Goal: Task Accomplishment & Management: Use online tool/utility

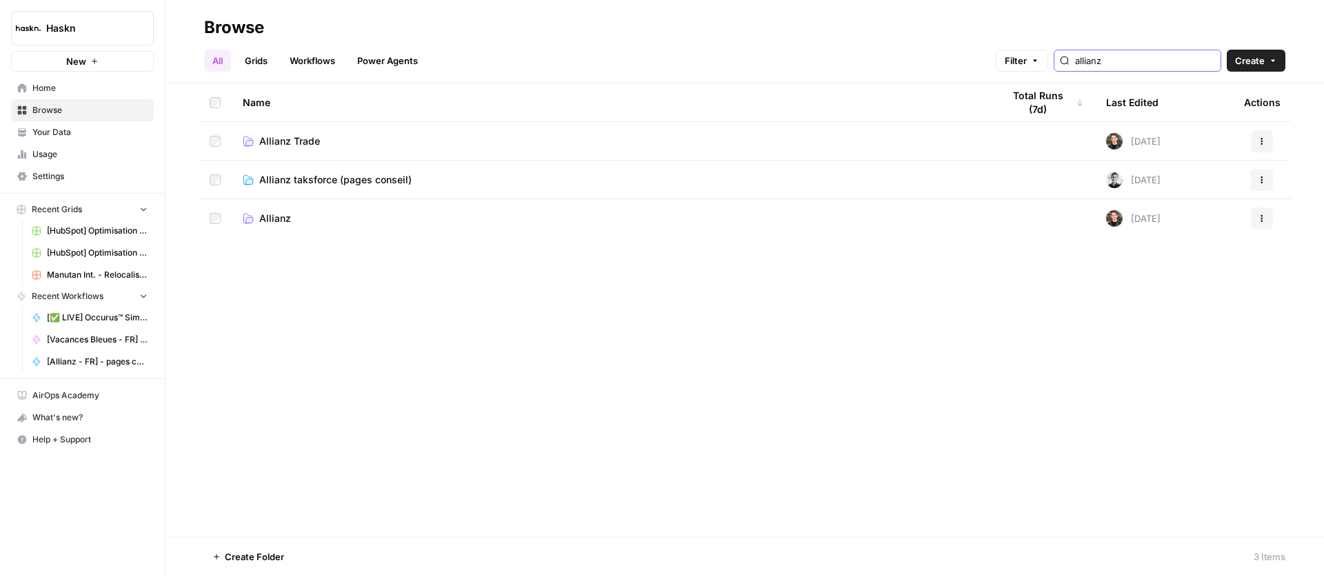
click at [1153, 60] on input "allianz" at bounding box center [1145, 61] width 140 height 14
type input "sales"
click at [266, 141] on span "Salesforce" at bounding box center [283, 141] width 49 height 14
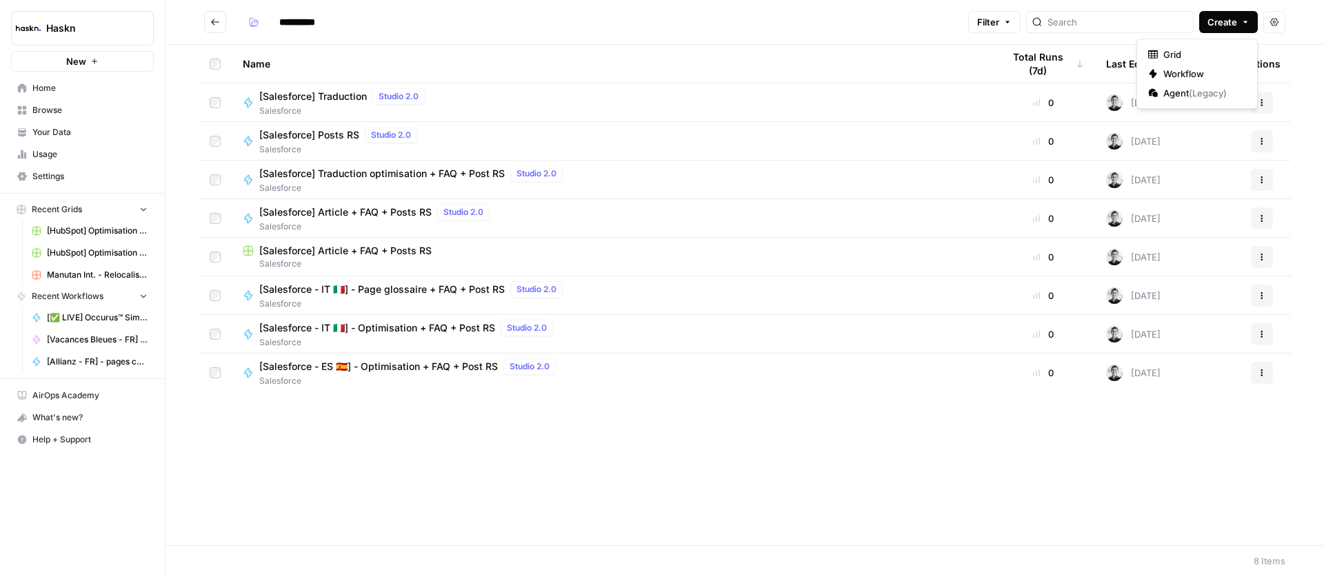
click at [1244, 23] on icon "button" at bounding box center [1245, 22] width 8 height 8
click at [1218, 79] on span "Workflow" at bounding box center [1201, 74] width 77 height 14
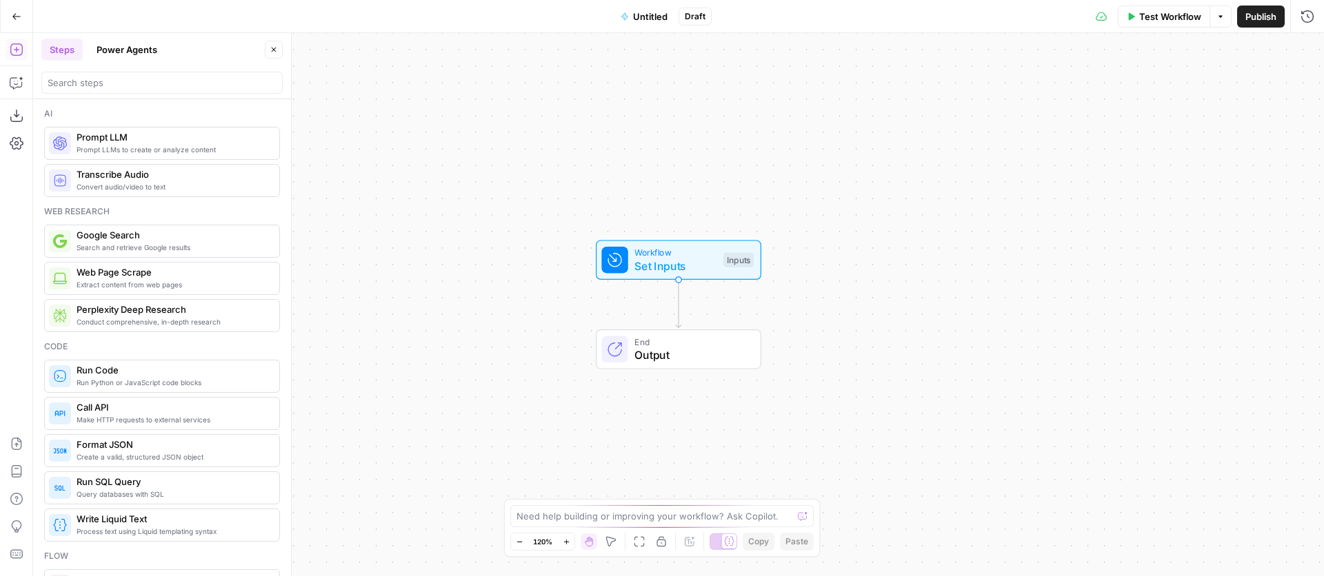
click at [643, 14] on span "Untitled" at bounding box center [650, 17] width 34 height 14
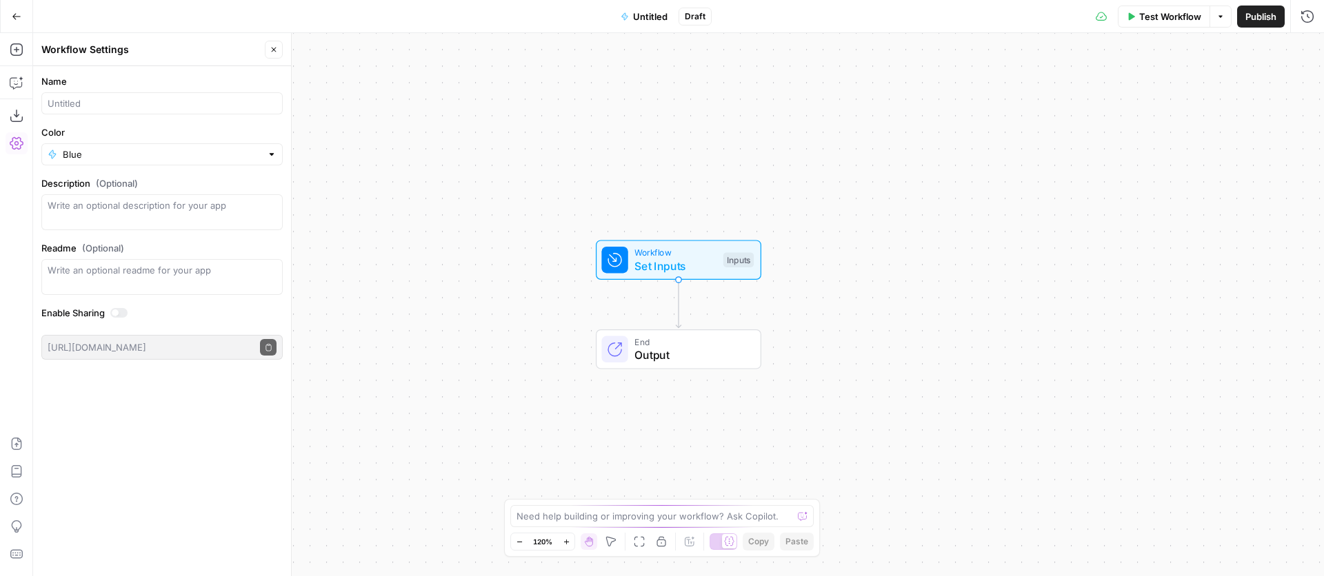
click at [9, 18] on button "Go Back" at bounding box center [16, 16] width 25 height 25
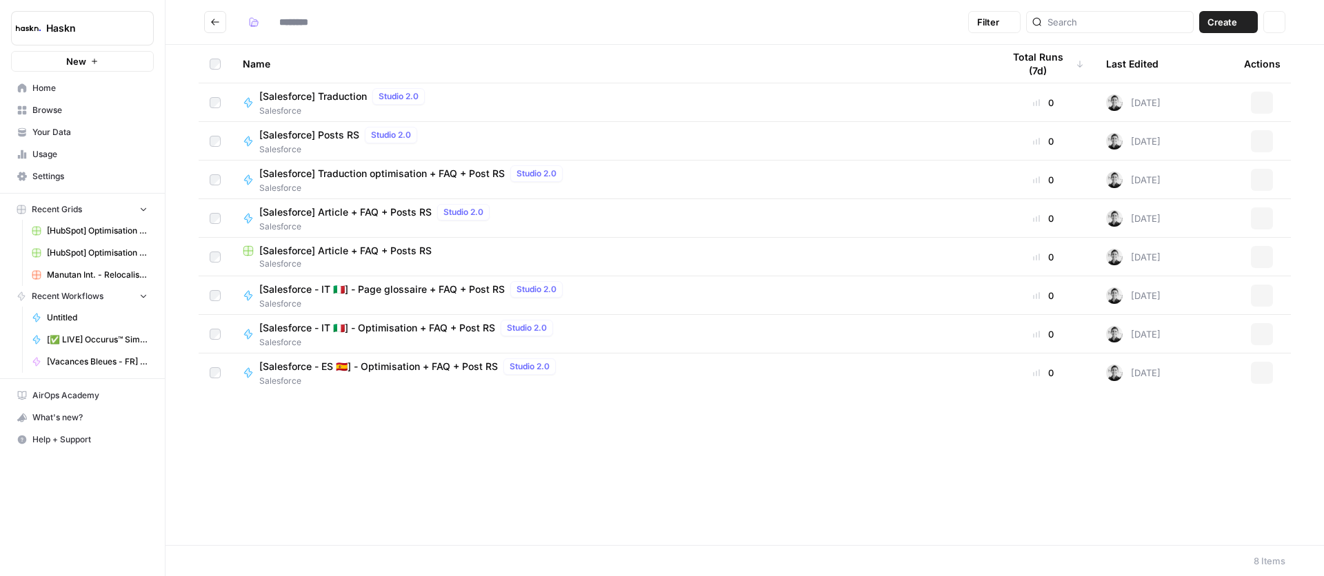
type input "**********"
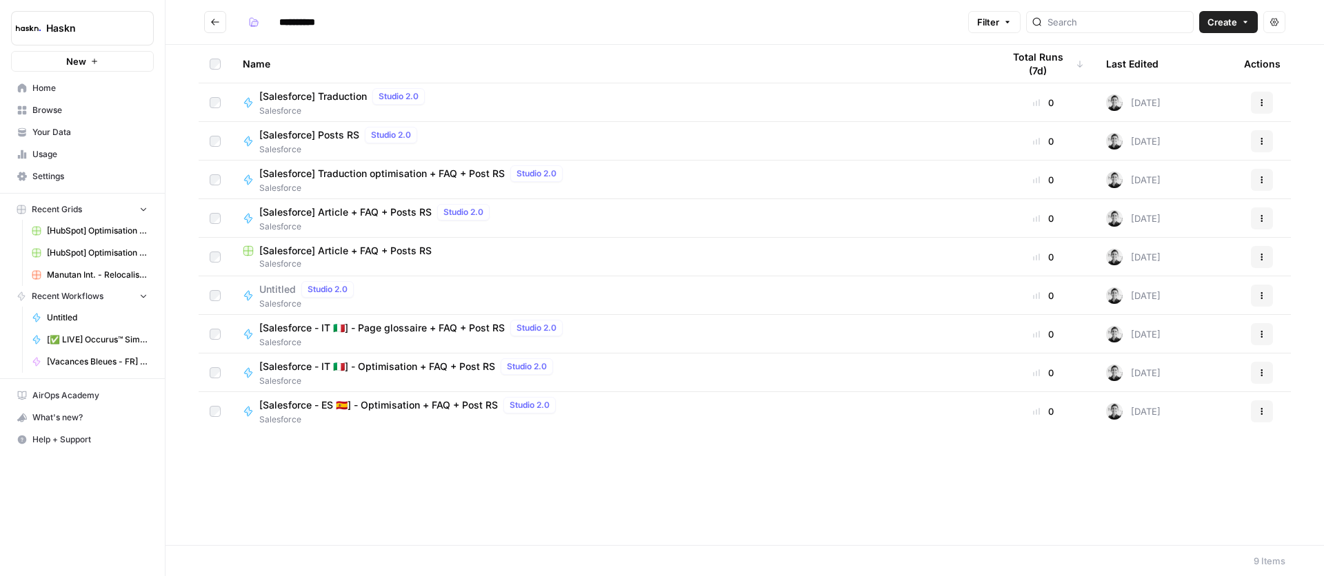
click at [395, 330] on span "[Salesforce - IT 🇮🇹] - Page glossaire + FAQ + Post RS" at bounding box center [381, 328] width 245 height 14
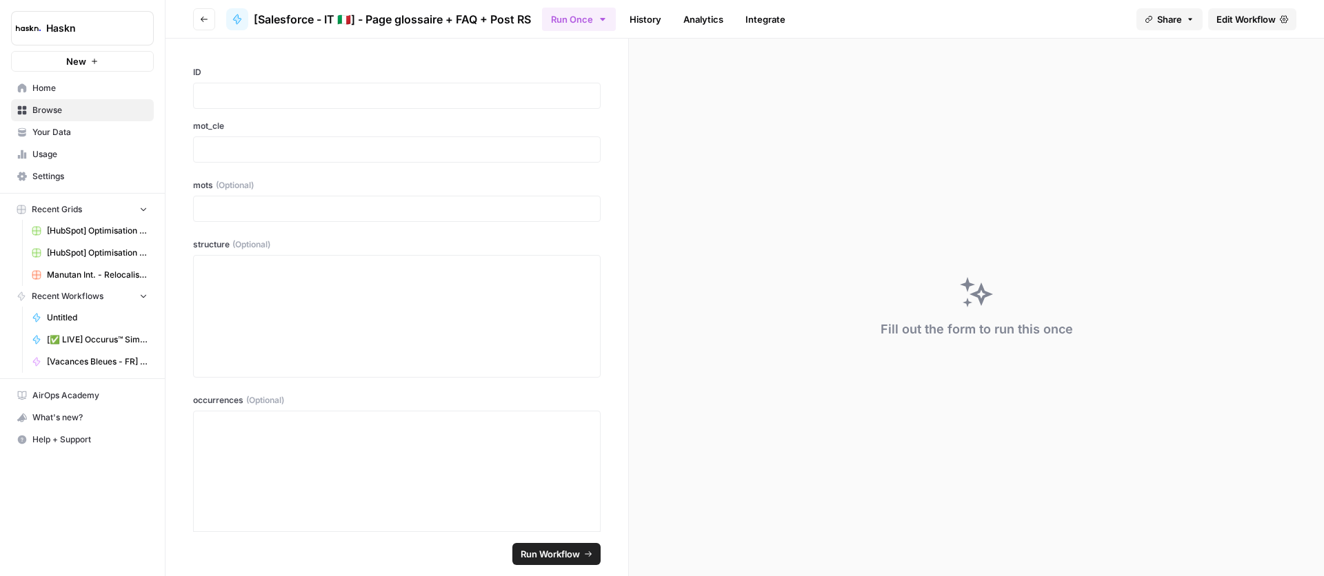
click at [352, 24] on span "[Salesforce - IT 🇮🇹] - Page glossaire + FAQ + Post RS" at bounding box center [392, 19] width 277 height 17
click at [307, 20] on span "[Salesforce - IT 🇮🇹] - Page glossaire + FAQ + Post RS" at bounding box center [392, 19] width 277 height 17
click at [277, 17] on span "[Salesforce - IT 🇮🇹] - Page glossaire + FAQ + Post RS" at bounding box center [392, 19] width 277 height 17
click at [204, 18] on icon "button" at bounding box center [204, 19] width 8 height 8
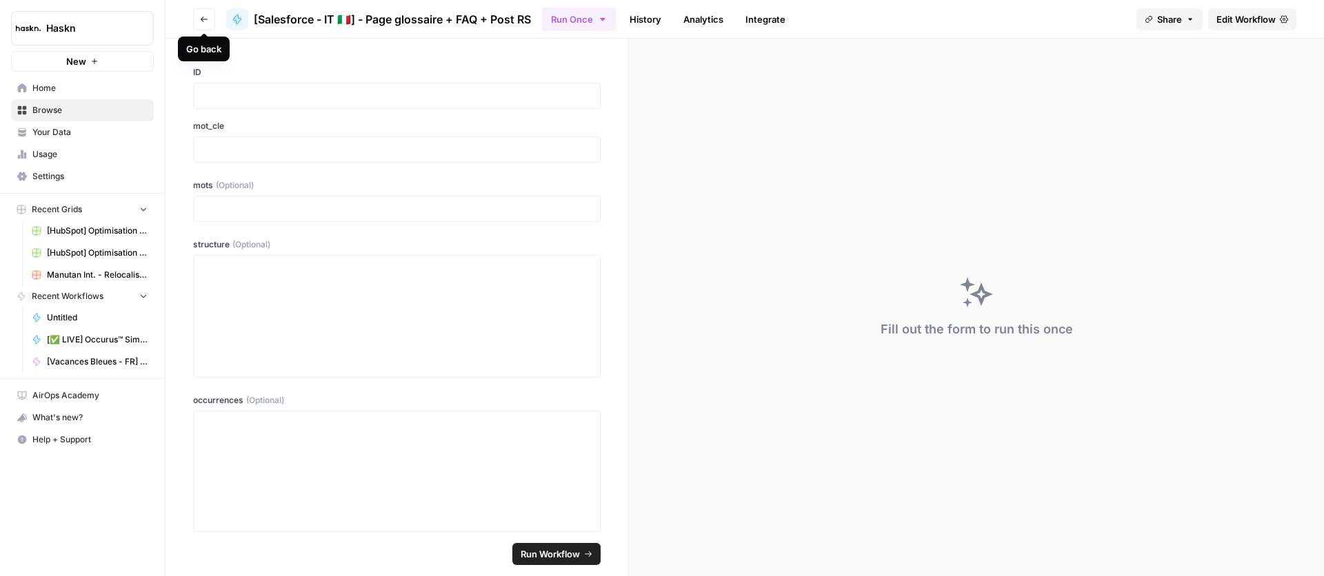
click at [203, 26] on button "Go back" at bounding box center [204, 19] width 22 height 22
click at [205, 21] on icon "button" at bounding box center [204, 19] width 8 height 8
click at [205, 17] on icon "button" at bounding box center [204, 19] width 8 height 8
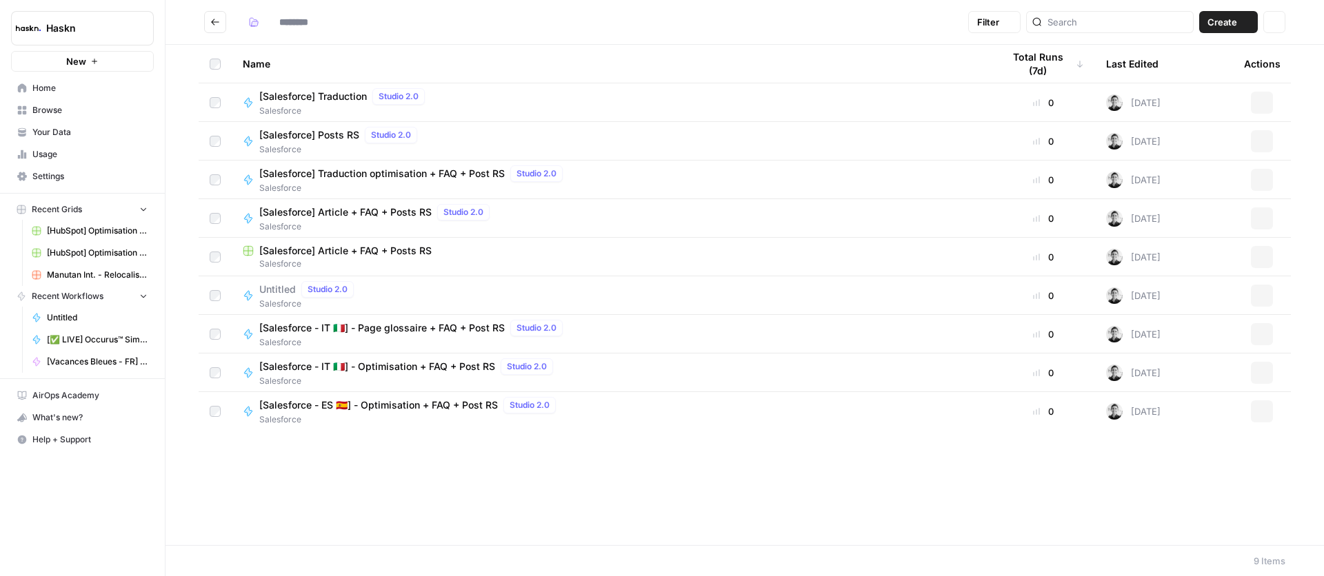
type input "**********"
click at [380, 369] on span "[Salesforce - IT 🇮🇹] - Optimisation + FAQ + Post RS" at bounding box center [377, 367] width 236 height 14
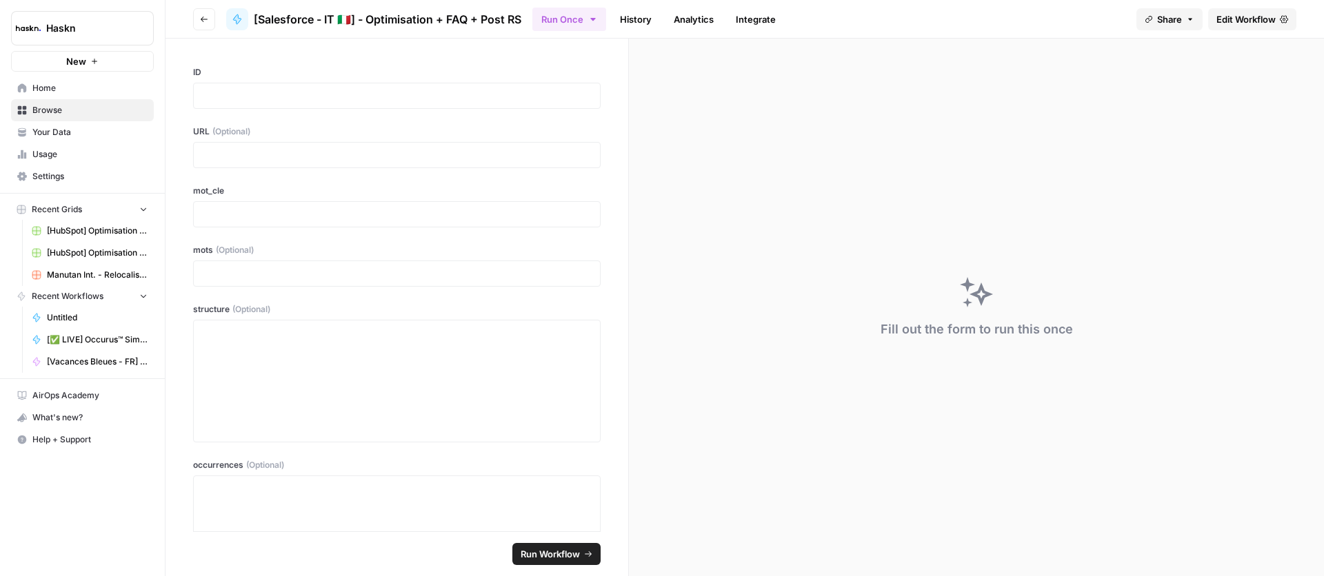
click at [283, 23] on span "[Salesforce - IT 🇮🇹] - Optimisation + FAQ + Post RS" at bounding box center [388, 19] width 268 height 17
click at [203, 19] on icon "button" at bounding box center [204, 20] width 7 height 6
click at [1253, 18] on span "Edit Workflow" at bounding box center [1245, 19] width 59 height 14
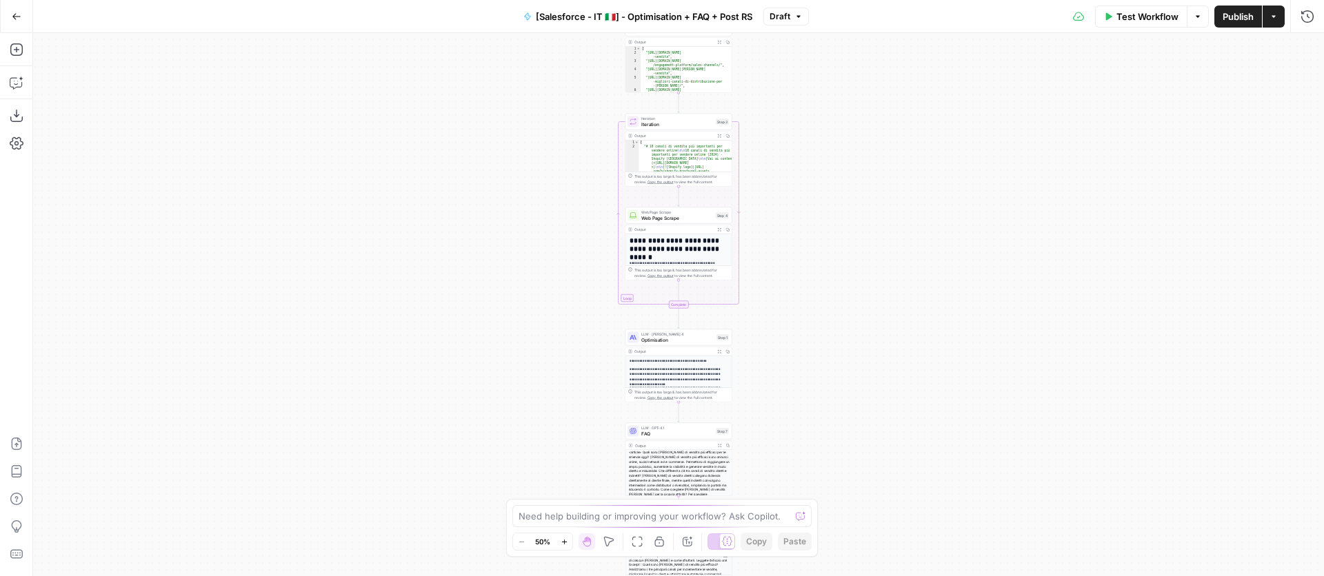
click at [575, 18] on span "[Salesforce - IT 🇮🇹] - Optimisation + FAQ + Post RS" at bounding box center [644, 17] width 217 height 14
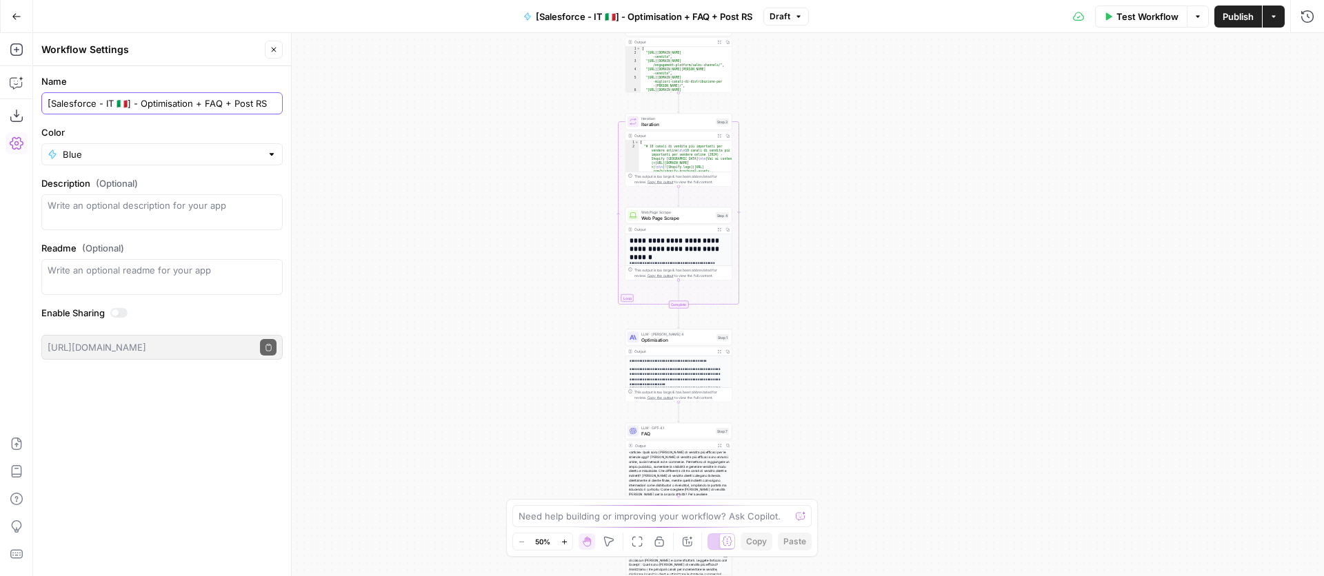
click at [159, 97] on input "[Salesforce - IT 🇮🇹] - Optimisation + FAQ + Post RS" at bounding box center [162, 104] width 229 height 14
click at [13, 6] on button "Go Back" at bounding box center [16, 16] width 25 height 25
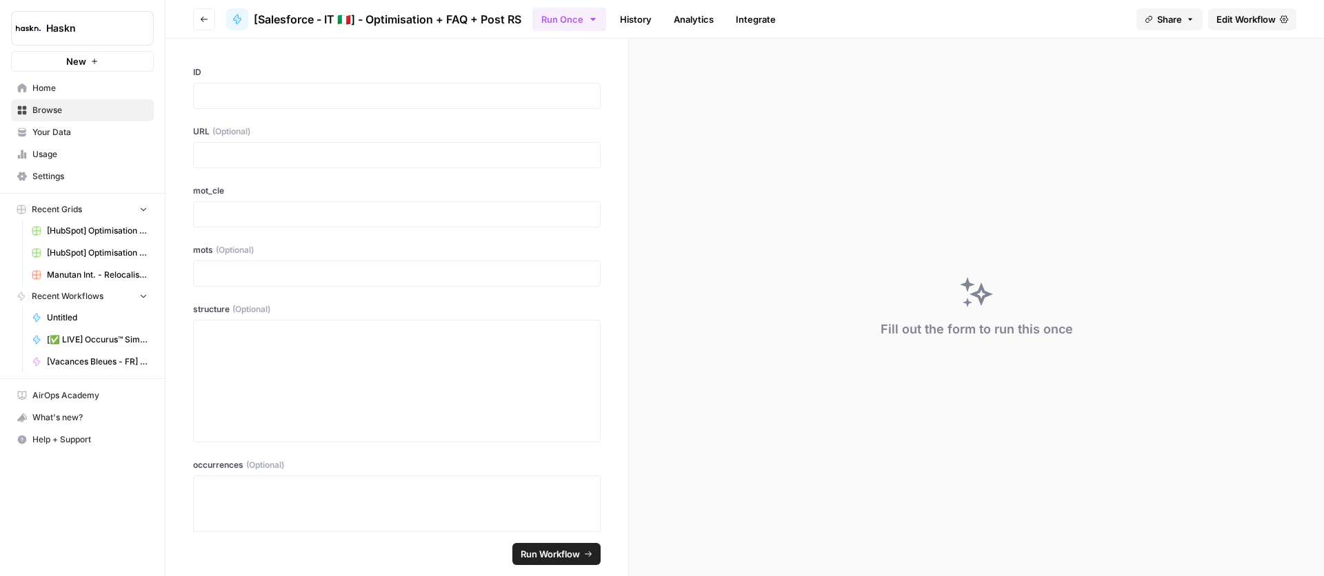
click at [203, 18] on icon "button" at bounding box center [204, 19] width 8 height 8
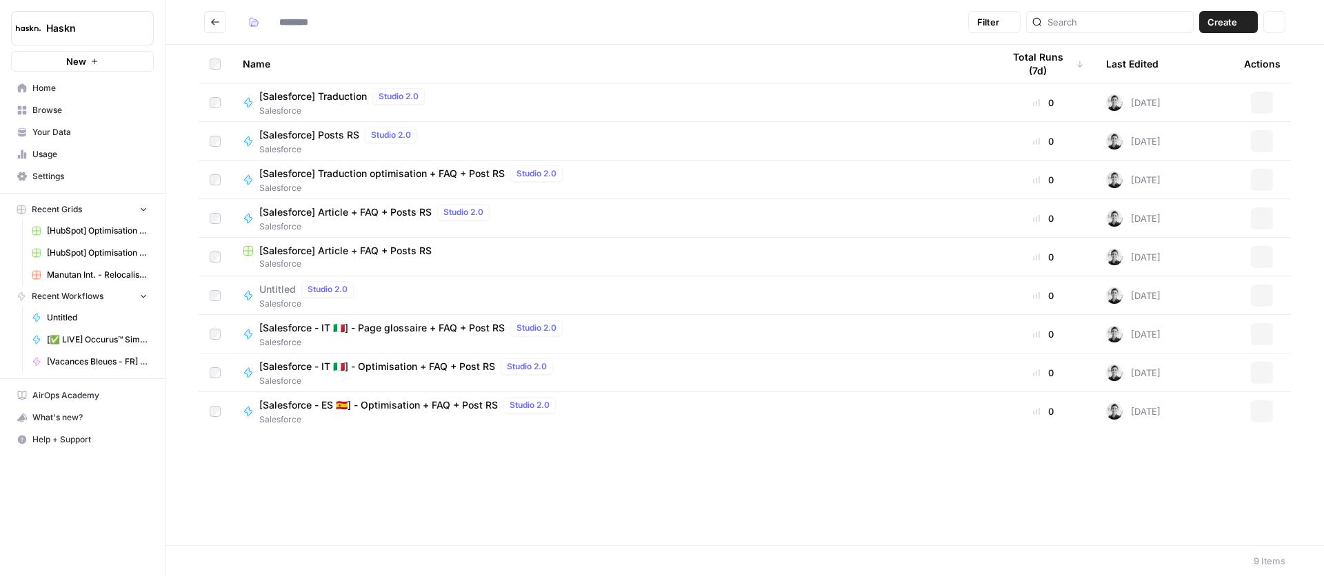
type input "**********"
click at [277, 288] on span "Untitled" at bounding box center [277, 290] width 37 height 14
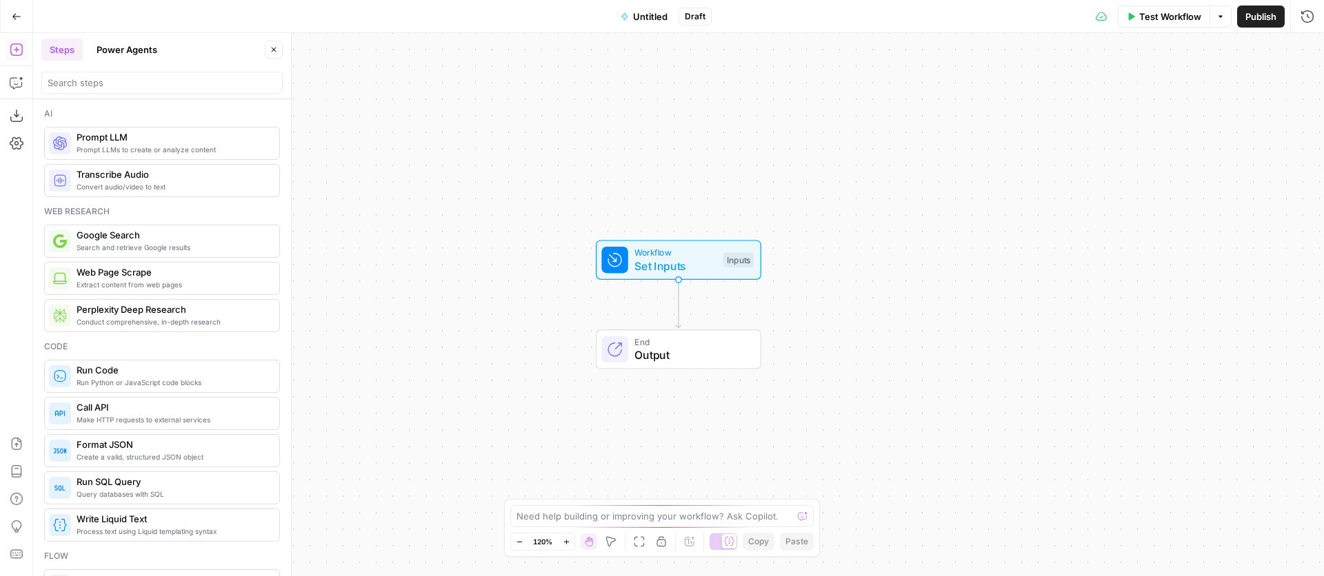
click at [643, 20] on span "Untitled" at bounding box center [650, 17] width 34 height 14
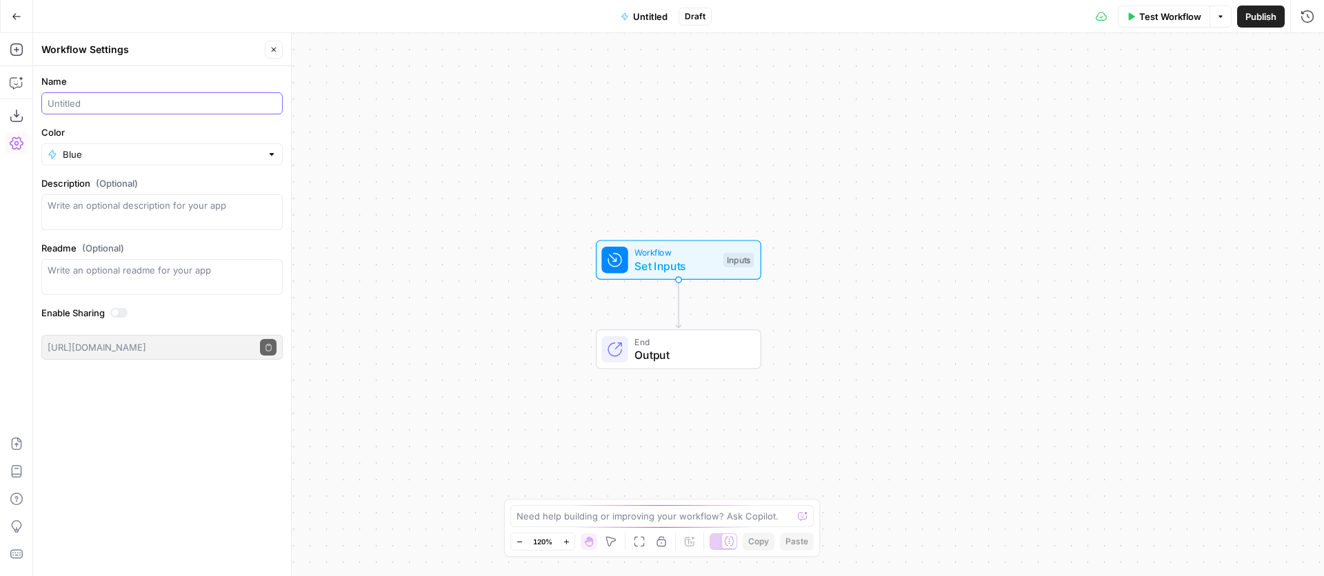
click at [145, 100] on input "Name" at bounding box center [162, 104] width 229 height 14
paste input "[Salesforce - IT 🇮🇹] - Optimisation + FAQ + Post RS"
drag, startPoint x: 127, startPoint y: 105, endPoint x: 106, endPoint y: 105, distance: 20.7
click at [100, 103] on input "[Salesforce - IT 🇮🇹] - Optimisation + FAQ + Post RS" at bounding box center [162, 104] width 229 height 14
drag, startPoint x: 170, startPoint y: 102, endPoint x: 279, endPoint y: 99, distance: 109.0
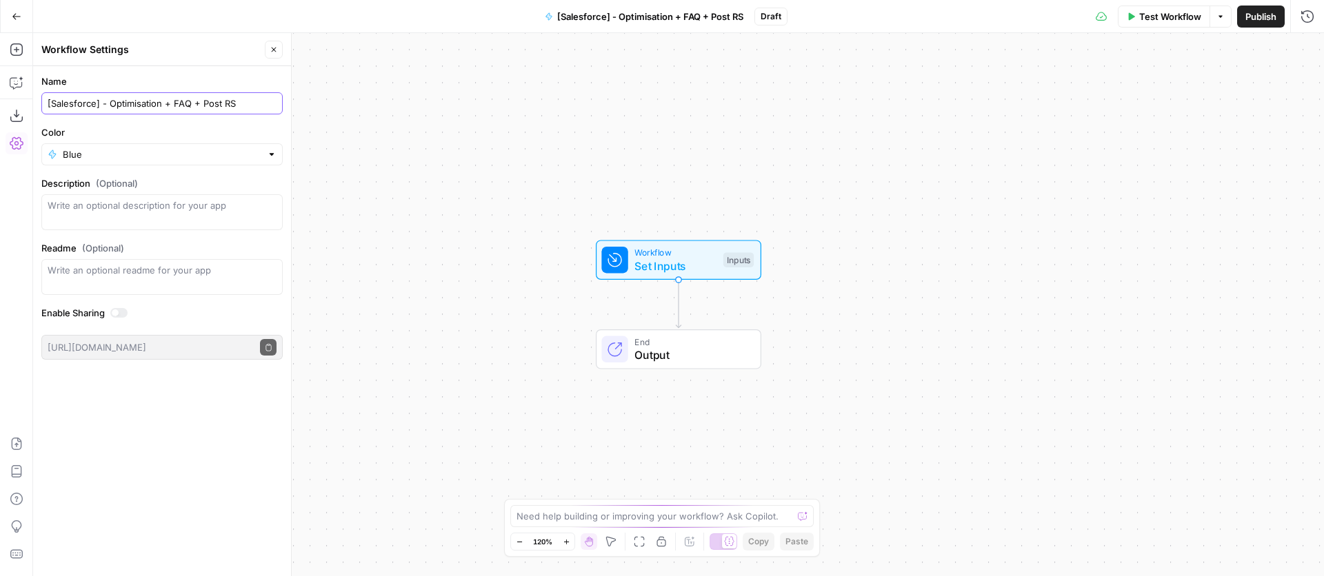
click at [279, 99] on div "[Salesforce] - Optimisation + FAQ + Post RS" at bounding box center [161, 103] width 241 height 22
type input "[Salesforce] - Optimisation texte"
drag, startPoint x: 364, startPoint y: 108, endPoint x: 382, endPoint y: 106, distance: 18.0
click at [365, 108] on div "Workflow Set Inputs Inputs End Output" at bounding box center [678, 304] width 1291 height 543
click at [608, 281] on div "Workflow Set Inputs Inputs End Output" at bounding box center [678, 304] width 1291 height 543
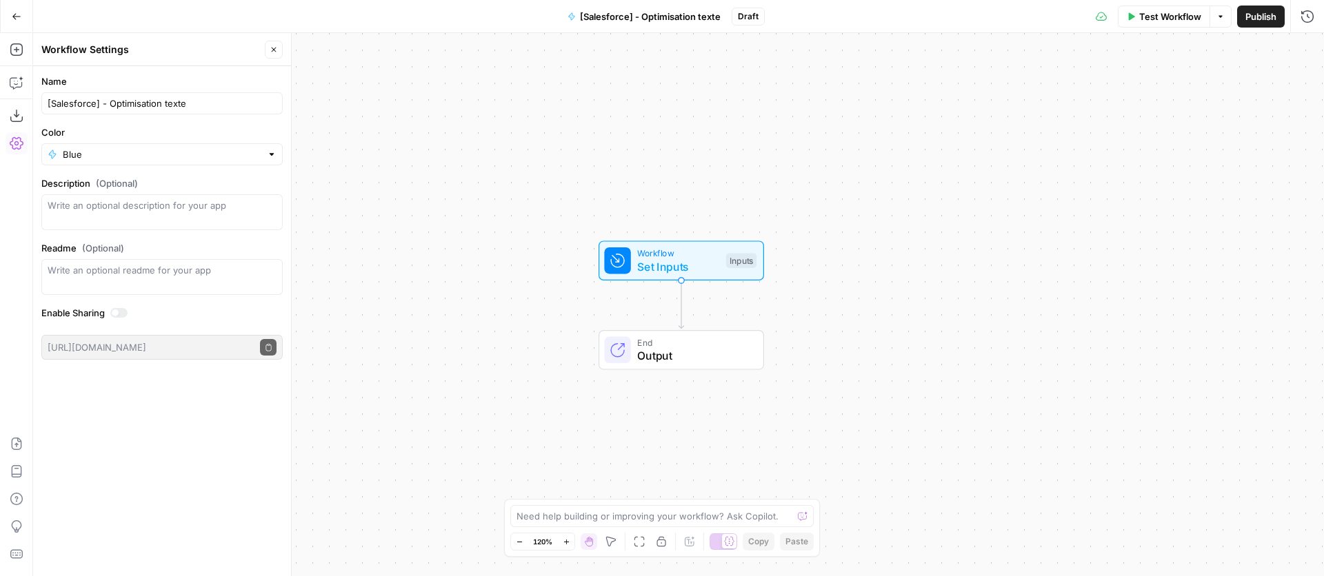
click at [656, 274] on span "Set Inputs" at bounding box center [678, 267] width 82 height 17
click at [1016, 101] on button "Add Field" at bounding box center [1036, 94] width 505 height 22
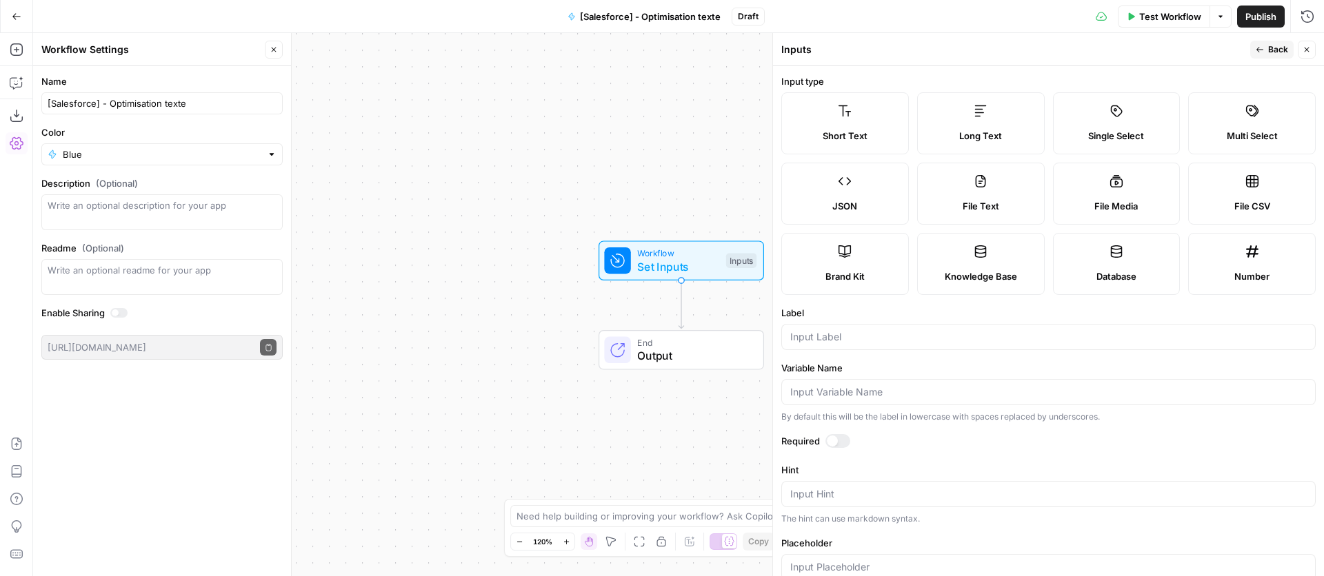
click at [876, 352] on form "Input type Short Text Long Text Single Select Multi Select JSON File Text File …" at bounding box center [1048, 321] width 551 height 510
click at [878, 337] on input "Label" at bounding box center [1048, 337] width 516 height 14
type input "ID"
click at [874, 401] on div at bounding box center [1048, 392] width 534 height 26
type input "ID"
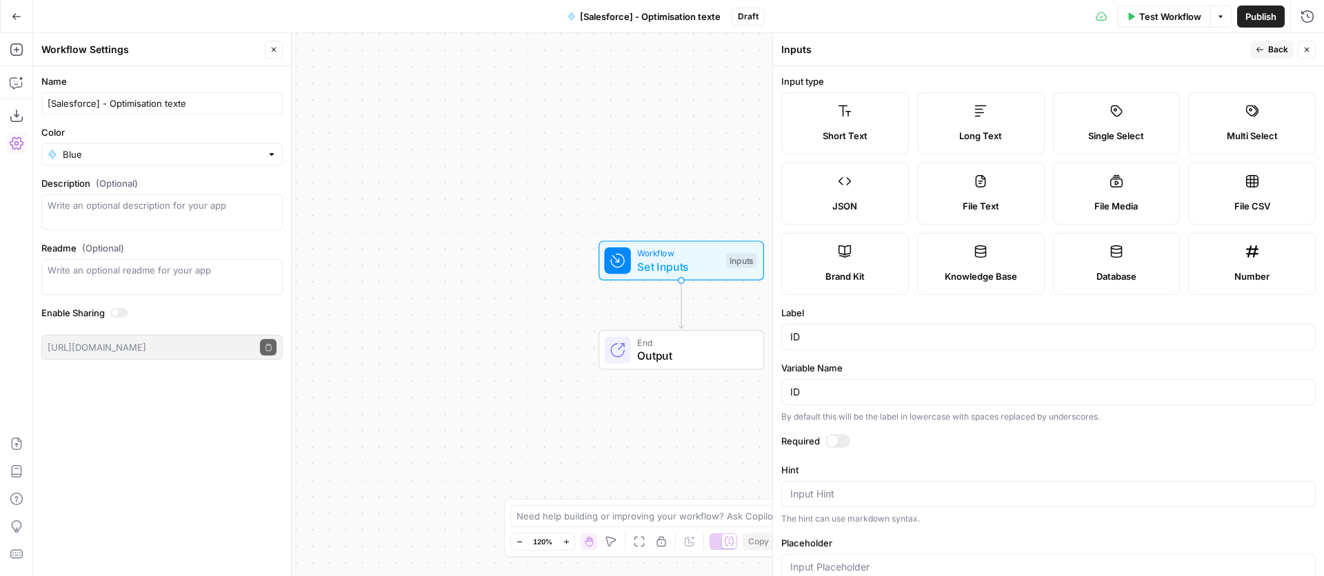
click at [1254, 54] on button "Back" at bounding box center [1271, 50] width 43 height 18
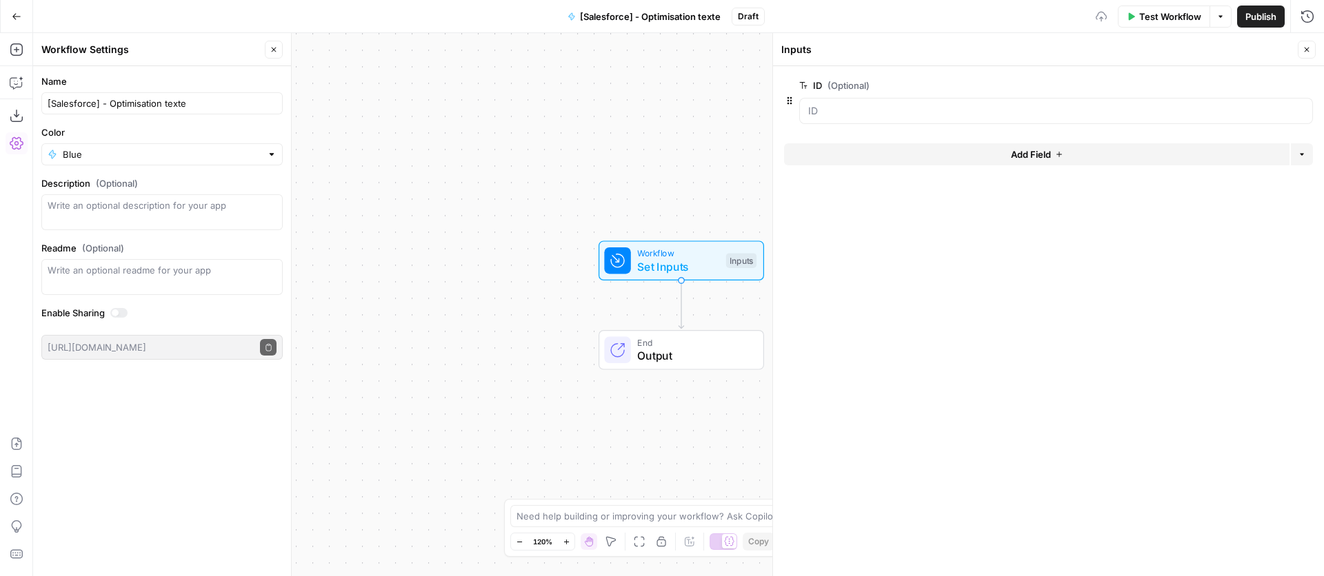
click at [982, 150] on button "Add Field" at bounding box center [1036, 154] width 505 height 22
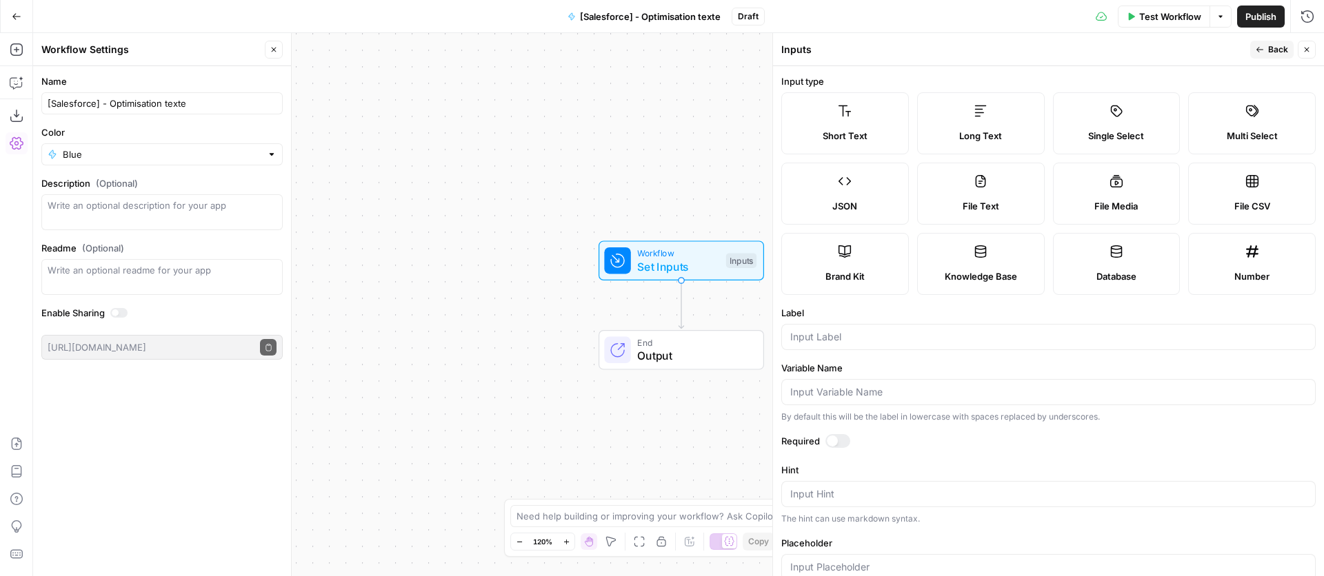
click at [971, 125] on label "Long Text" at bounding box center [981, 123] width 128 height 62
click at [854, 340] on input "Label" at bounding box center [1048, 337] width 516 height 14
type input "article"
click at [856, 392] on input "Variable Name" at bounding box center [1048, 392] width 516 height 14
type input "article"
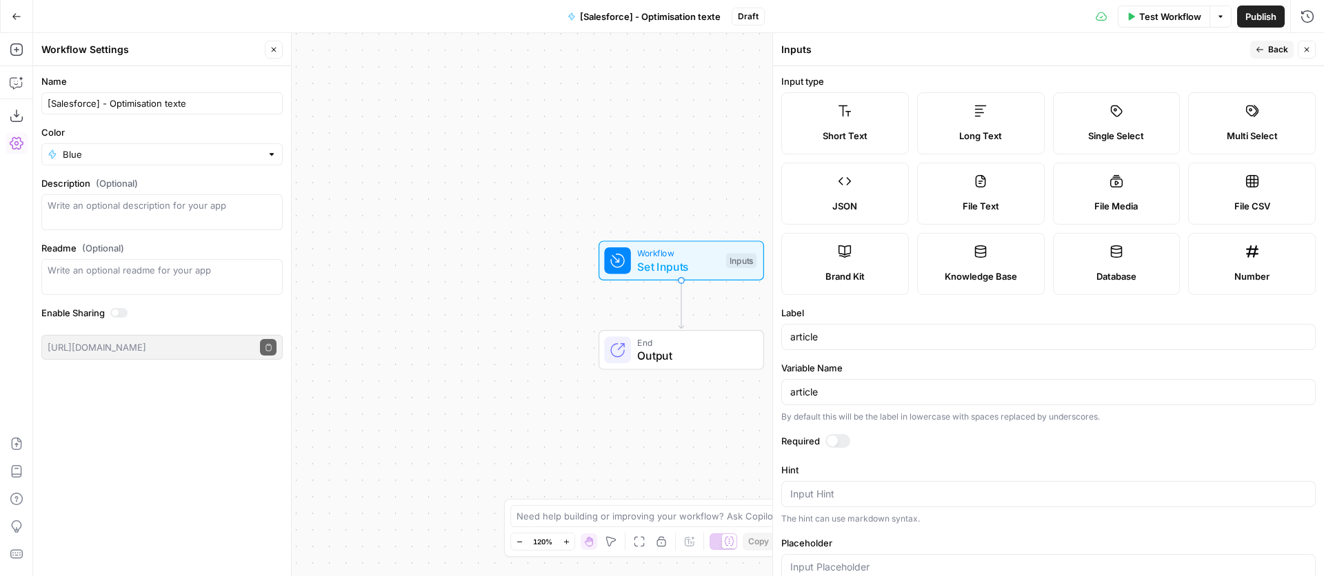
click at [1261, 51] on icon "button" at bounding box center [1260, 50] width 8 height 8
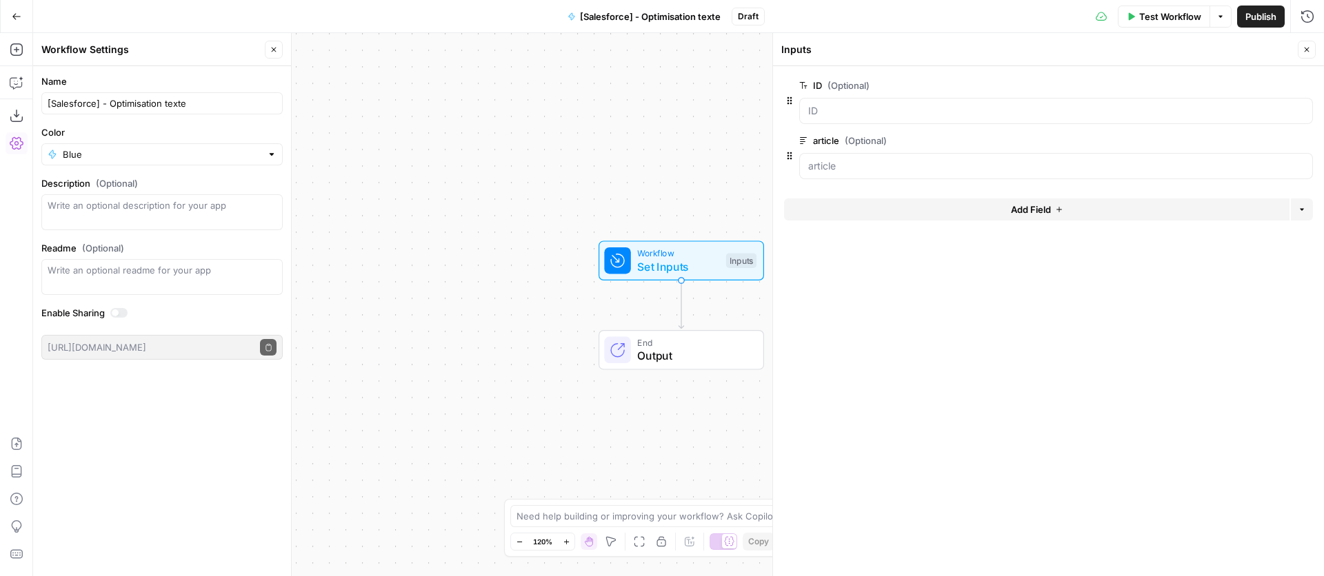
click at [903, 221] on div "Add Field Options" at bounding box center [1048, 215] width 529 height 33
click at [907, 211] on button "Add Field" at bounding box center [1036, 210] width 505 height 22
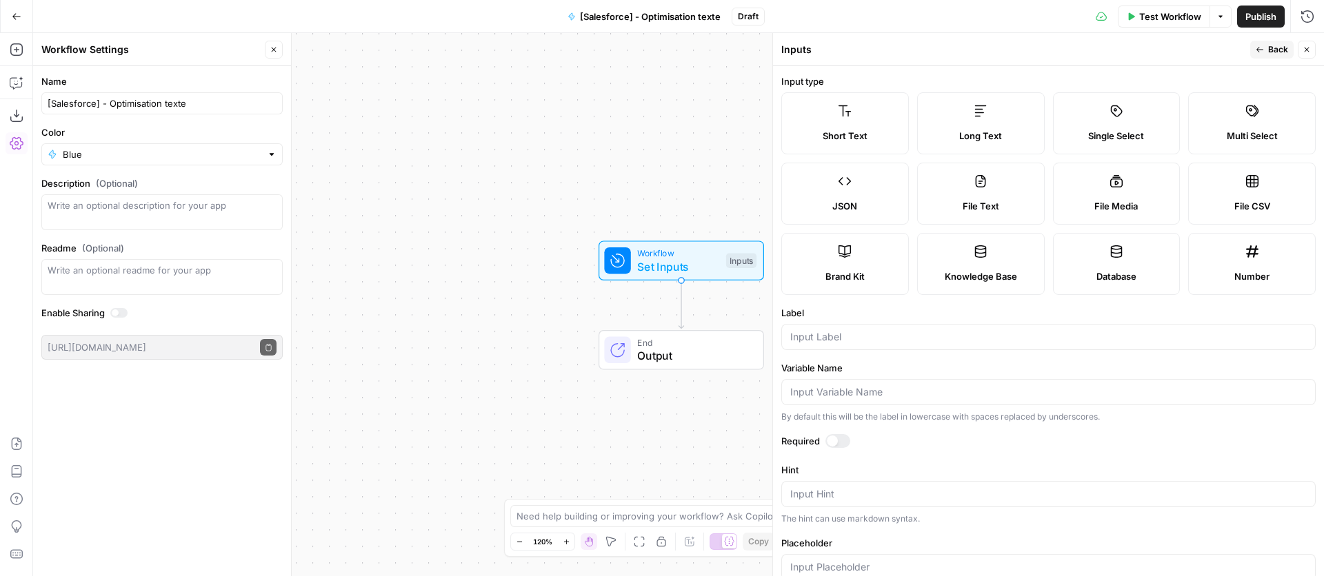
click at [980, 116] on icon at bounding box center [981, 111] width 12 height 11
click at [904, 325] on div at bounding box center [1048, 337] width 534 height 26
click at [900, 340] on input "occurences" at bounding box center [1048, 337] width 516 height 14
type input "occurences"
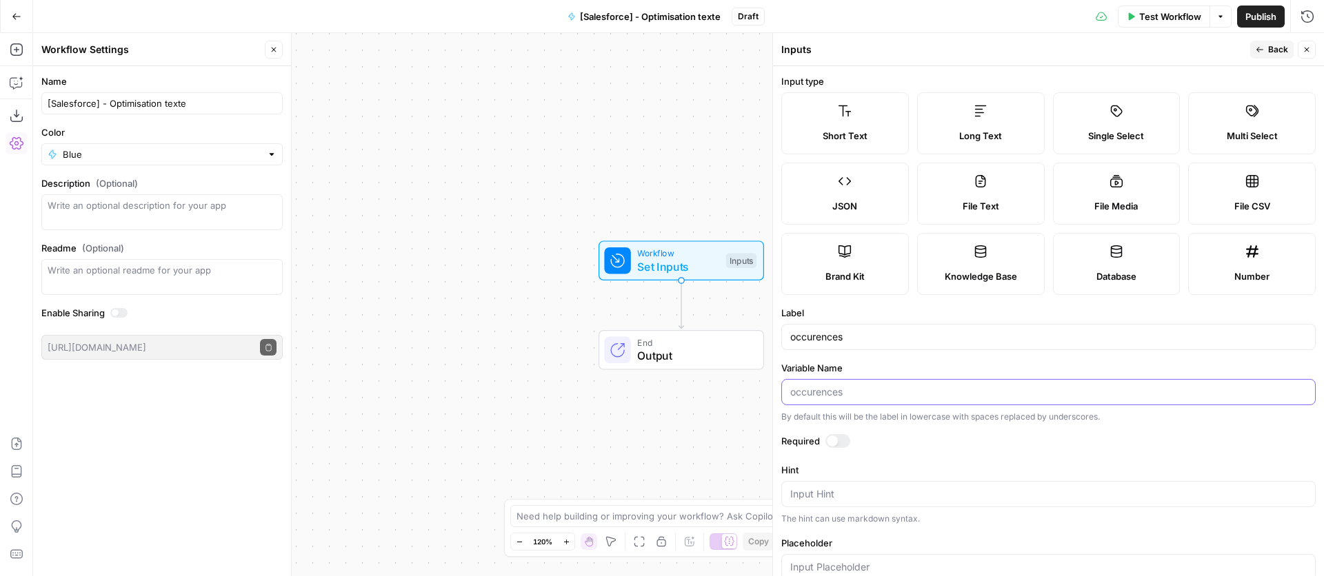
click at [886, 385] on input "Variable Name" at bounding box center [1048, 392] width 516 height 14
paste input "occurences"
type input "occurences"
click at [1257, 46] on icon "button" at bounding box center [1260, 50] width 8 height 8
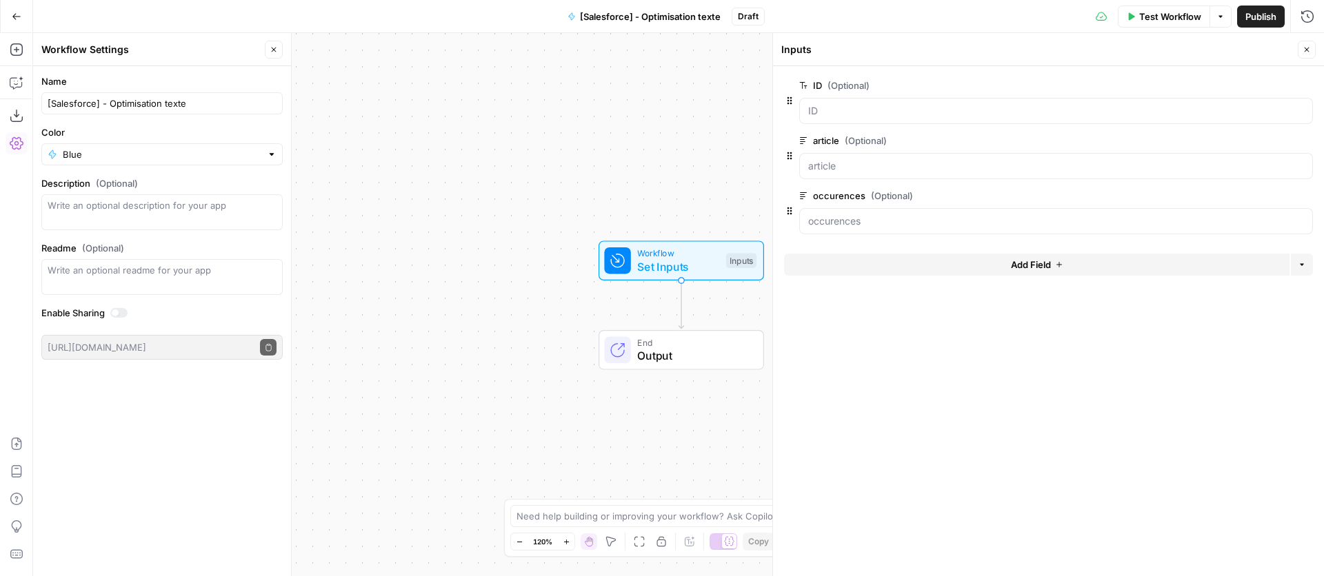
click at [1099, 265] on button "Add Field" at bounding box center [1036, 265] width 505 height 22
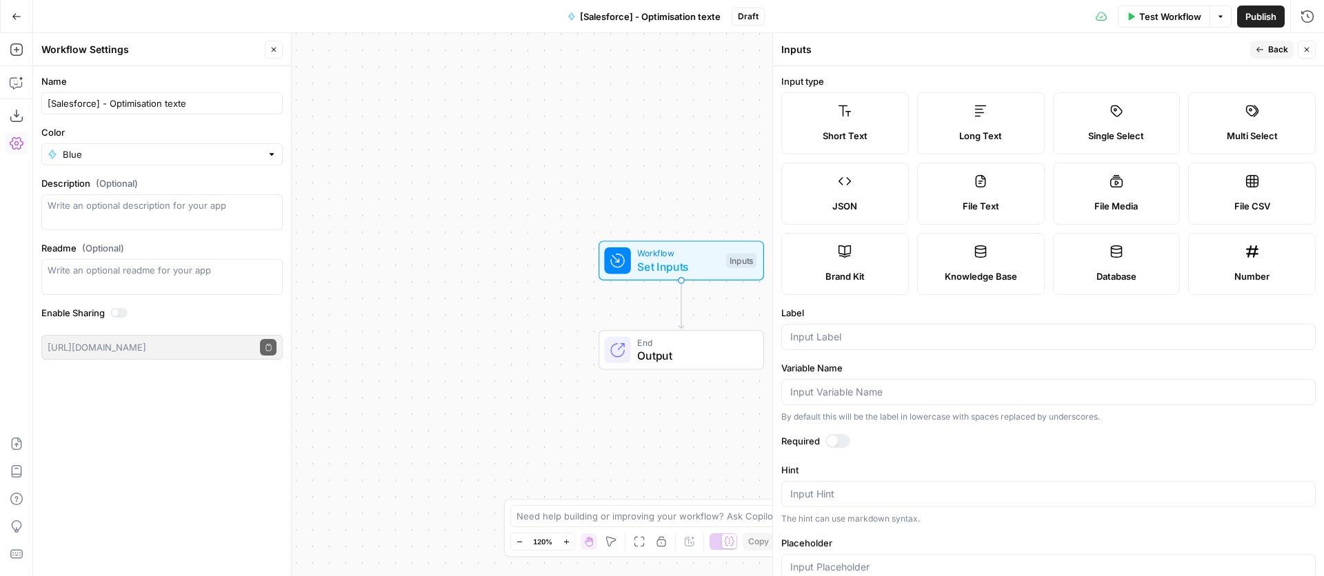
click at [905, 350] on div at bounding box center [1048, 337] width 534 height 26
type input "langue"
click at [897, 387] on input "Variable Name" at bounding box center [1048, 392] width 516 height 14
type input "a"
type input "m"
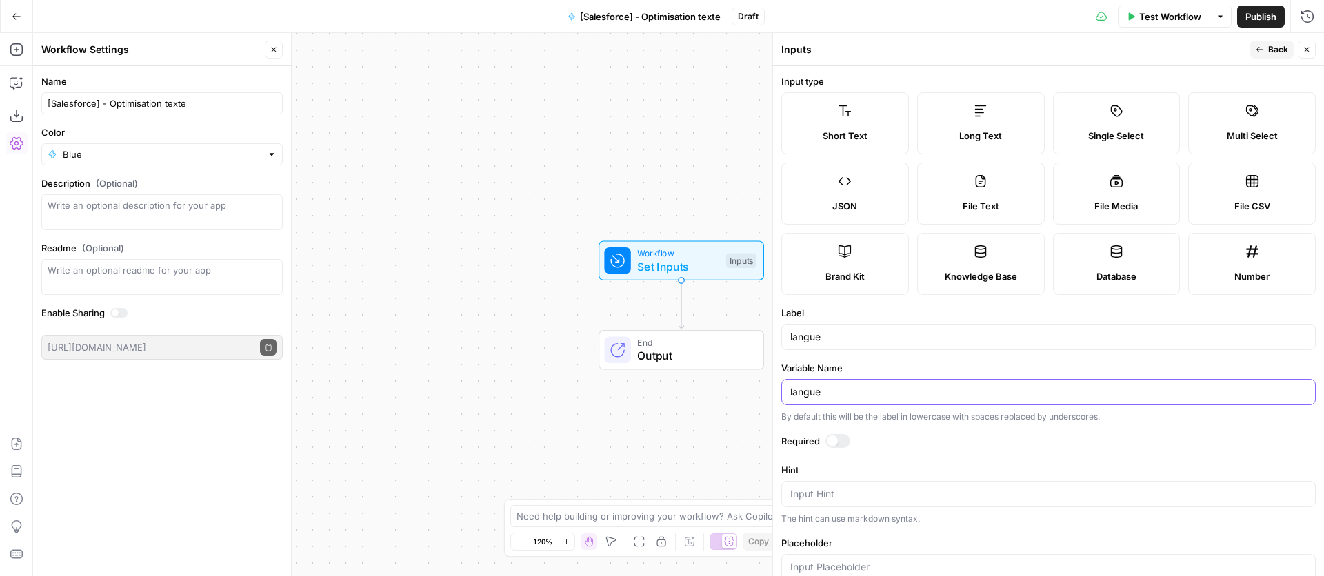
type input "langue"
click at [1253, 52] on button "Back" at bounding box center [1271, 50] width 43 height 18
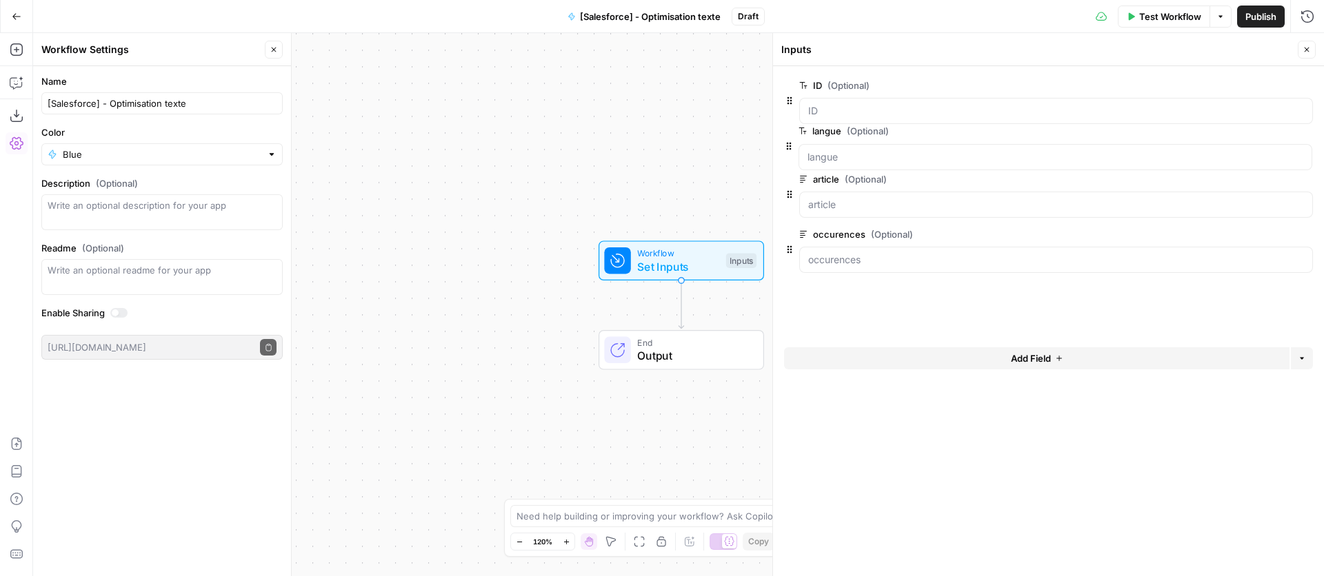
drag, startPoint x: 790, startPoint y: 265, endPoint x: 791, endPoint y: 141, distance: 124.1
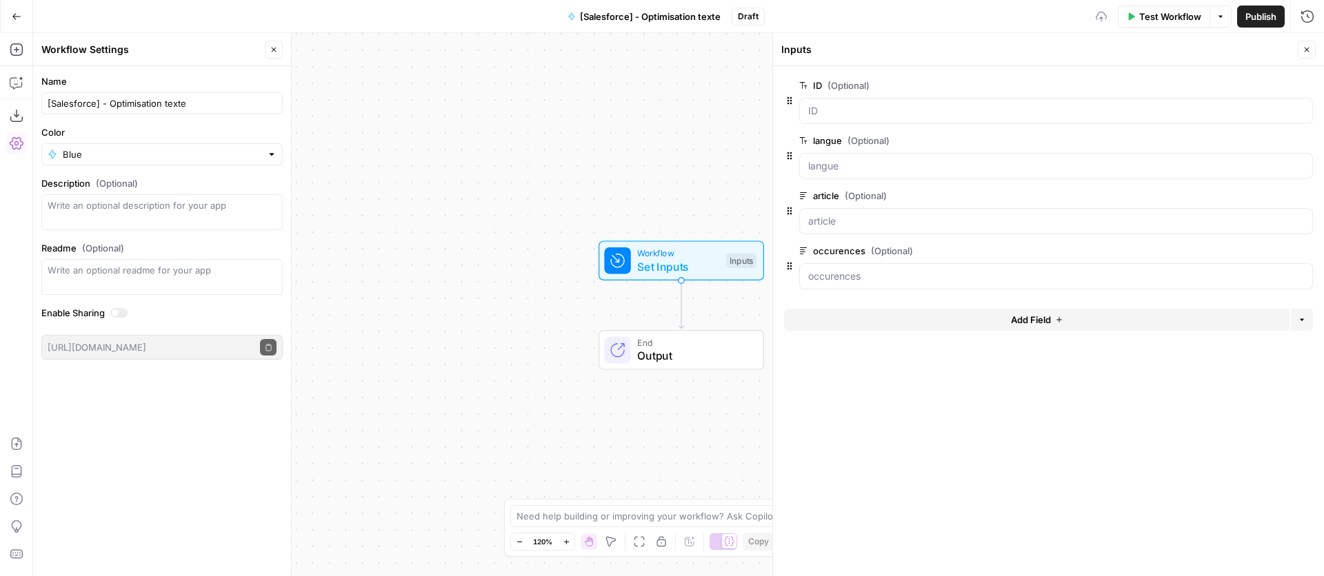
click at [1310, 53] on icon "button" at bounding box center [1307, 50] width 8 height 8
click at [270, 52] on icon "button" at bounding box center [274, 50] width 8 height 8
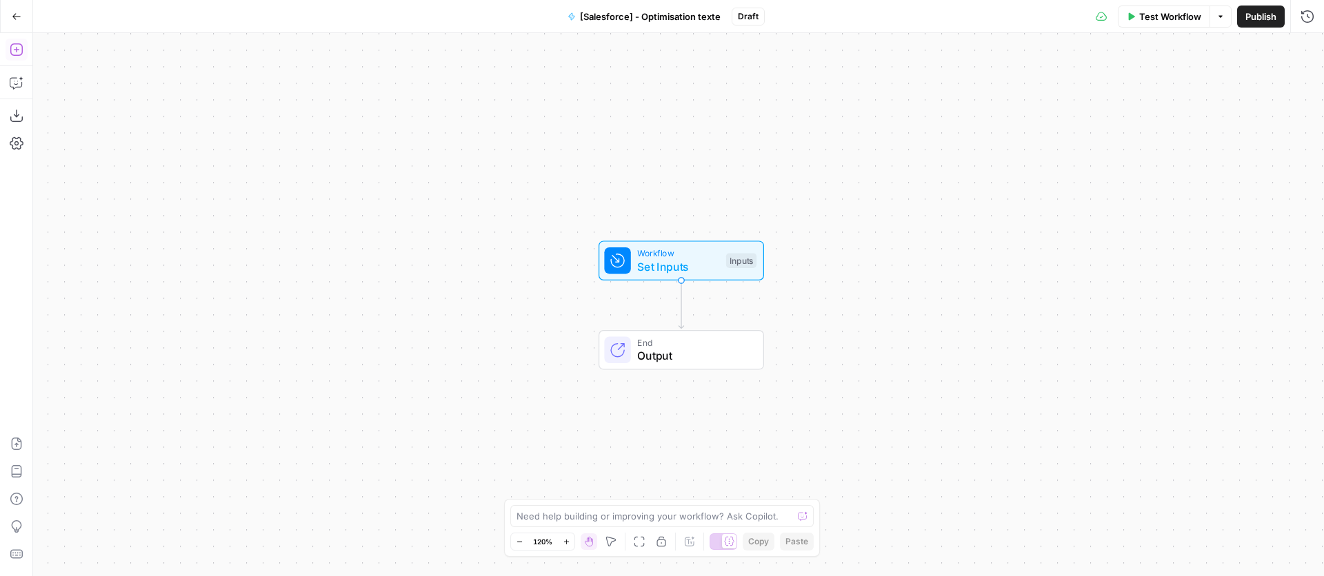
drag, startPoint x: 19, startPoint y: 59, endPoint x: 19, endPoint y: 52, distance: 7.6
click at [19, 52] on icon "button" at bounding box center [17, 50] width 14 height 14
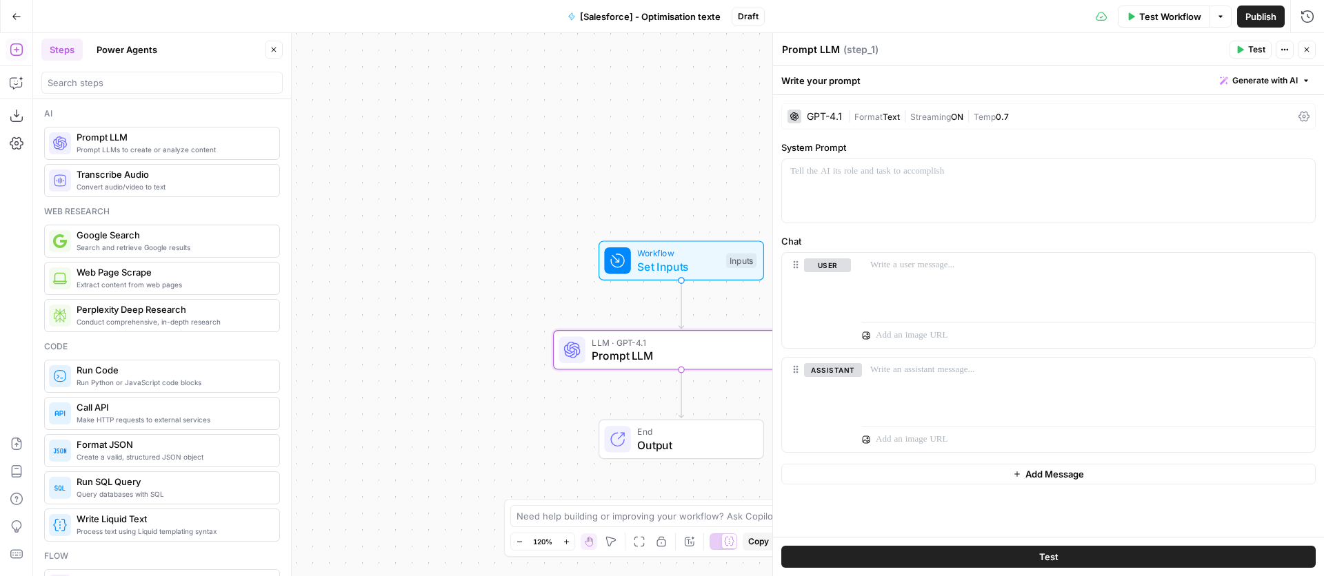
click at [832, 119] on div "GPT-4.1" at bounding box center [824, 117] width 35 height 10
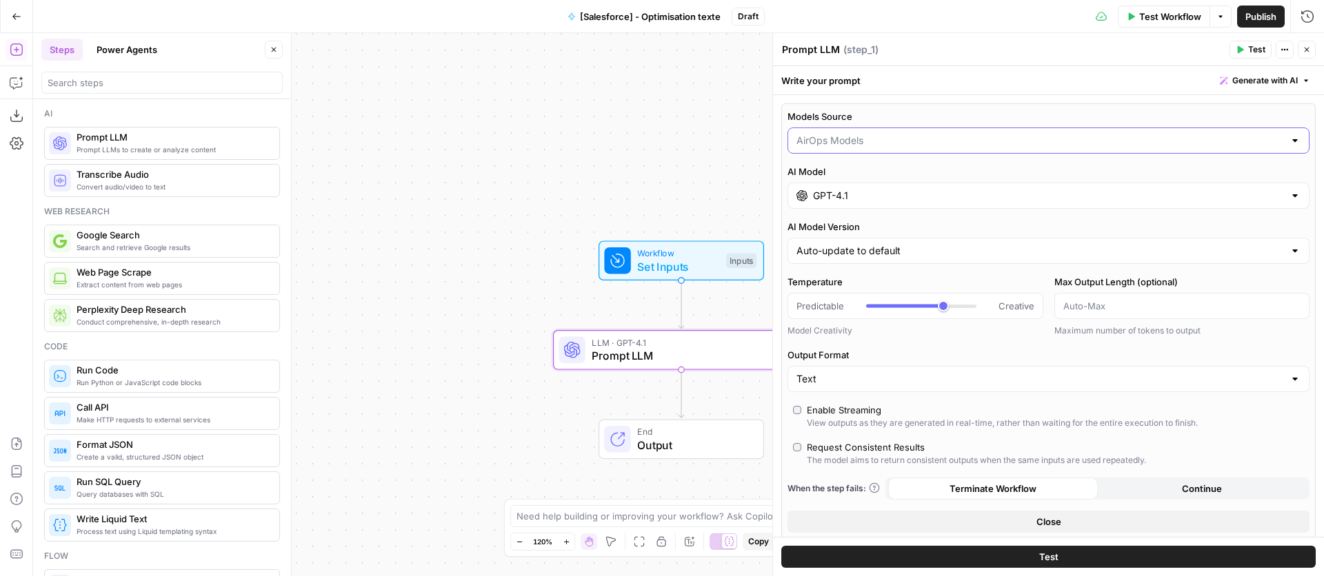
click at [847, 143] on input "Models Source" at bounding box center [1040, 141] width 488 height 14
click at [853, 195] on span "My Models" at bounding box center [1045, 195] width 493 height 14
type input "My Models"
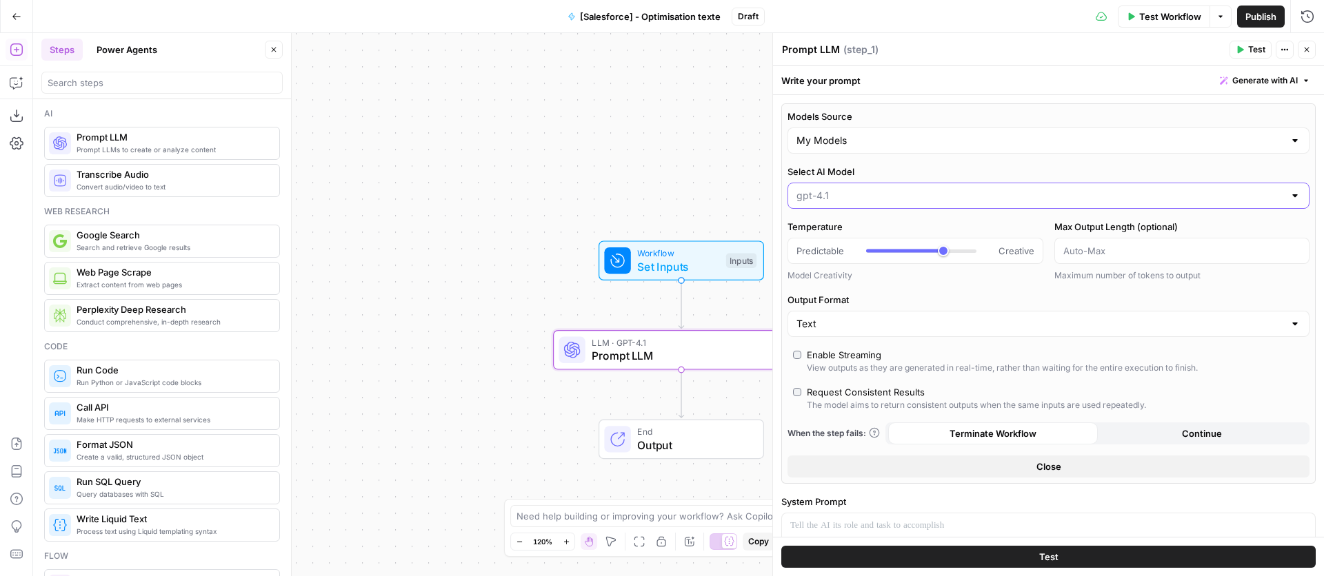
click at [858, 190] on input "Select AI Model" at bounding box center [1040, 196] width 488 height 14
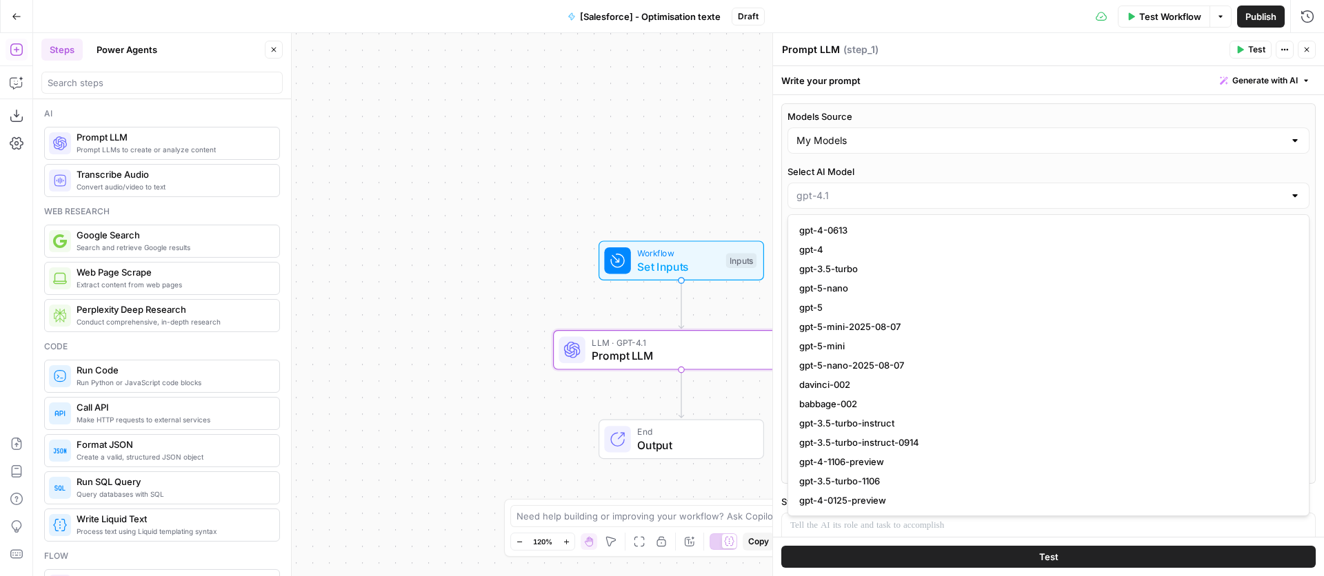
type input "gpt-4.1"
drag, startPoint x: 668, startPoint y: 160, endPoint x: 706, endPoint y: 163, distance: 38.1
click at [668, 160] on div "Workflow Set Inputs Inputs LLM · GPT-4.1 Prompt LLM Step 1 End Output" at bounding box center [678, 304] width 1291 height 543
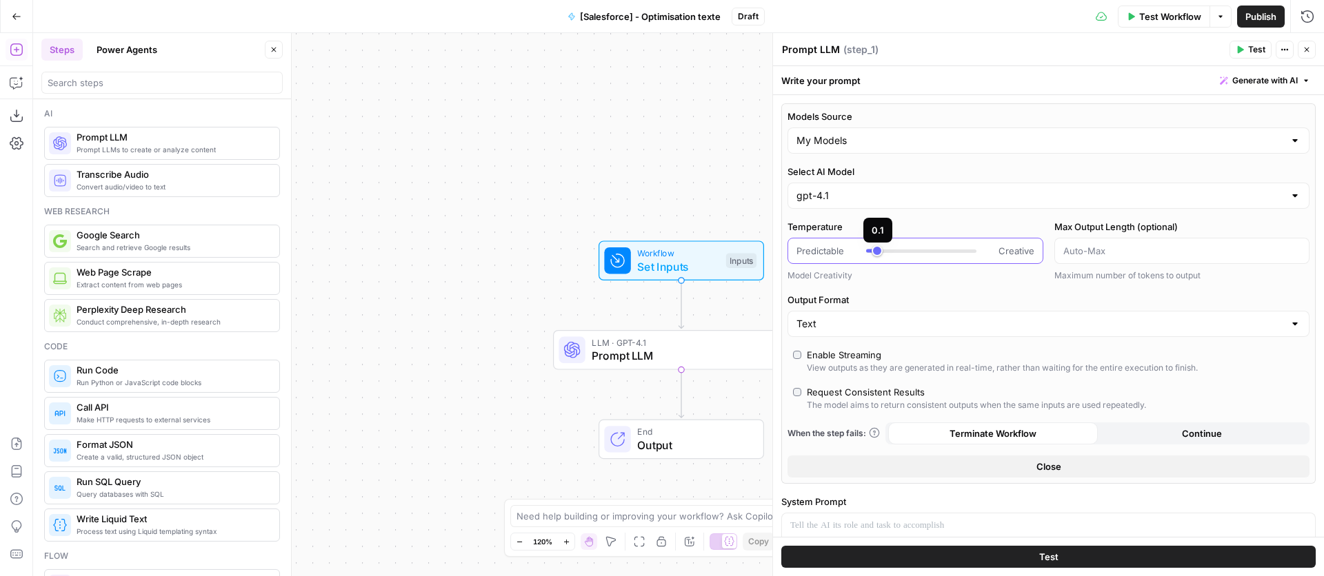
type input "*"
drag, startPoint x: 916, startPoint y: 250, endPoint x: 844, endPoint y: 255, distance: 72.6
click at [844, 255] on div "Predictable Creative" at bounding box center [915, 251] width 238 height 14
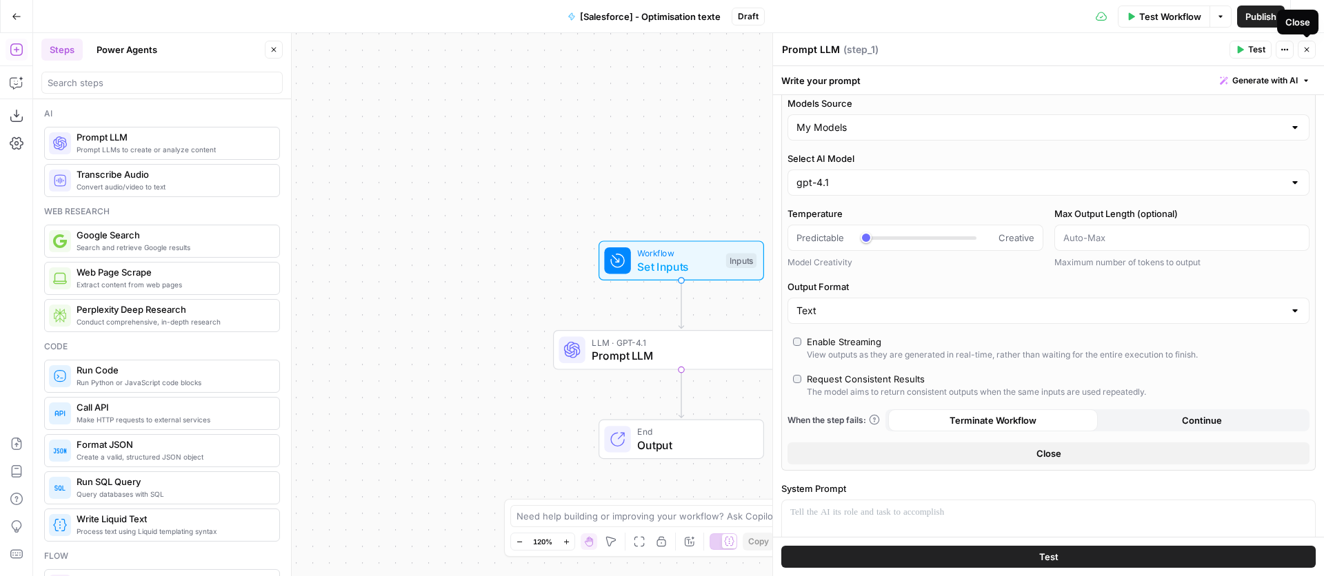
click at [1308, 54] on button "Close" at bounding box center [1307, 50] width 18 height 18
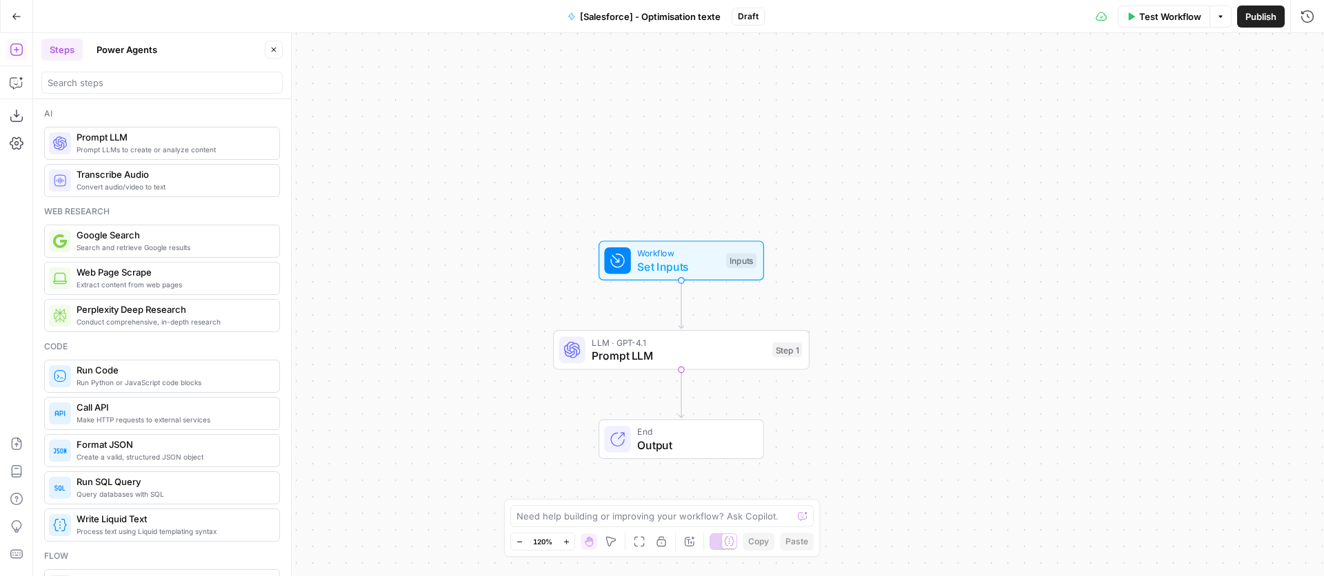
click at [721, 364] on div "LLM · GPT-4.1 Prompt LLM Step 1 Copy step Delete step Add Note Test" at bounding box center [681, 350] width 257 height 40
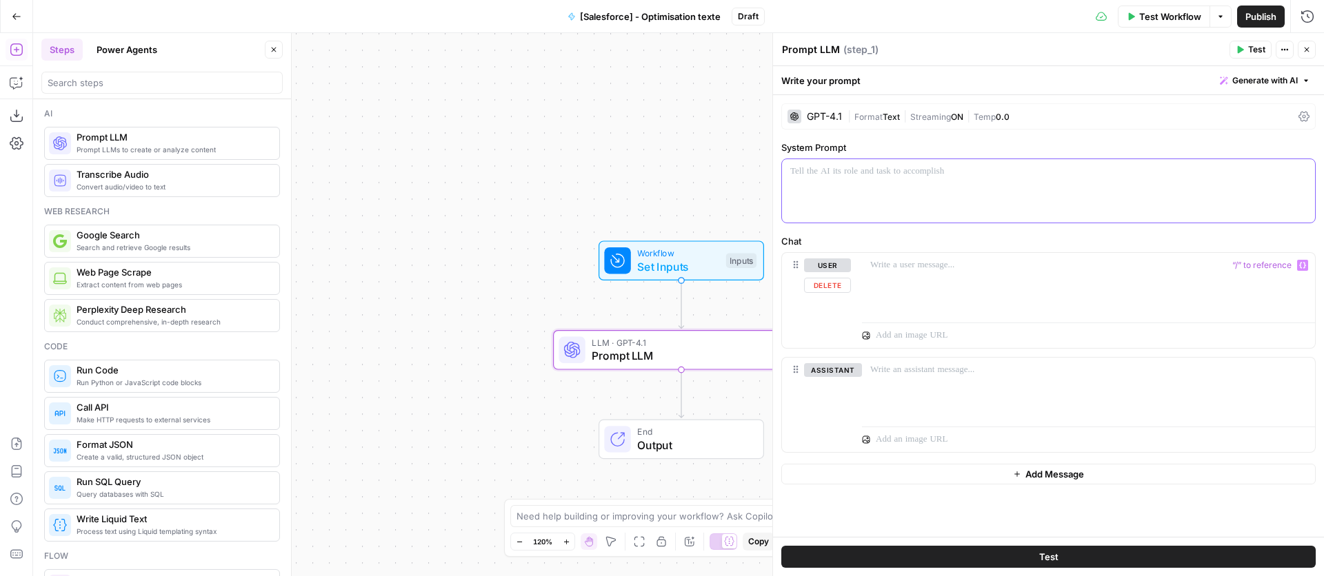
drag, startPoint x: 1026, startPoint y: 196, endPoint x: 1036, endPoint y: 201, distance: 11.7
click at [1026, 196] on div at bounding box center [1048, 190] width 533 height 63
click at [1005, 292] on div at bounding box center [1088, 284] width 453 height 63
paste div
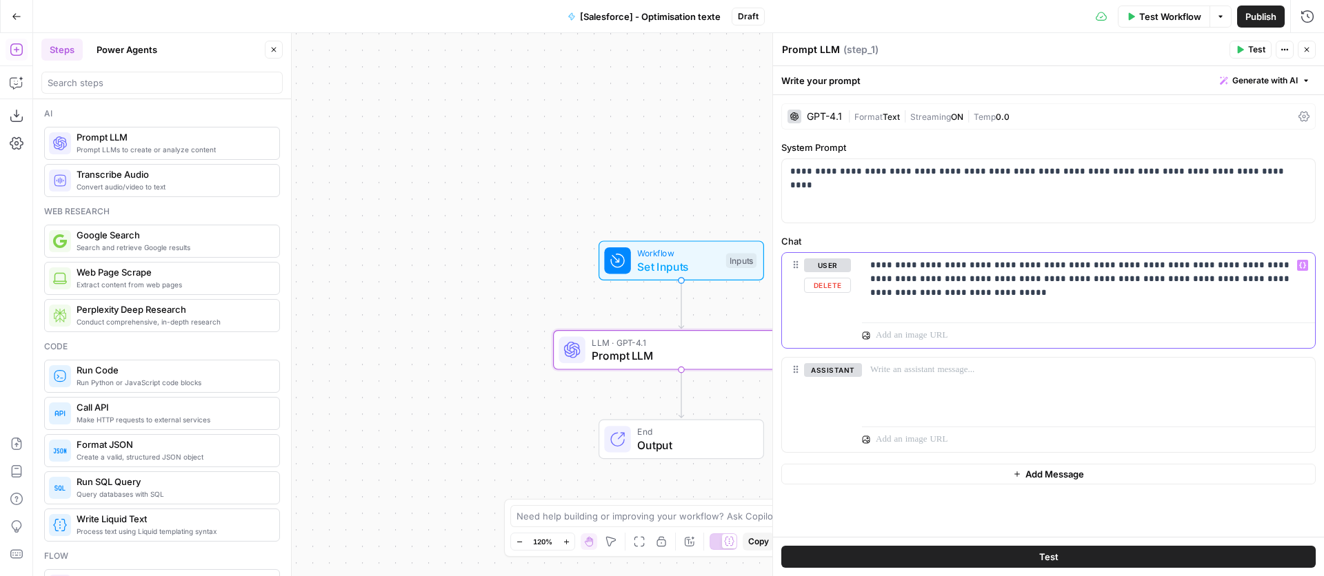
click at [865, 264] on div "**********" at bounding box center [1088, 284] width 453 height 63
drag, startPoint x: 943, startPoint y: 278, endPoint x: 943, endPoint y: 287, distance: 9.0
click at [943, 283] on p "**********" at bounding box center [1088, 273] width 436 height 28
drag, startPoint x: 1284, startPoint y: 279, endPoint x: 1284, endPoint y: 290, distance: 11.0
click at [1284, 281] on p "**********" at bounding box center [1088, 273] width 436 height 28
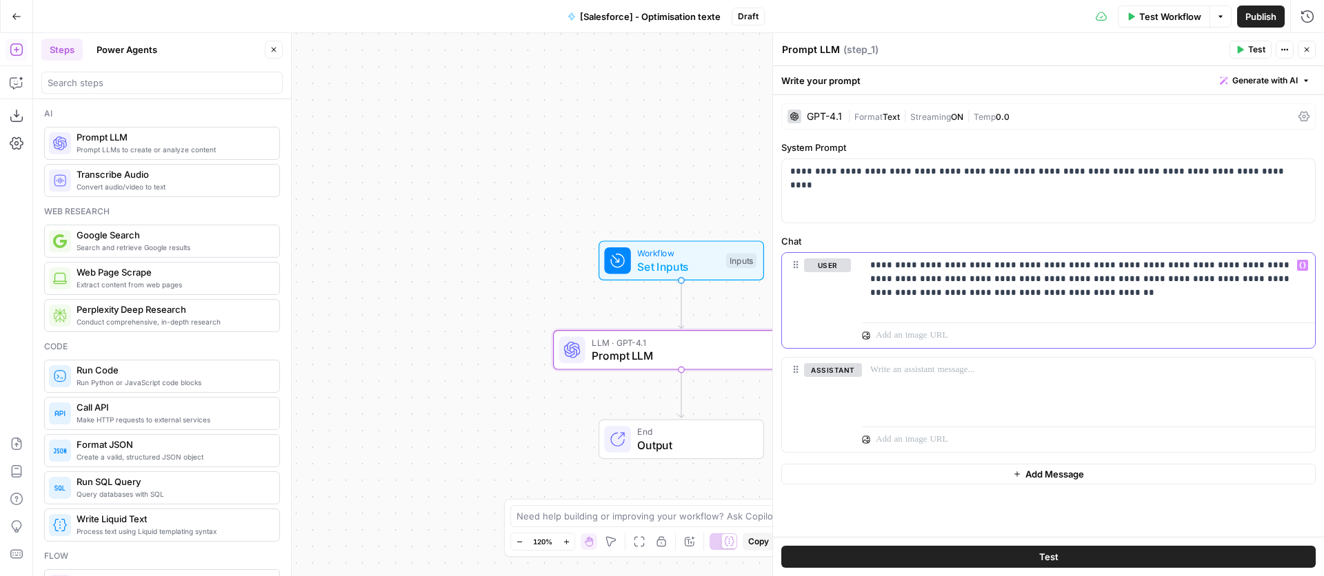
click at [1302, 264] on icon "button" at bounding box center [1302, 265] width 7 height 7
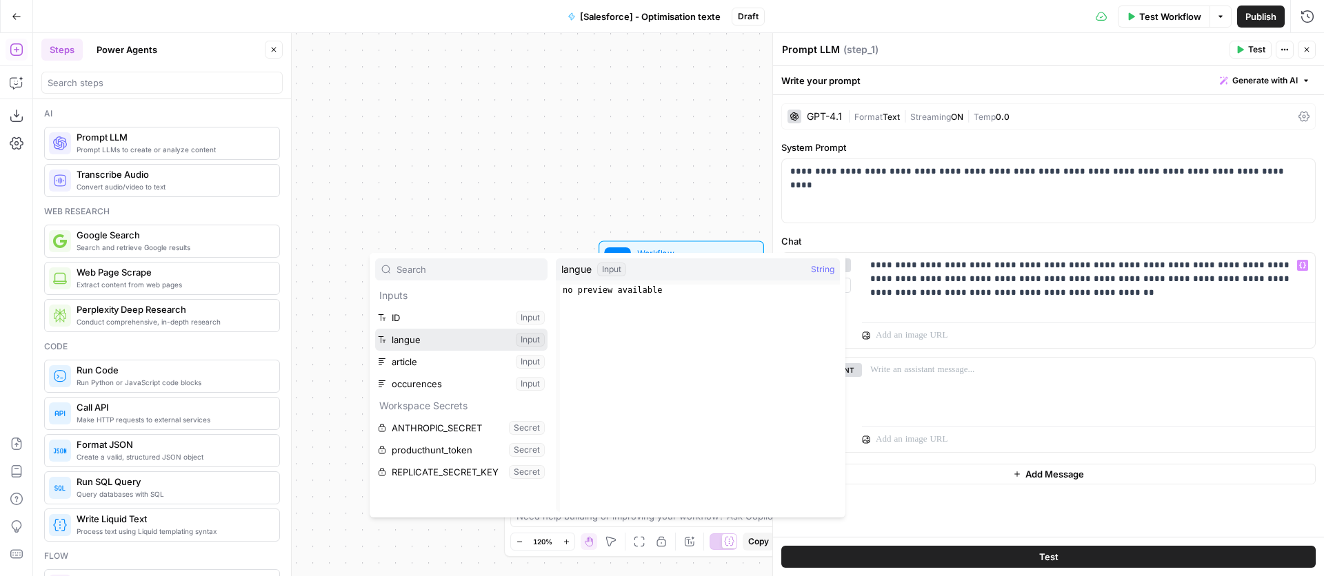
click at [521, 338] on button "Select variable langue" at bounding box center [461, 340] width 172 height 22
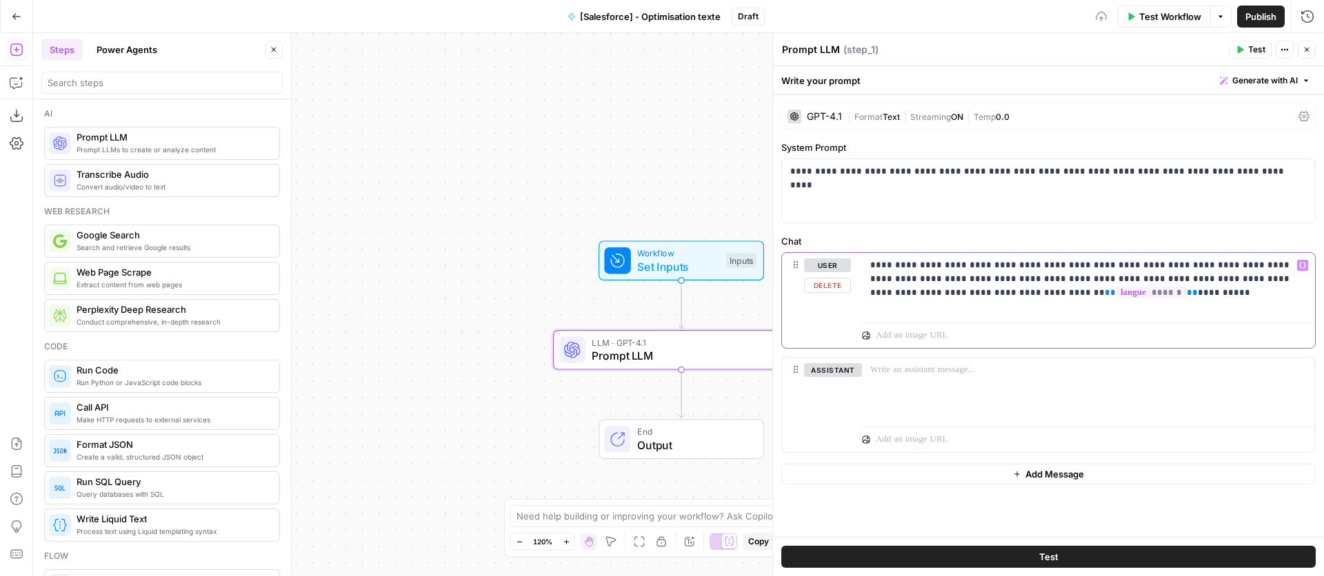
click at [1083, 301] on div "**********" at bounding box center [1088, 284] width 453 height 63
drag, startPoint x: 1091, startPoint y: 292, endPoint x: 1003, endPoint y: 292, distance: 87.6
click at [1003, 292] on p "**********" at bounding box center [1088, 279] width 436 height 41
click at [1069, 297] on p "**********" at bounding box center [1088, 279] width 436 height 41
drag, startPoint x: 1222, startPoint y: 282, endPoint x: 863, endPoint y: 265, distance: 359.6
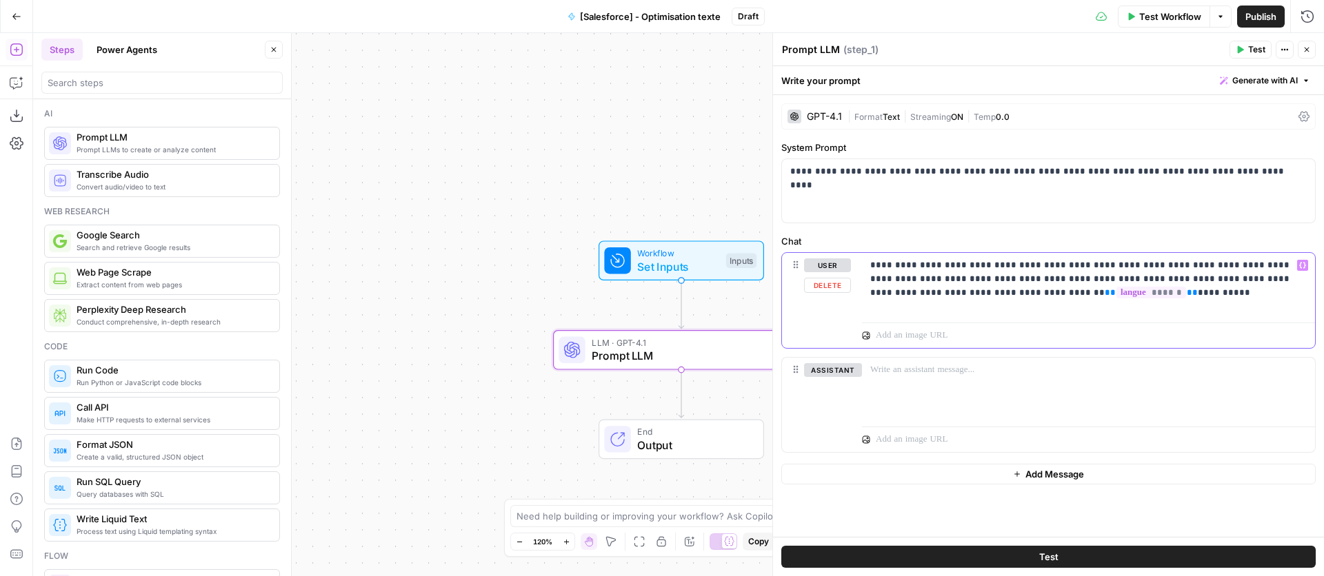
click at [863, 265] on div "**********" at bounding box center [1088, 284] width 453 height 63
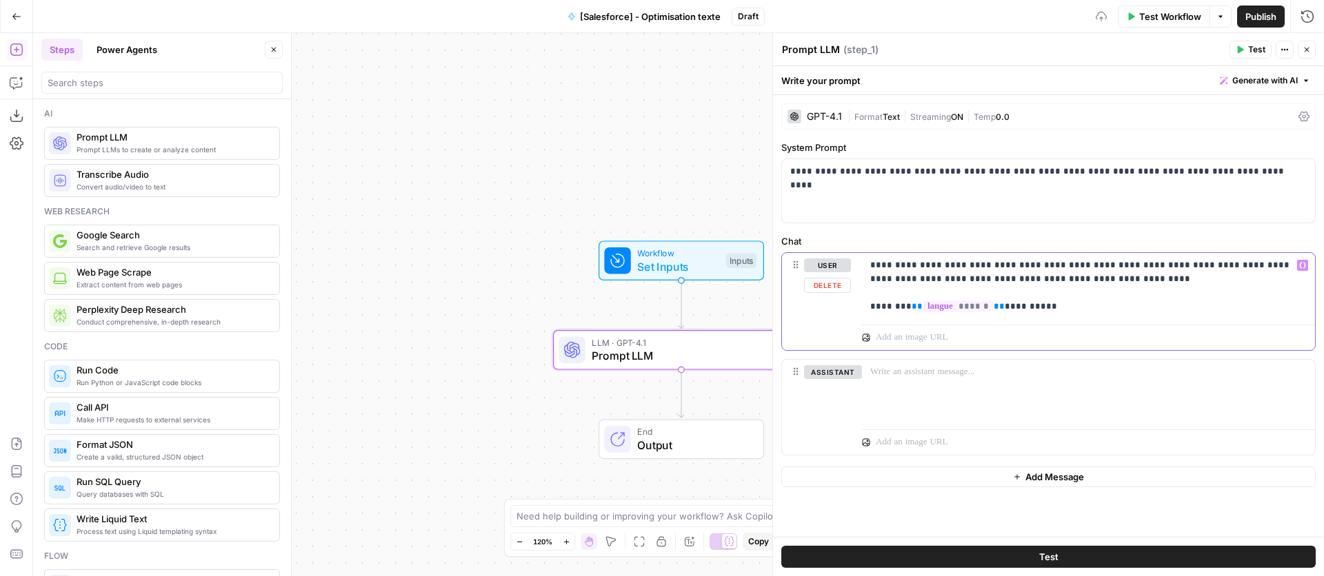
click at [870, 266] on p "**********" at bounding box center [1088, 286] width 436 height 55
click at [1180, 277] on p "**********" at bounding box center [1088, 286] width 436 height 55
click at [863, 306] on div "**********" at bounding box center [1088, 286] width 453 height 66
click at [1049, 294] on p "**********" at bounding box center [1088, 279] width 436 height 41
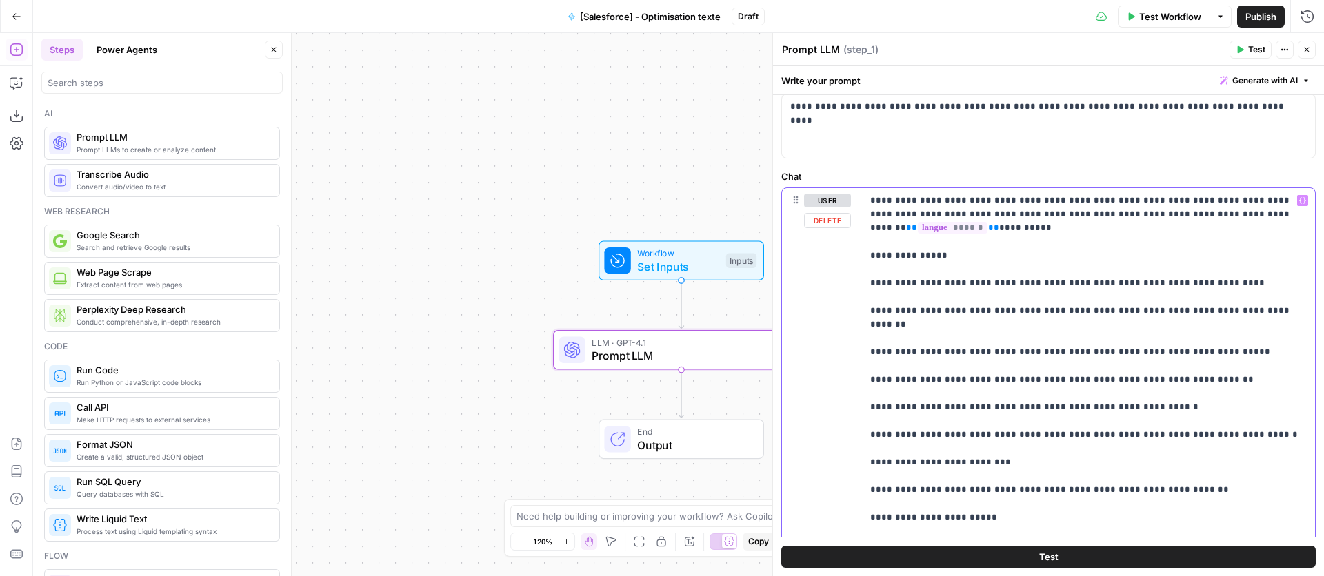
click at [872, 254] on p "**********" at bounding box center [1088, 394] width 436 height 400
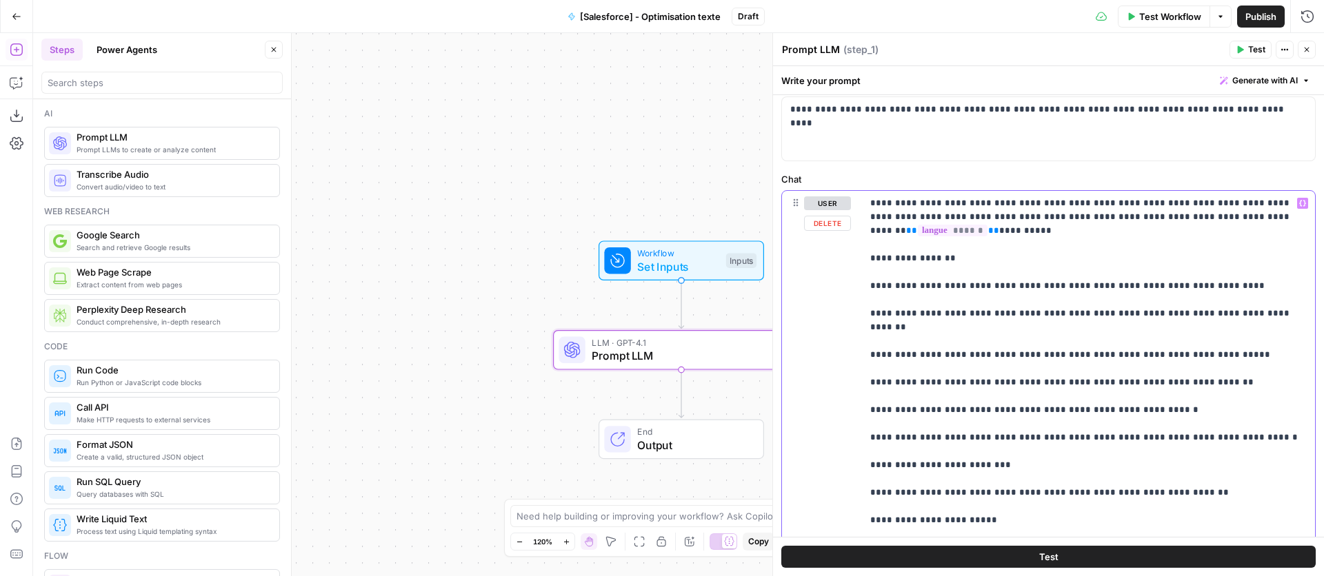
click at [867, 283] on div "**********" at bounding box center [1088, 396] width 453 height 411
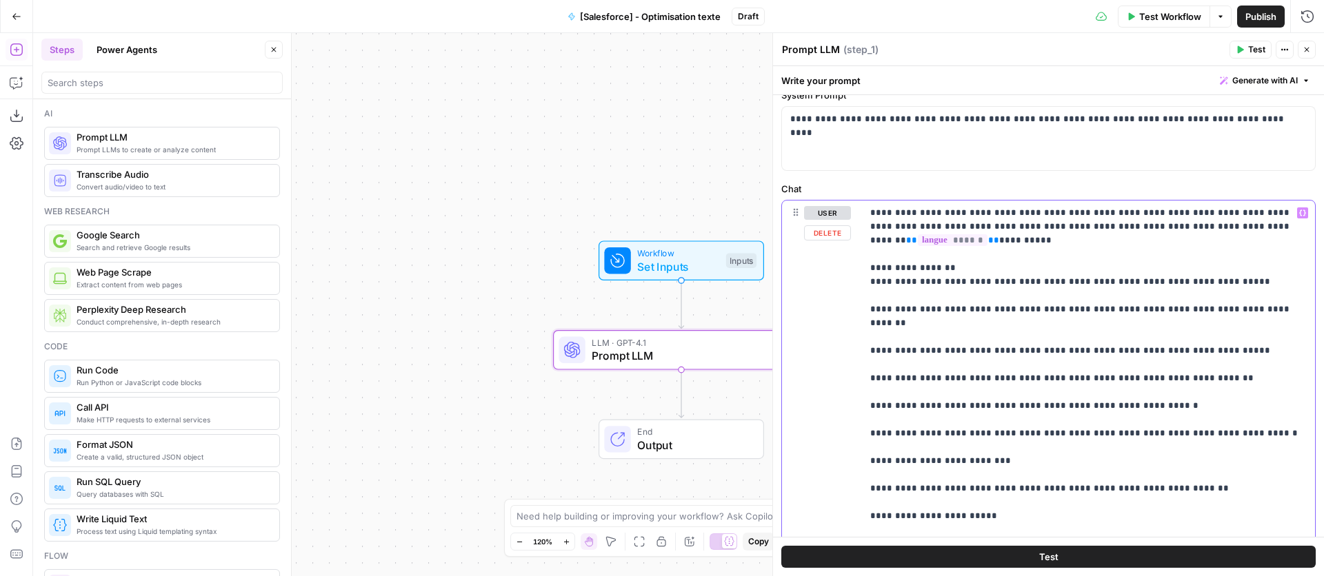
scroll to position [57, 0]
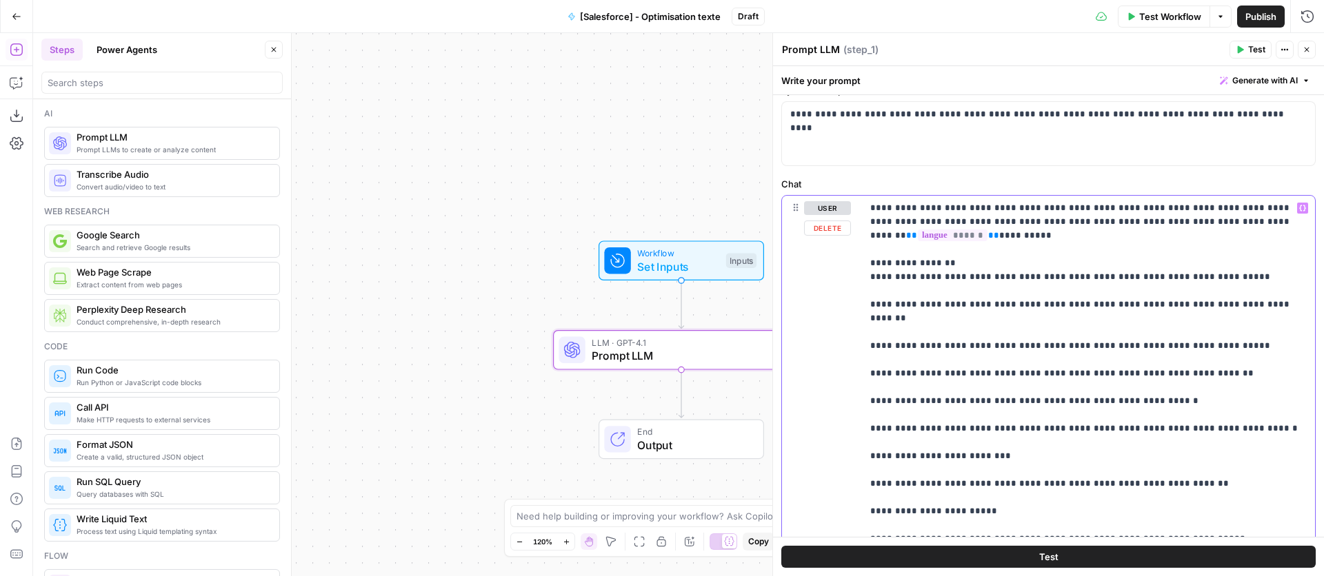
click at [870, 308] on p "**********" at bounding box center [1088, 394] width 436 height 386
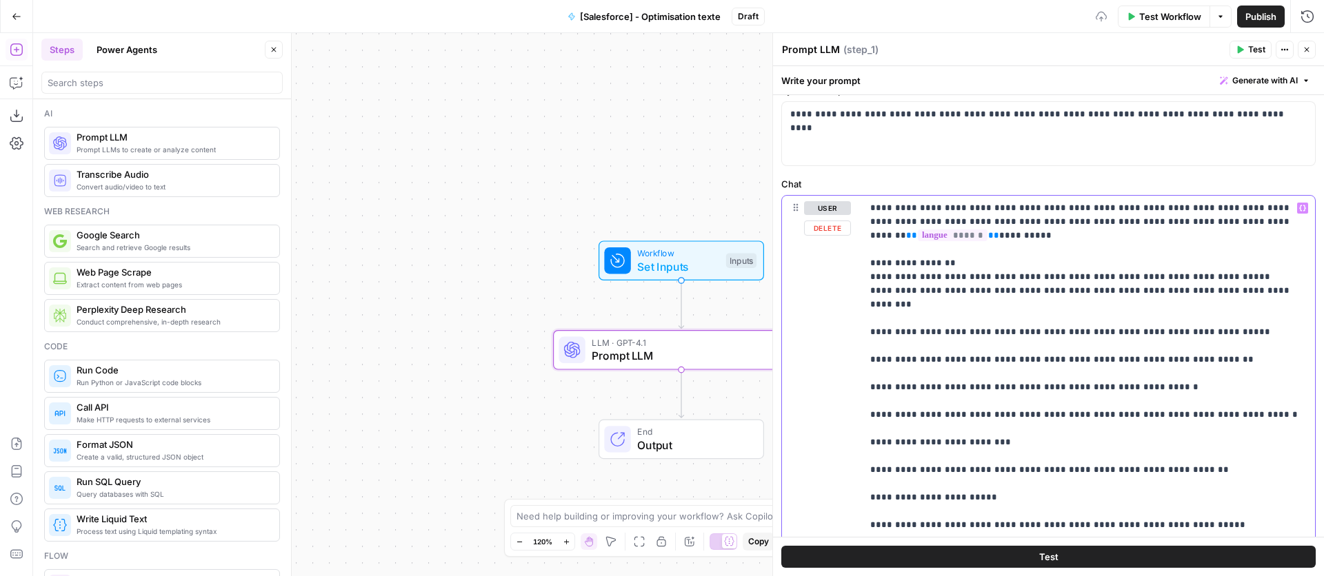
click at [864, 320] on div "**********" at bounding box center [1088, 387] width 453 height 383
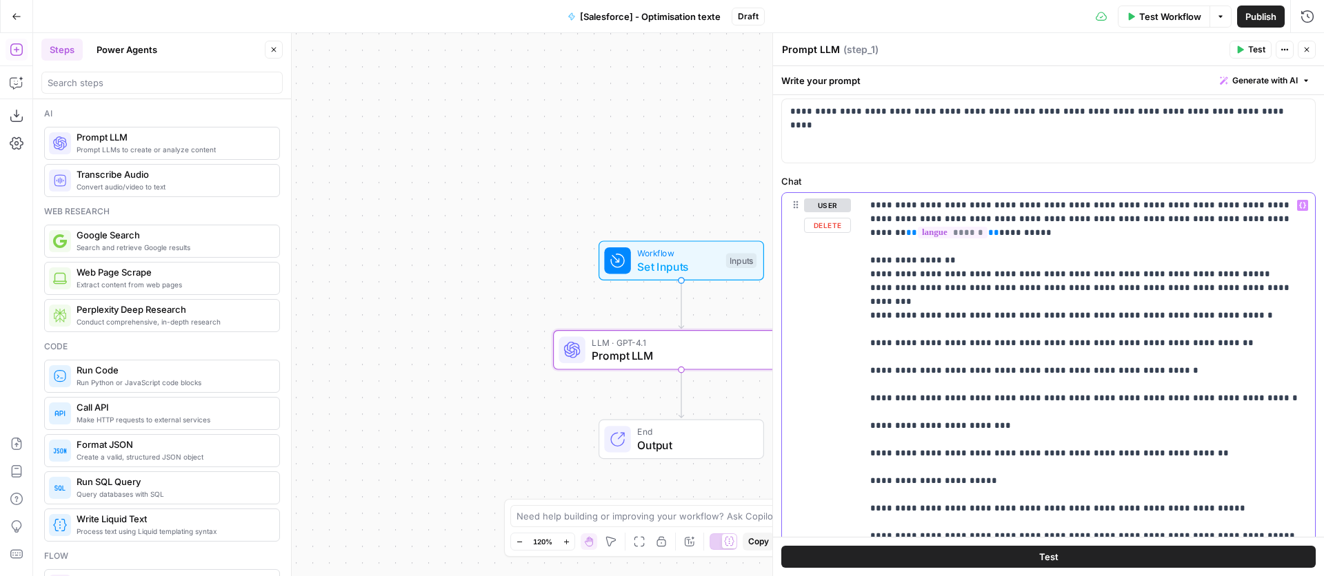
click at [865, 330] on div "**********" at bounding box center [1088, 378] width 453 height 370
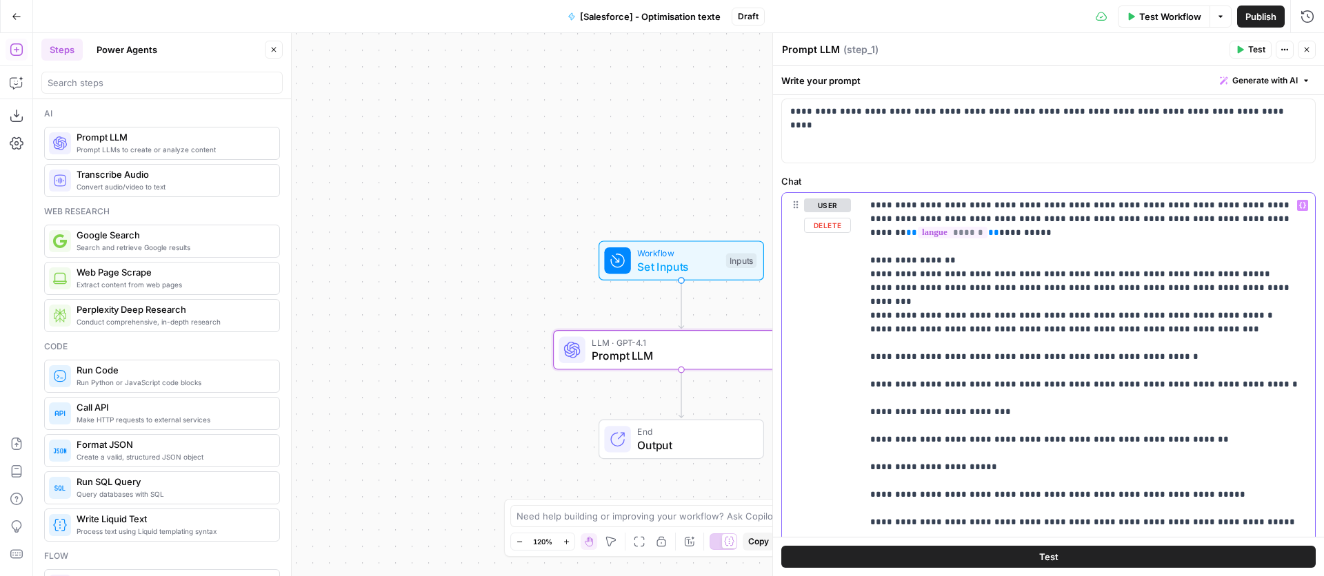
click at [870, 344] on p "**********" at bounding box center [1088, 371] width 436 height 345
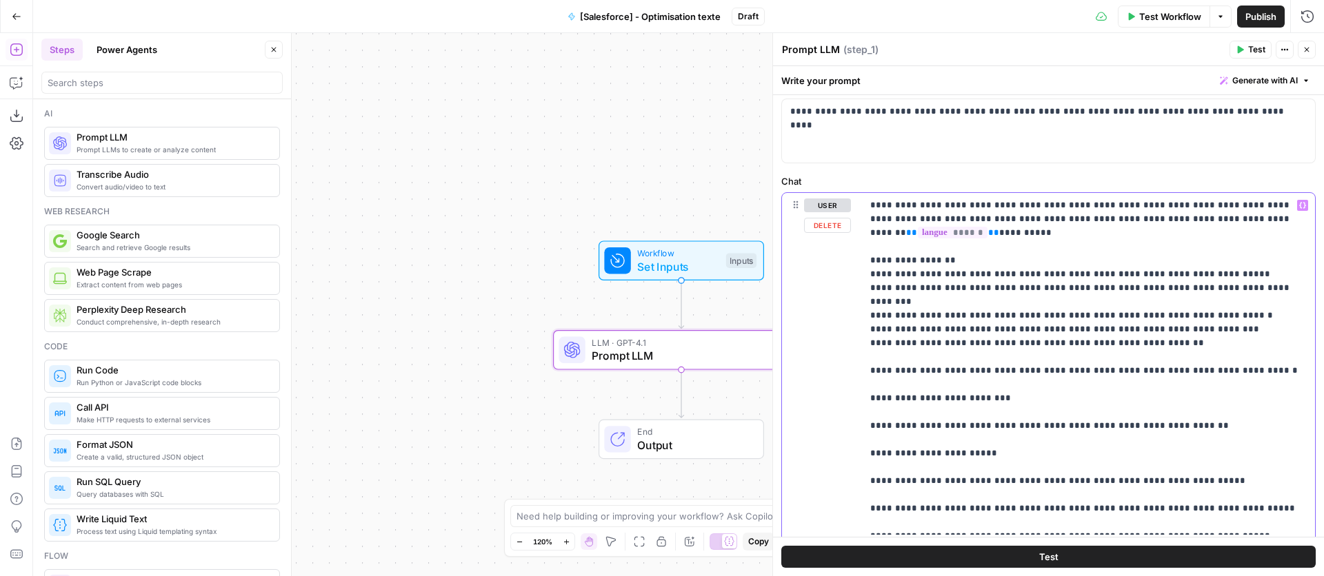
click at [866, 354] on div "**********" at bounding box center [1088, 364] width 453 height 342
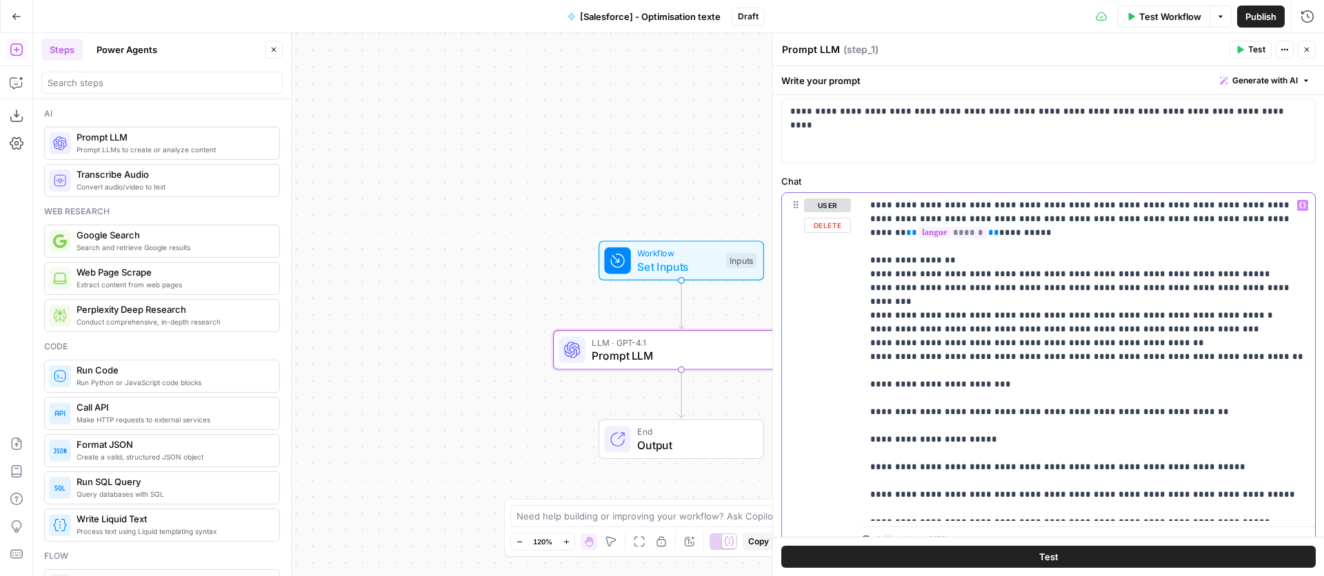
click at [865, 368] on div "**********" at bounding box center [1088, 357] width 453 height 328
drag, startPoint x: 1138, startPoint y: 332, endPoint x: 843, endPoint y: 279, distance: 300.5
click at [843, 279] on div "**********" at bounding box center [1048, 372] width 533 height 359
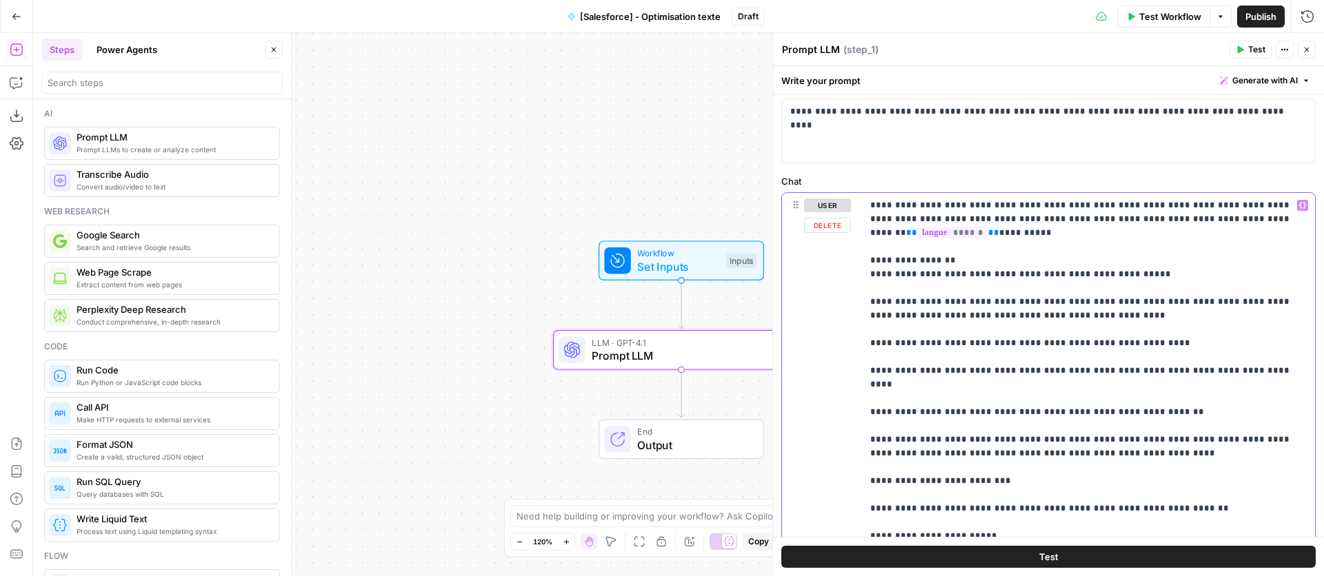
click at [867, 279] on div "**********" at bounding box center [1088, 405] width 453 height 425
click at [860, 301] on div "**********" at bounding box center [1048, 421] width 533 height 456
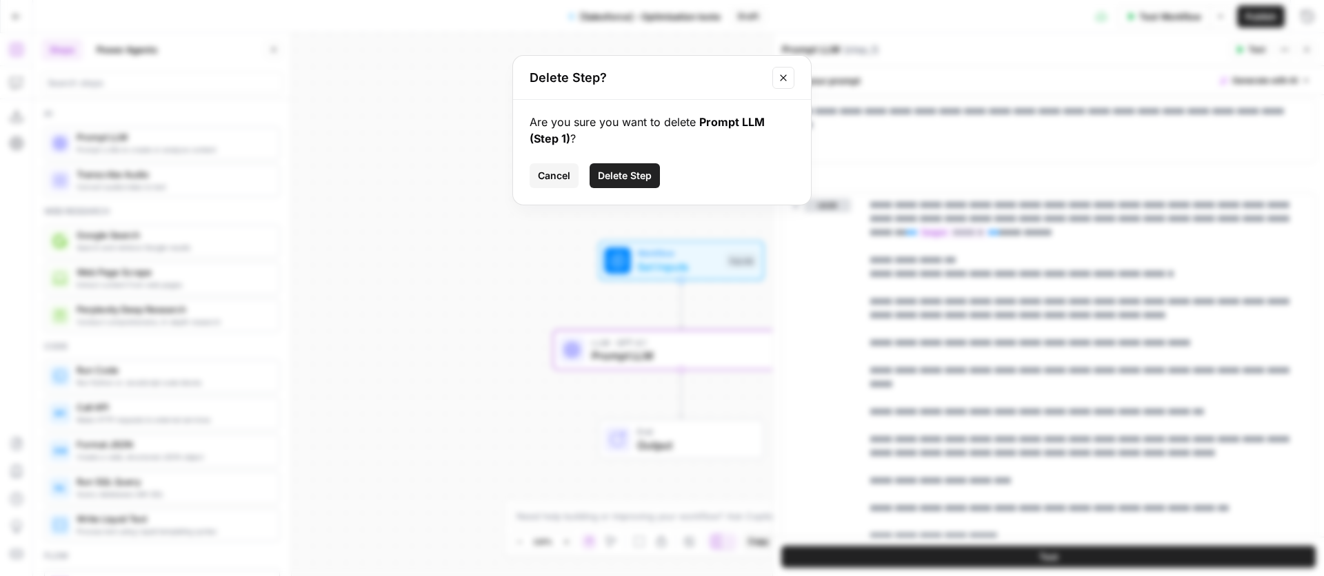
drag, startPoint x: 786, startPoint y: 77, endPoint x: 797, endPoint y: 114, distance: 38.8
click at [786, 77] on icon "Close modal" at bounding box center [783, 77] width 11 height 11
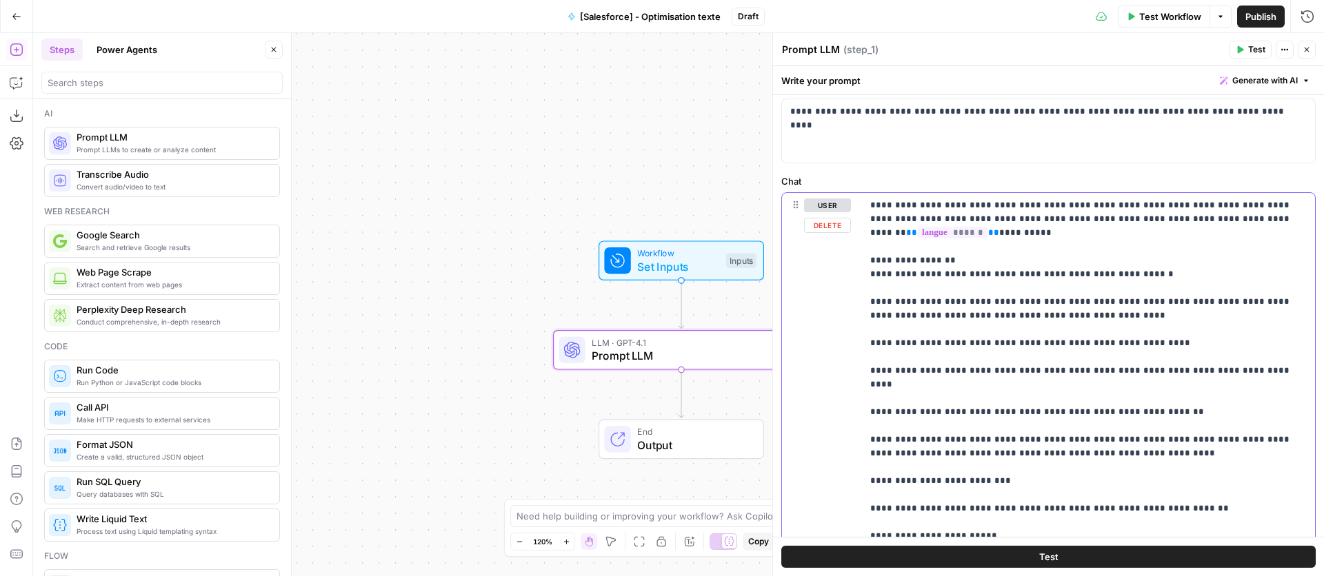
click at [868, 304] on div "**********" at bounding box center [1088, 405] width 453 height 425
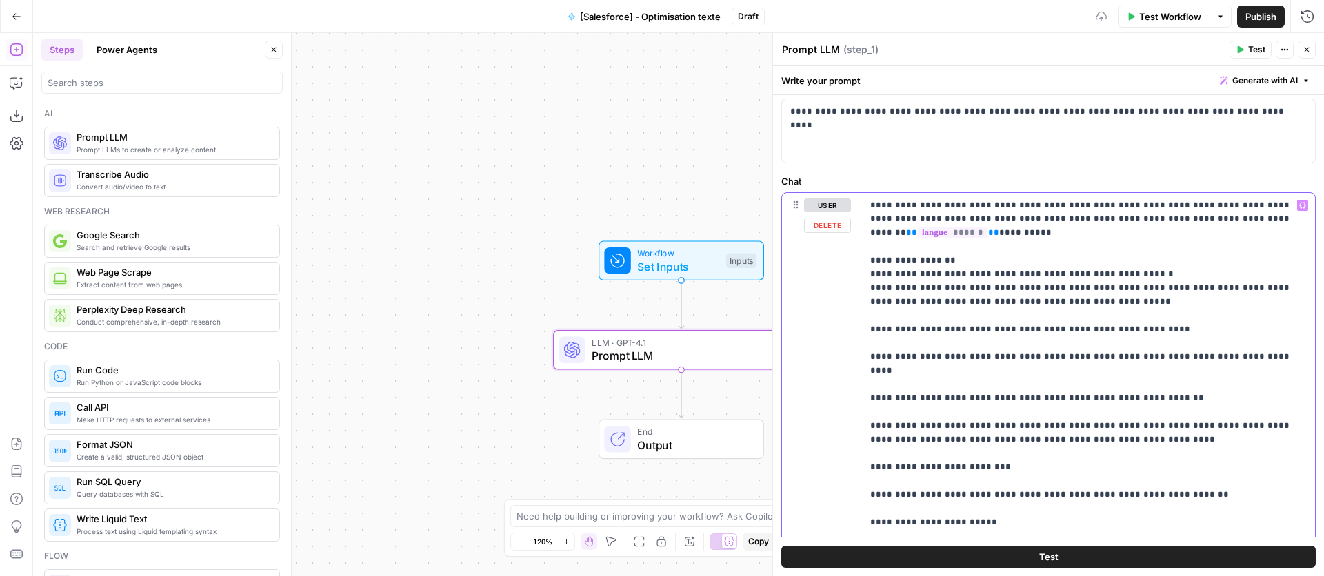
click at [868, 333] on div "**********" at bounding box center [1088, 398] width 453 height 411
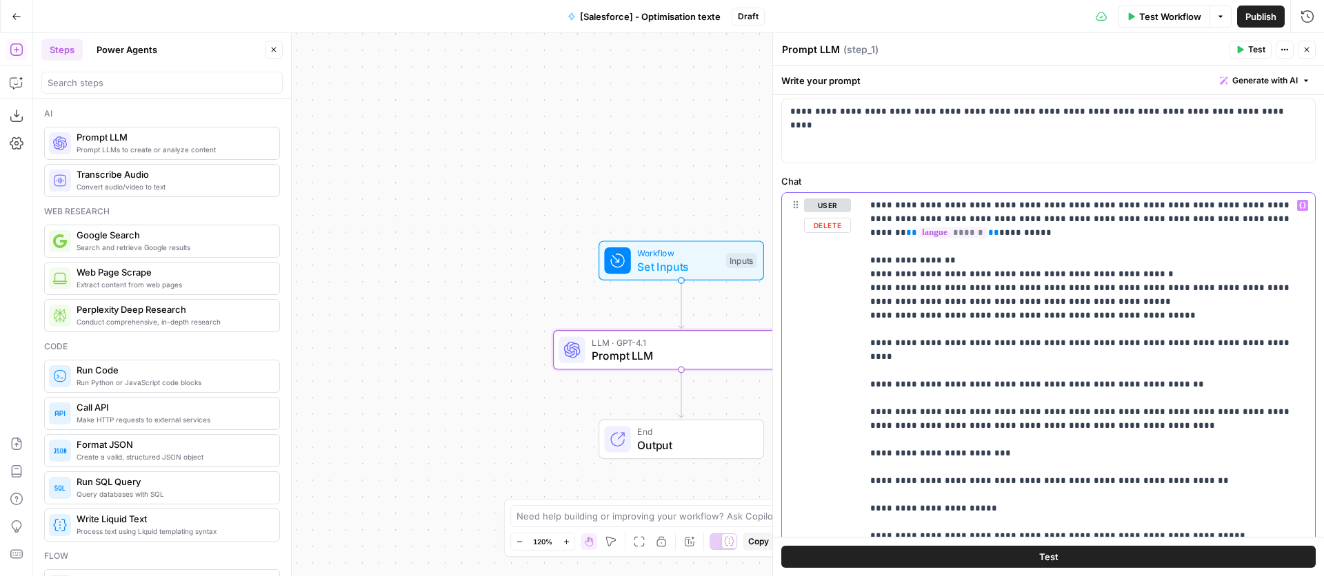
click at [865, 348] on div "**********" at bounding box center [1088, 391] width 453 height 397
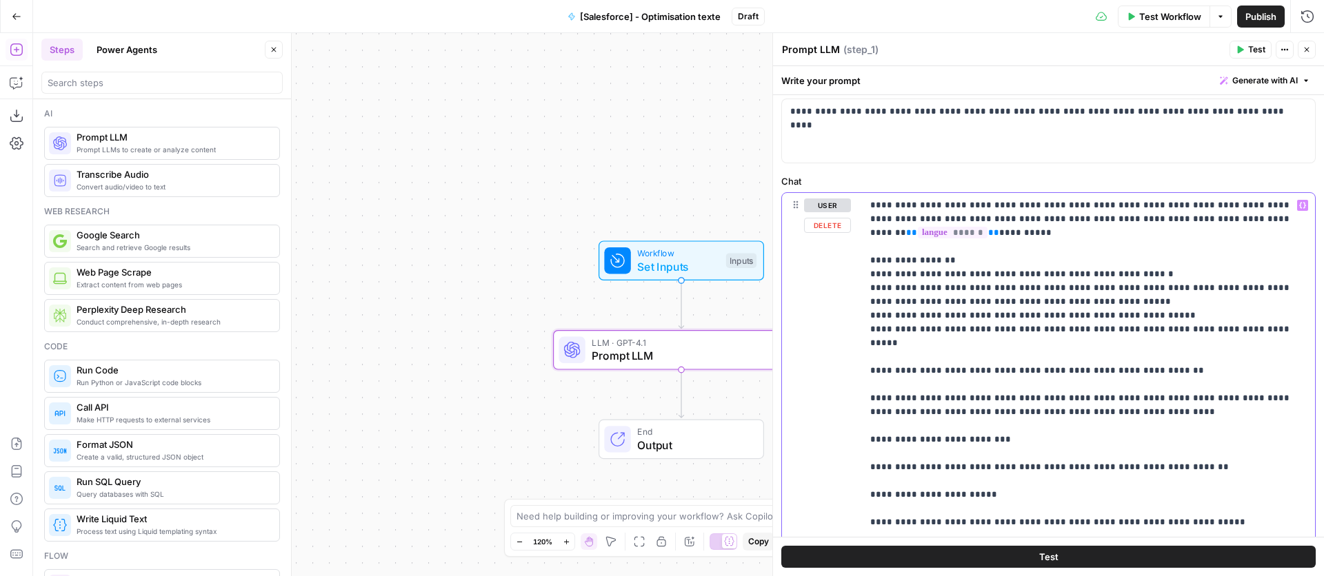
click at [865, 358] on div "**********" at bounding box center [1088, 384] width 453 height 383
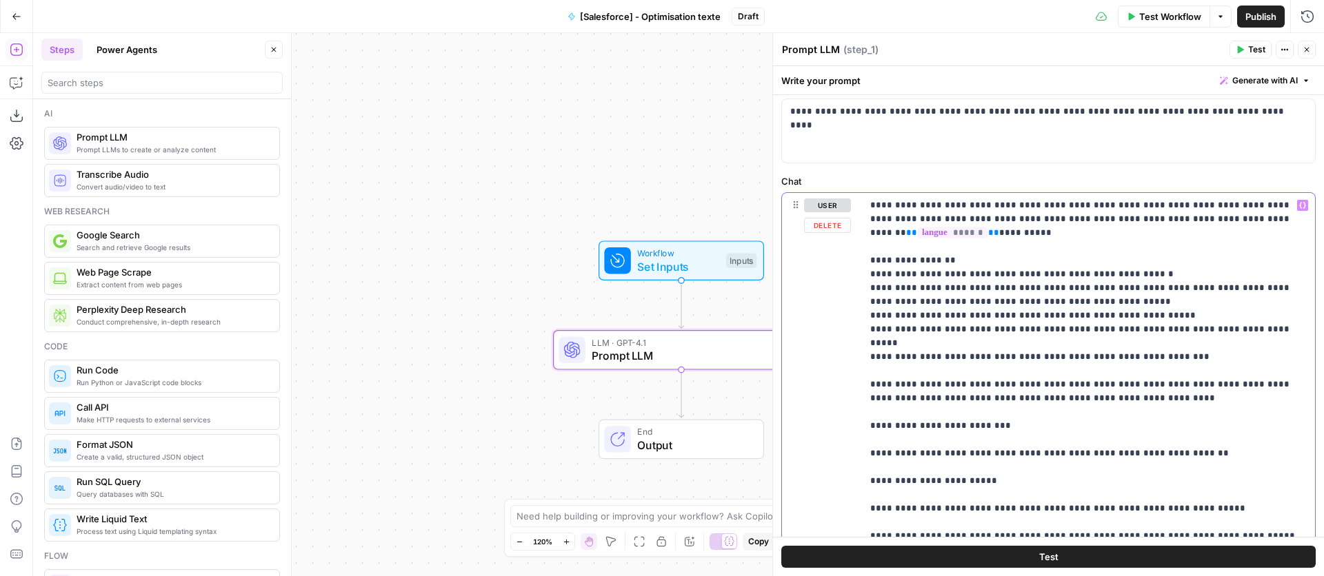
click at [862, 373] on div "**********" at bounding box center [1088, 378] width 453 height 370
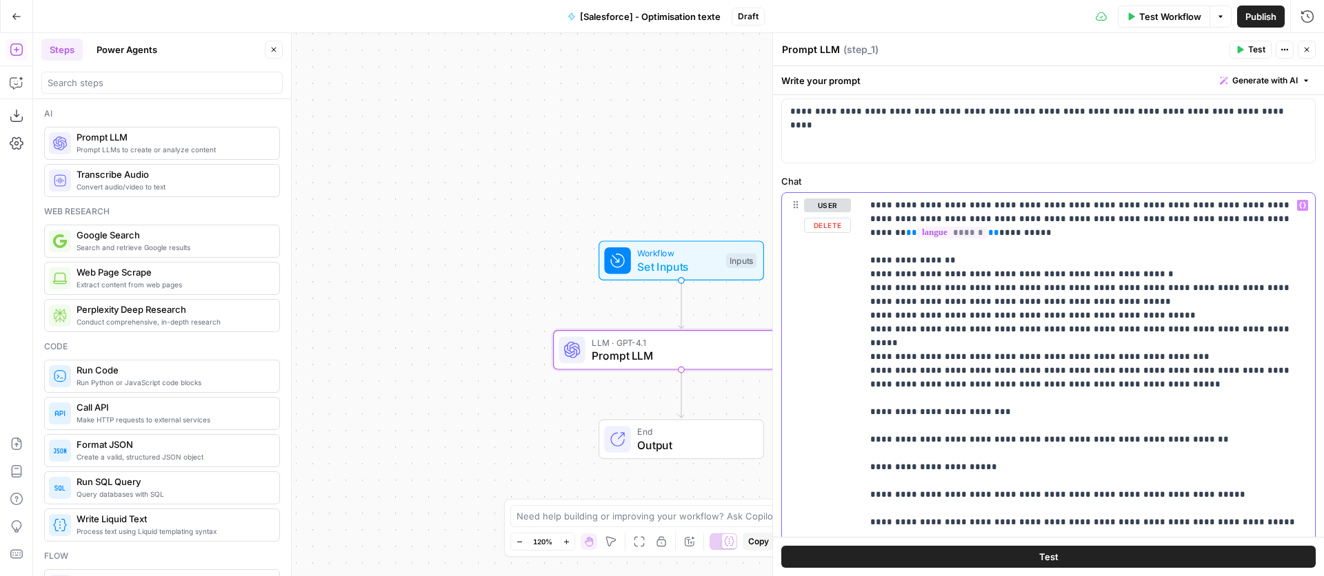
click at [1148, 376] on p "**********" at bounding box center [1088, 371] width 436 height 345
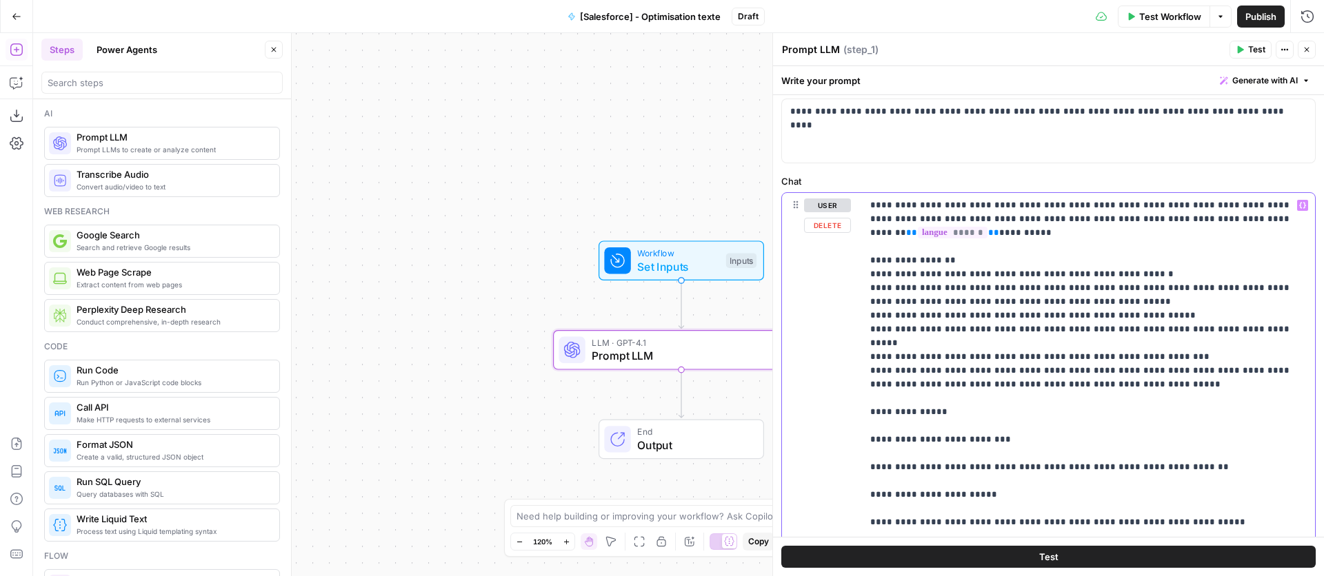
scroll to position [0, 0]
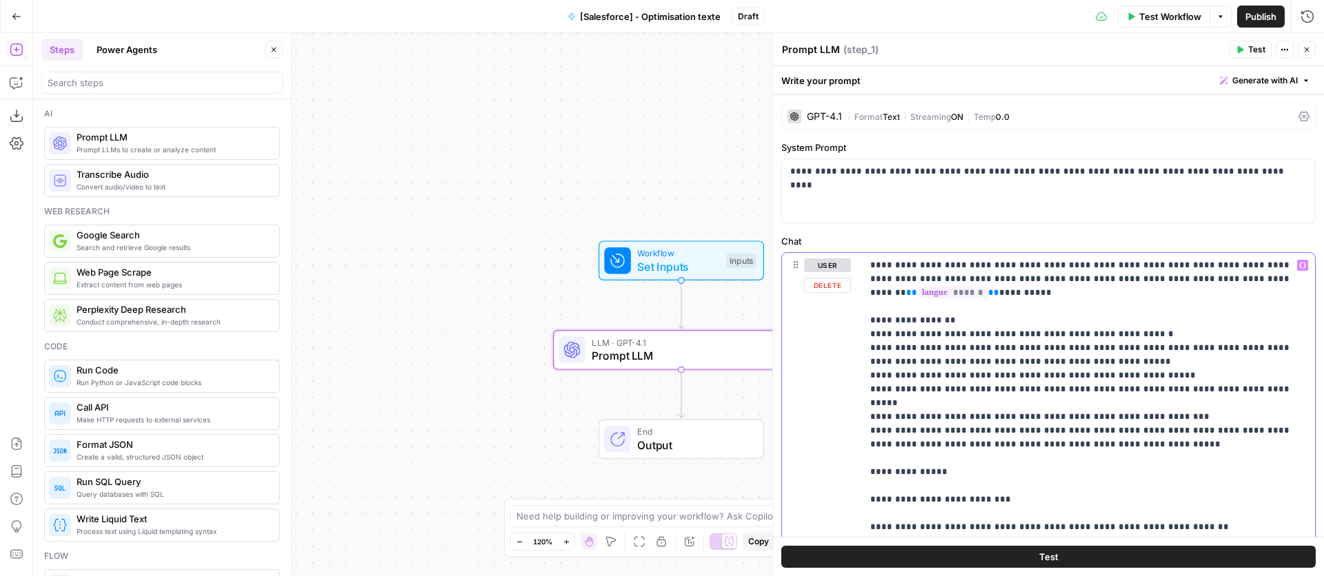
drag, startPoint x: 930, startPoint y: 459, endPoint x: 864, endPoint y: 456, distance: 65.6
click at [864, 456] on div "**********" at bounding box center [1088, 444] width 453 height 383
click at [1304, 265] on p "**********" at bounding box center [1088, 445] width 436 height 372
click at [1300, 264] on p "**********" at bounding box center [1088, 445] width 436 height 372
drag, startPoint x: 1072, startPoint y: 471, endPoint x: 1049, endPoint y: 469, distance: 22.8
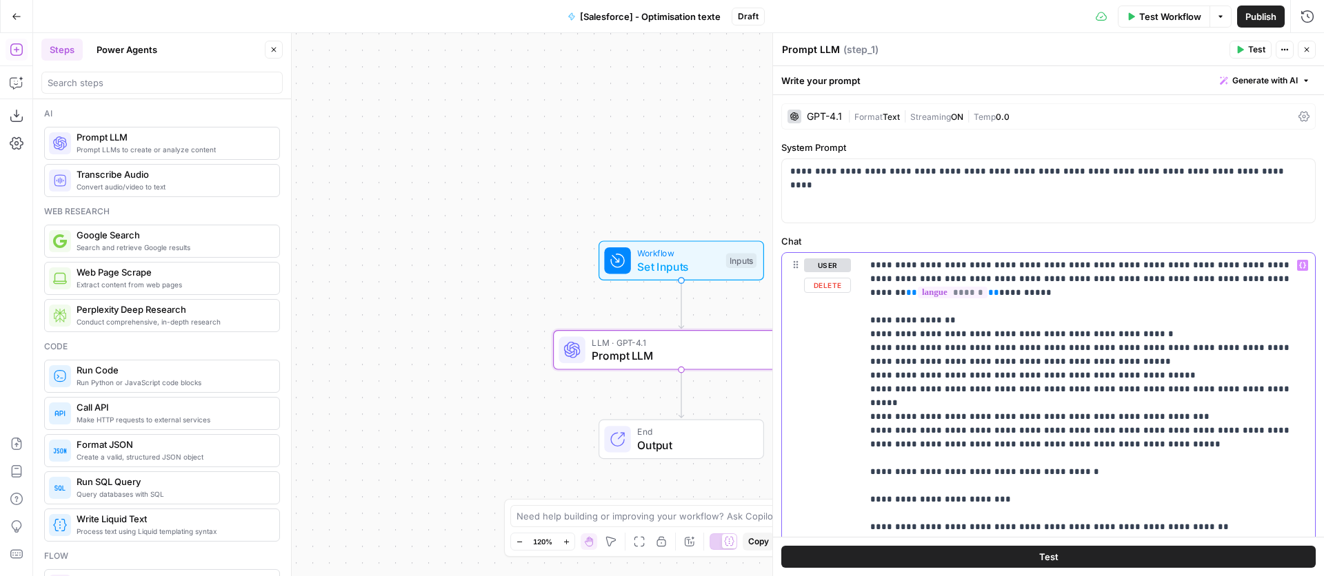
click at [1070, 470] on p "**********" at bounding box center [1088, 445] width 436 height 372
drag, startPoint x: 1008, startPoint y: 460, endPoint x: 1042, endPoint y: 452, distance: 34.6
click at [1008, 460] on p "**********" at bounding box center [1088, 445] width 436 height 372
click at [1299, 266] on p "**********" at bounding box center [1088, 445] width 436 height 372
click at [1300, 266] on p "**********" at bounding box center [1088, 445] width 436 height 372
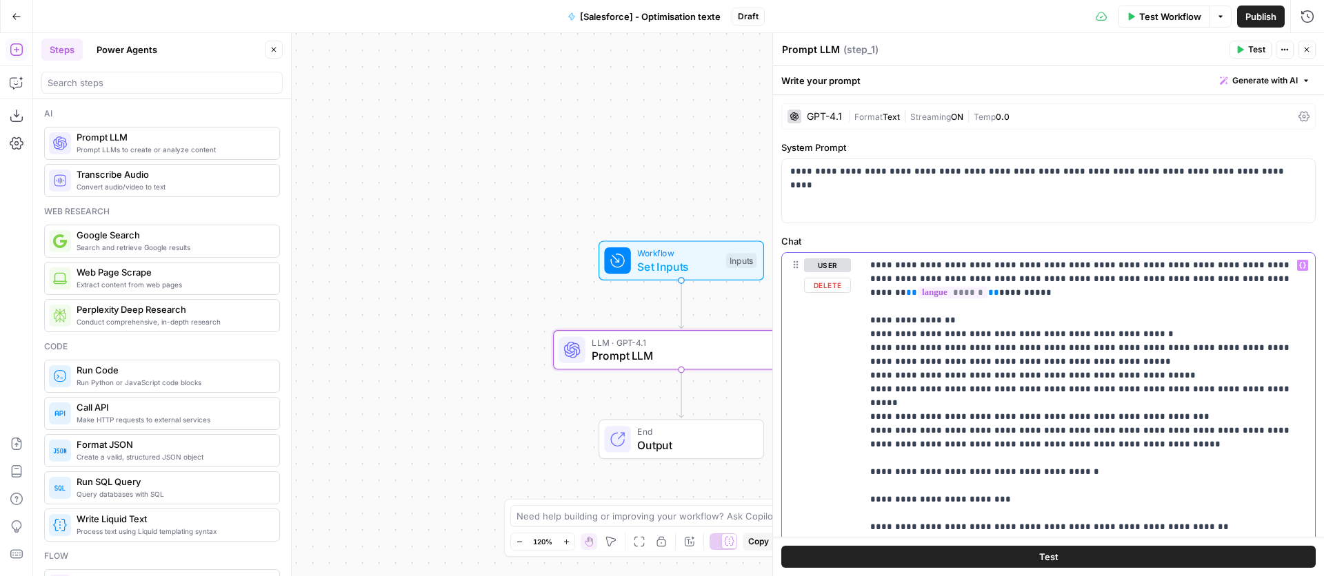
click at [1047, 421] on p "**********" at bounding box center [1088, 445] width 436 height 372
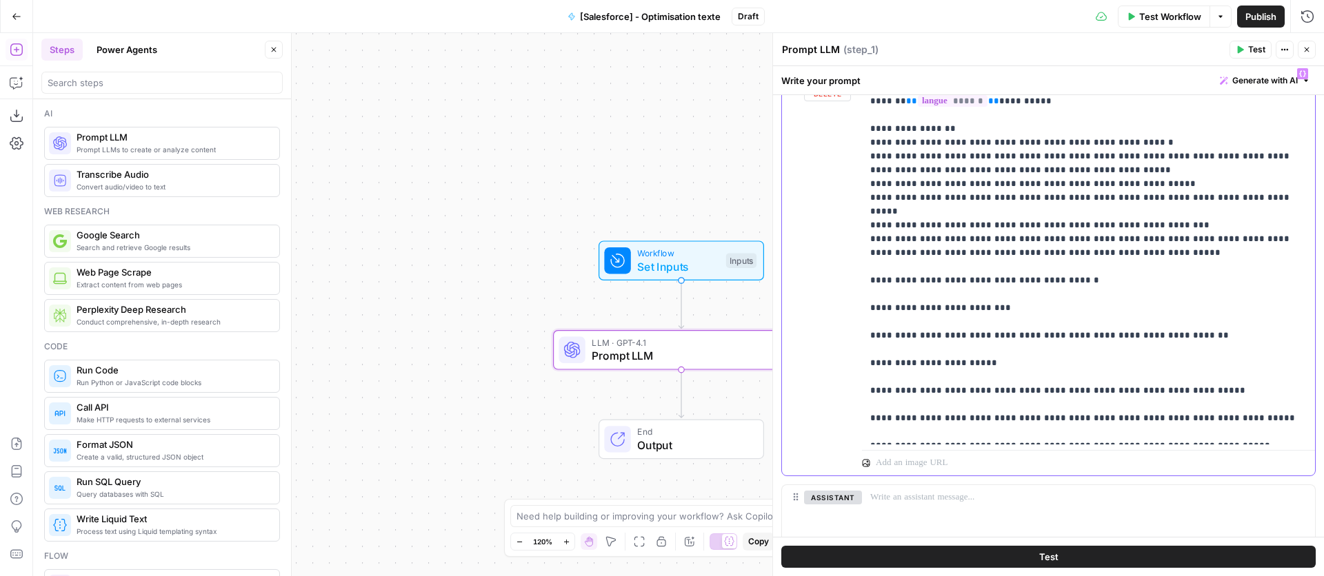
scroll to position [194, 0]
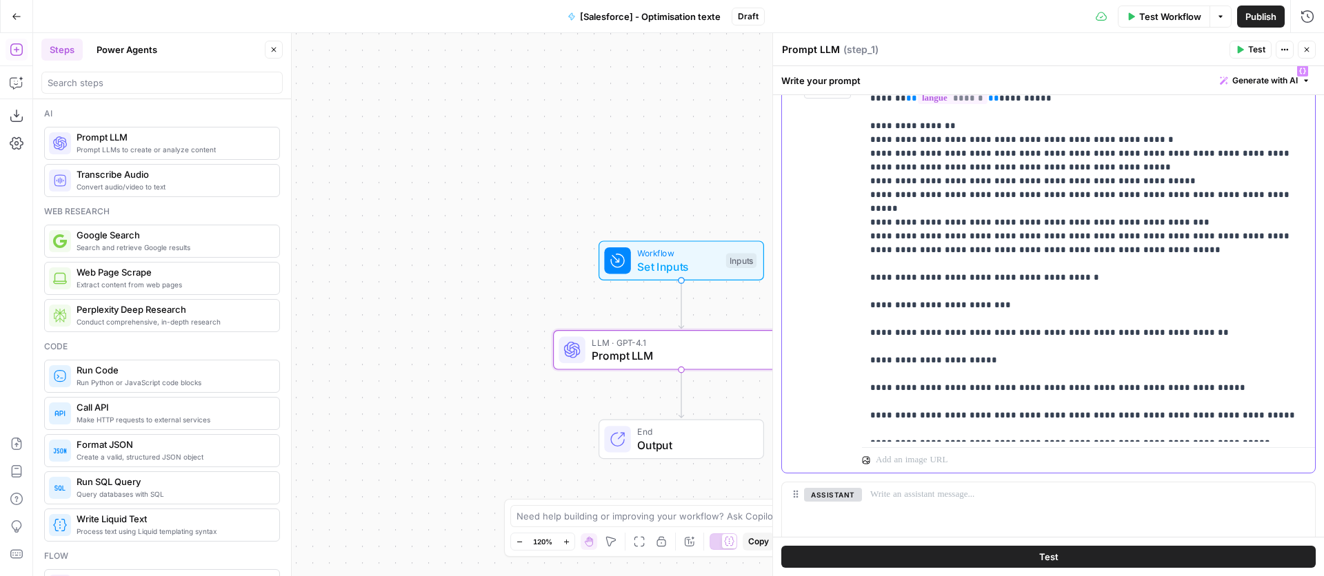
drag, startPoint x: 1164, startPoint y: 423, endPoint x: 856, endPoint y: 287, distance: 337.1
click at [854, 285] on div "**********" at bounding box center [1048, 266] width 533 height 414
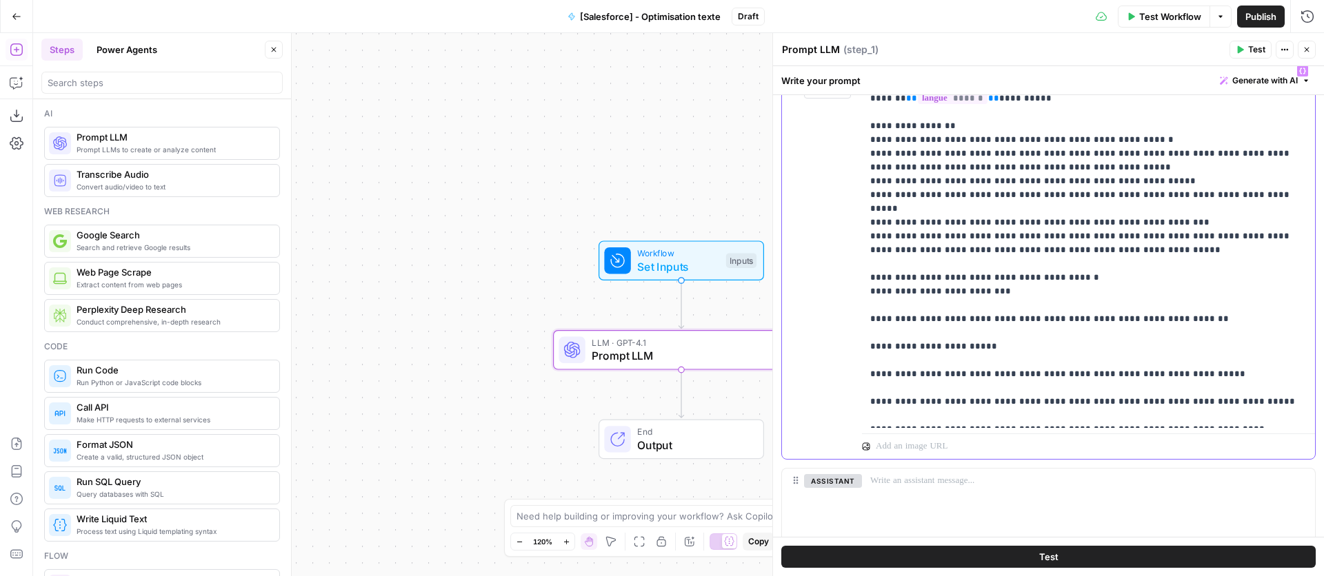
click at [865, 276] on div "**********" at bounding box center [1088, 244] width 453 height 370
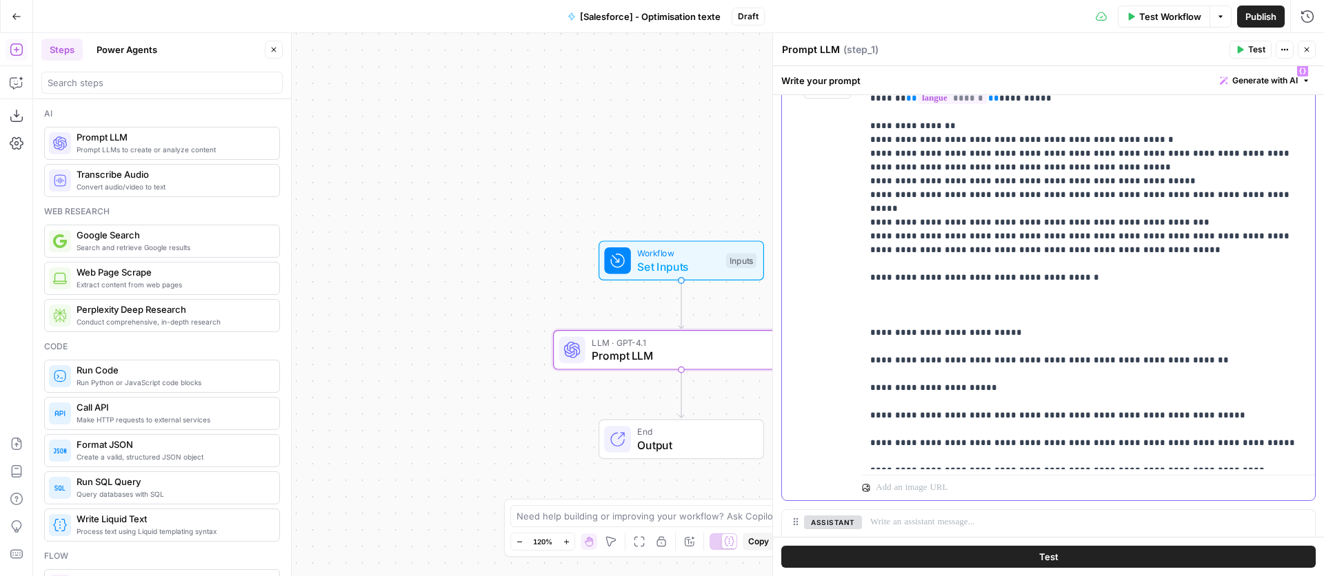
click at [863, 349] on div "**********" at bounding box center [1088, 264] width 453 height 411
click at [861, 400] on div "**********" at bounding box center [1048, 280] width 533 height 442
click at [863, 401] on div "**********" at bounding box center [1088, 264] width 453 height 411
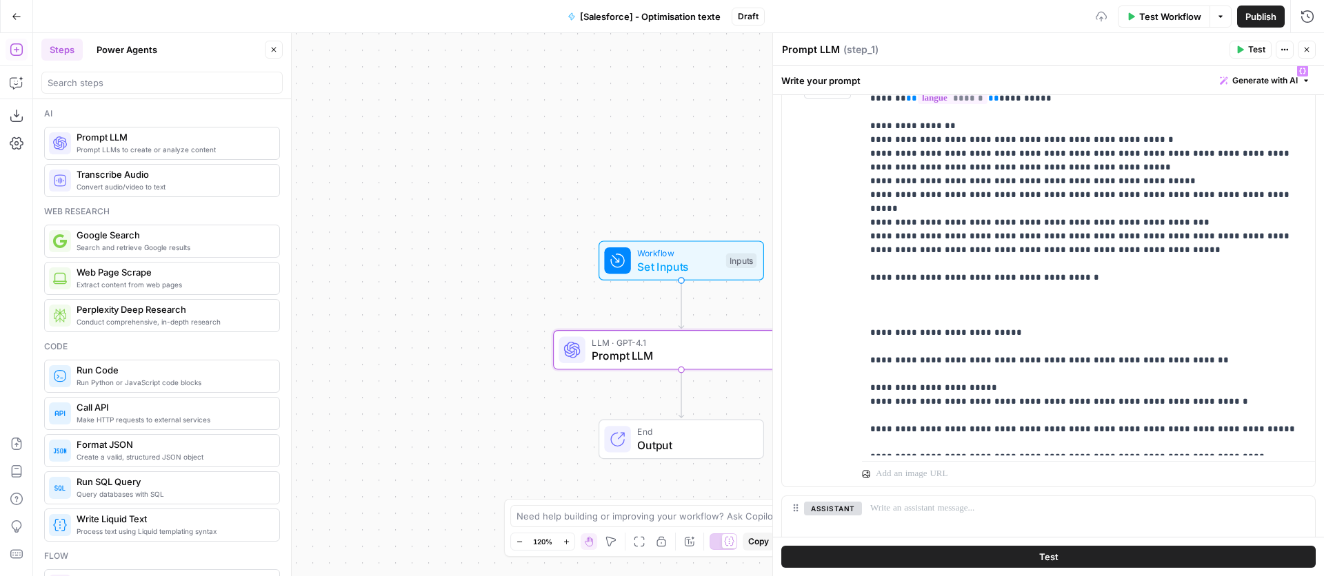
click at [861, 419] on div "**********" at bounding box center [1048, 273] width 533 height 428
click at [863, 420] on div "**********" at bounding box center [1088, 257] width 453 height 397
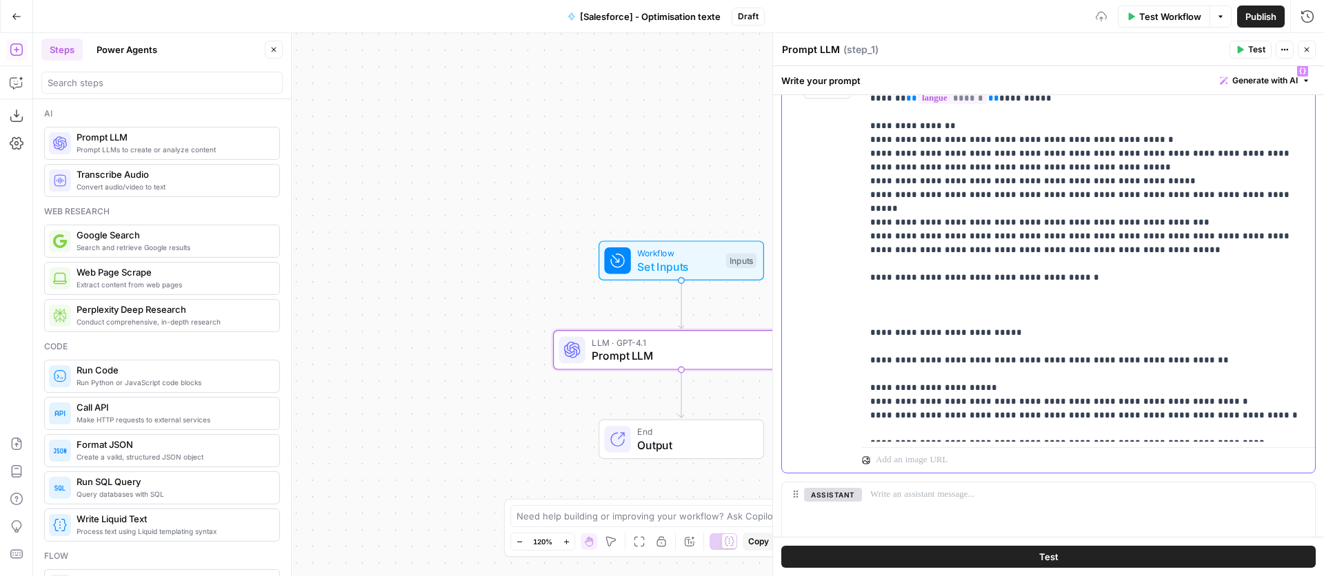
click at [867, 434] on div "**********" at bounding box center [1088, 250] width 453 height 383
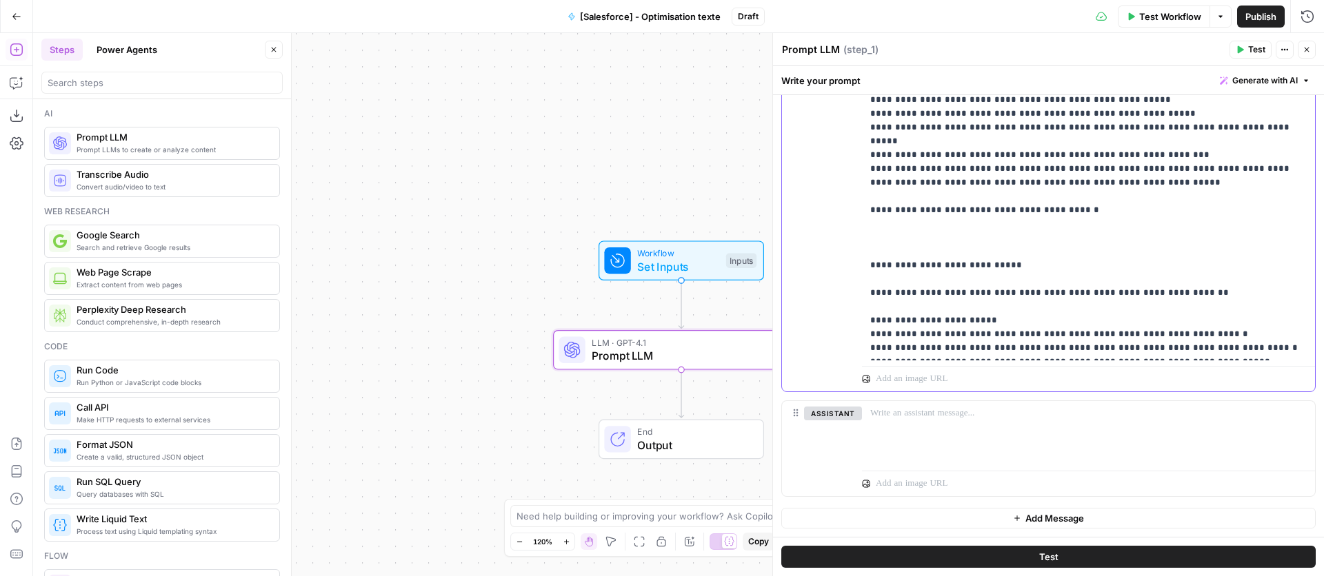
click at [1007, 198] on p "**********" at bounding box center [1088, 176] width 436 height 359
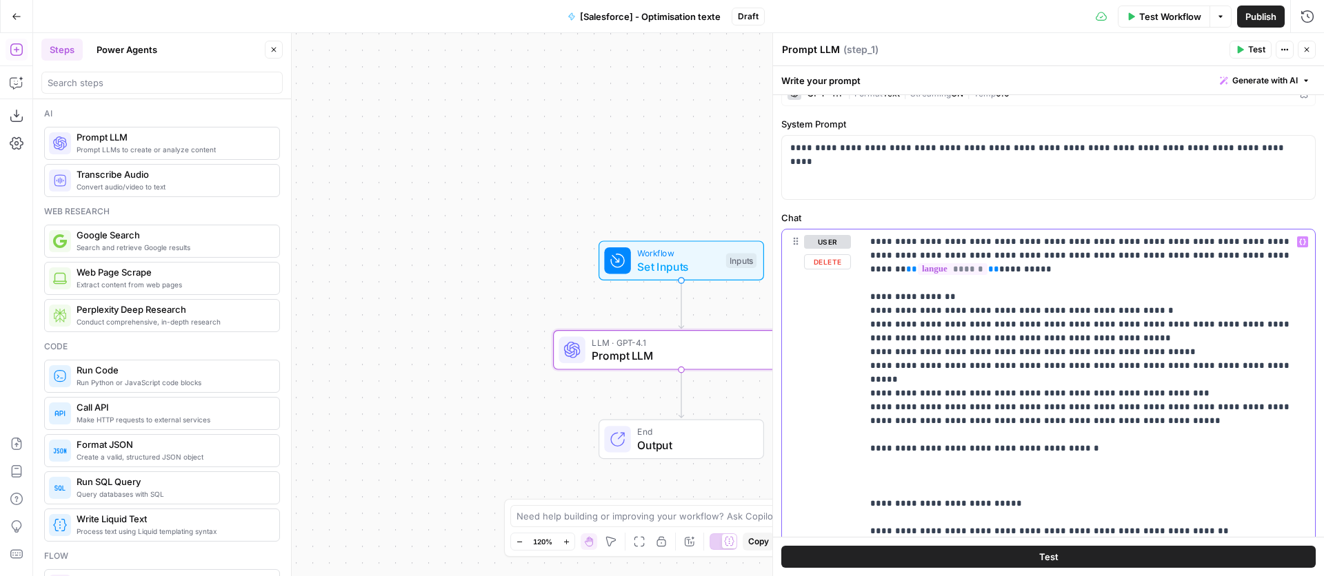
scroll to position [17, 0]
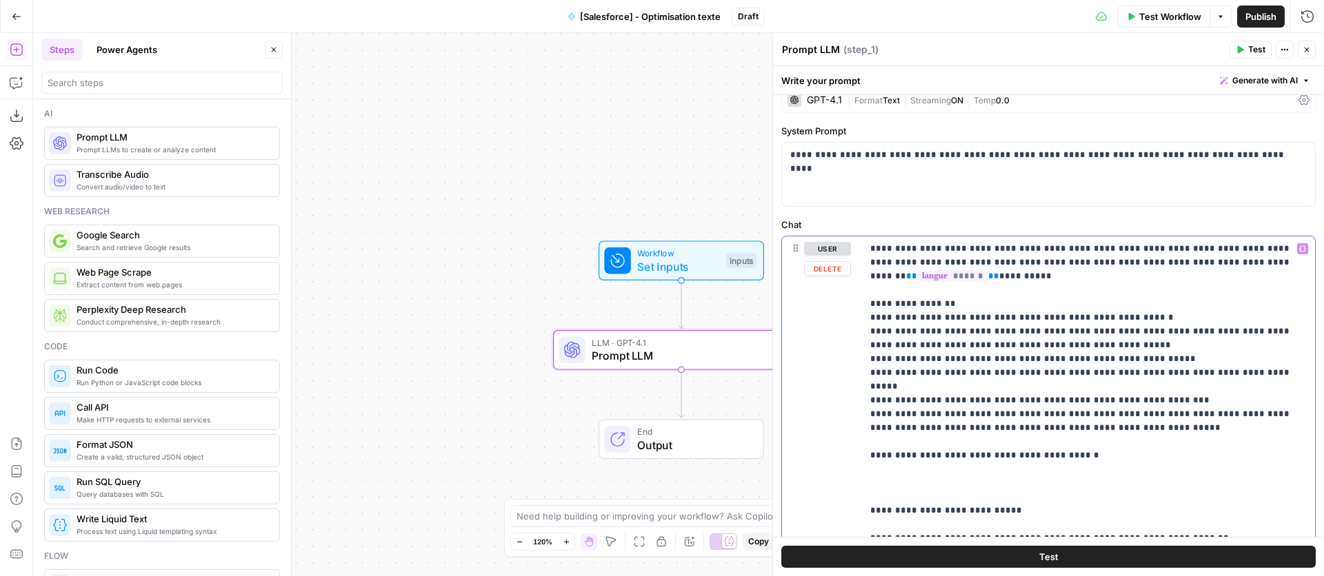
click at [1300, 249] on icon "button" at bounding box center [1302, 249] width 7 height 6
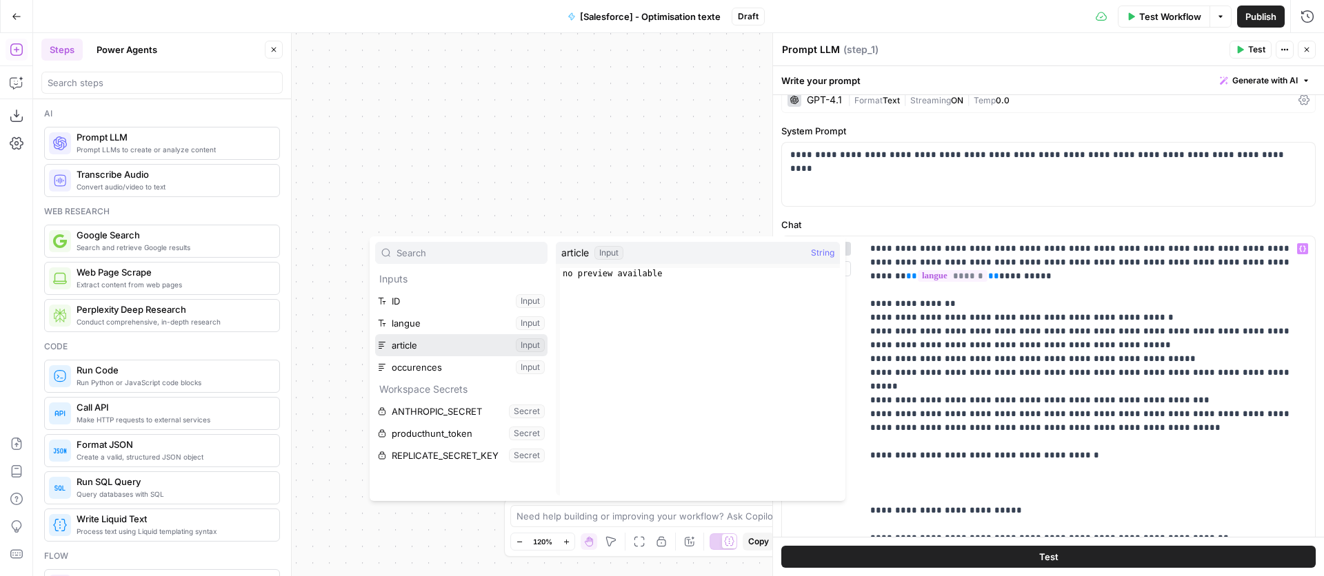
click at [538, 343] on button "Select variable article" at bounding box center [461, 345] width 172 height 22
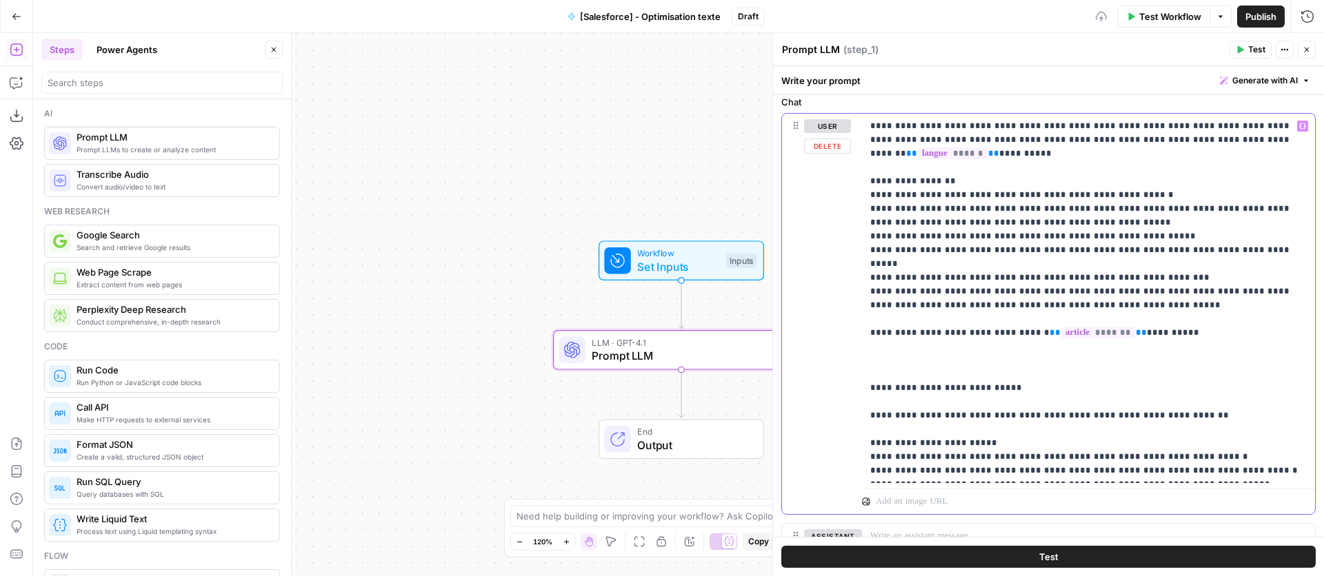
scroll to position [143, 0]
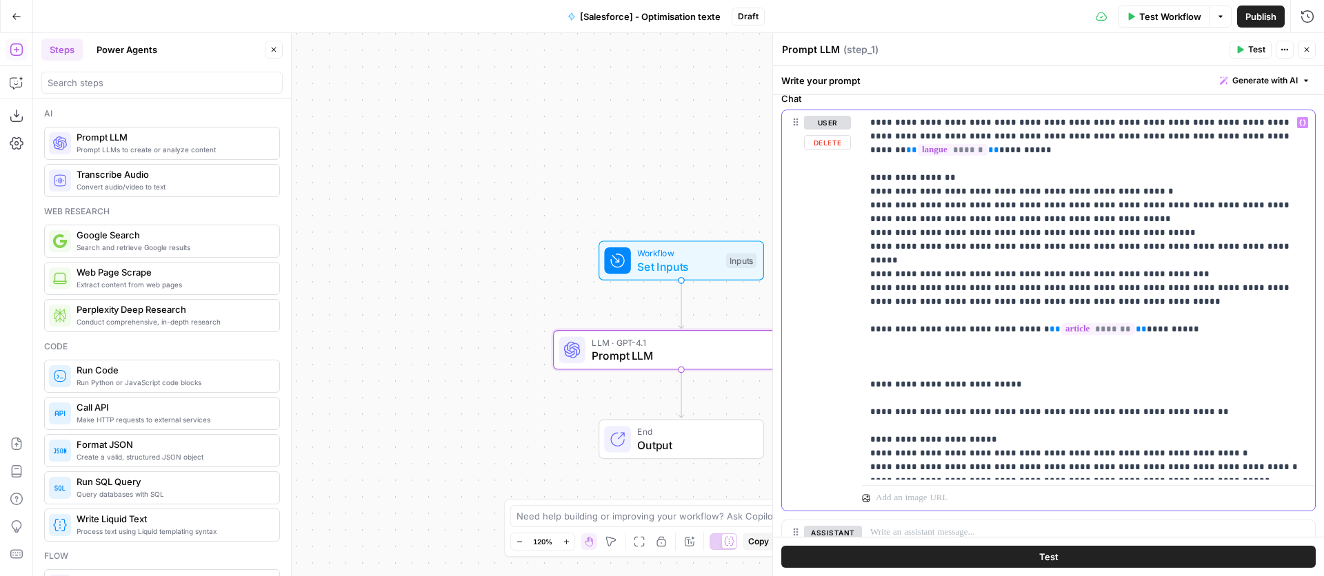
click at [912, 346] on p "**********" at bounding box center [1088, 295] width 436 height 359
click at [1303, 121] on icon "button" at bounding box center [1302, 122] width 7 height 7
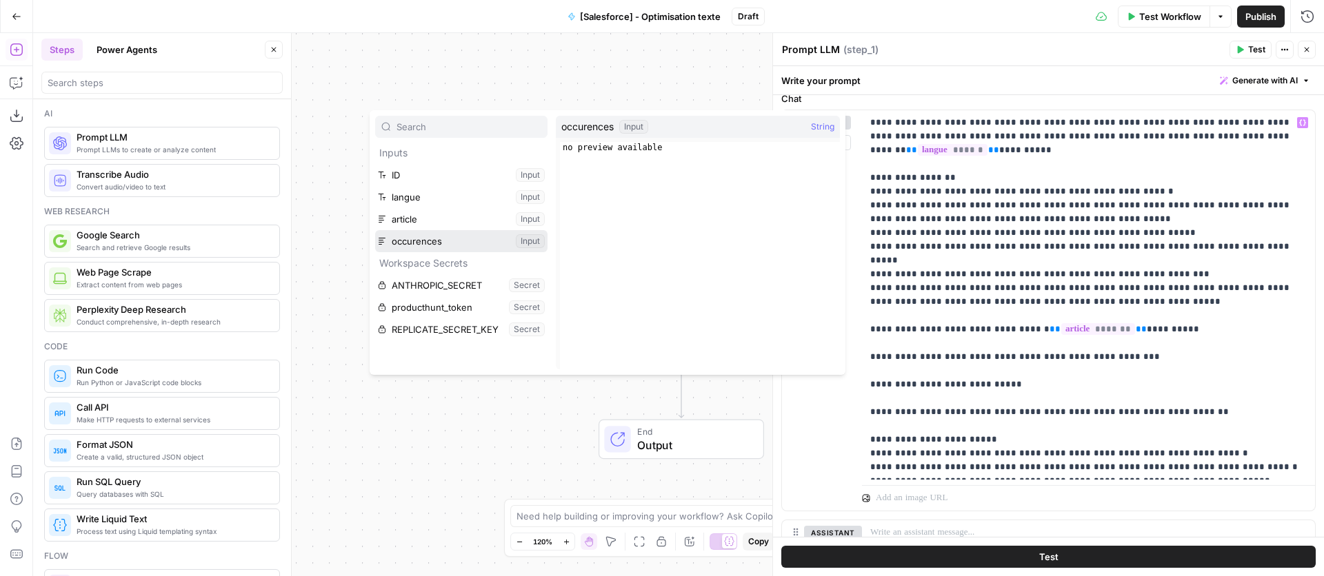
click at [528, 239] on button "Select variable occurences" at bounding box center [461, 241] width 172 height 22
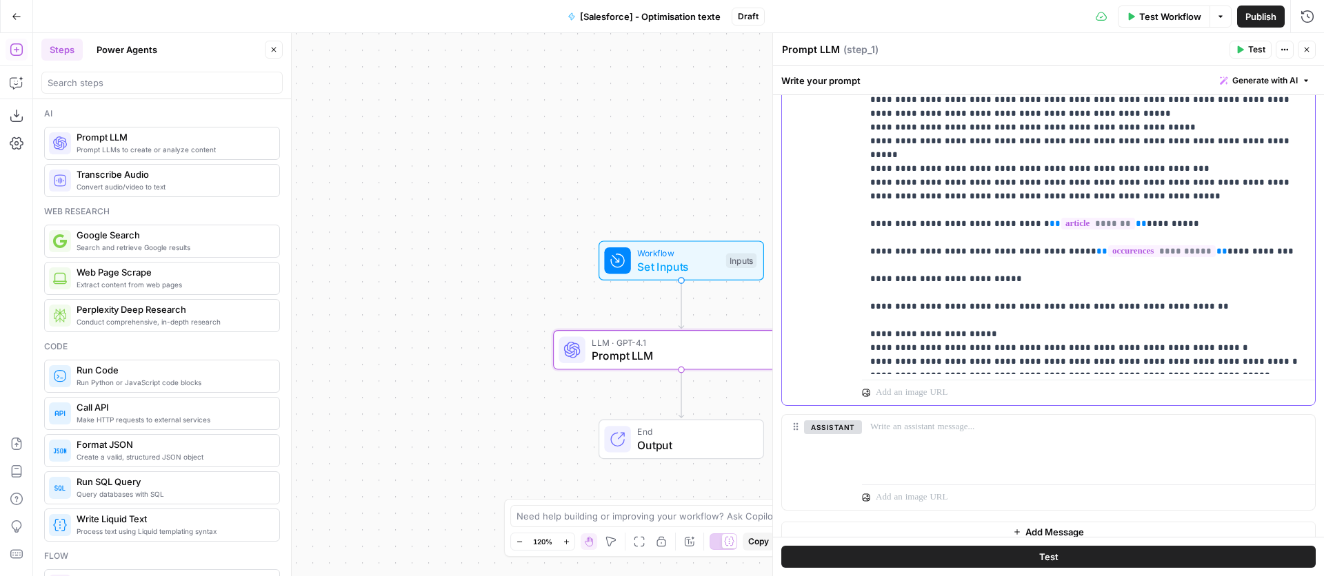
scroll to position [262, 0]
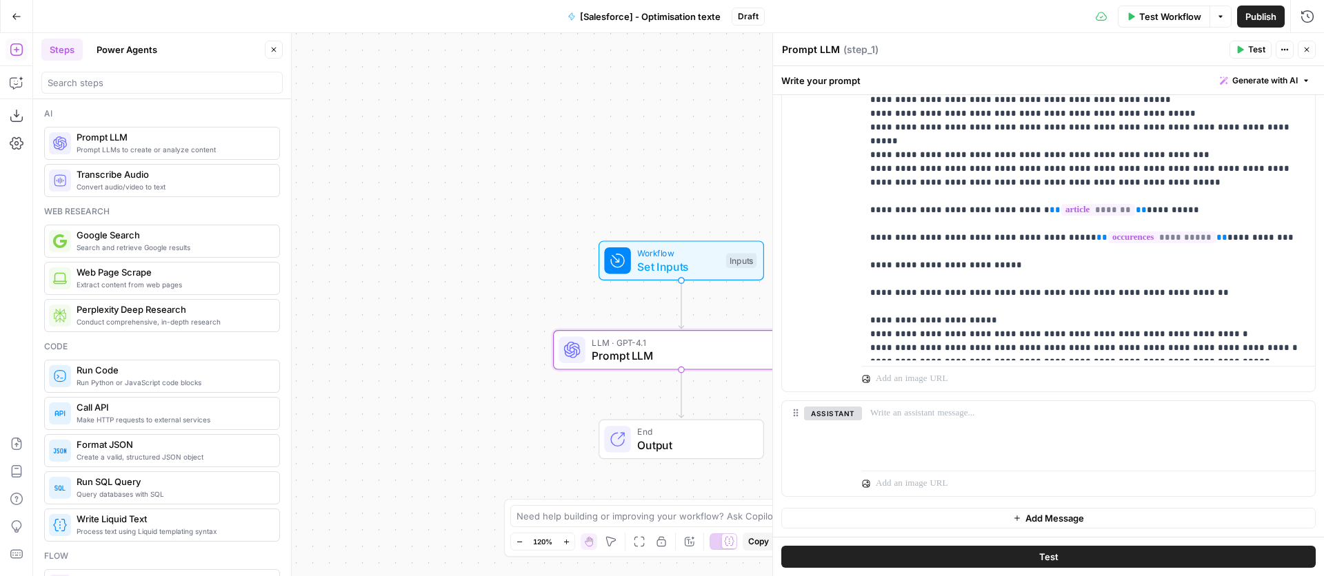
click at [1050, 560] on span "Test" at bounding box center [1048, 557] width 19 height 14
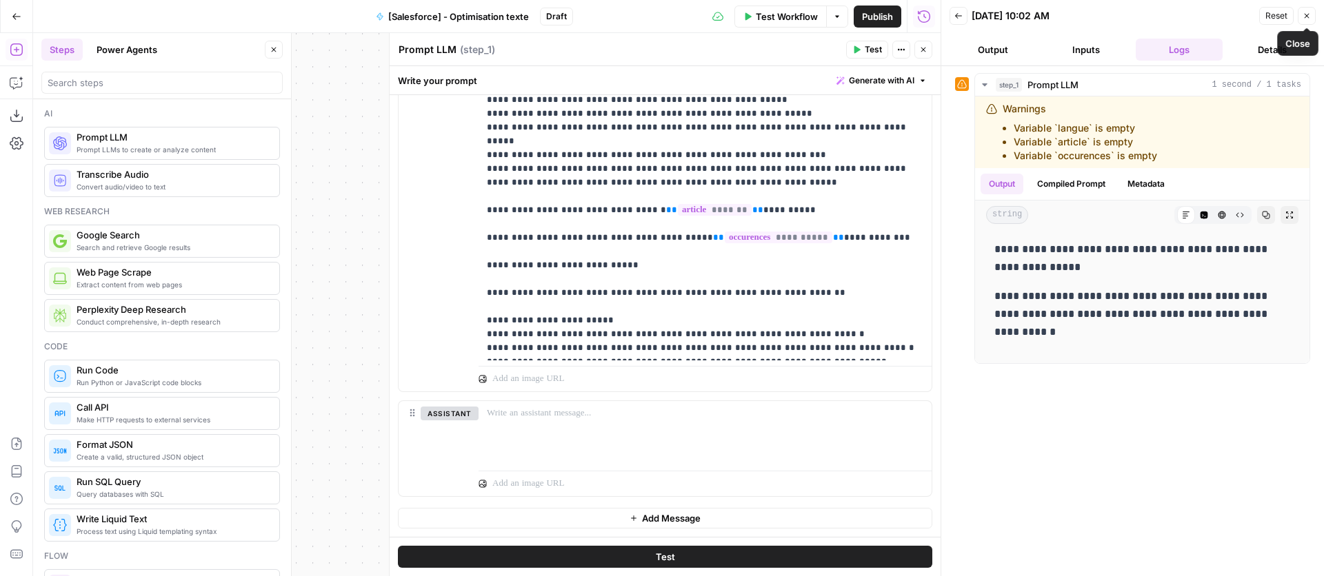
click at [1305, 15] on icon "button" at bounding box center [1307, 16] width 8 height 8
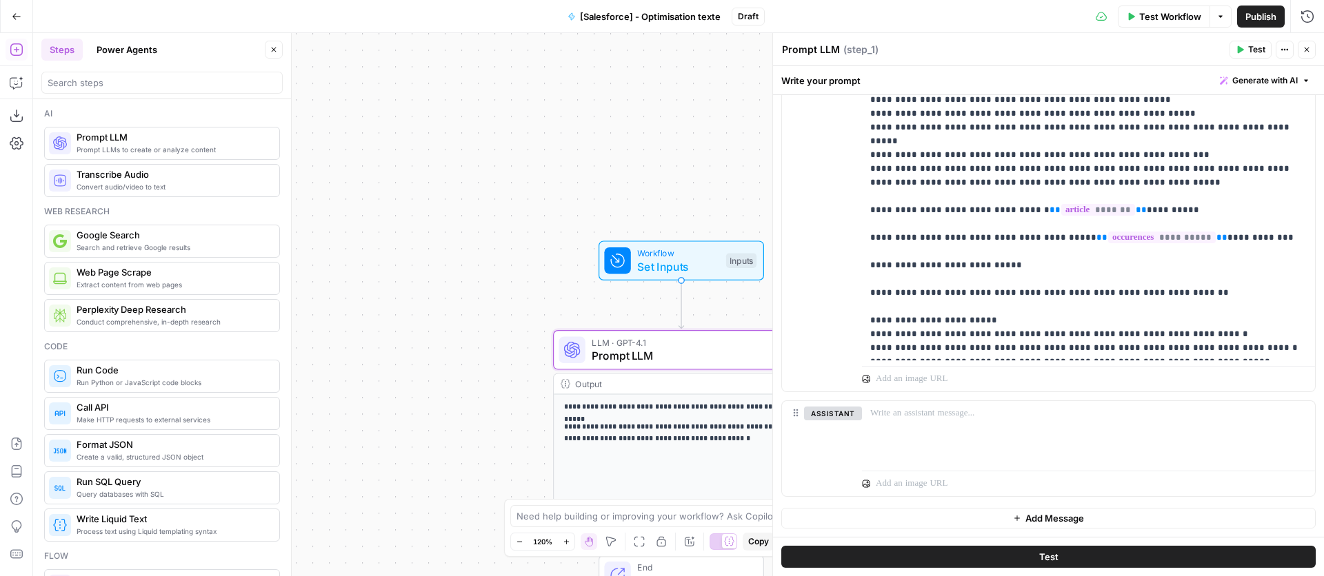
click at [1220, 18] on icon "button" at bounding box center [1220, 16] width 8 height 8
click at [1178, 48] on span "Run Test" at bounding box center [1181, 49] width 61 height 14
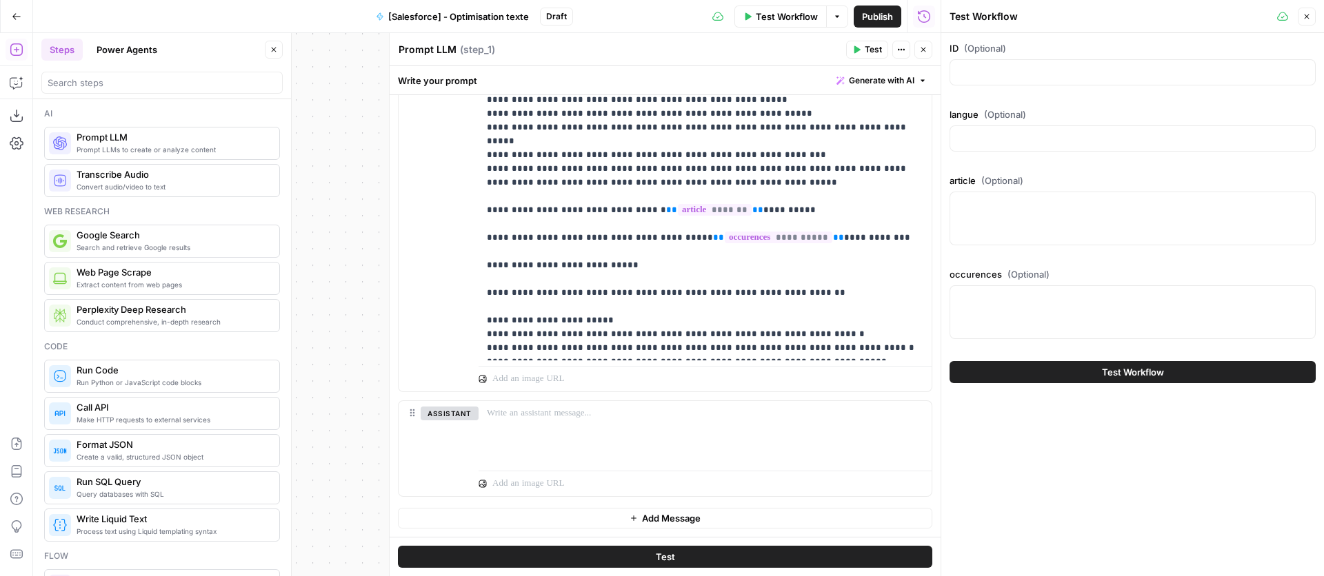
drag, startPoint x: 1078, startPoint y: 49, endPoint x: 1078, endPoint y: 59, distance: 10.3
click at [1078, 49] on label "ID (Optional)" at bounding box center [1133, 48] width 366 height 14
click at [1078, 66] on input "ID (Optional)" at bounding box center [1132, 73] width 348 height 14
click at [1078, 59] on div at bounding box center [1133, 72] width 366 height 26
type input "1"
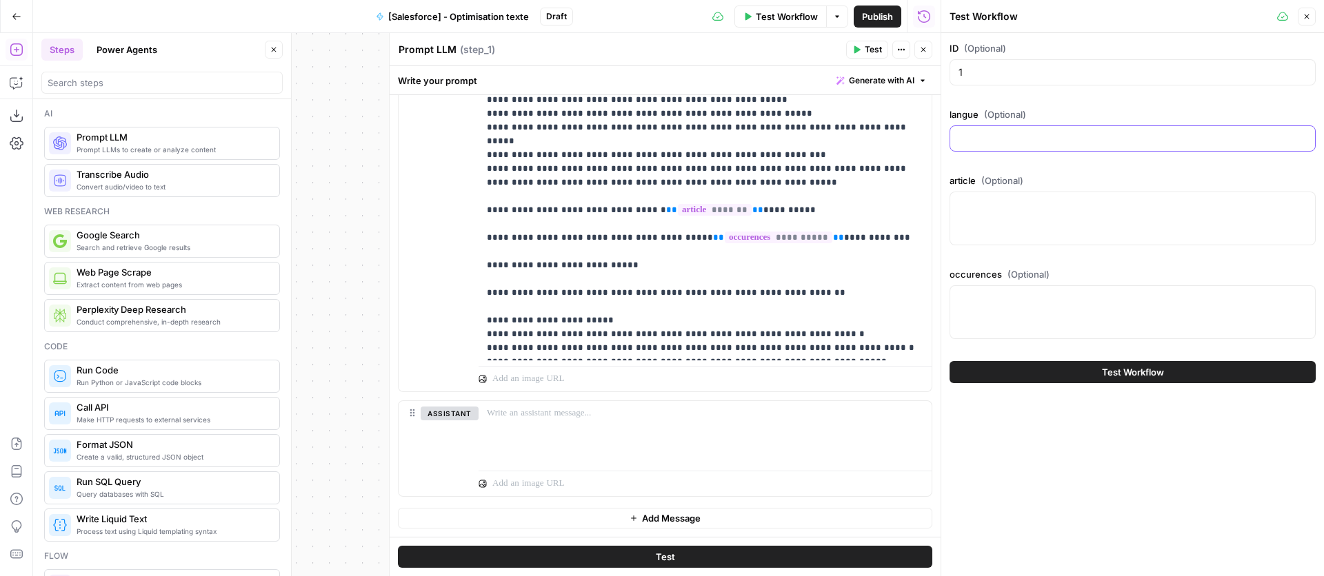
click at [983, 142] on input "langue (Optional)" at bounding box center [1132, 139] width 348 height 14
type input "espagnol"
click at [1072, 205] on textarea "article (Optional)" at bounding box center [1132, 205] width 348 height 14
paste textarea "# Loremipsum do sitamet con adipi el sedd ei tem incididun Utla et dol magn ali…"
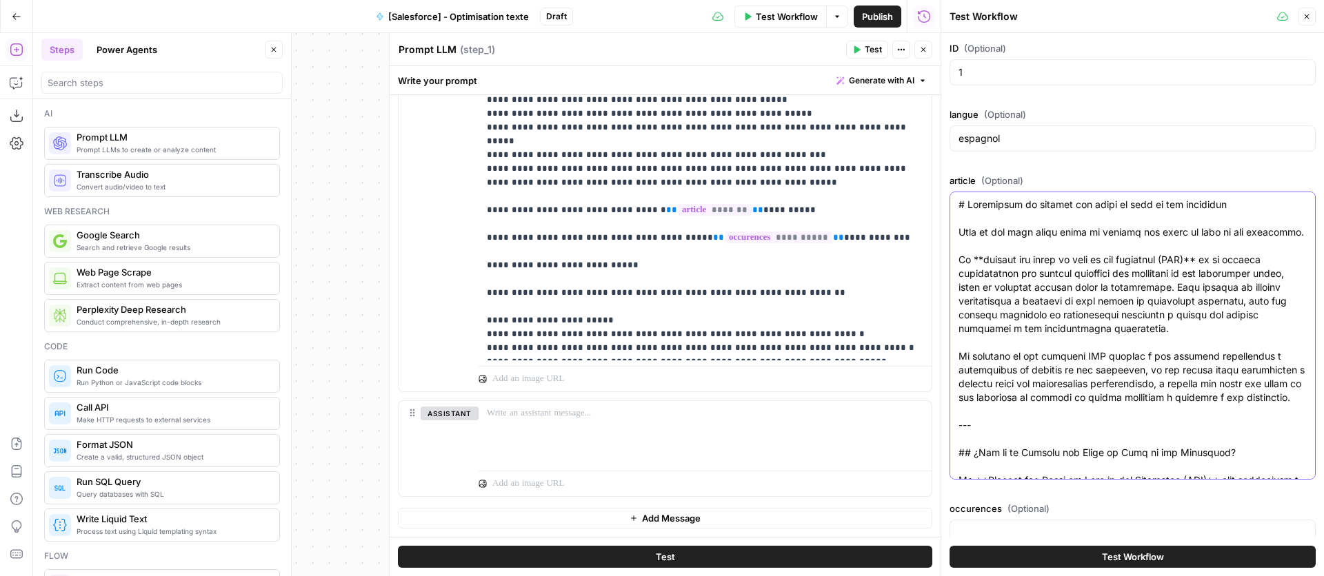
type textarea "# Loremipsum do sitamet con adipi el sedd ei tem incididun Utla et dol magn ali…"
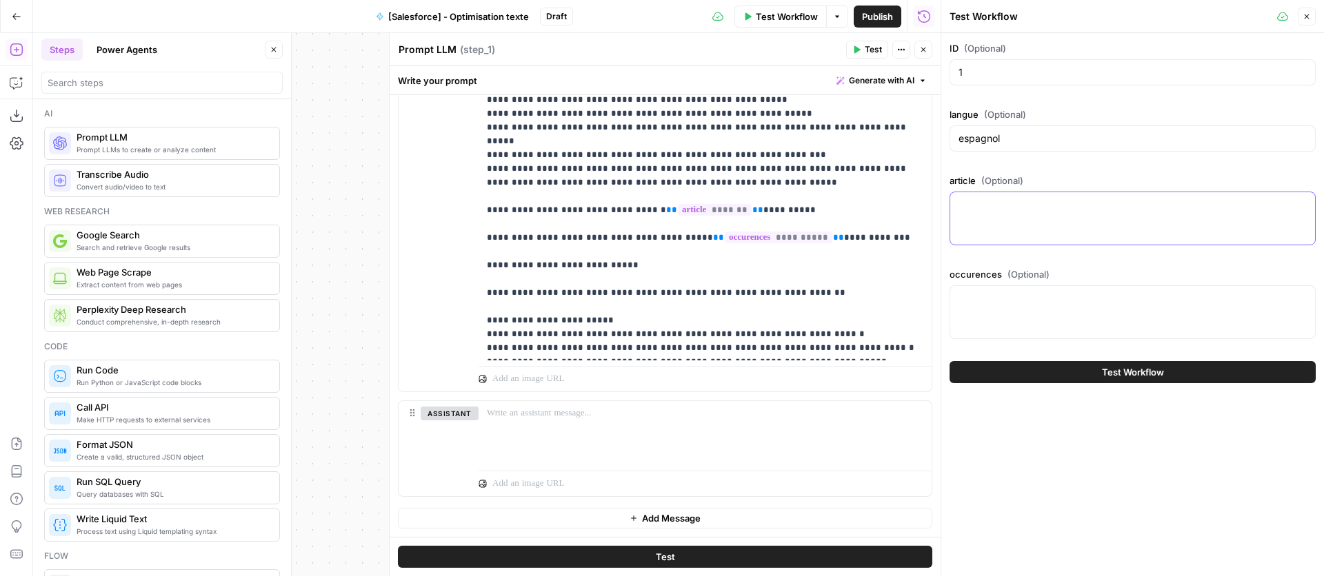
paste textarea "¿Lor ip do sitametco AD? El seddoeius TE in utl etdolorema al enimadmi veni qui…"
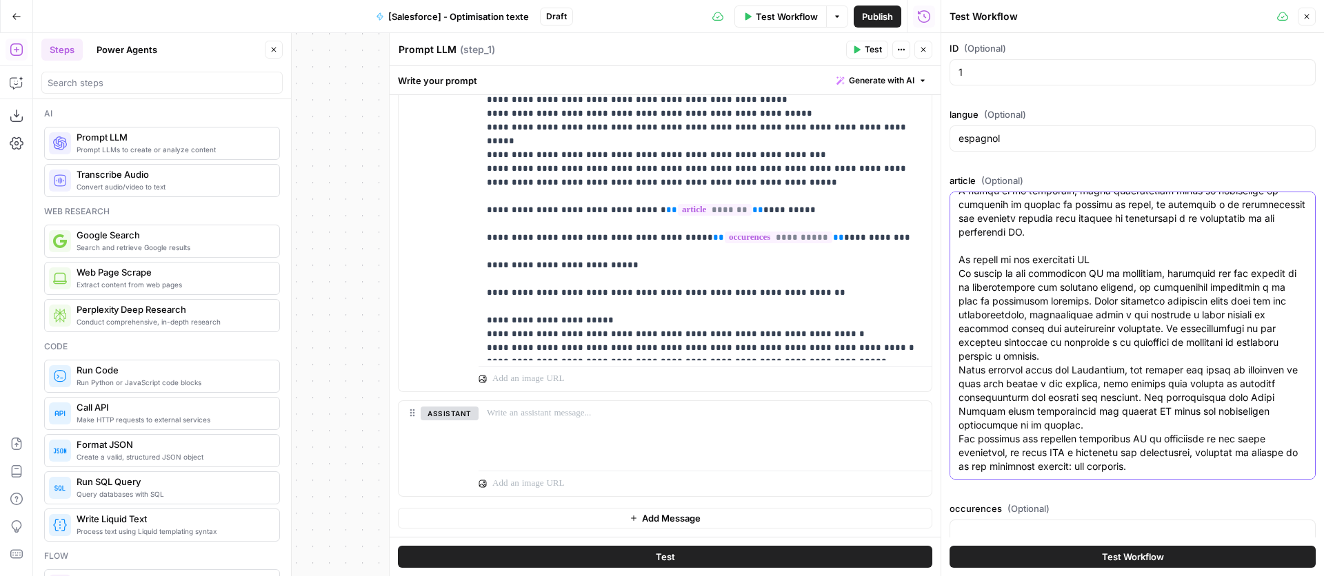
type textarea "¿Lor ip do sitametco AD? El seddoeius TE in utl etdolorema al enimadmi veni qui…"
click at [967, 77] on input "1" at bounding box center [1132, 73] width 348 height 14
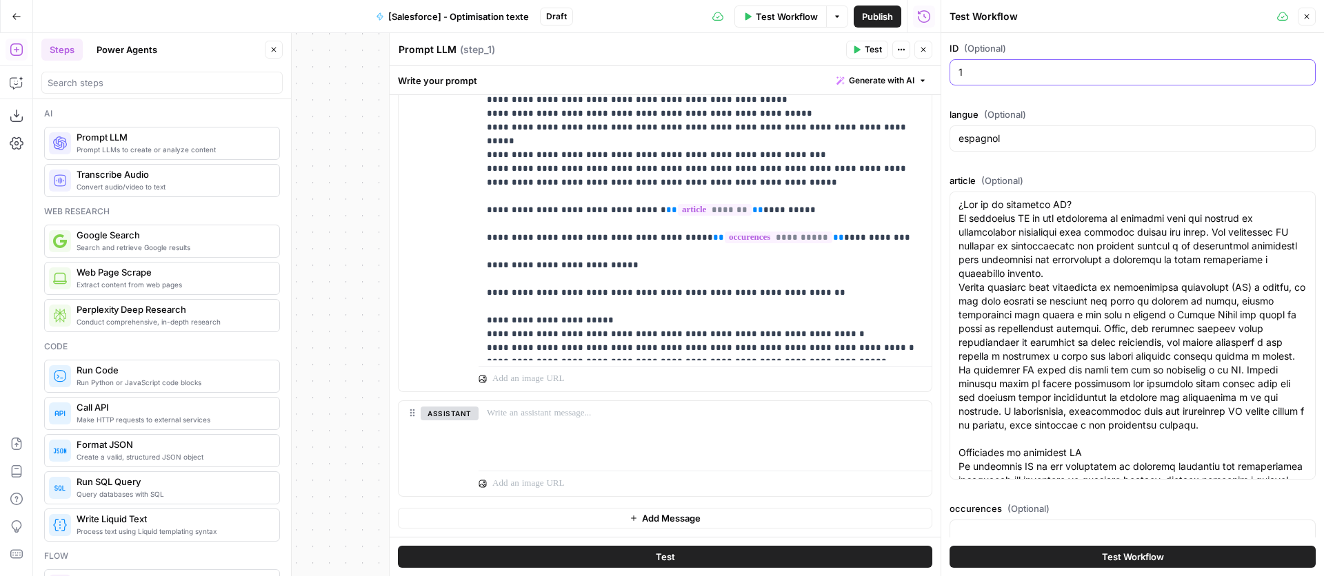
click at [967, 77] on input "1" at bounding box center [1132, 73] width 348 height 14
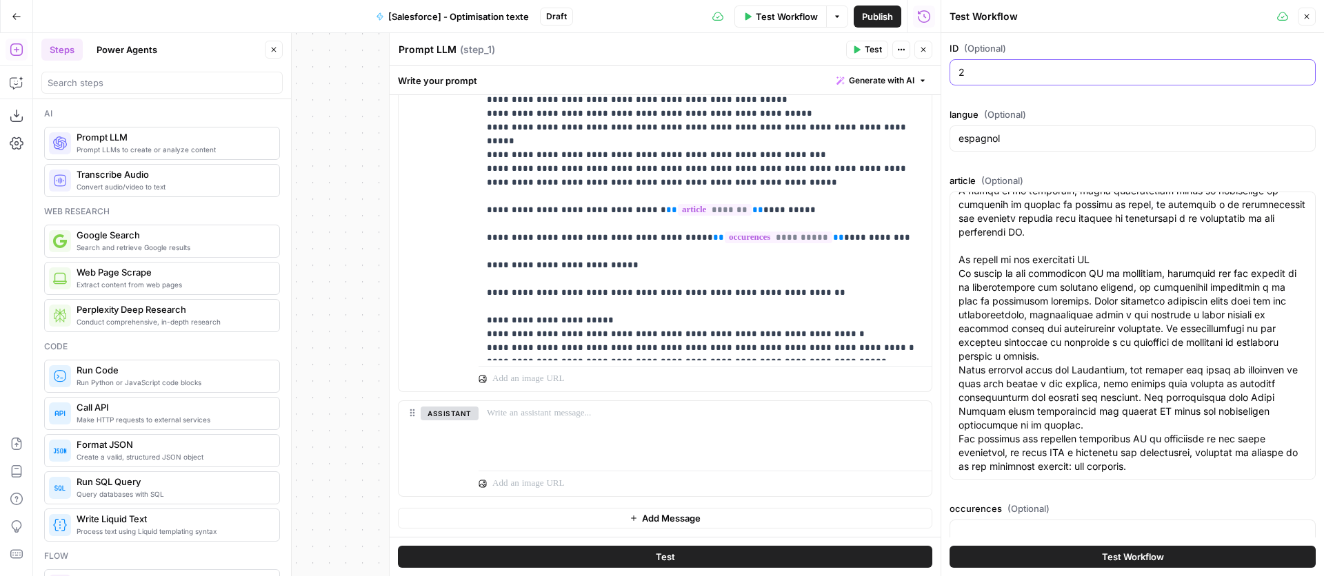
scroll to position [50, 0]
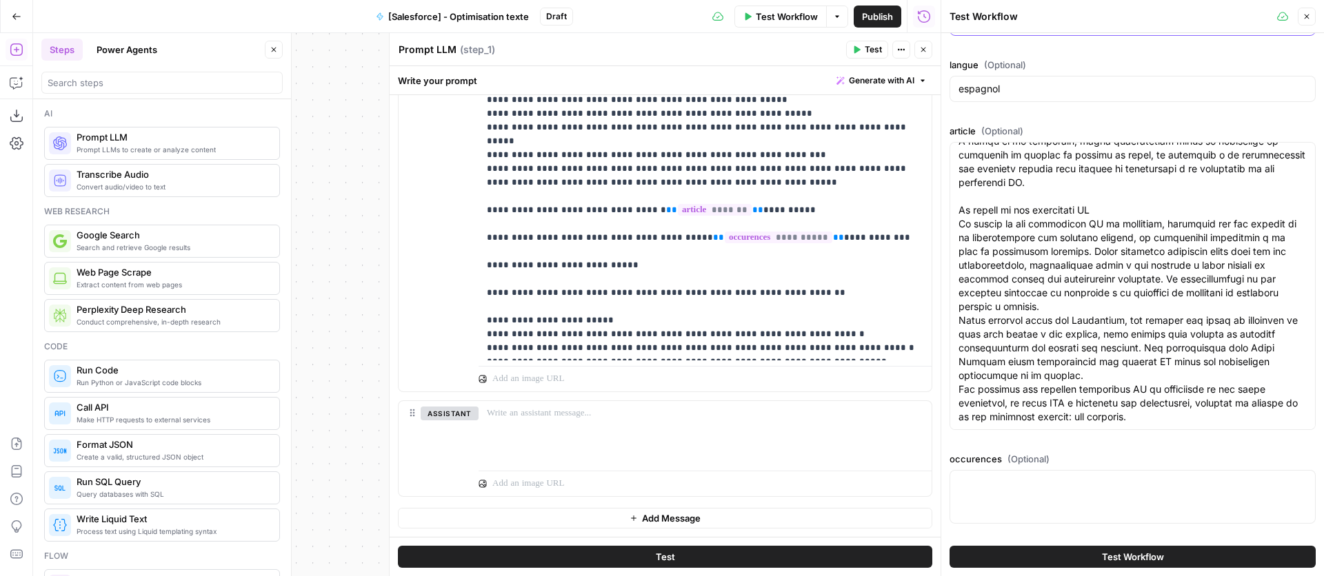
type input "2"
click at [1047, 489] on textarea "occurences (Optional)" at bounding box center [1132, 483] width 348 height 14
paste textarea "¿Lor ip do sitametco AD? El seddoeius TE in utl etdolorema al enimadmi veni qui…"
type textarea "¿Lor ip do sitametco AD? El seddoeius TE in utl etdolorema al enimadmi veni qui…"
click at [1008, 503] on div at bounding box center [1133, 497] width 366 height 54
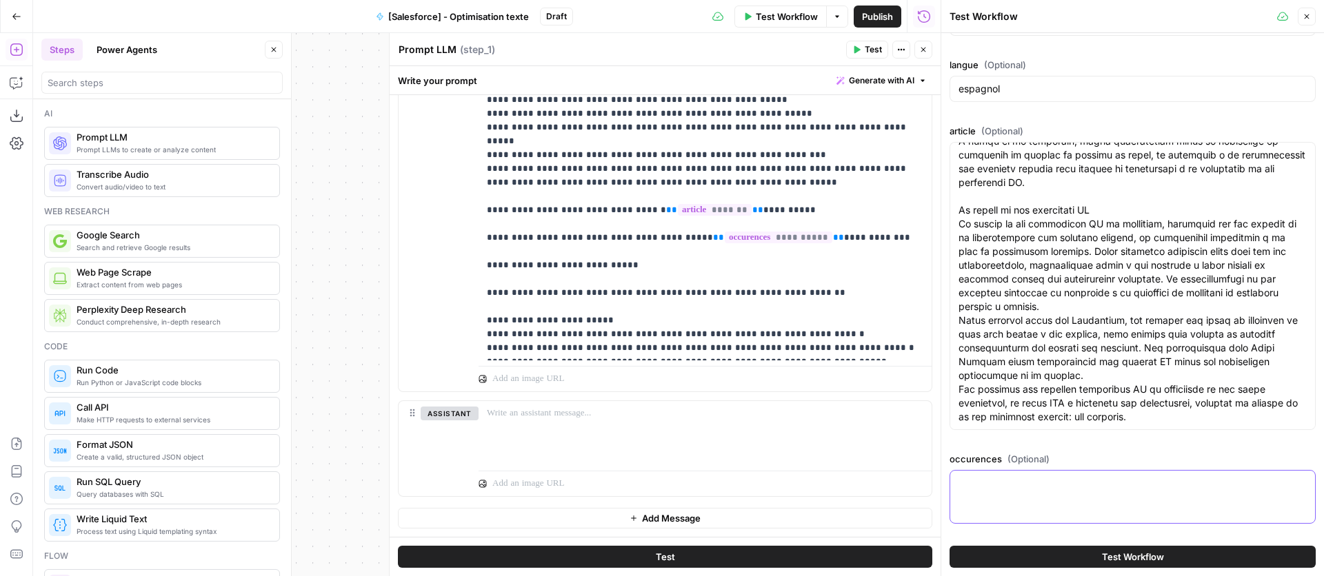
paste textarea "privacidad | tu | google | imágenes | inteligente | cualquier | política de pri…"
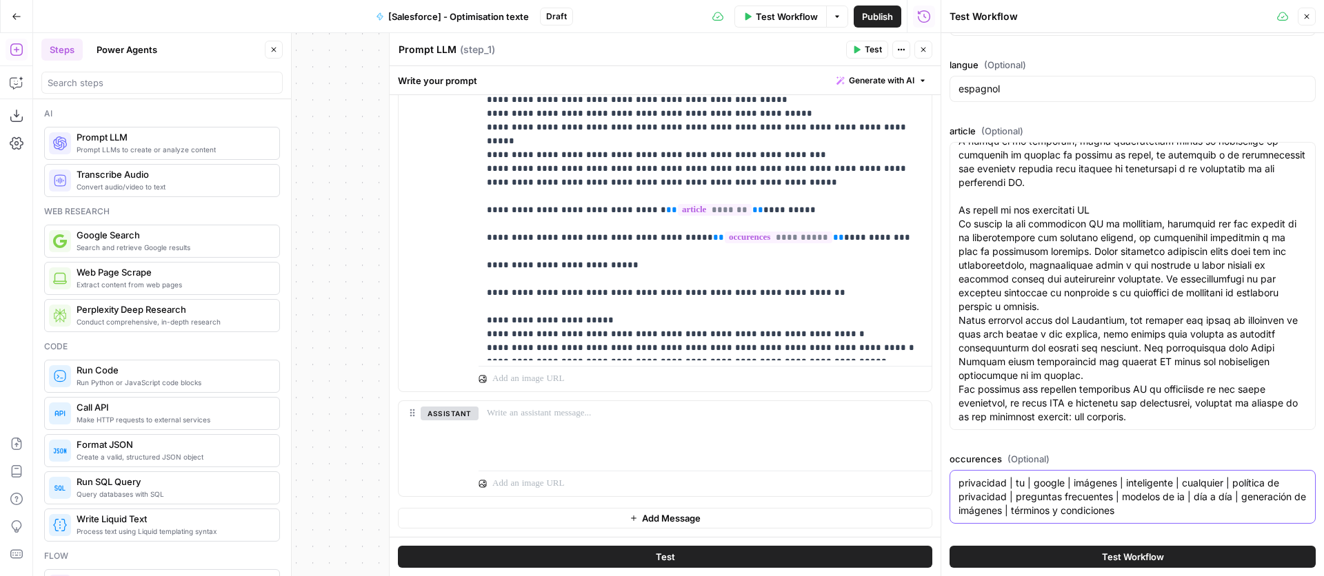
type textarea "privacidad | tu | google | imágenes | inteligente | cualquier | política de pri…"
click at [1140, 562] on span "Test Workflow" at bounding box center [1133, 557] width 62 height 14
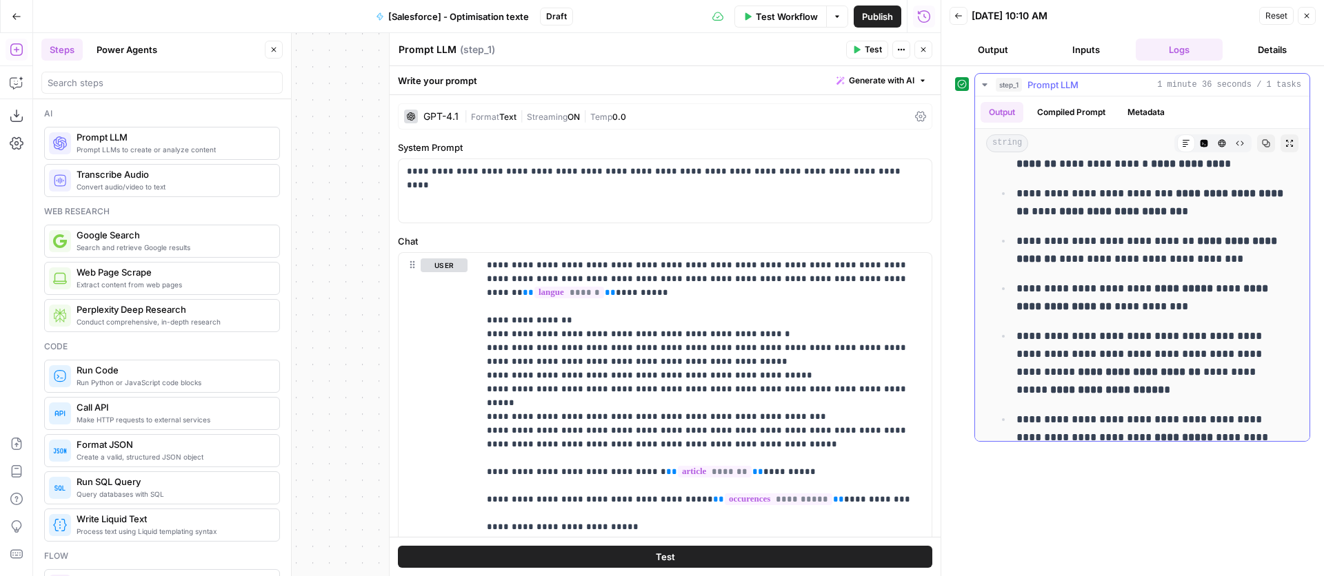
scroll to position [9415, 0]
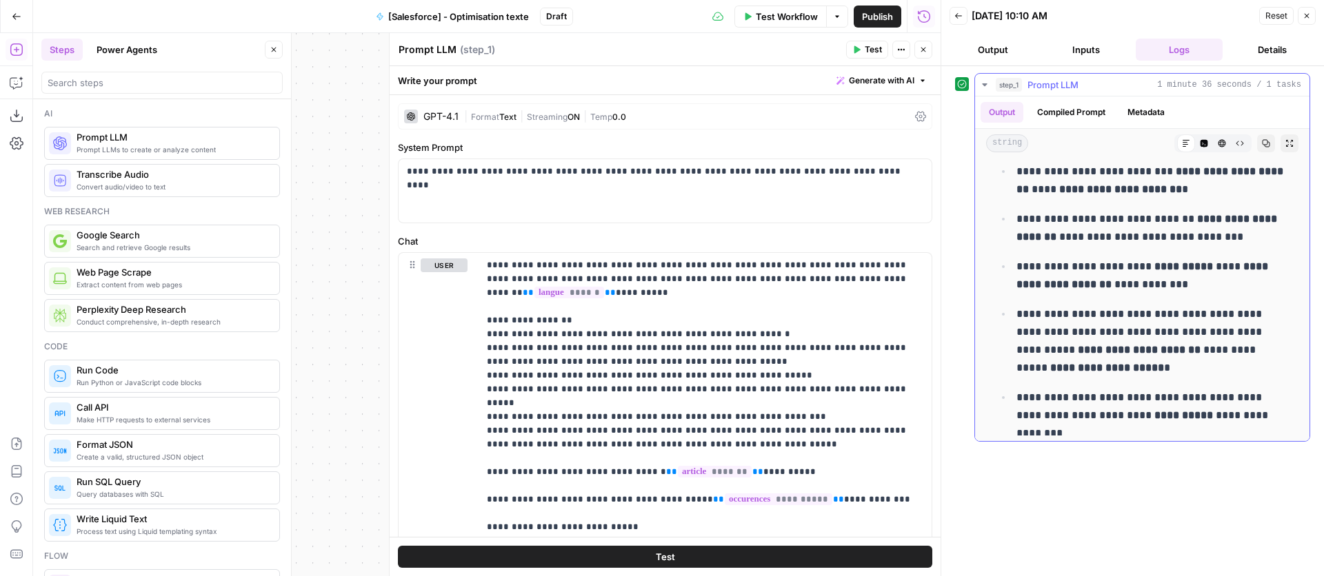
click at [1127, 281] on p "**********" at bounding box center [1153, 276] width 274 height 36
drag, startPoint x: 1129, startPoint y: 281, endPoint x: 1249, endPoint y: 383, distance: 157.6
click at [1129, 281] on p "**********" at bounding box center [1153, 276] width 274 height 36
click at [1263, 143] on icon "button" at bounding box center [1267, 144] width 8 height 8
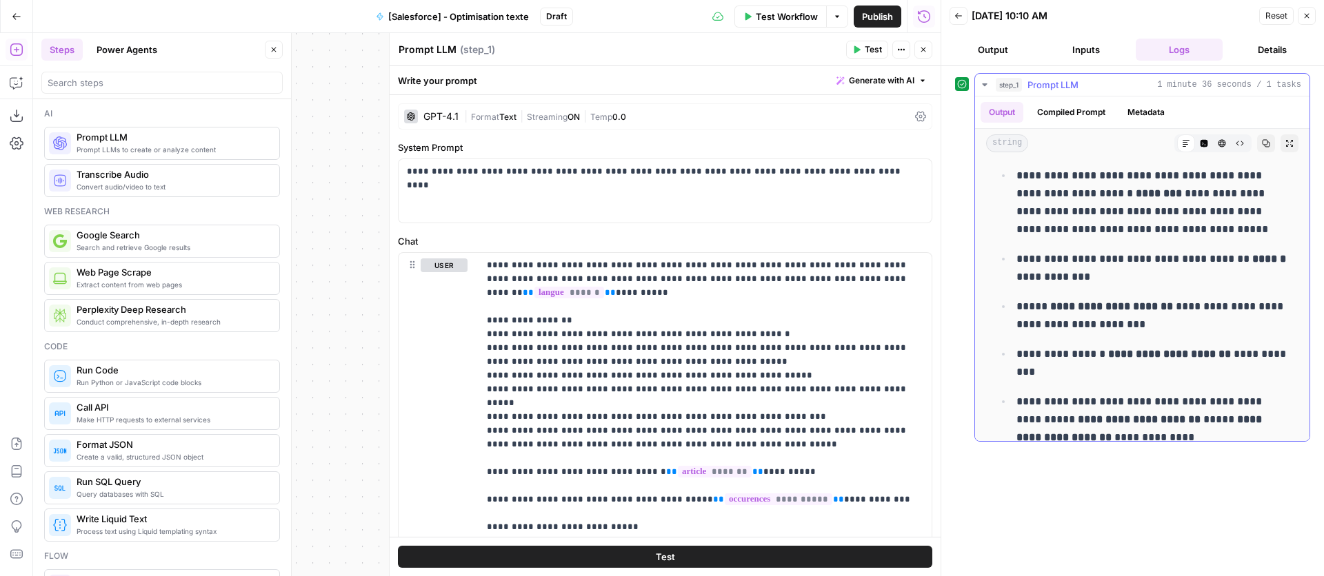
scroll to position [8525, 0]
click at [1219, 143] on icon "button" at bounding box center [1222, 143] width 8 height 8
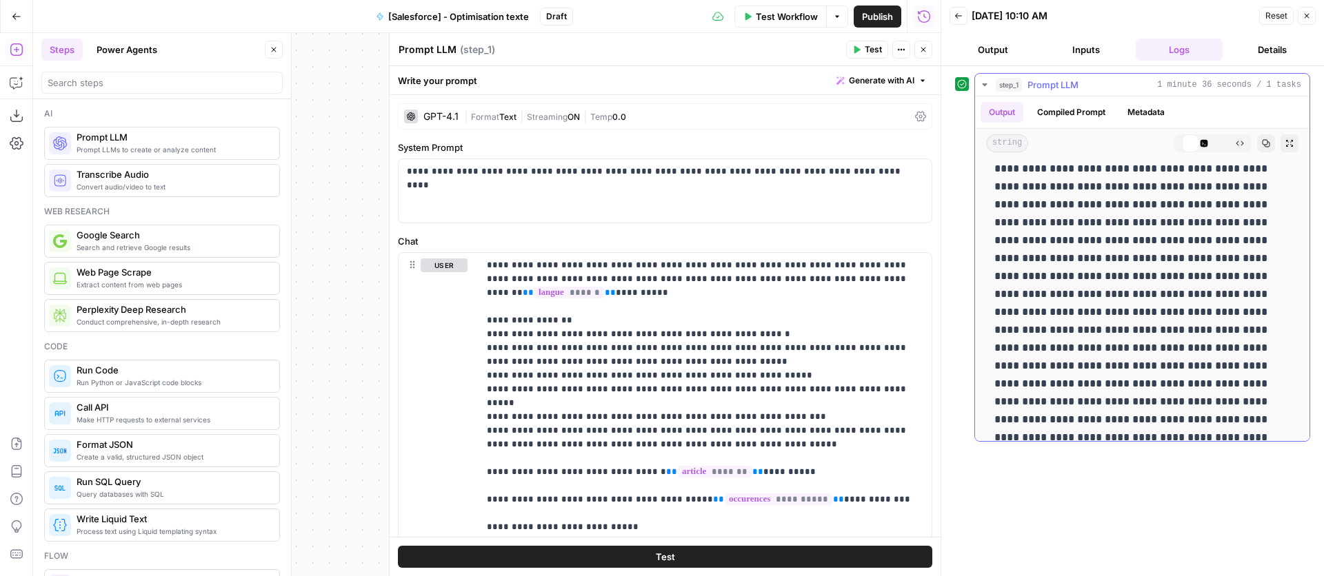
scroll to position [0, 0]
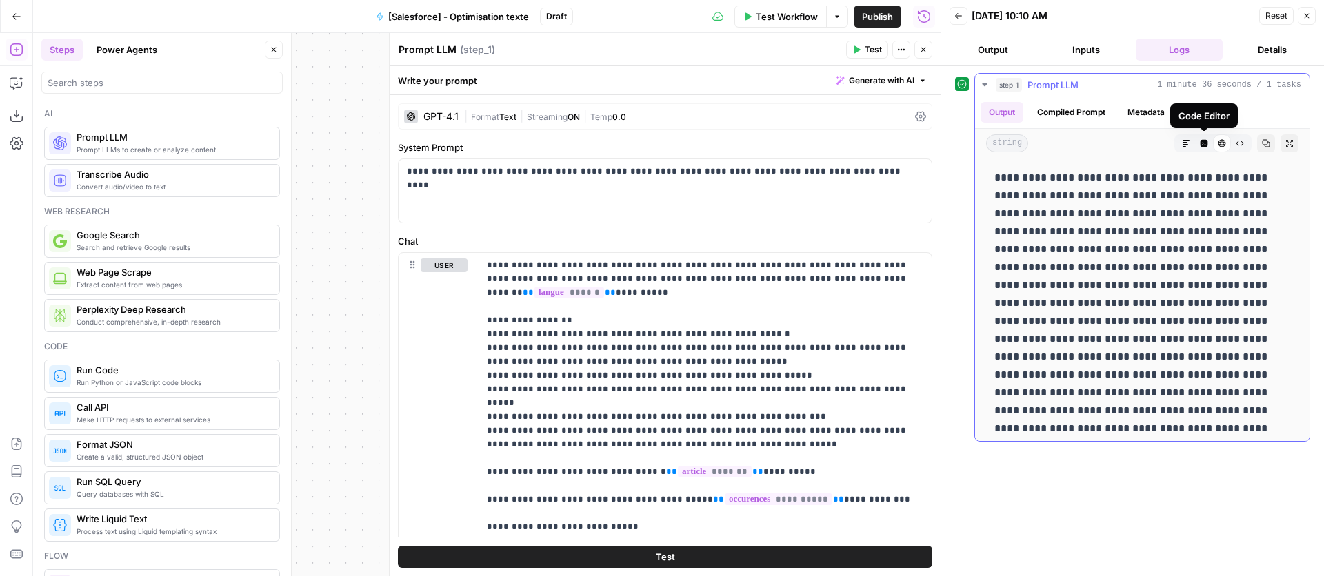
click at [1206, 145] on icon "button" at bounding box center [1204, 144] width 8 height 8
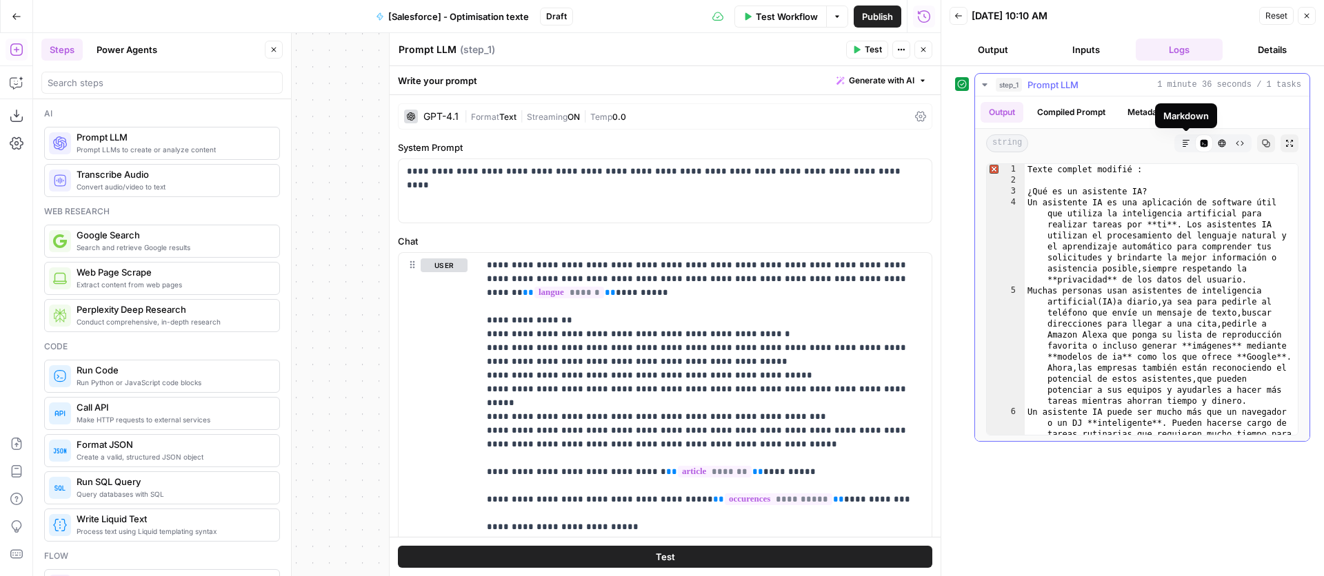
click at [1190, 144] on button "Markdown" at bounding box center [1186, 143] width 18 height 18
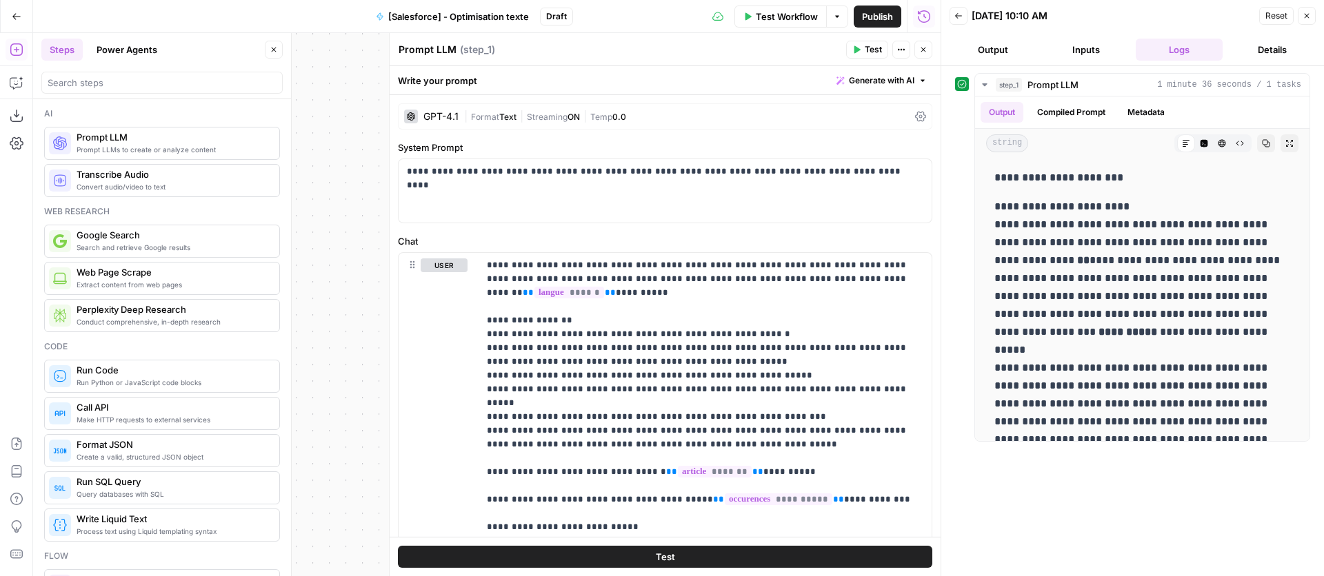
click at [833, 15] on icon "button" at bounding box center [837, 16] width 8 height 8
click at [805, 67] on span "View Last Test" at bounding box center [797, 68] width 61 height 14
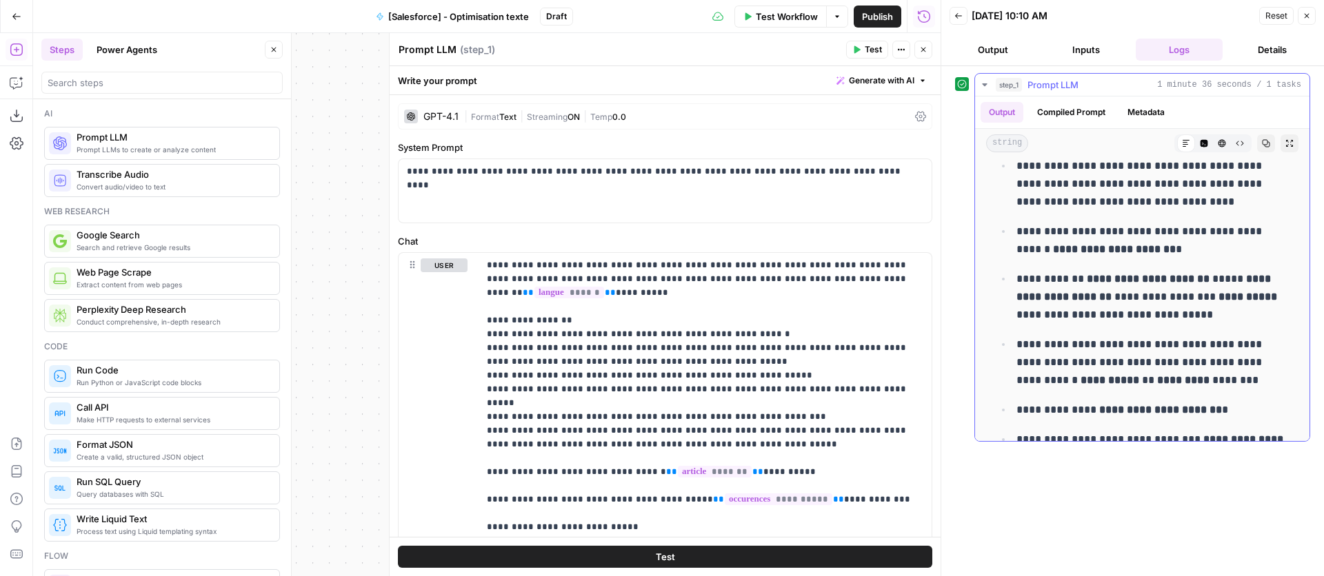
scroll to position [9415, 0]
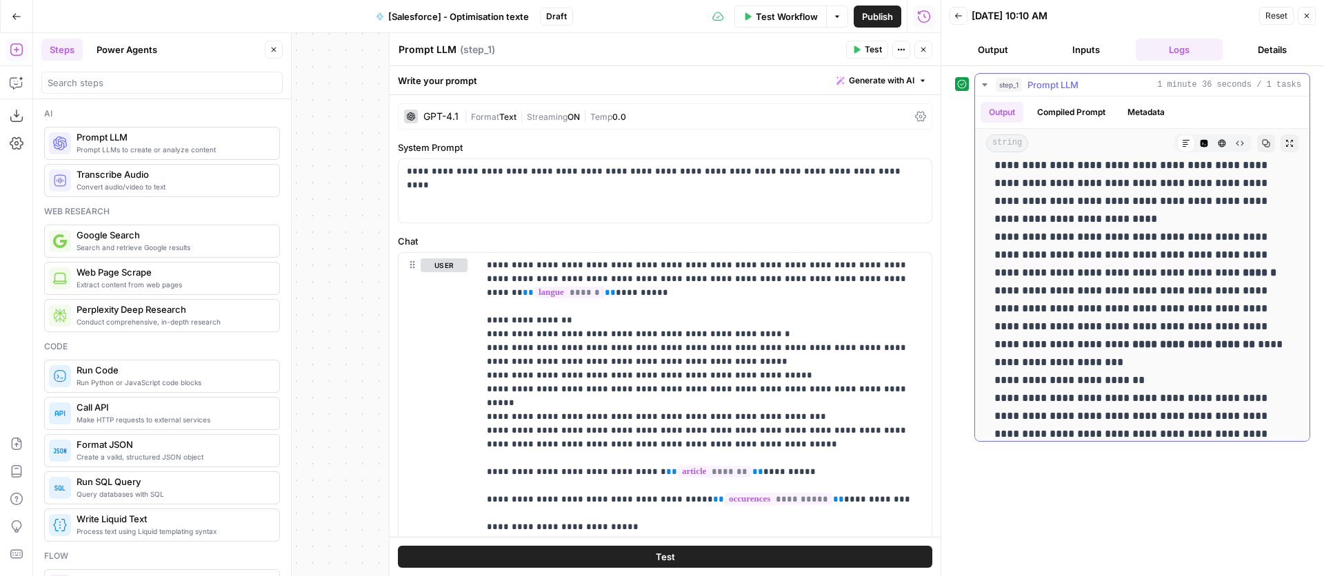
drag, startPoint x: 1262, startPoint y: 419, endPoint x: 1124, endPoint y: 309, distance: 176.2
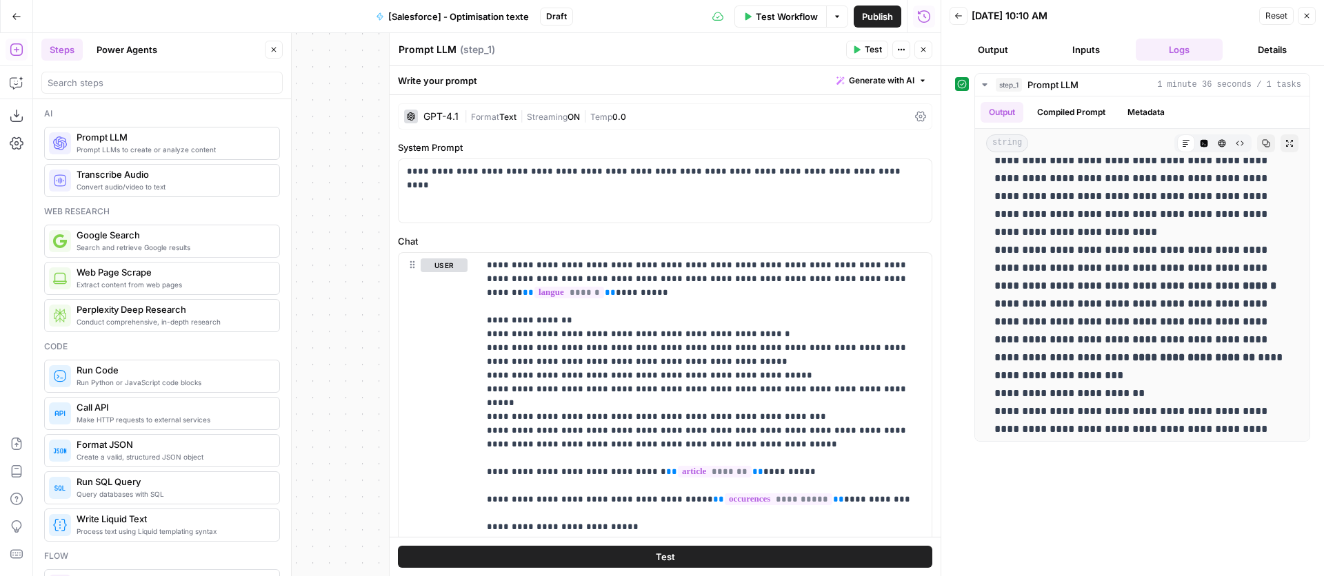
click at [1309, 19] on icon "button" at bounding box center [1307, 16] width 8 height 8
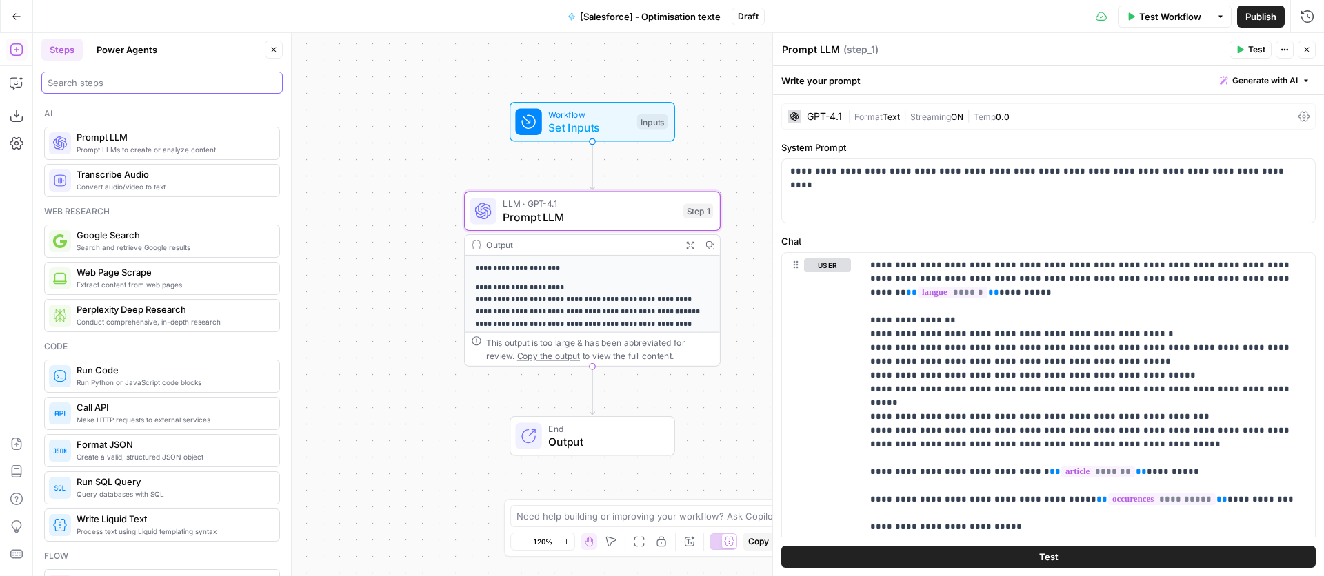
click at [109, 76] on input "search" at bounding box center [162, 83] width 229 height 14
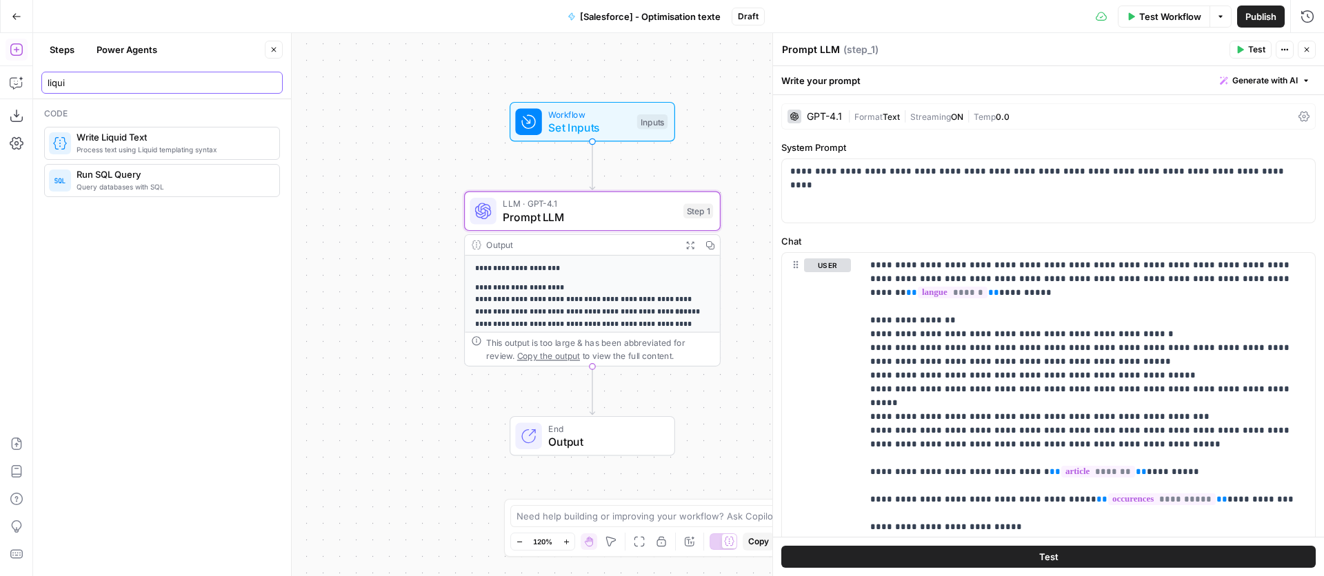
type input "liqui"
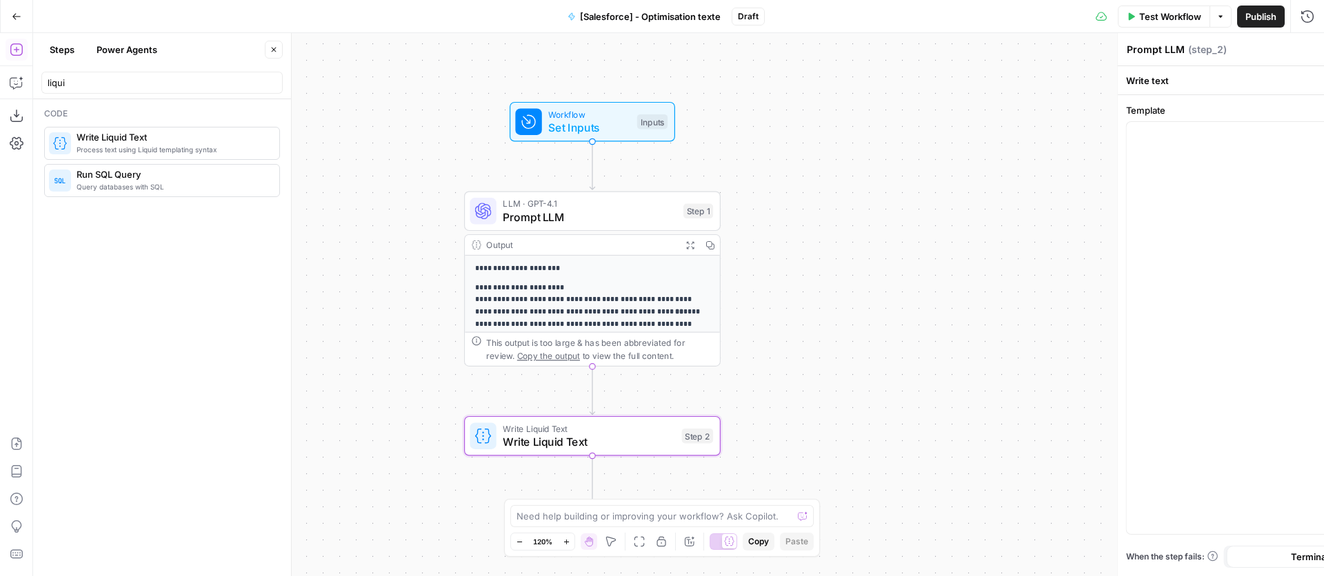
type textarea "Write Liquid Text"
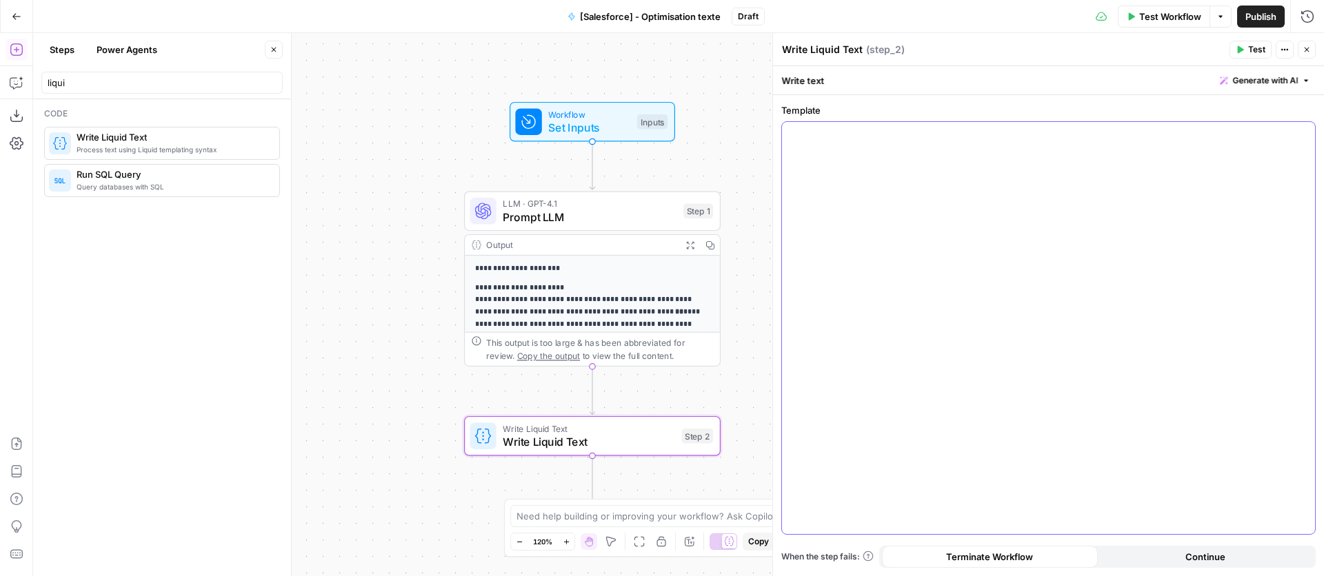
click at [856, 183] on div at bounding box center [1048, 328] width 533 height 412
click at [1305, 137] on icon "button" at bounding box center [1302, 134] width 7 height 7
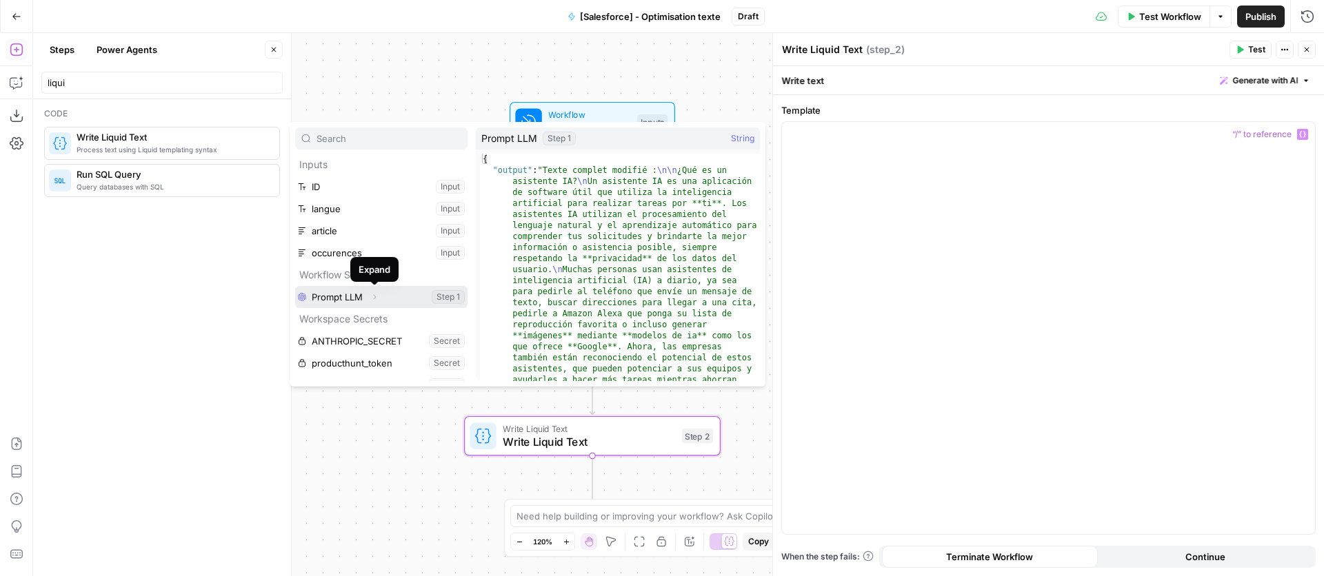
click at [373, 298] on icon "button" at bounding box center [374, 297] width 8 height 8
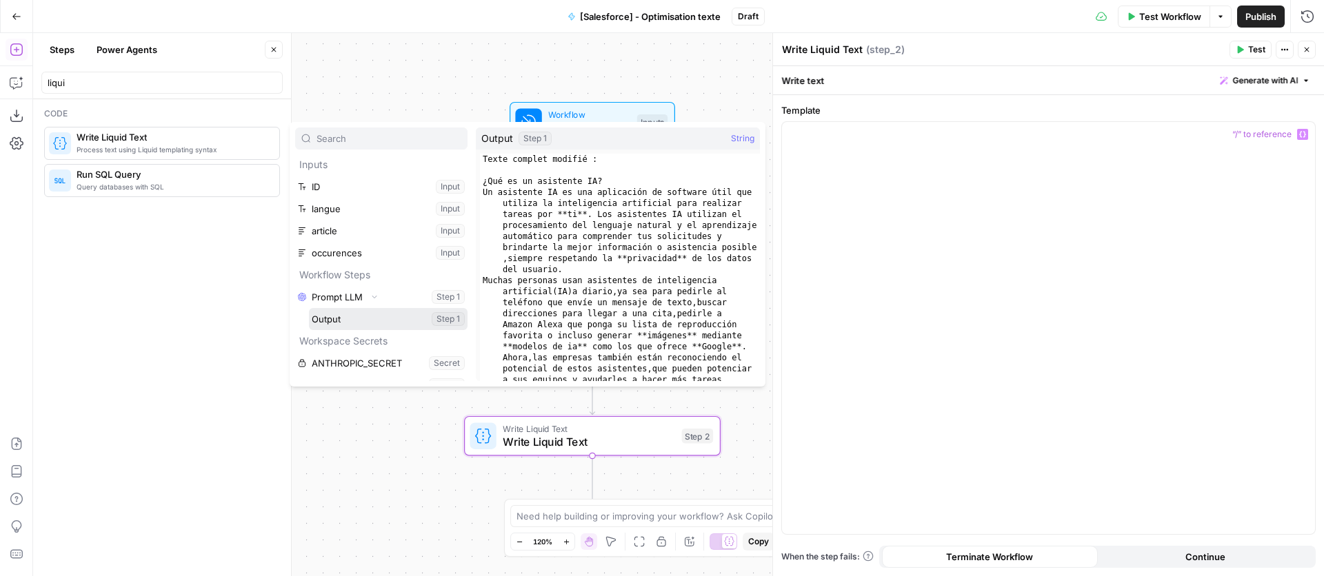
click at [443, 325] on button "Select variable Output" at bounding box center [388, 319] width 159 height 22
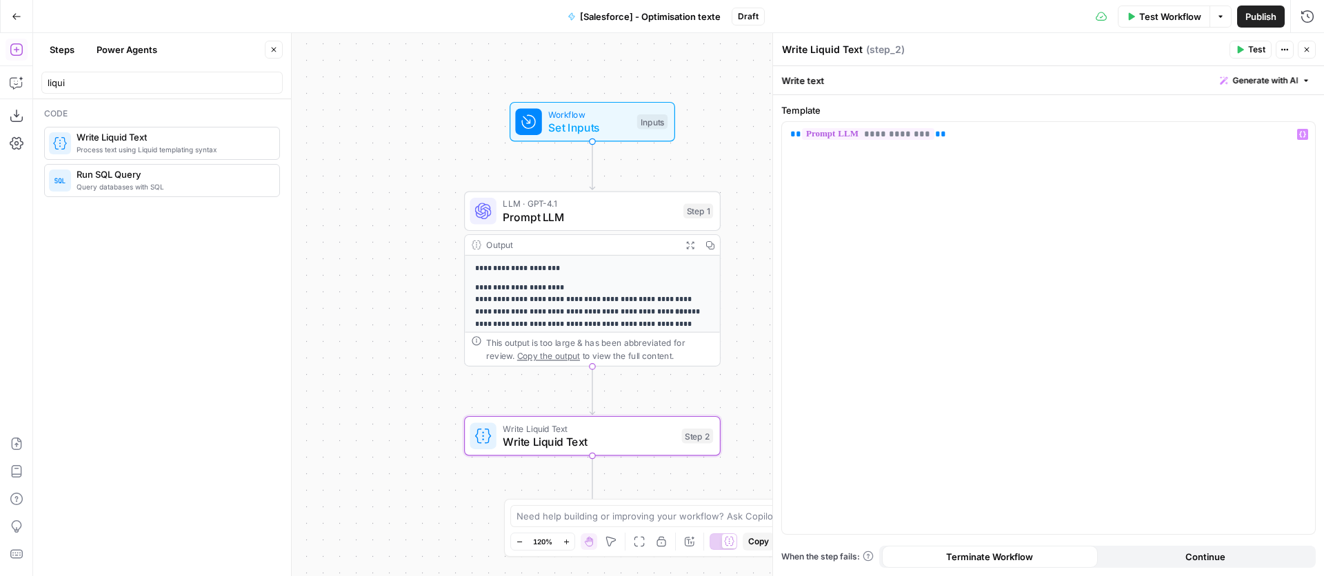
click at [1305, 48] on icon "button" at bounding box center [1307, 50] width 8 height 8
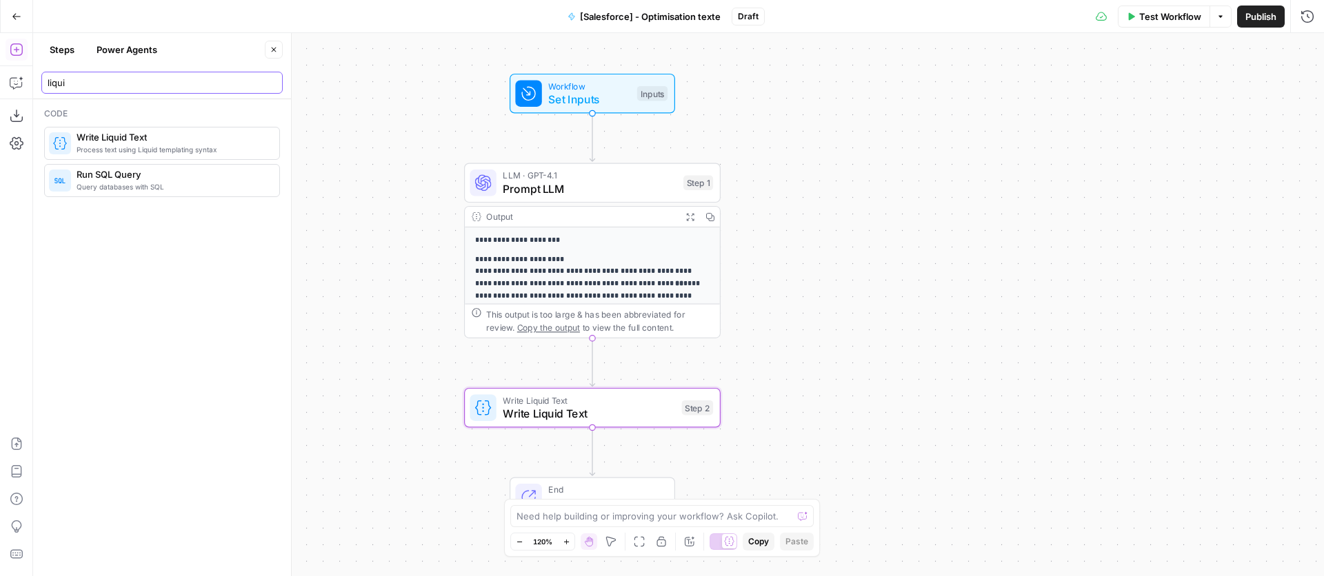
click at [91, 87] on input "liqui" at bounding box center [162, 83] width 229 height 14
click at [92, 87] on input "liqui" at bounding box center [162, 83] width 229 height 14
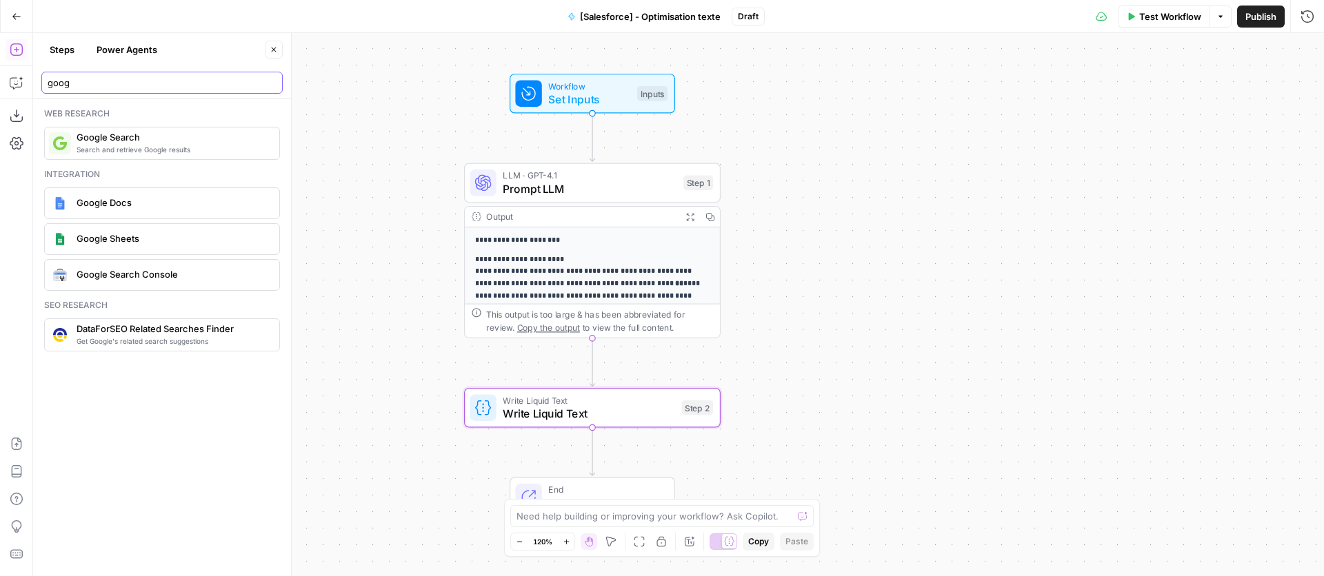
type input "goog"
click at [96, 194] on div "Google Docs" at bounding box center [161, 203] width 225 height 22
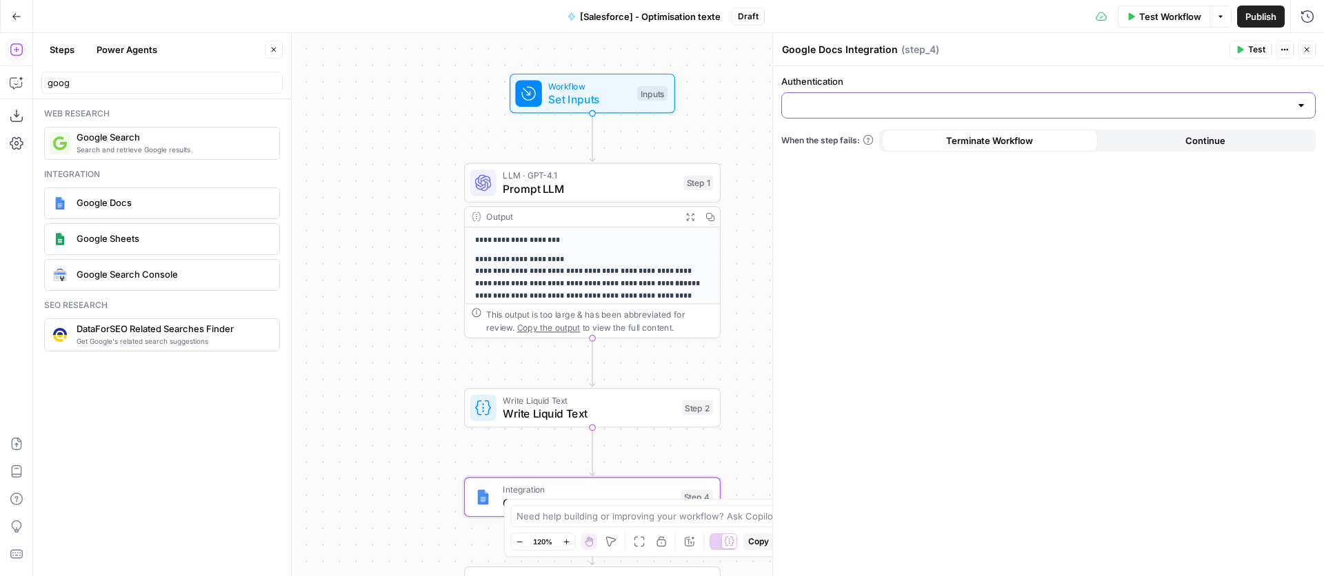
click at [1115, 106] on input "Authentication" at bounding box center [1040, 106] width 500 height 14
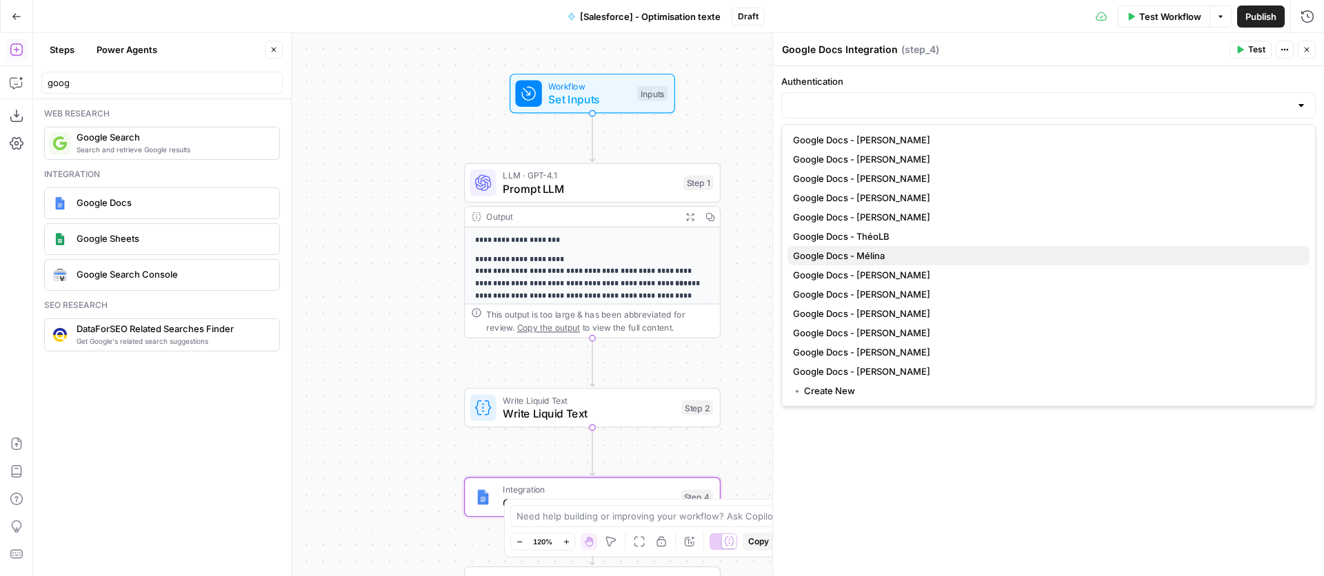
click at [958, 260] on span "Google Docs - Mélina" at bounding box center [1045, 256] width 505 height 14
type input "Google Docs - Mélina"
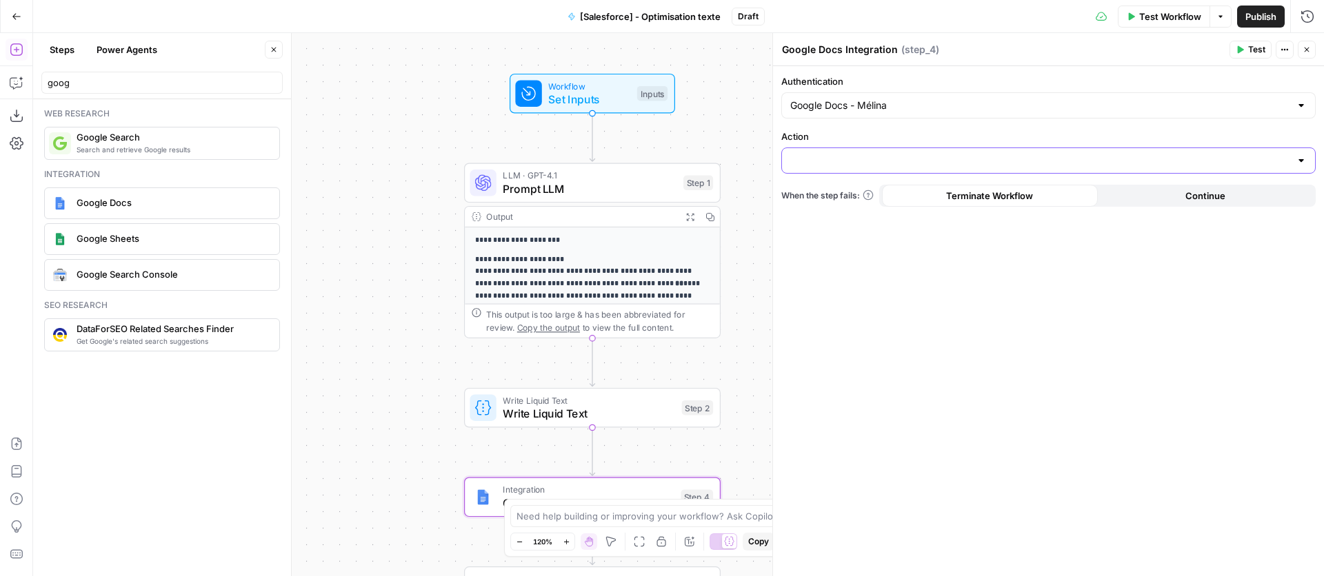
click at [954, 165] on input "Action" at bounding box center [1040, 161] width 500 height 14
click at [940, 197] on span "Create Document" at bounding box center [1045, 195] width 505 height 14
type input "Create Document"
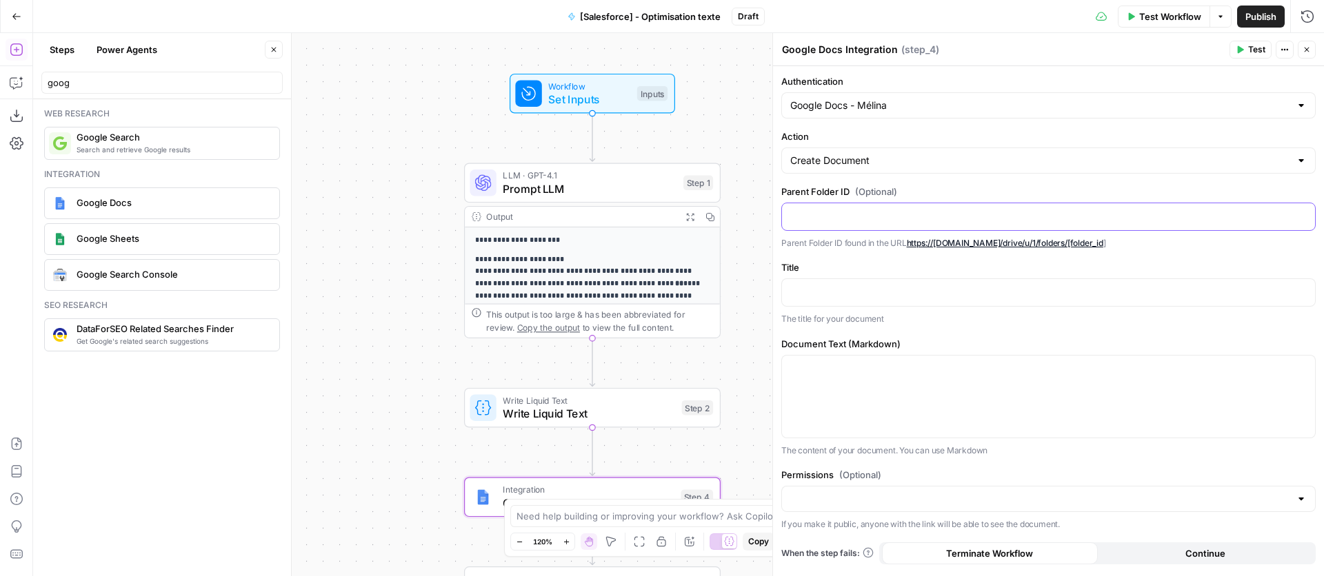
click at [934, 215] on p at bounding box center [1048, 216] width 516 height 14
click at [870, 288] on p at bounding box center [1048, 292] width 516 height 14
click at [1306, 296] on button "Variables Menu" at bounding box center [1302, 291] width 11 height 11
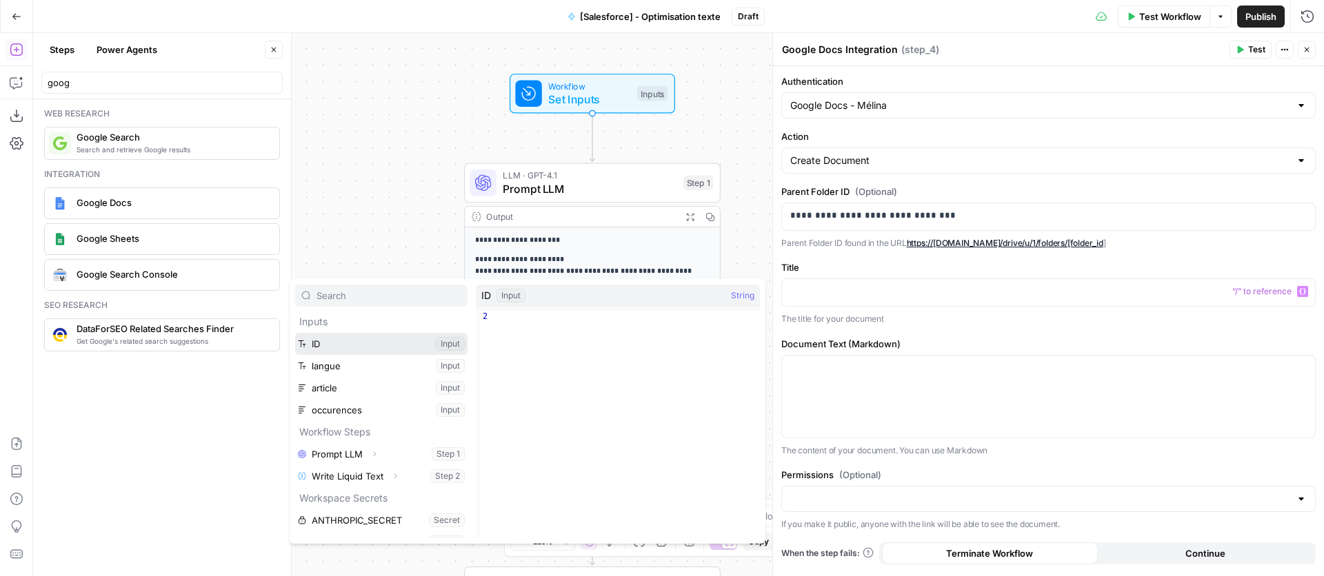
click at [323, 339] on button "Select variable ID" at bounding box center [381, 344] width 172 height 22
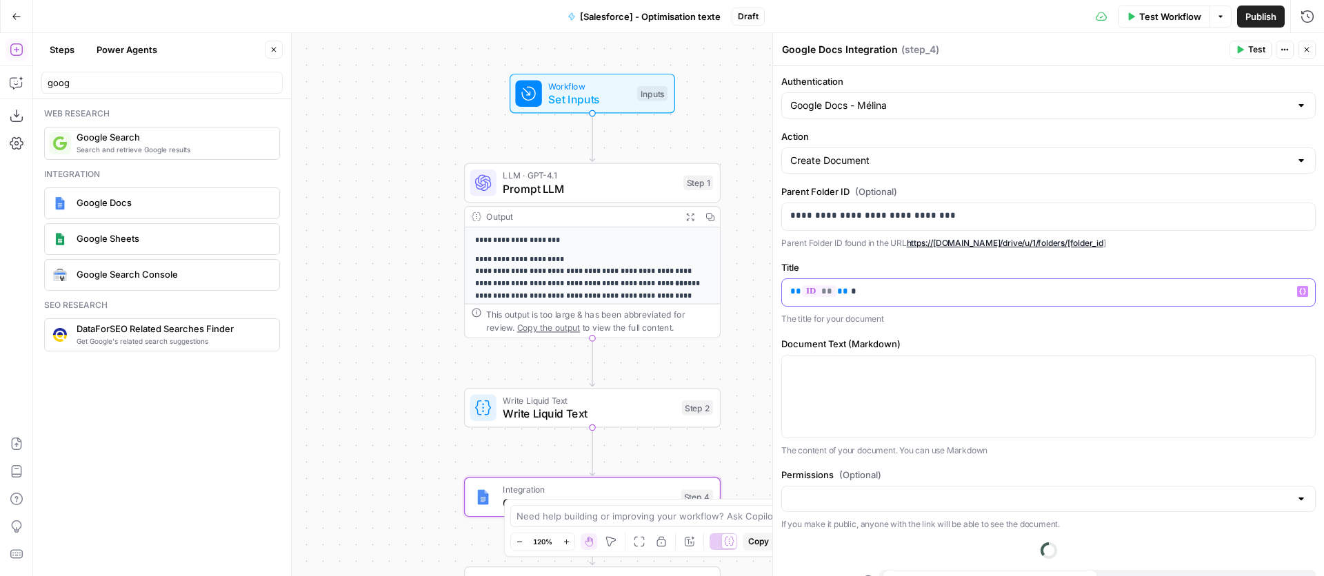
click at [1303, 290] on icon "button" at bounding box center [1302, 291] width 7 height 7
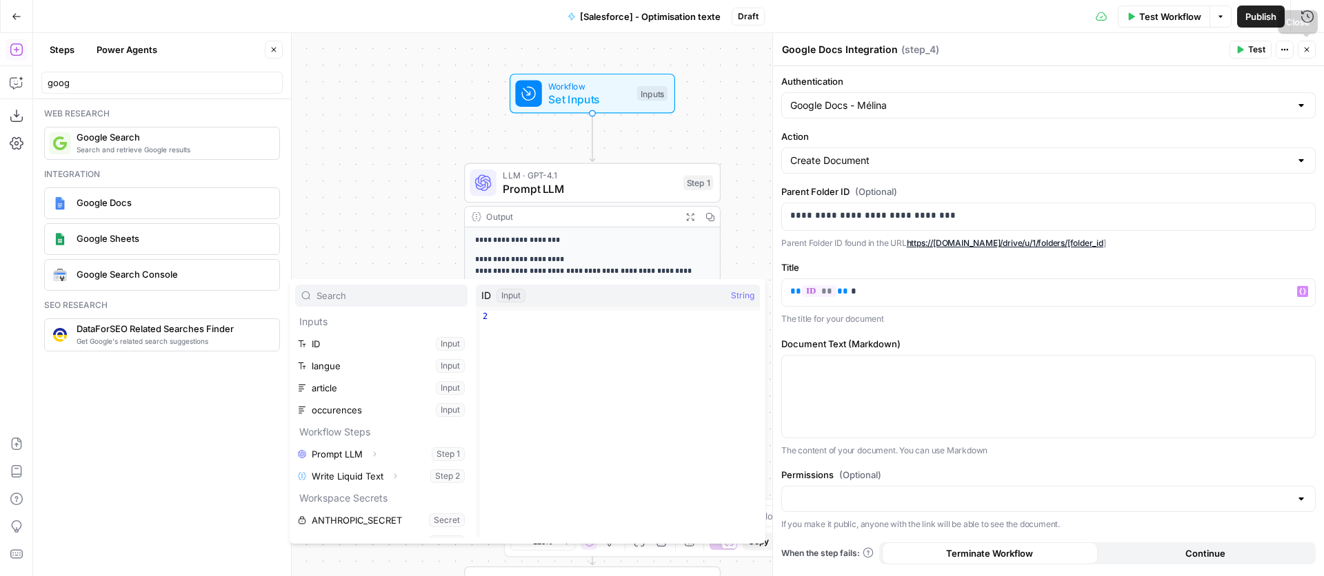
click at [1309, 48] on icon "button" at bounding box center [1307, 50] width 8 height 8
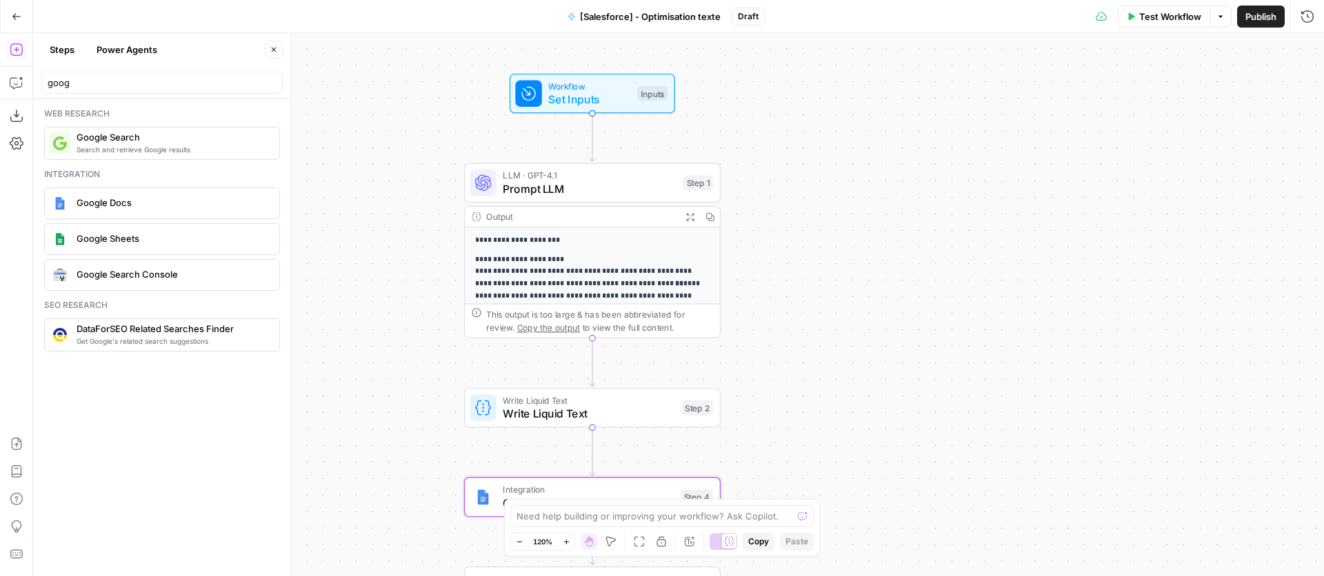
click at [574, 94] on span "Set Inputs" at bounding box center [589, 99] width 82 height 17
click at [1090, 324] on button "Add Field" at bounding box center [1036, 320] width 505 height 22
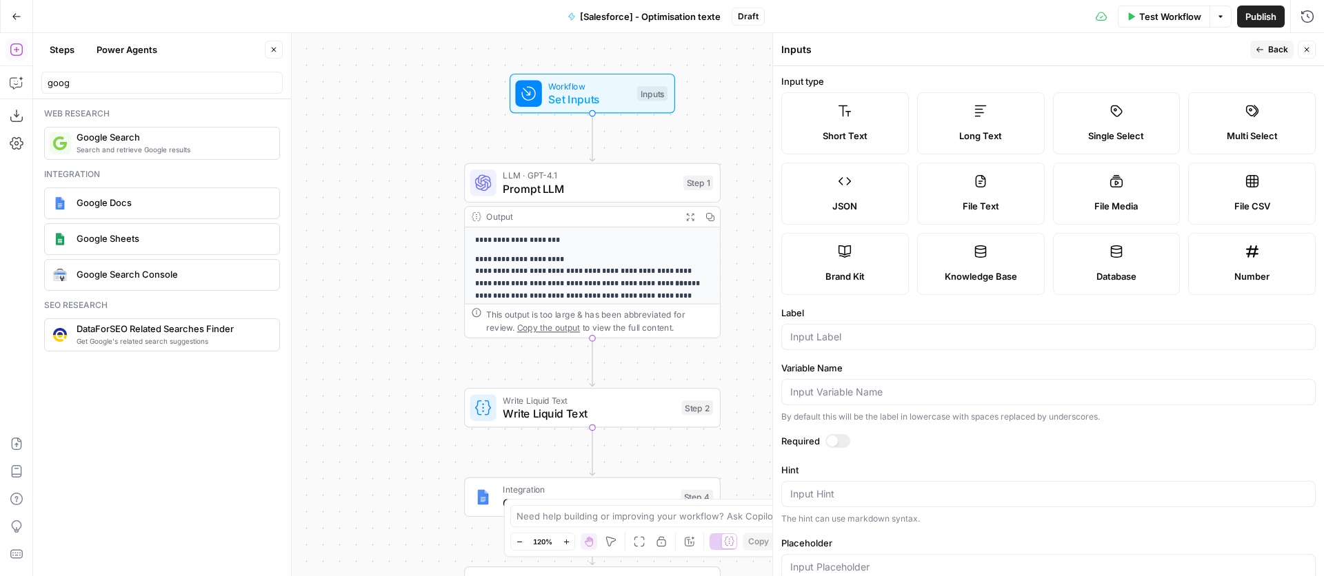
click at [952, 321] on div "Label" at bounding box center [1048, 328] width 534 height 44
click at [953, 334] on input "Label" at bounding box center [1048, 337] width 516 height 14
type input "mot-cle"
click at [937, 401] on div at bounding box center [1048, 392] width 534 height 26
type input "mot_cle"
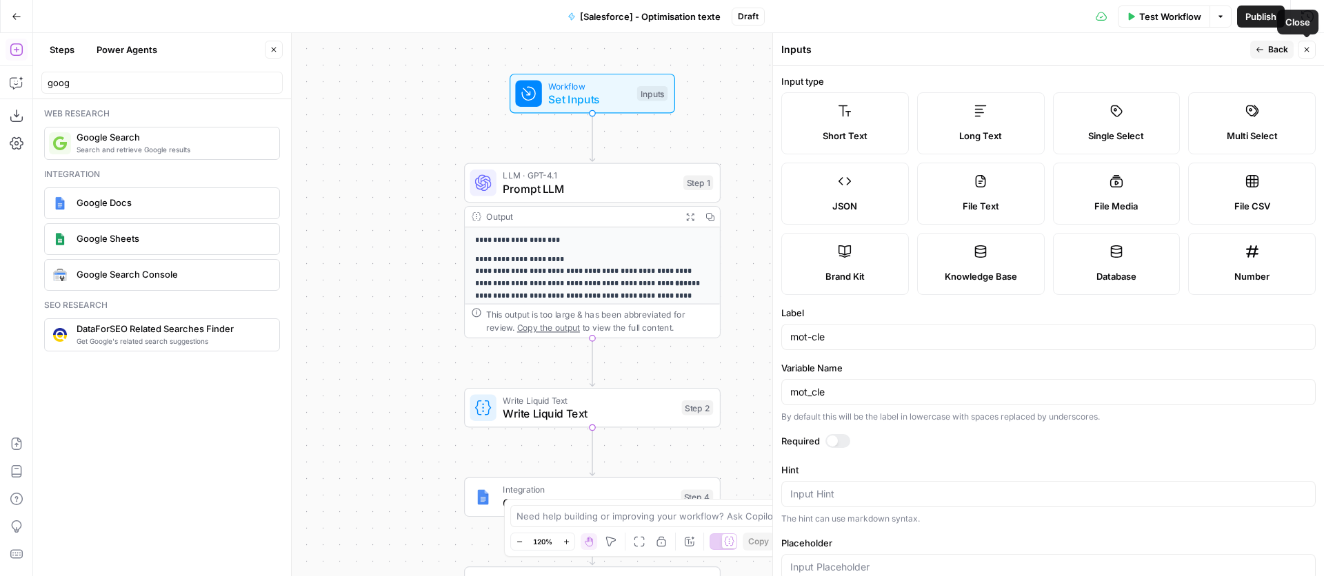
click at [1265, 53] on button "Back" at bounding box center [1271, 50] width 43 height 18
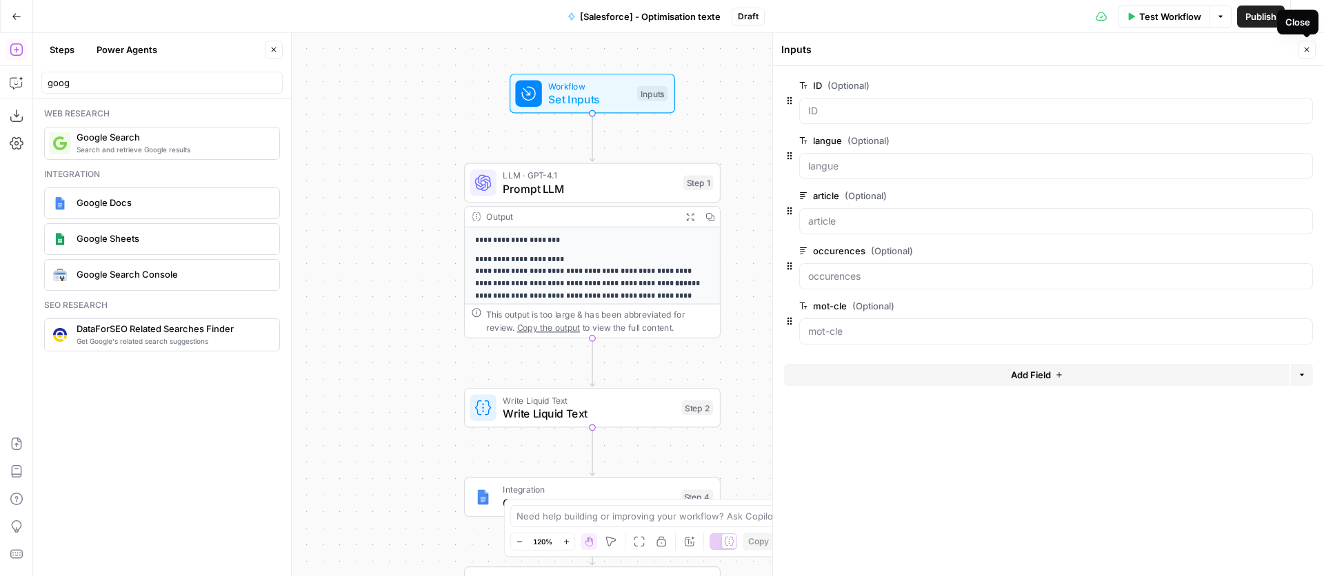
click at [1311, 51] on button "Close" at bounding box center [1307, 50] width 18 height 18
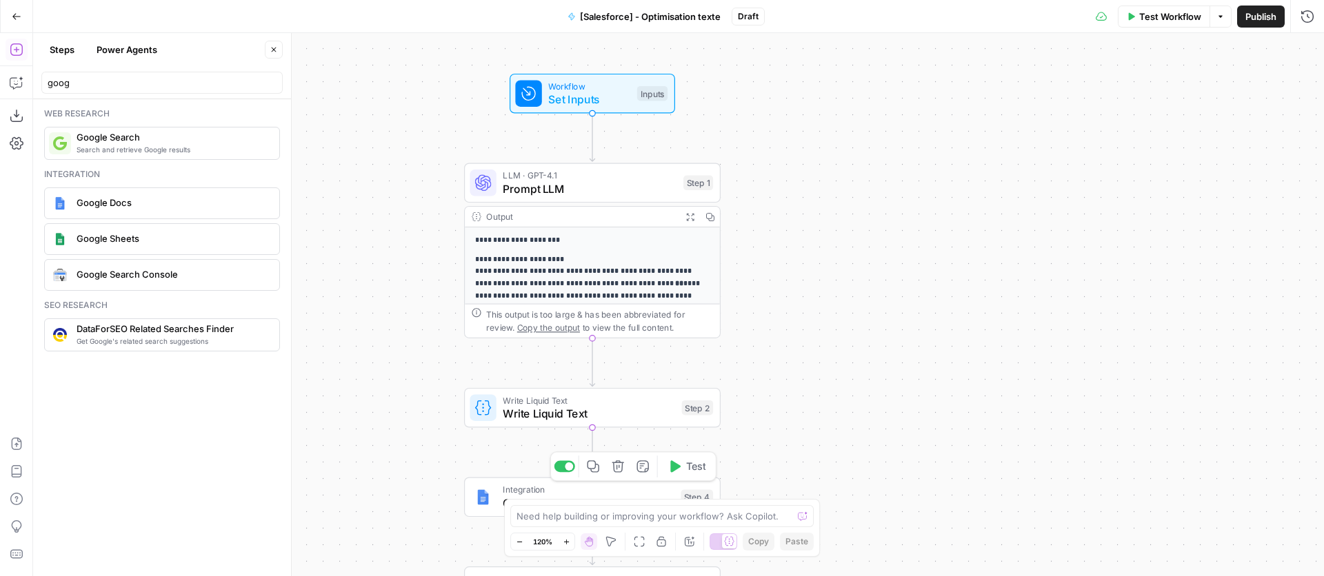
click at [584, 490] on span "Integration" at bounding box center [588, 489] width 171 height 13
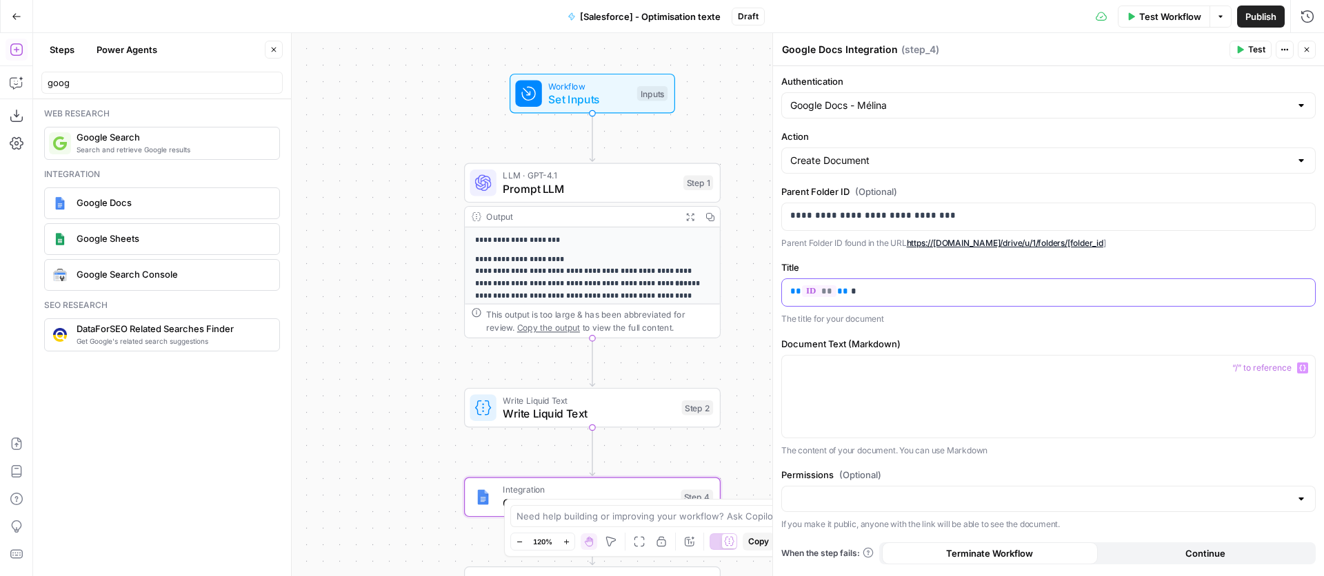
click at [990, 305] on div "** ** ** *" at bounding box center [1048, 292] width 533 height 27
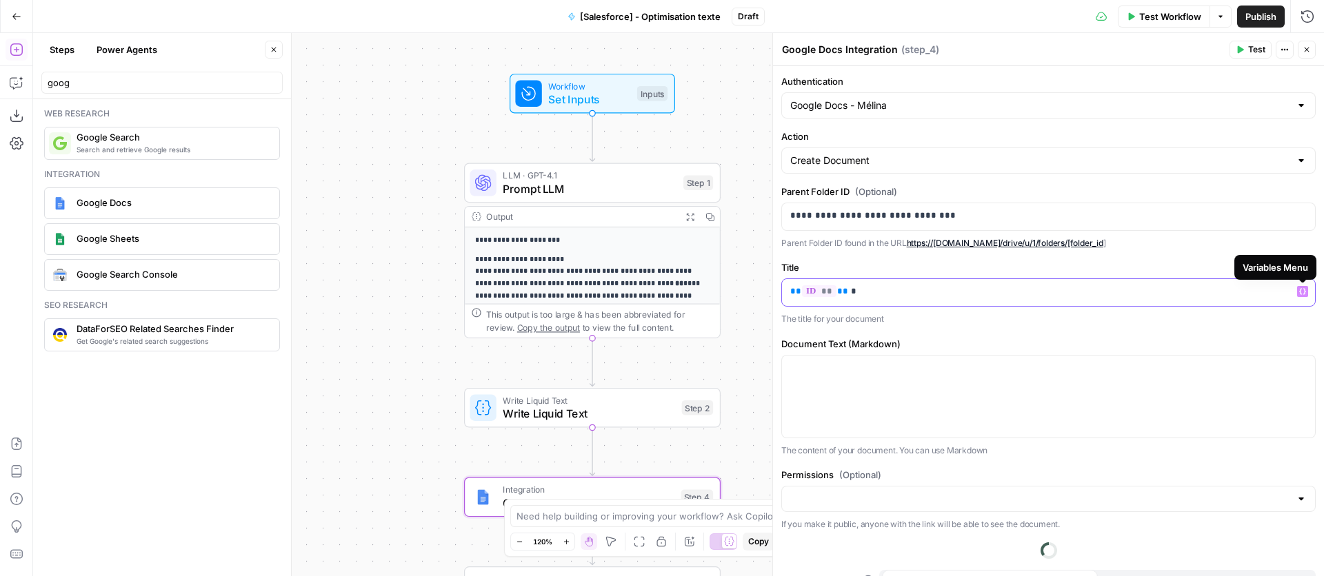
click at [1304, 293] on icon "button" at bounding box center [1302, 291] width 7 height 7
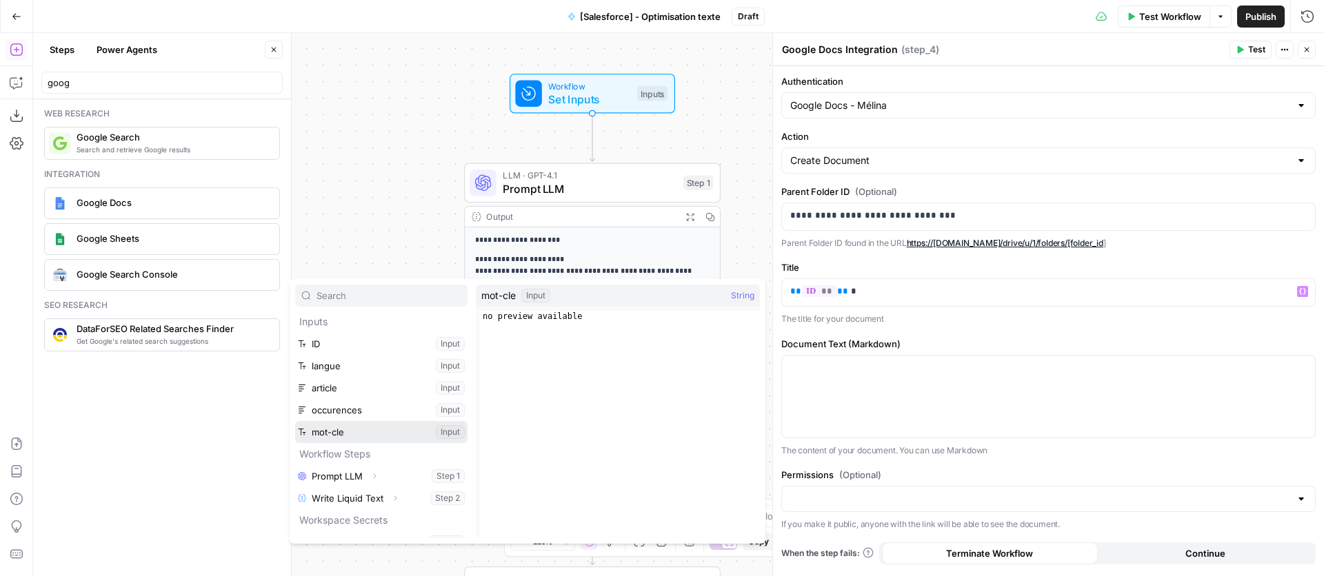
click at [450, 434] on button "Select variable mot-cle" at bounding box center [381, 432] width 172 height 22
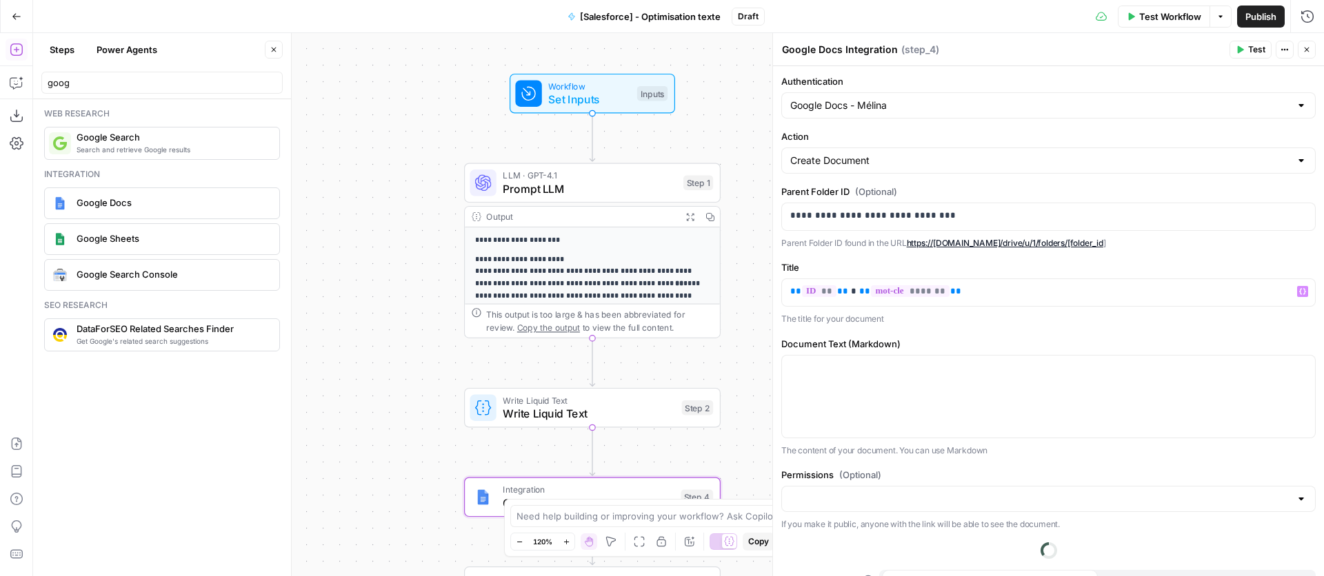
click at [1312, 46] on button "Close" at bounding box center [1307, 50] width 18 height 18
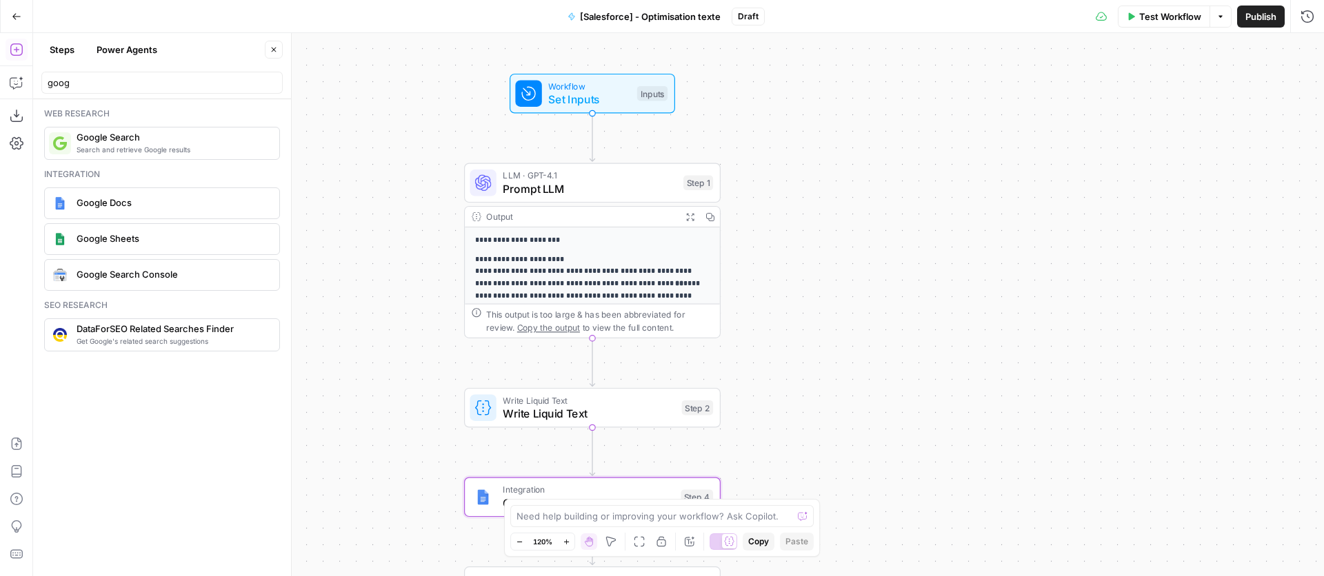
click at [656, 97] on div "Inputs" at bounding box center [652, 93] width 30 height 15
drag, startPoint x: 790, startPoint y: 324, endPoint x: 799, endPoint y: 206, distance: 118.3
click at [1308, 54] on button "Close" at bounding box center [1307, 50] width 18 height 18
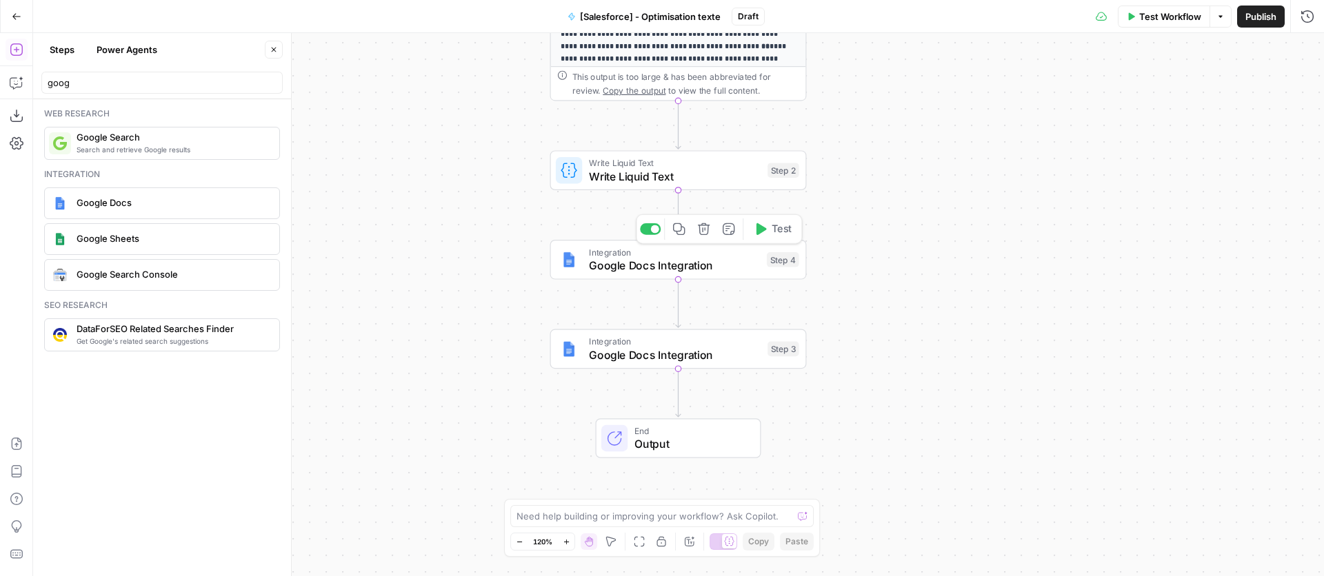
click at [749, 265] on span "Google Docs Integration" at bounding box center [674, 265] width 171 height 17
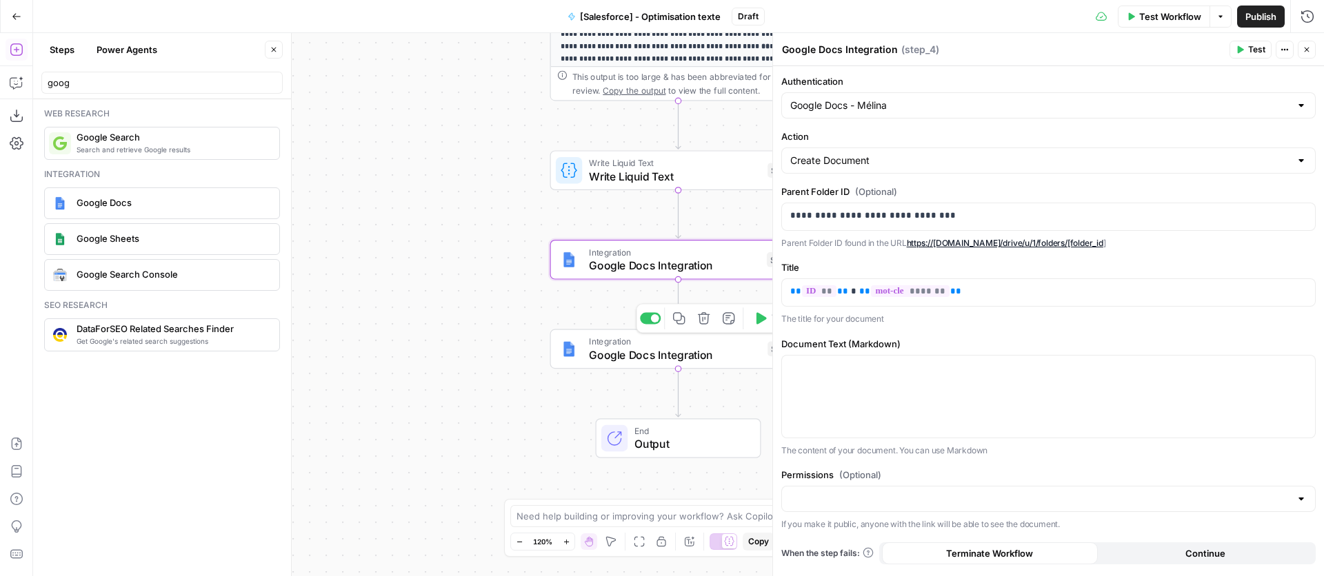
click at [662, 360] on span "Google Docs Integration" at bounding box center [675, 355] width 172 height 17
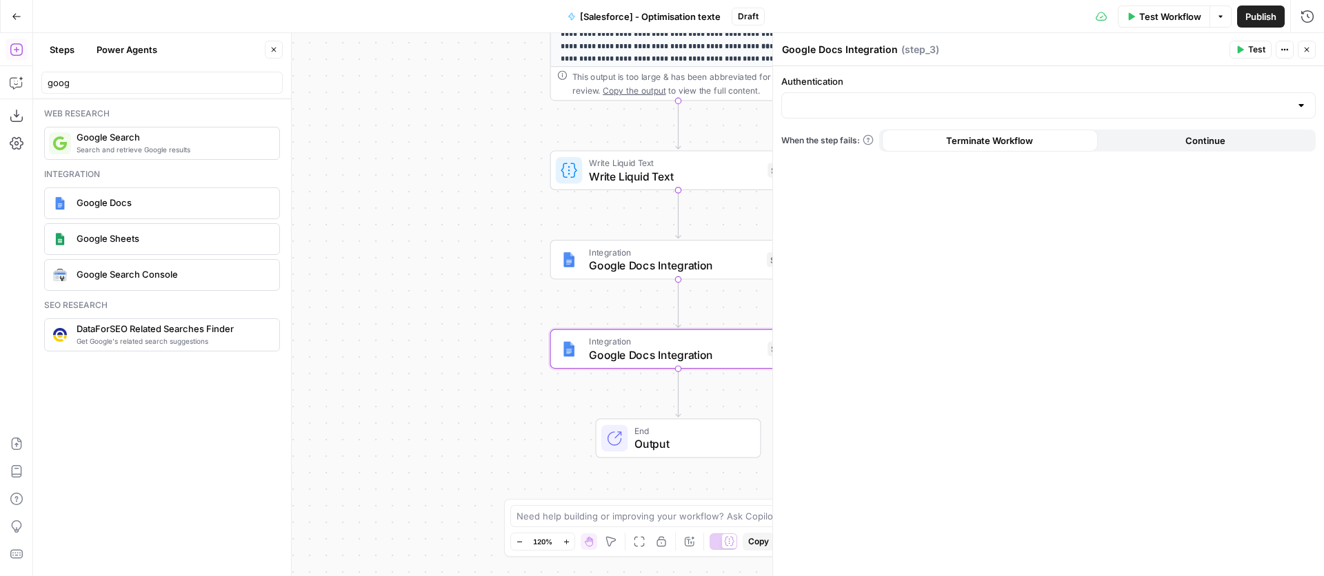
drag, startPoint x: 1304, startPoint y: 54, endPoint x: 1275, endPoint y: 74, distance: 35.2
click at [1303, 54] on button "Close" at bounding box center [1307, 50] width 18 height 18
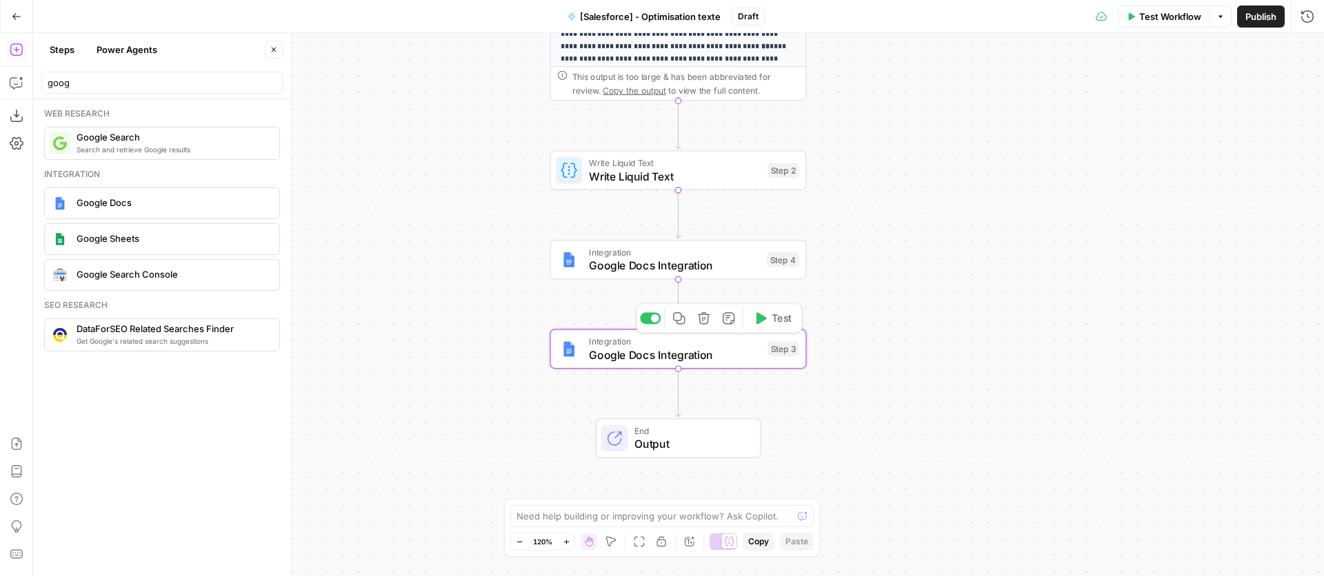
click at [705, 324] on icon "button" at bounding box center [704, 318] width 12 height 12
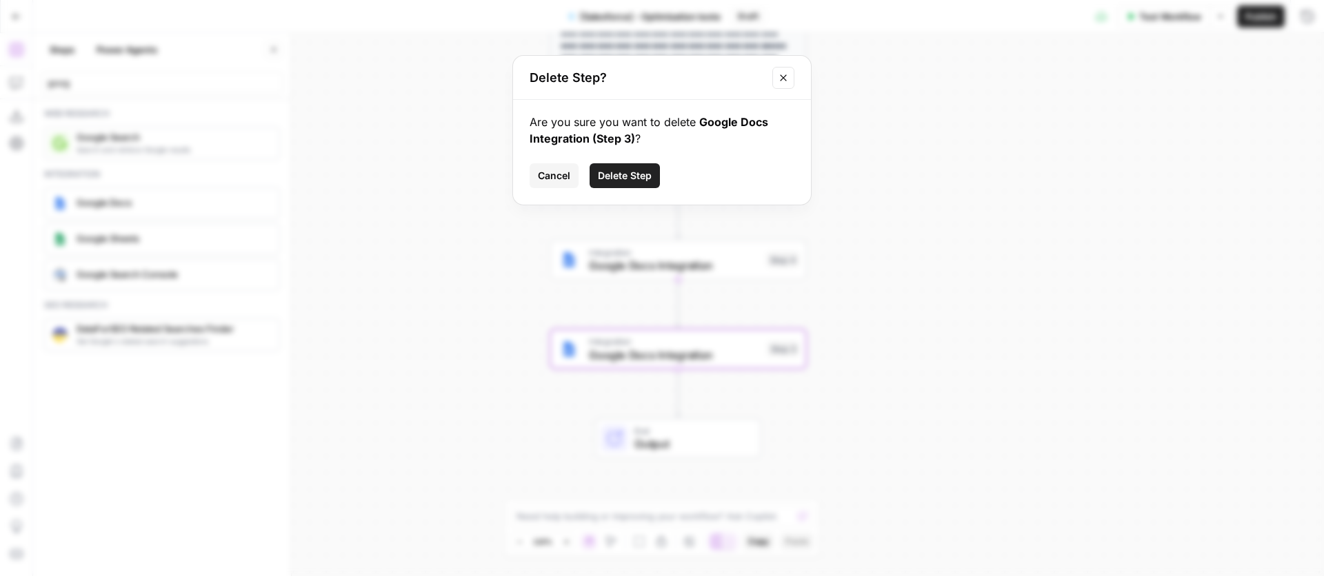
click at [616, 179] on span "Delete Step" at bounding box center [625, 176] width 54 height 14
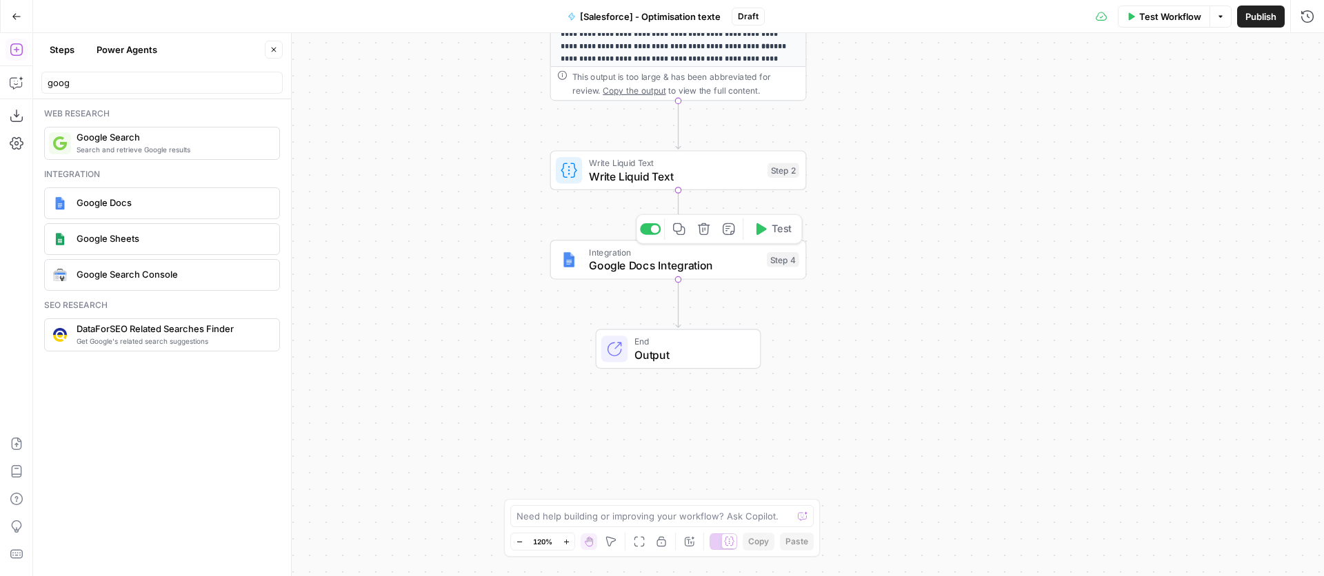
click at [687, 264] on span "Google Docs Integration" at bounding box center [674, 265] width 171 height 17
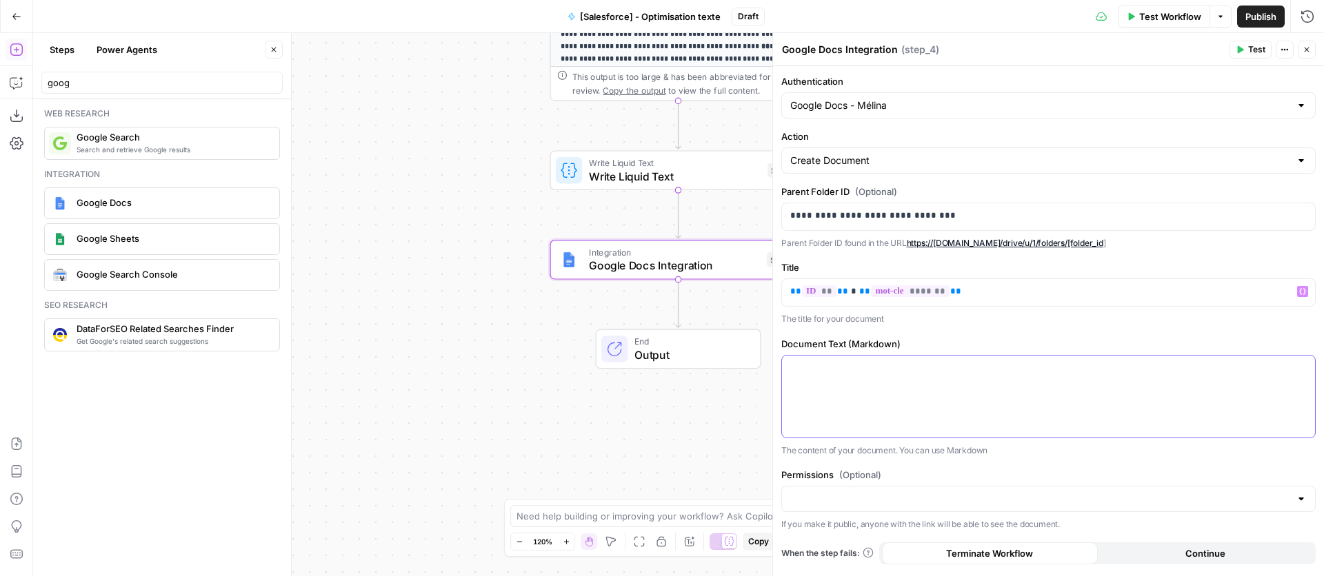
drag, startPoint x: 1083, startPoint y: 393, endPoint x: 1146, endPoint y: 395, distance: 63.5
click at [1083, 393] on div at bounding box center [1048, 397] width 533 height 82
click at [1300, 366] on icon "button" at bounding box center [1302, 368] width 7 height 7
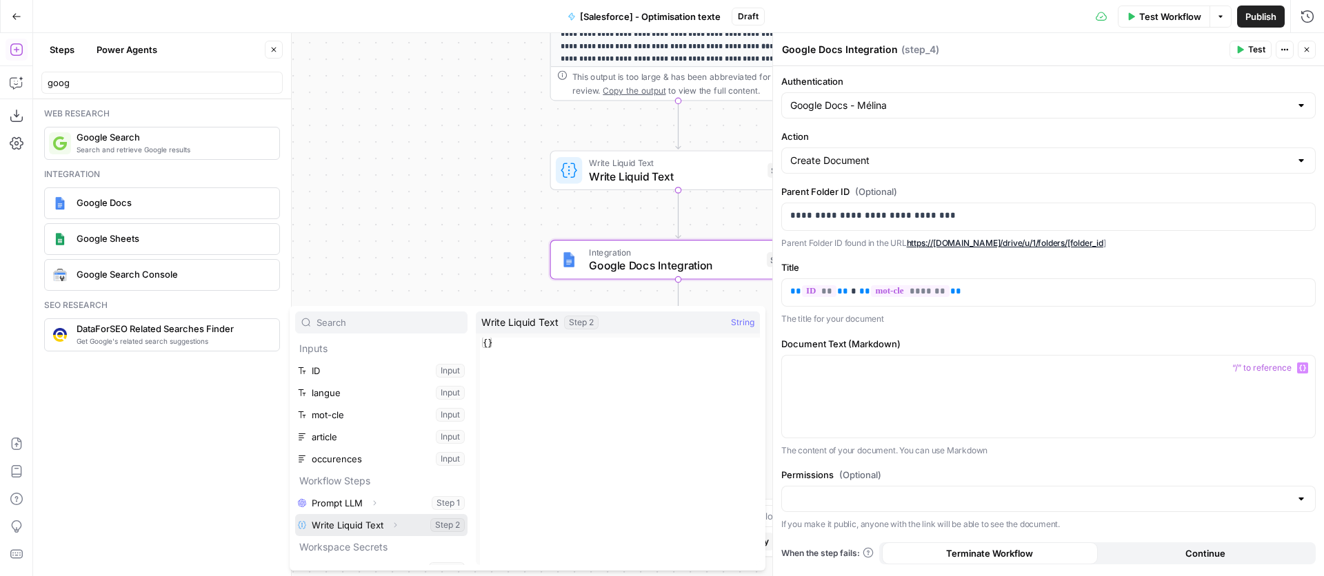
click at [392, 528] on icon "button" at bounding box center [395, 525] width 8 height 8
click at [365, 545] on button "Select variable Output" at bounding box center [388, 547] width 159 height 22
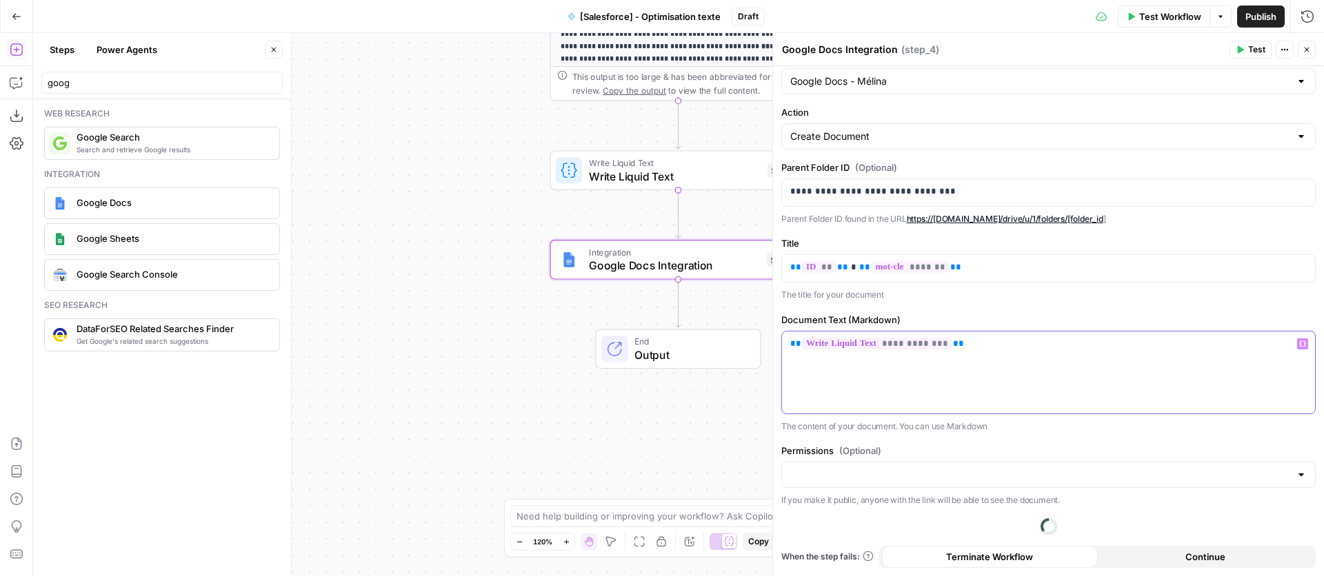
scroll to position [0, 0]
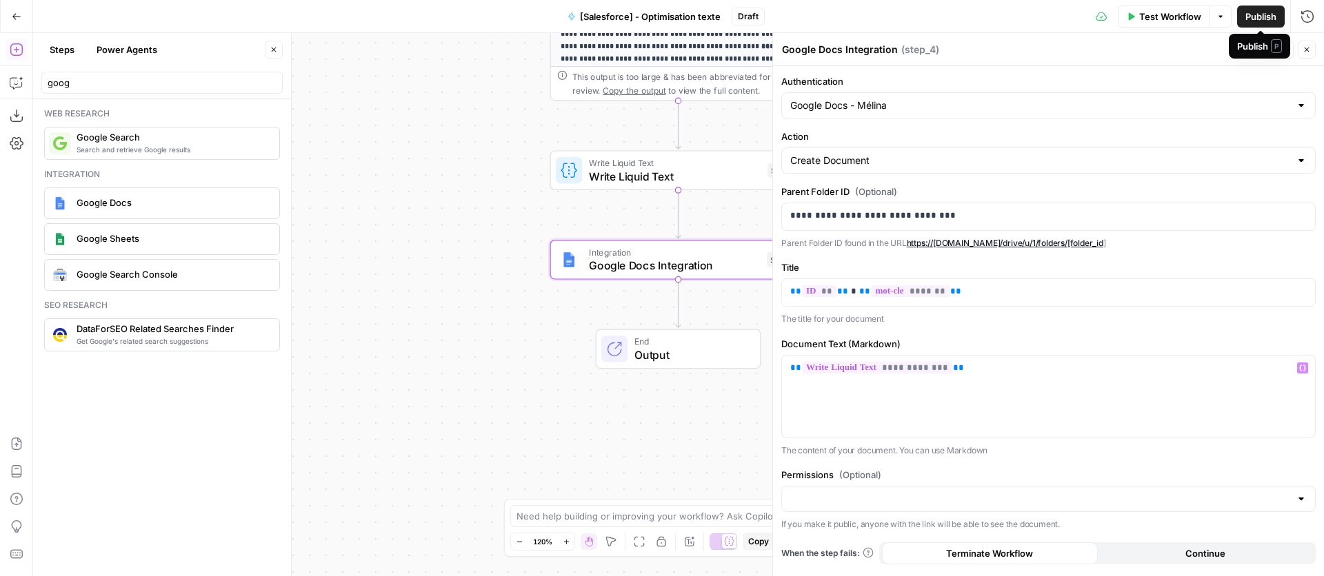
click at [1254, 13] on span "Publish" at bounding box center [1260, 17] width 31 height 14
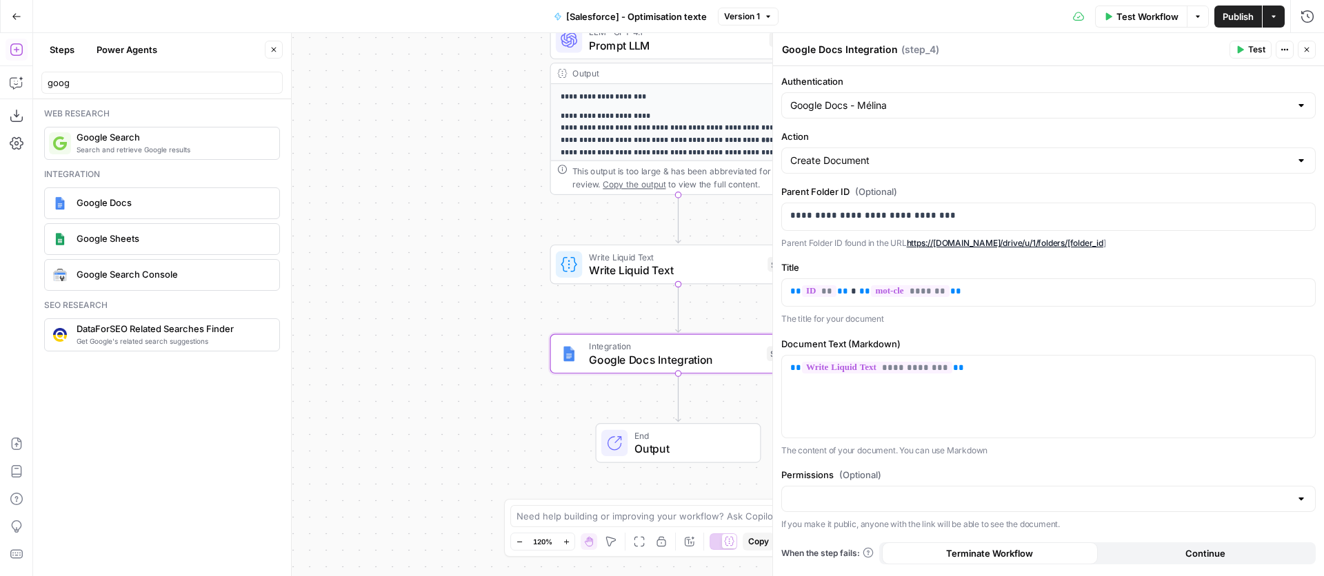
drag, startPoint x: 1309, startPoint y: 48, endPoint x: 1198, endPoint y: 93, distance: 119.7
click at [1309, 48] on icon "button" at bounding box center [1307, 50] width 8 height 8
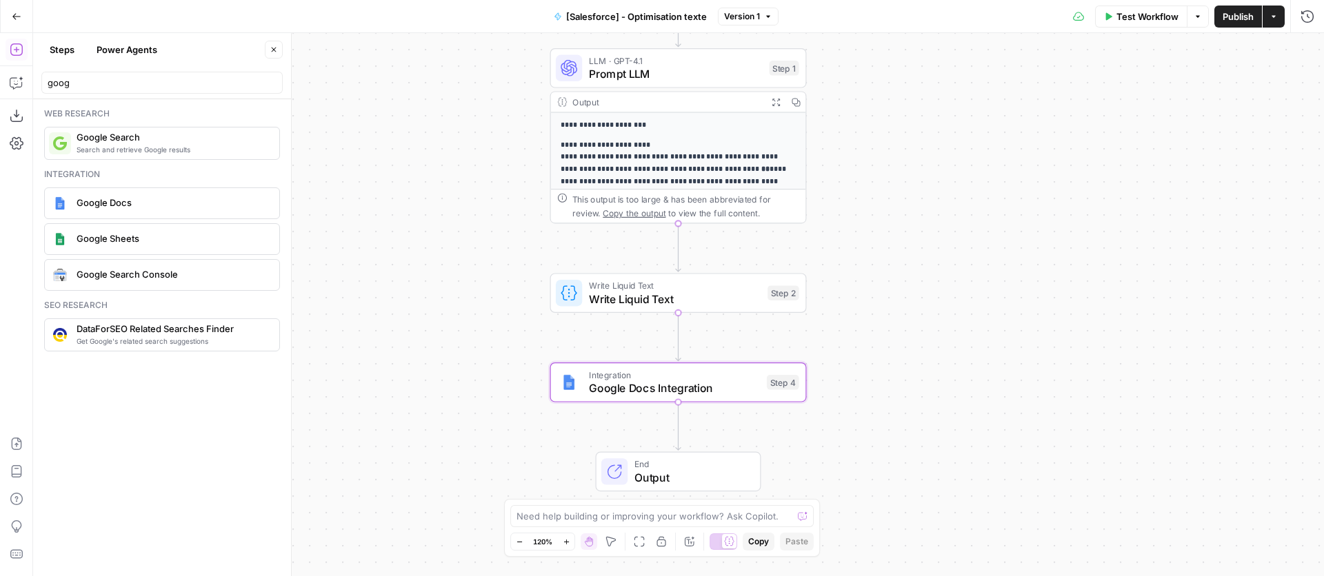
click at [634, 74] on span "Prompt LLM" at bounding box center [676, 74] width 174 height 17
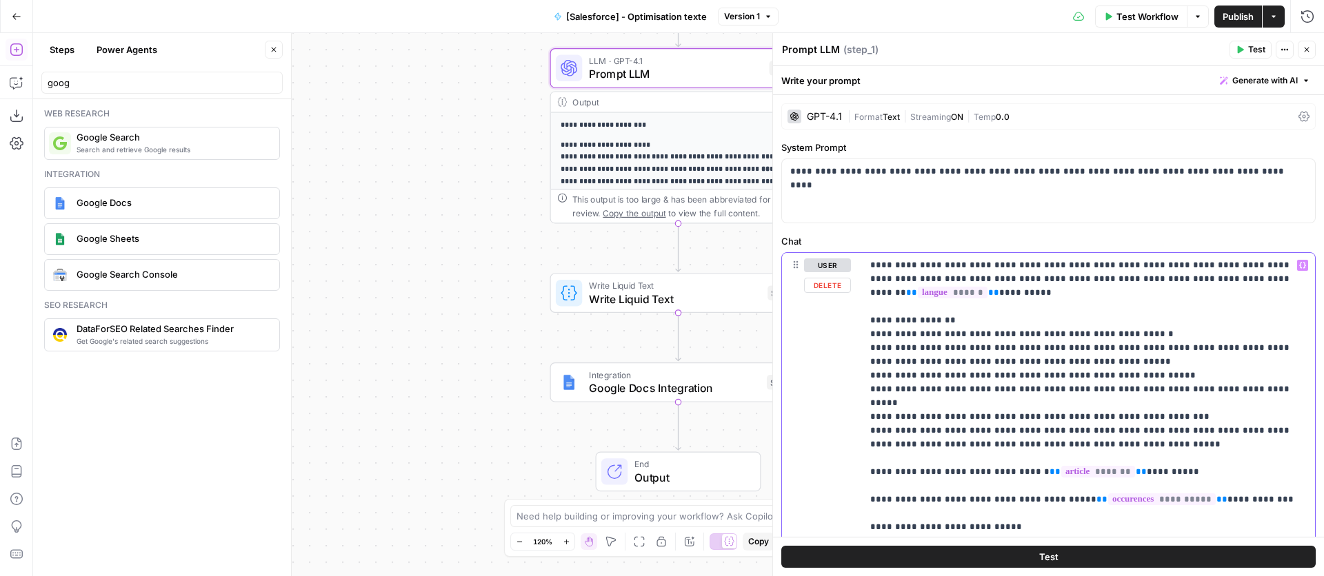
click at [1187, 407] on p "**********" at bounding box center [1088, 438] width 436 height 359
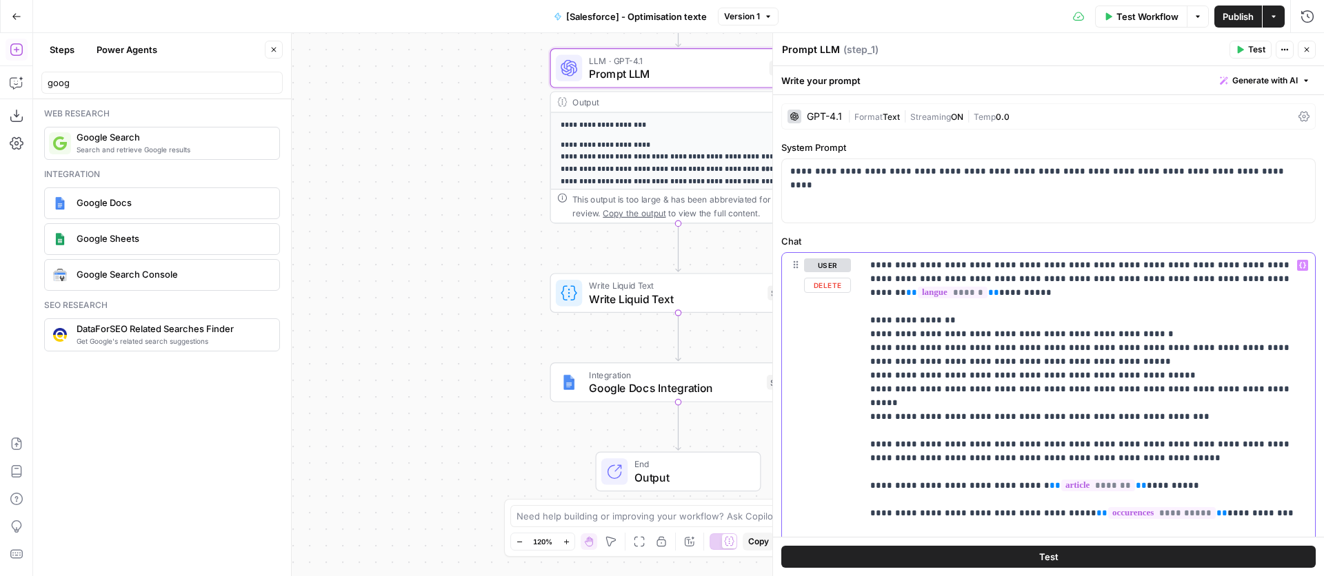
paste div
click at [867, 421] on div "**********" at bounding box center [1088, 444] width 453 height 383
click at [1229, 21] on span "Publish" at bounding box center [1238, 17] width 31 height 14
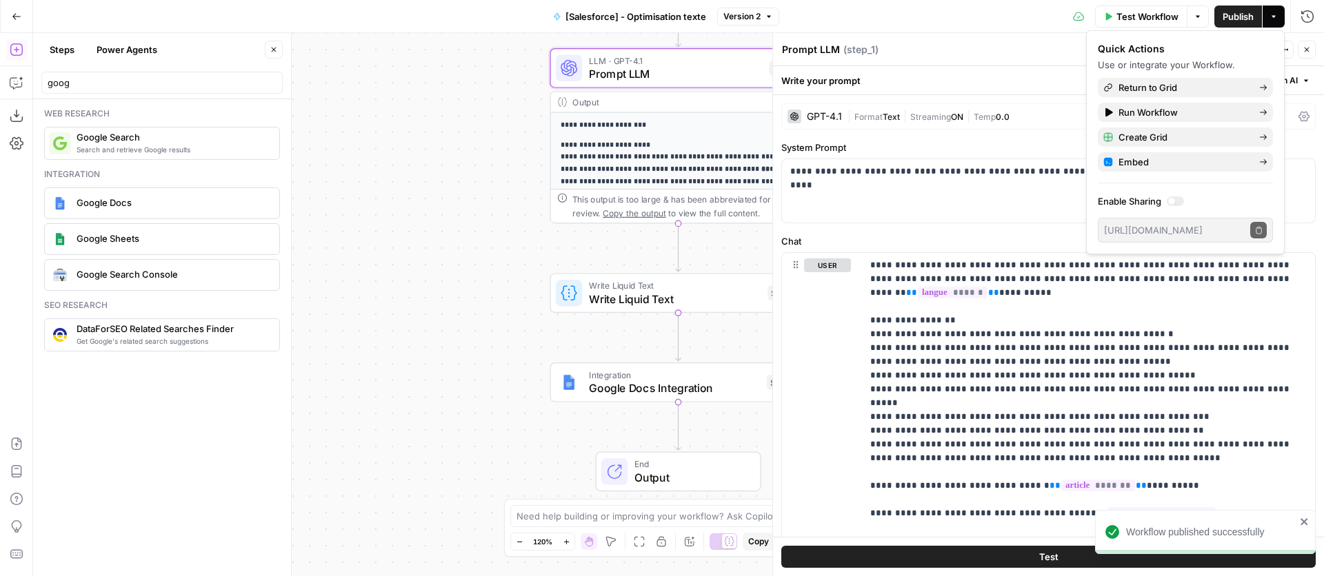
click at [1303, 50] on icon "button" at bounding box center [1307, 50] width 8 height 8
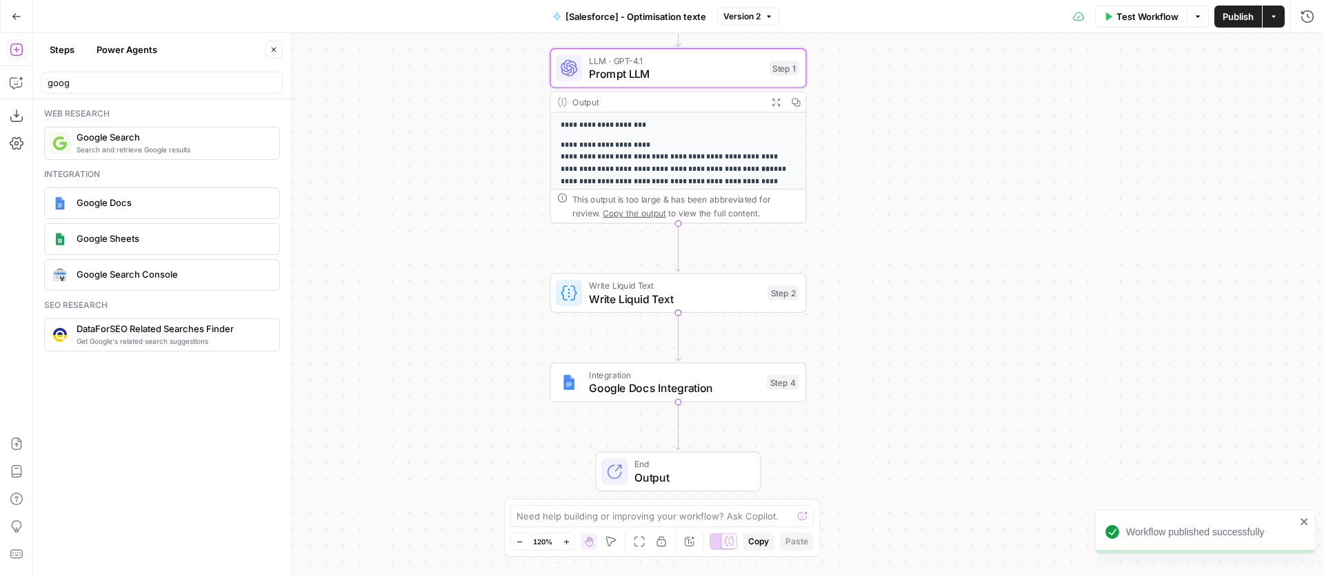
click at [641, 19] on span "[Salesforce] - Optimisation texte" at bounding box center [635, 17] width 141 height 14
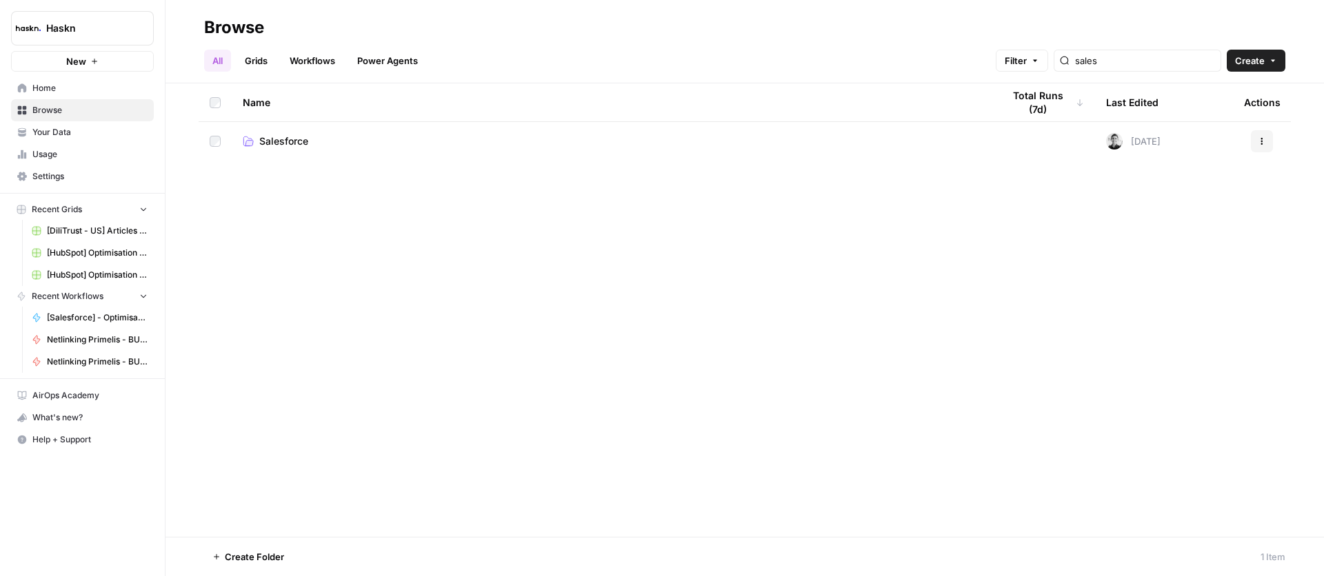
click at [283, 139] on span "Salesforce" at bounding box center [283, 141] width 49 height 14
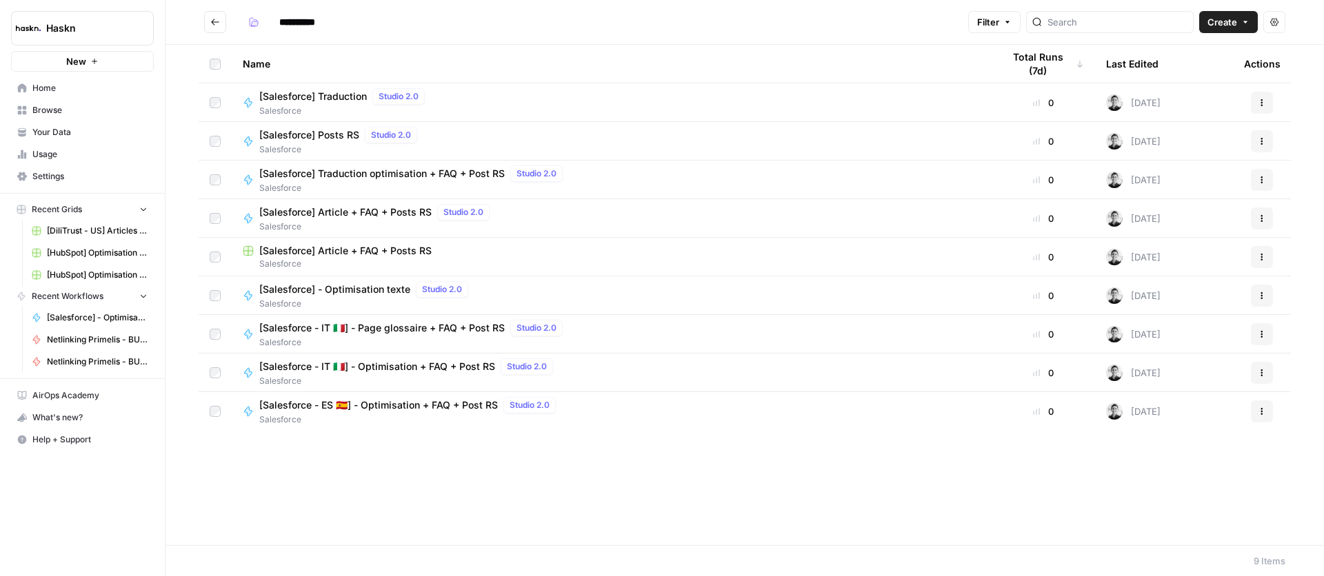
click at [418, 249] on span "[Salesforce] Article + FAQ + Posts RS" at bounding box center [345, 251] width 172 height 14
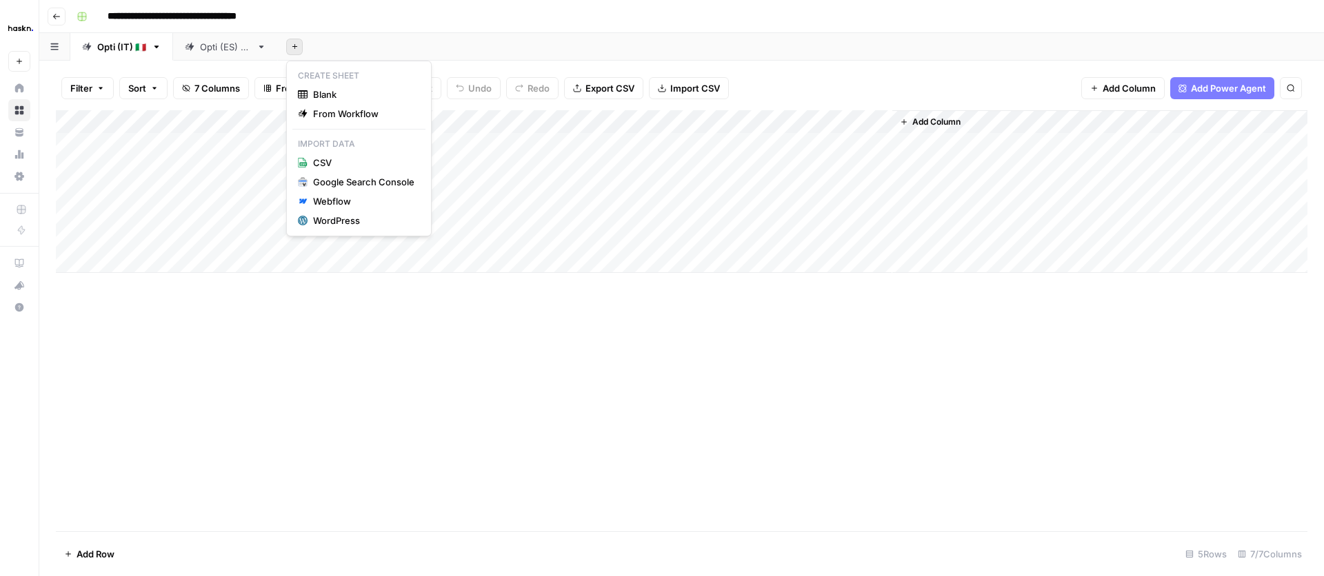
click at [300, 48] on button "Add Sheet" at bounding box center [294, 47] width 17 height 17
click at [370, 114] on span "From Workflow" at bounding box center [363, 114] width 101 height 14
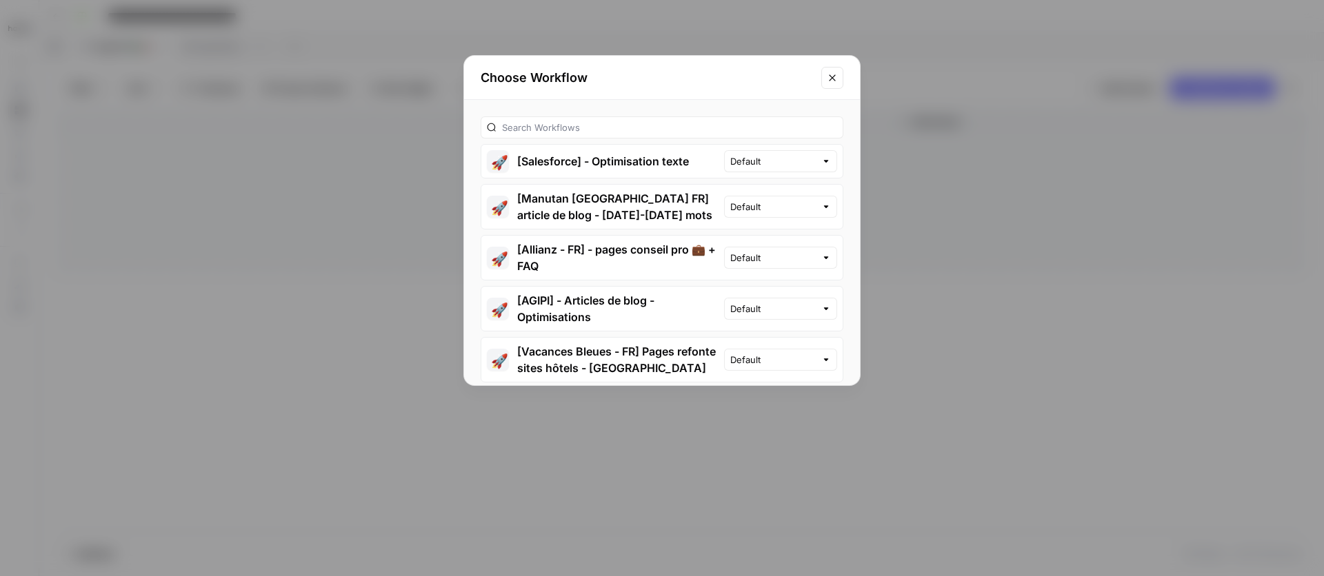
click at [646, 161] on button "🚀 [Salesforce] - Optimisation texte" at bounding box center [602, 161] width 243 height 33
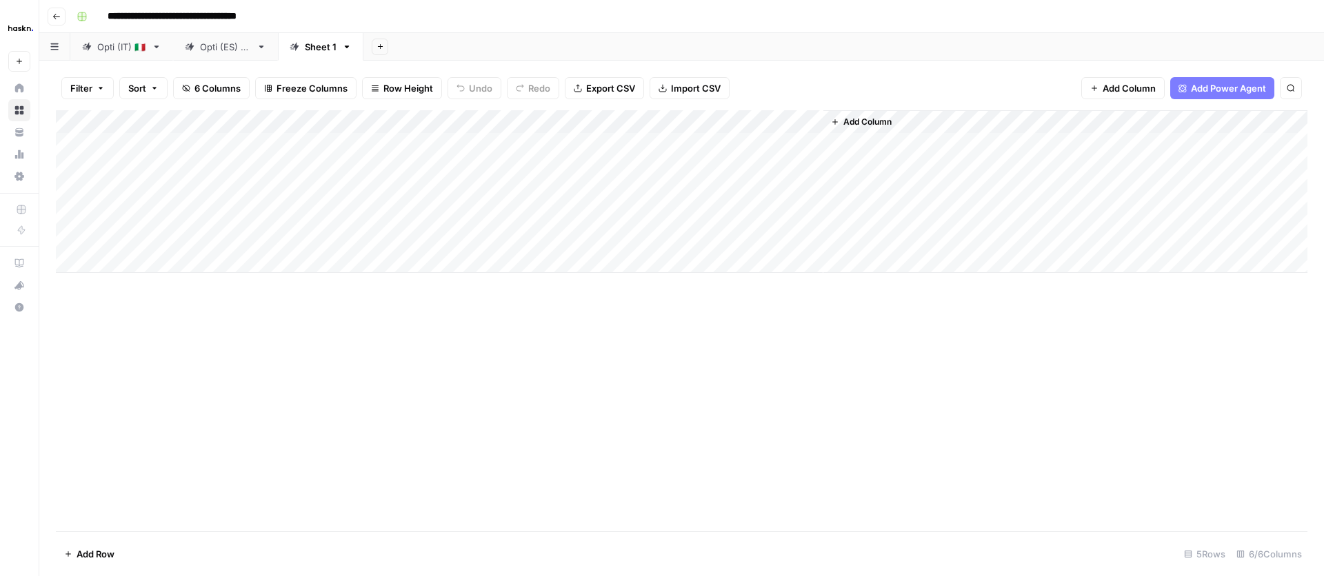
click at [342, 45] on icon "button" at bounding box center [347, 47] width 10 height 10
click at [361, 74] on icon "button" at bounding box center [358, 73] width 10 height 8
type input "*"
type input "**********"
click at [110, 137] on div "Add Column" at bounding box center [682, 191] width 1252 height 163
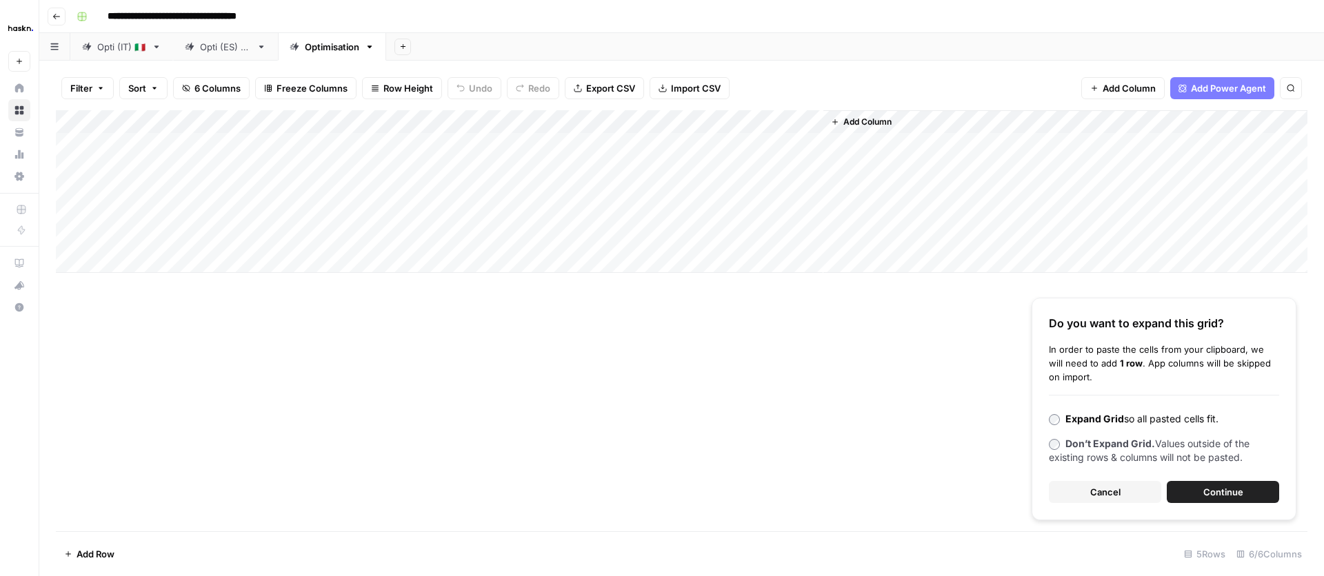
click at [1198, 501] on button "Continue" at bounding box center [1223, 492] width 112 height 22
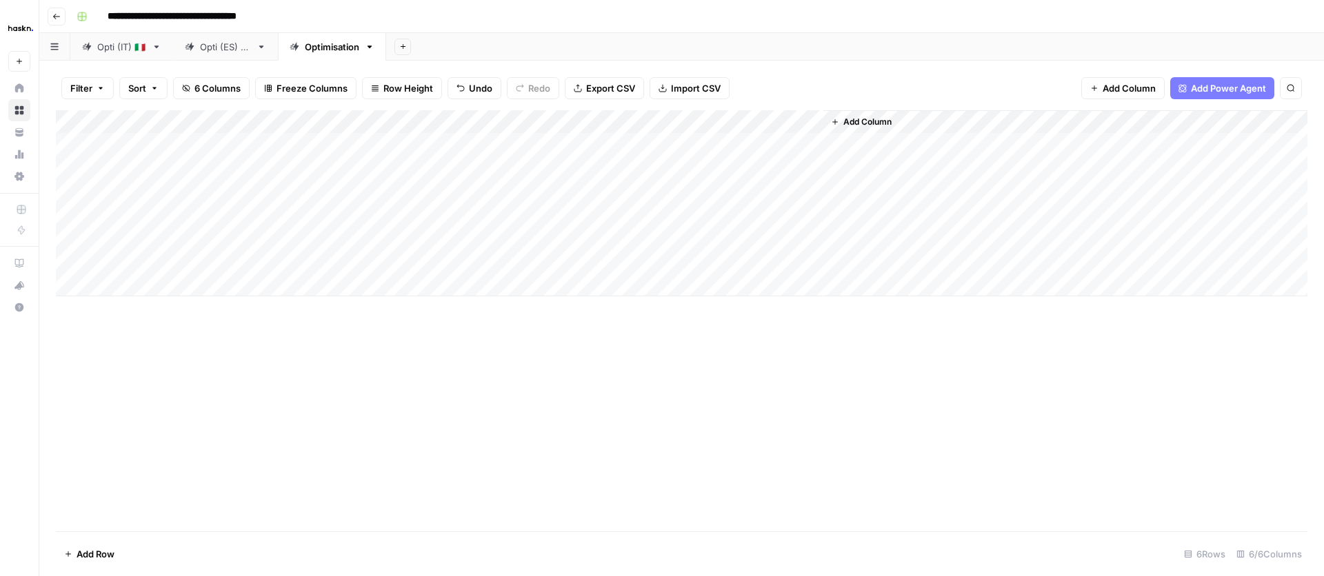
click at [314, 145] on div "Add Column" at bounding box center [682, 203] width 1252 height 186
type textarea "*"
type textarea "********"
click at [281, 191] on div "Add Column" at bounding box center [682, 203] width 1252 height 186
click at [306, 141] on div "Add Column" at bounding box center [682, 203] width 1252 height 186
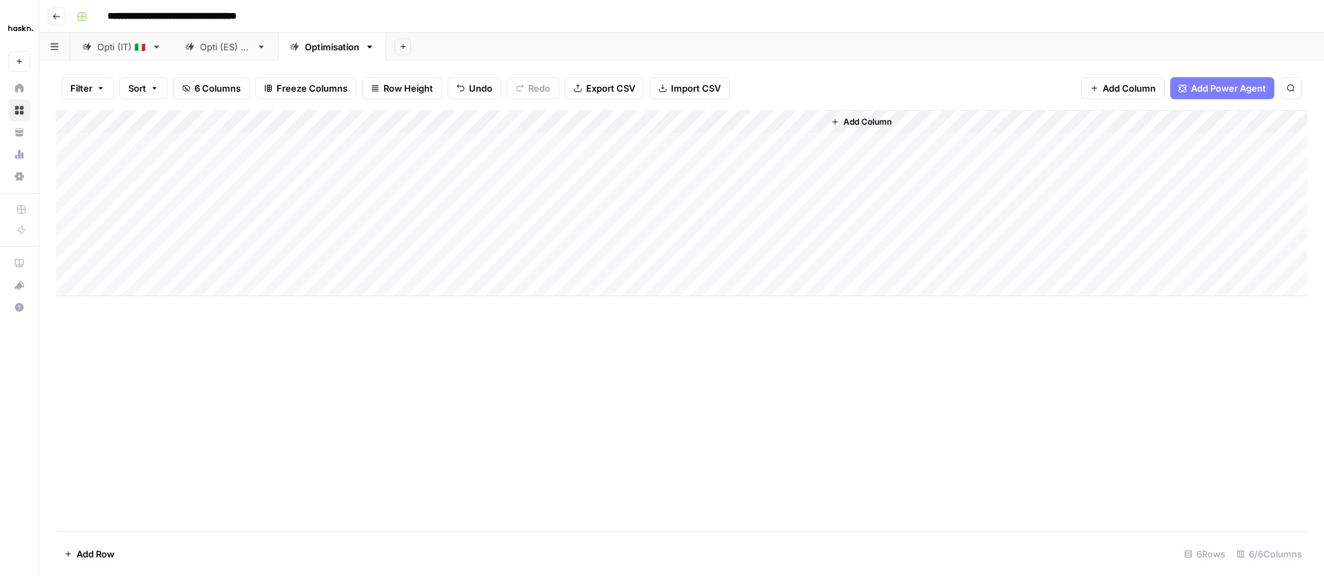
drag, startPoint x: 327, startPoint y: 153, endPoint x: 308, endPoint y: 265, distance: 113.2
click at [308, 265] on div "Add Column" at bounding box center [682, 203] width 1252 height 186
click at [393, 151] on div "Add Column" at bounding box center [682, 203] width 1252 height 186
click at [479, 146] on div "Add Column" at bounding box center [682, 203] width 1252 height 186
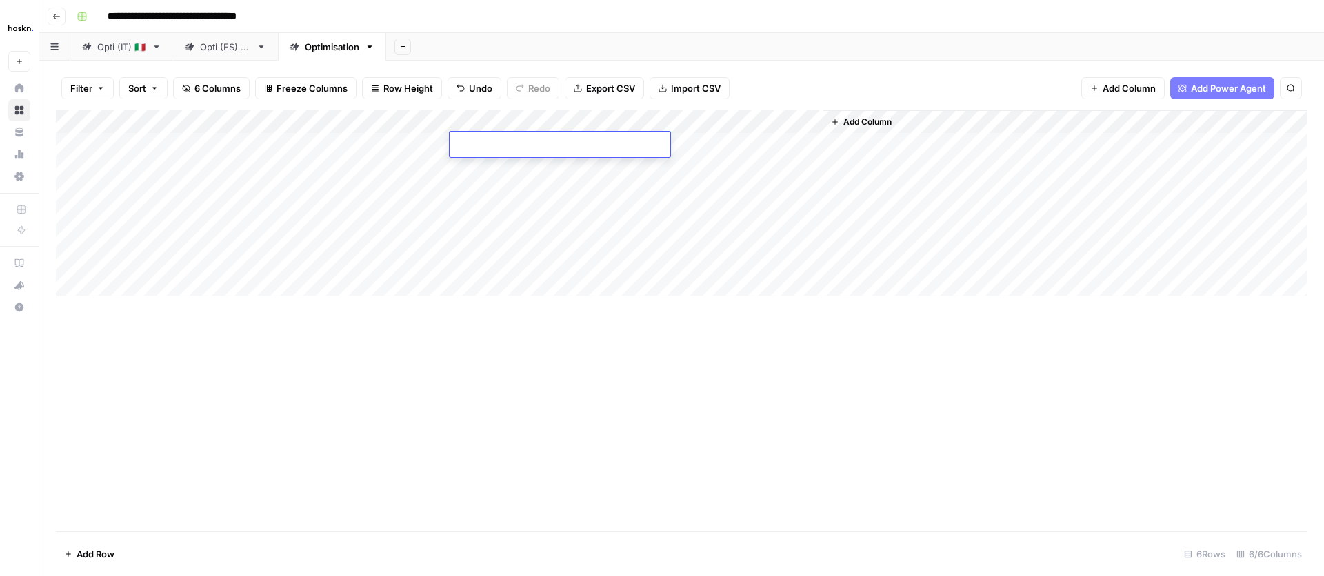
type textarea "**********"
click at [326, 356] on div "Add Column" at bounding box center [682, 320] width 1252 height 421
click at [636, 145] on div "Add Column" at bounding box center [682, 203] width 1252 height 186
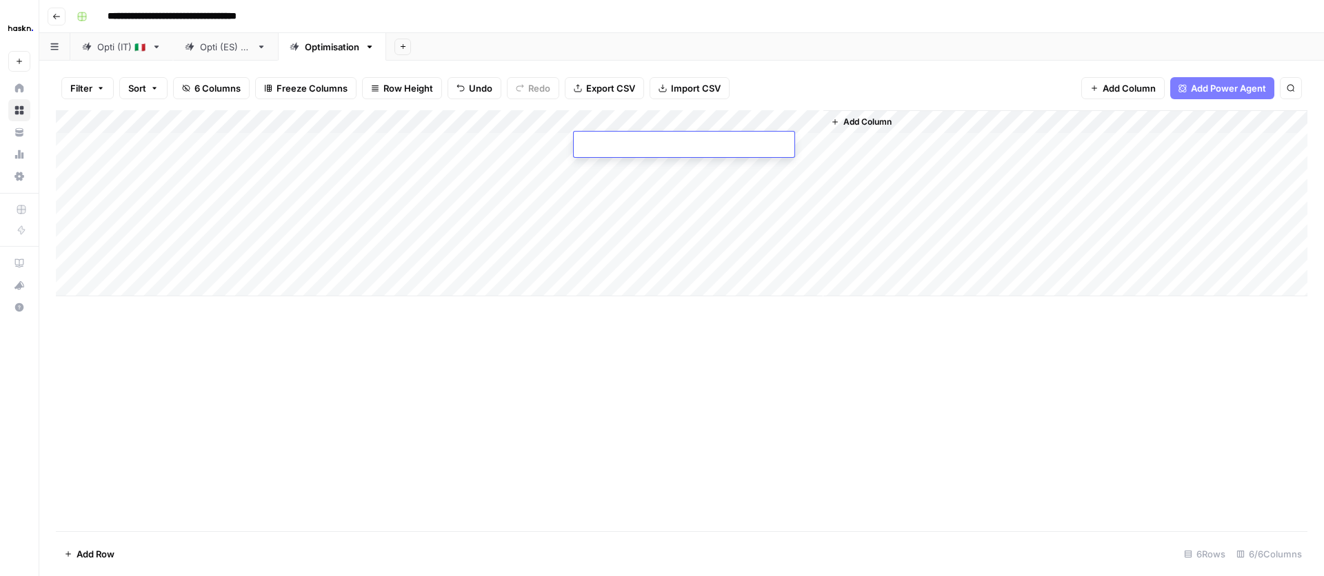
type textarea "**********"
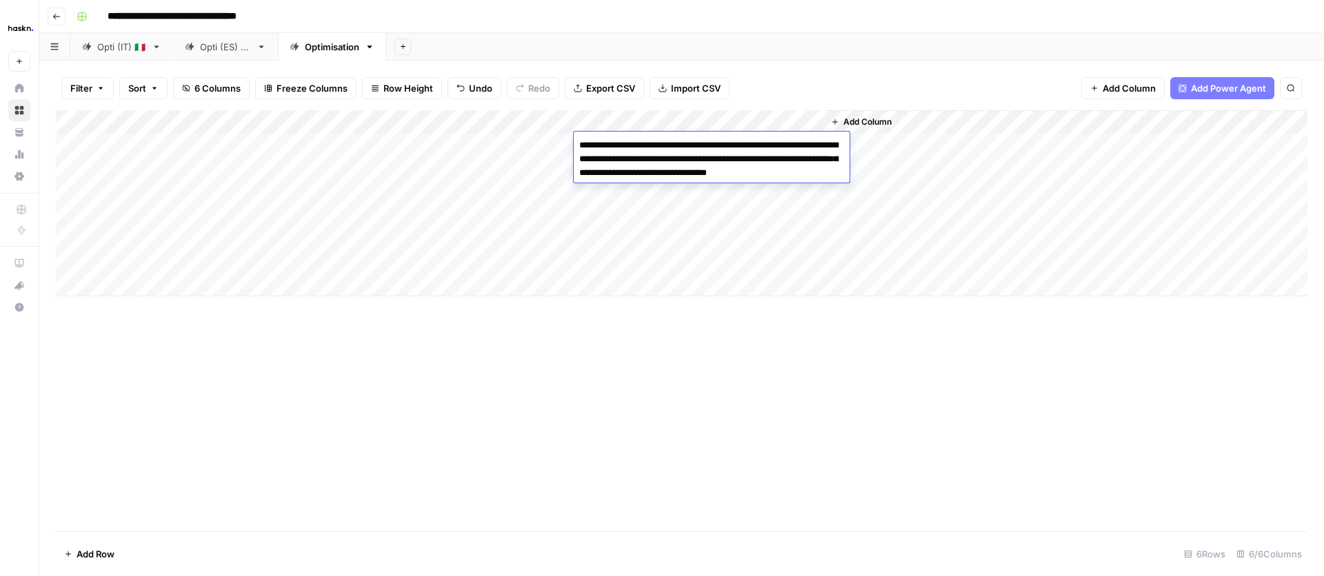
click at [546, 237] on div "Add Column" at bounding box center [682, 203] width 1252 height 186
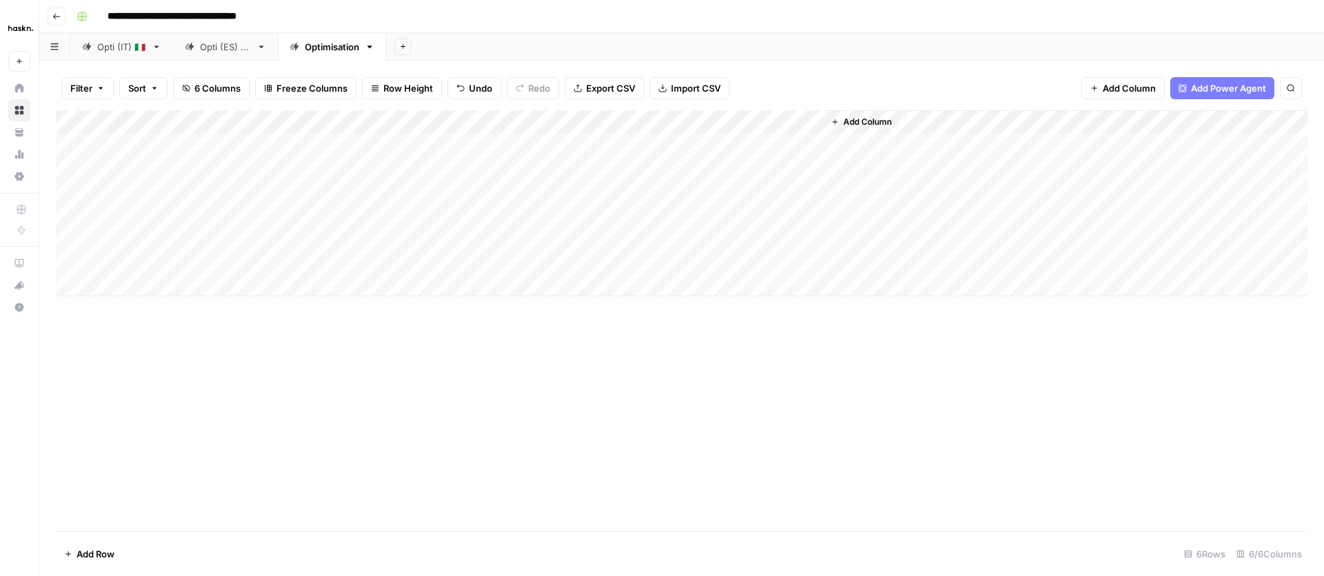
click at [761, 146] on div "Add Column" at bounding box center [682, 203] width 1252 height 186
drag, startPoint x: 201, startPoint y: 124, endPoint x: 133, endPoint y: 125, distance: 68.3
click at [132, 127] on div "Add Column" at bounding box center [682, 203] width 1252 height 186
click at [596, 168] on div "Add Column" at bounding box center [682, 203] width 1252 height 186
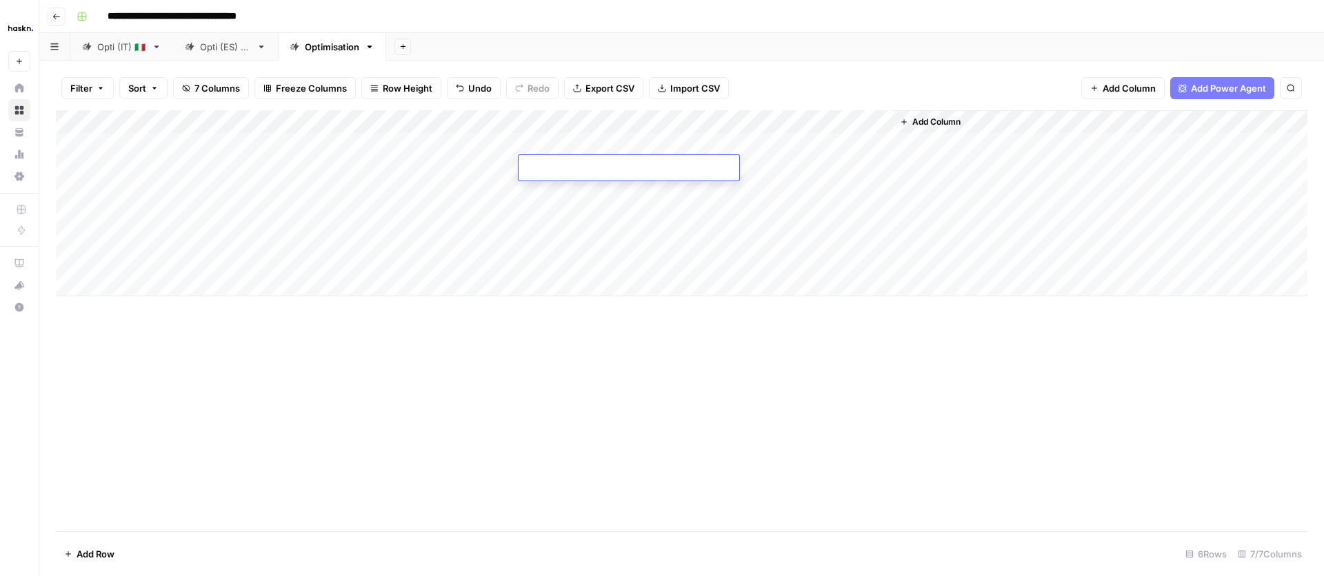
type textarea "**********"
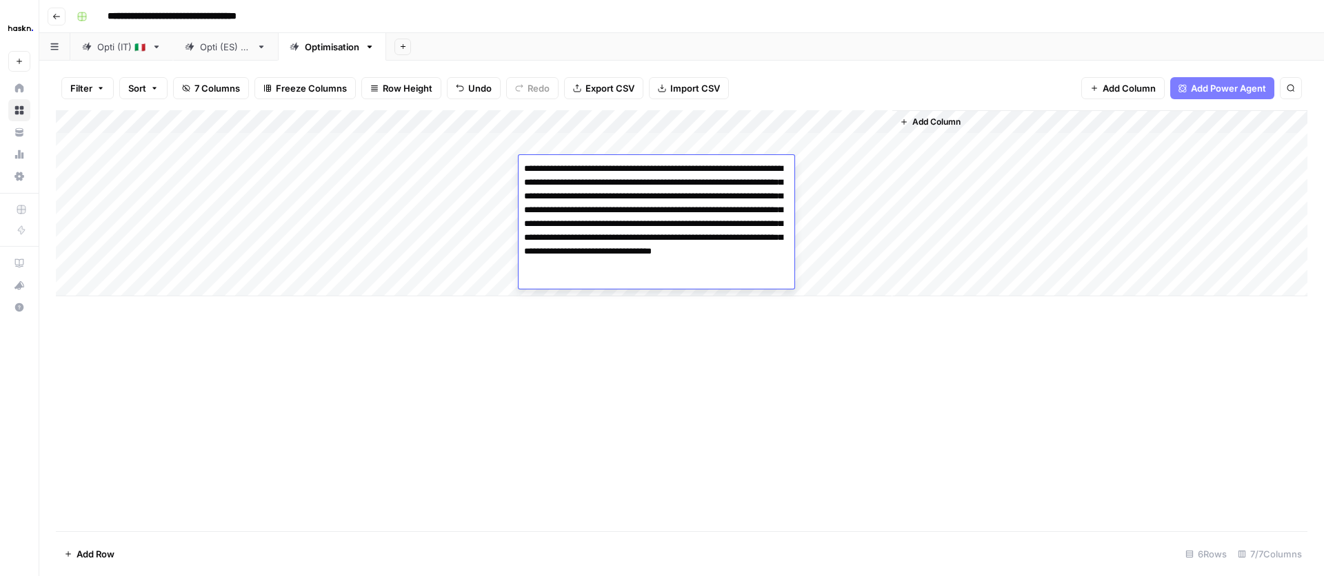
click at [628, 399] on div "Add Column" at bounding box center [682, 320] width 1252 height 421
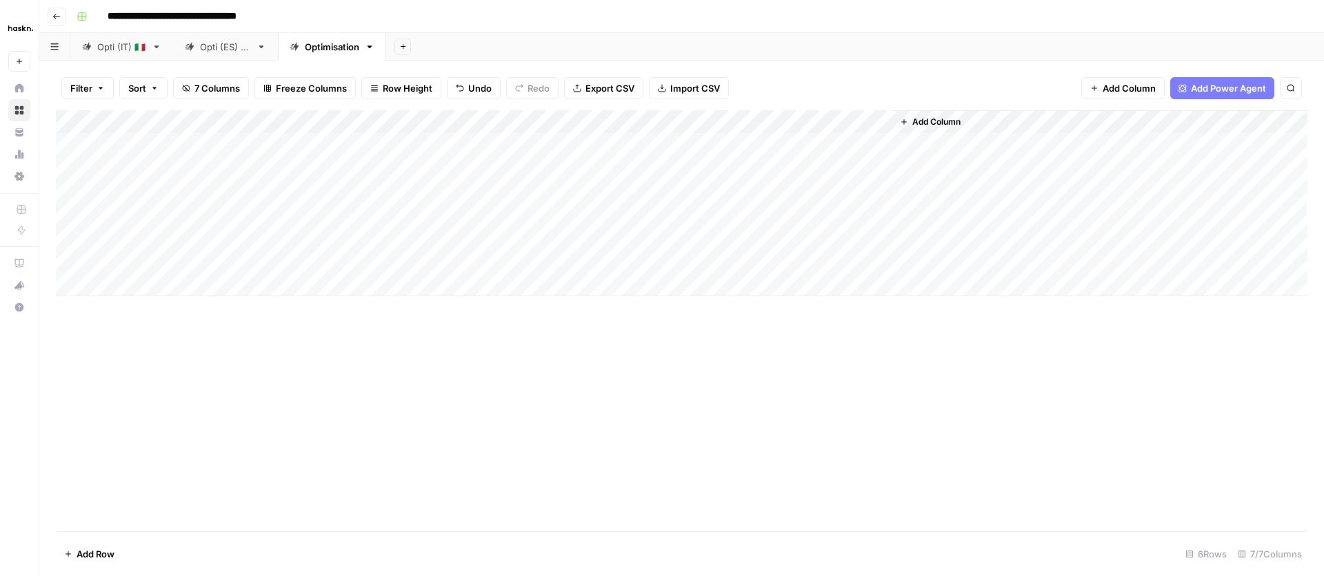
click at [456, 170] on div "Add Column" at bounding box center [682, 203] width 1252 height 186
type textarea "**********"
click at [795, 427] on div "Add Column" at bounding box center [682, 320] width 1252 height 421
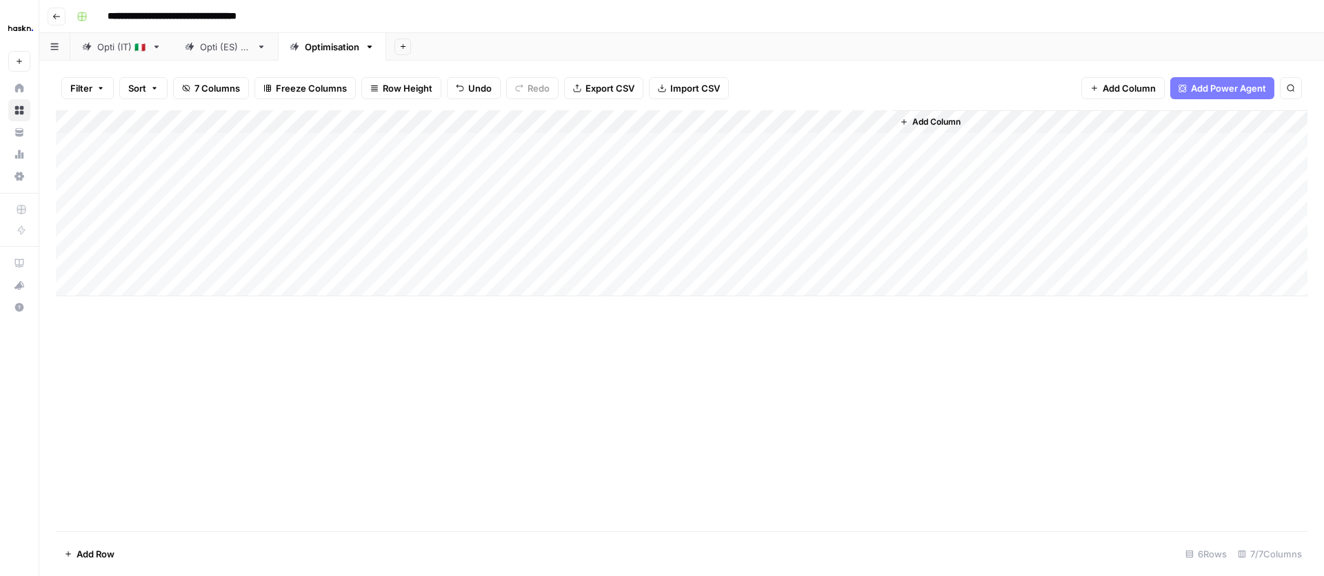
click at [708, 163] on div "Add Column" at bounding box center [682, 203] width 1252 height 186
click at [754, 166] on div "Add Column" at bounding box center [682, 203] width 1252 height 186
click at [756, 165] on div "Add Column" at bounding box center [682, 203] width 1252 height 186
click at [800, 170] on div "Add Column" at bounding box center [682, 203] width 1252 height 186
click at [802, 166] on div "Add Column" at bounding box center [682, 203] width 1252 height 186
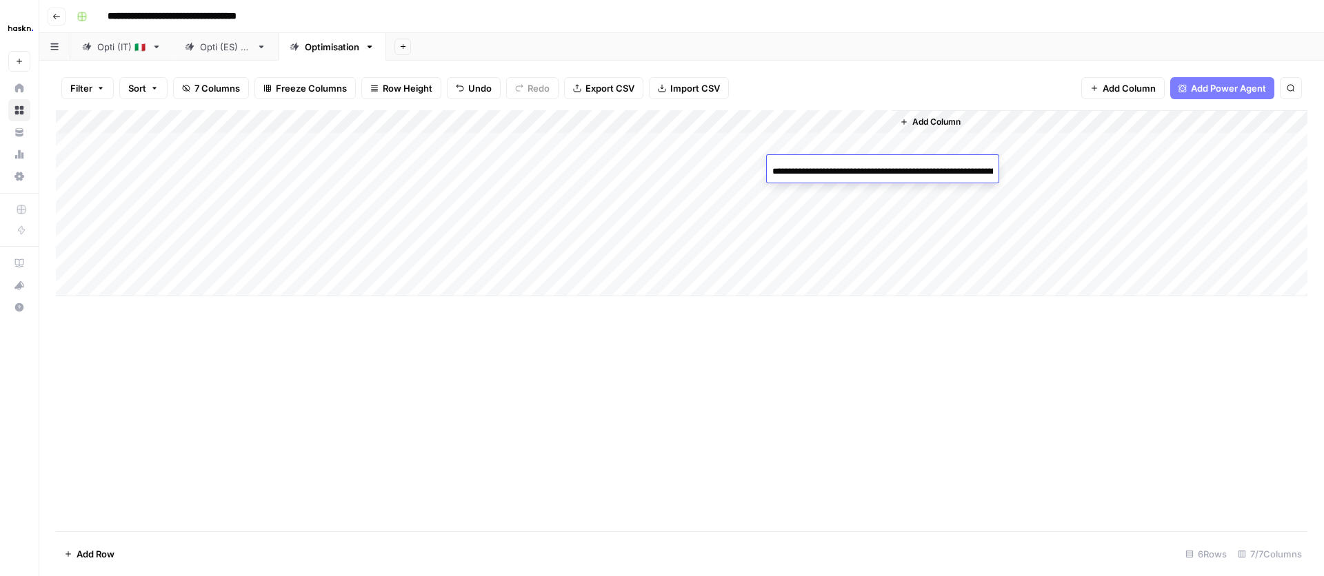
scroll to position [0, 183]
click at [839, 210] on div "Add Column" at bounding box center [682, 203] width 1252 height 186
click at [875, 167] on div "Add Column" at bounding box center [682, 203] width 1252 height 186
click at [838, 170] on div "Add Column" at bounding box center [682, 203] width 1252 height 186
click at [849, 212] on div "Add Column" at bounding box center [682, 203] width 1252 height 186
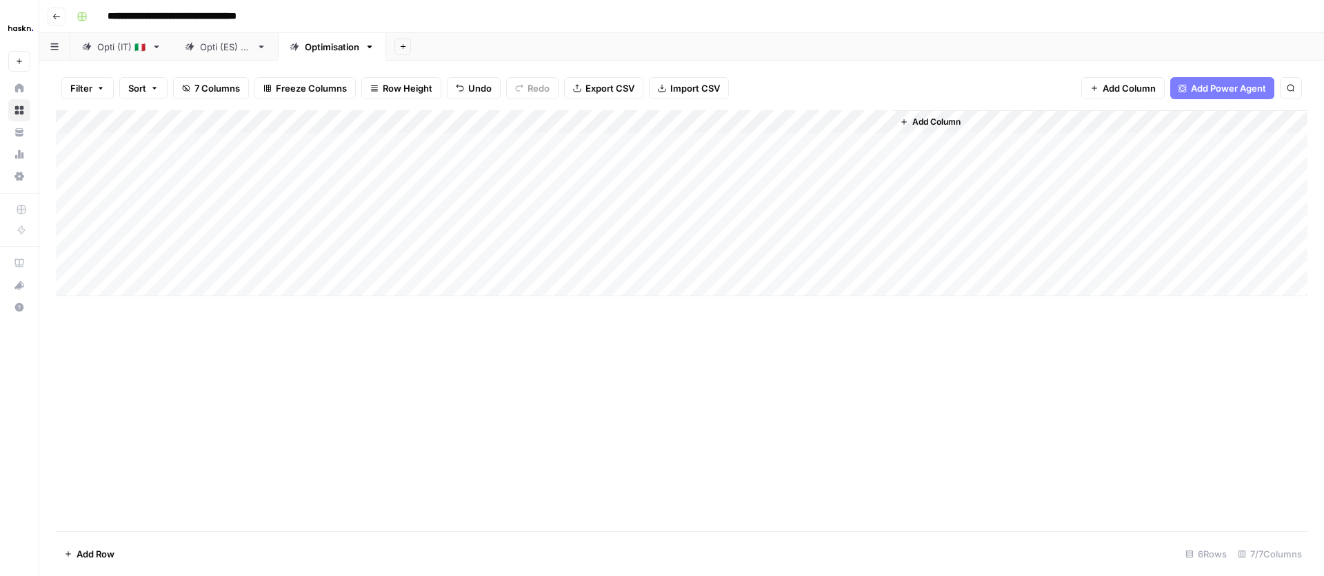
click at [878, 170] on div "Add Column" at bounding box center [682, 203] width 1252 height 186
click at [588, 192] on div "Add Column" at bounding box center [682, 203] width 1252 height 186
type textarea "**********"
click at [974, 466] on div "Add Column" at bounding box center [682, 320] width 1252 height 421
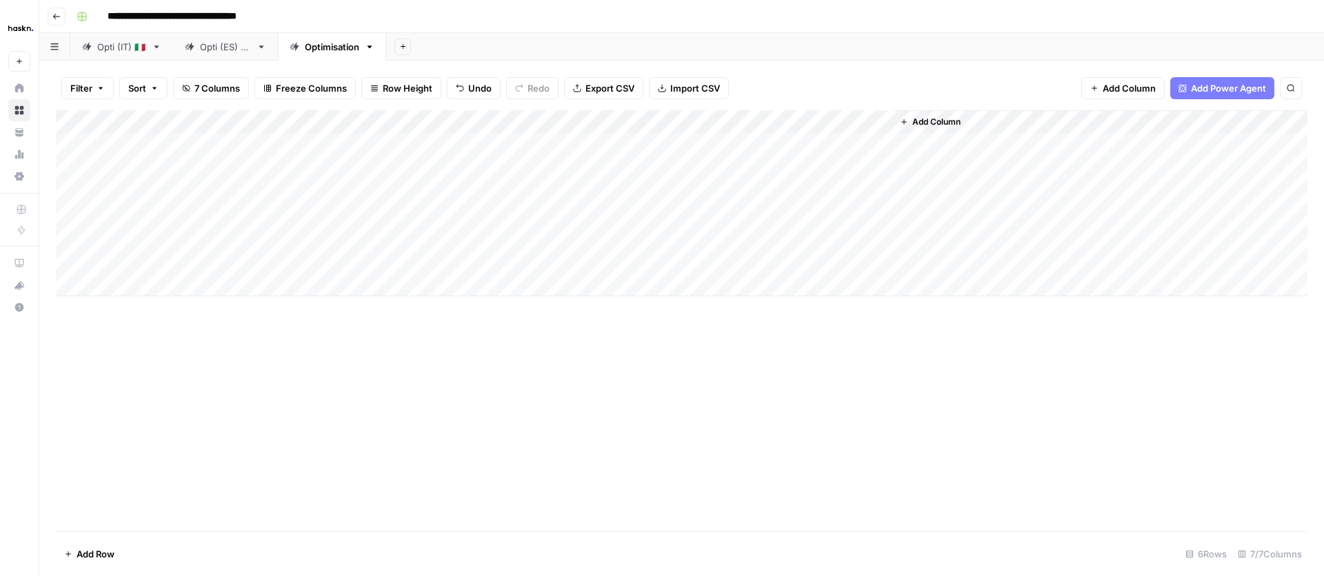
click at [436, 184] on div "Add Column" at bounding box center [682, 203] width 1252 height 186
click at [437, 185] on div "Add Column" at bounding box center [682, 203] width 1252 height 186
type textarea "**********"
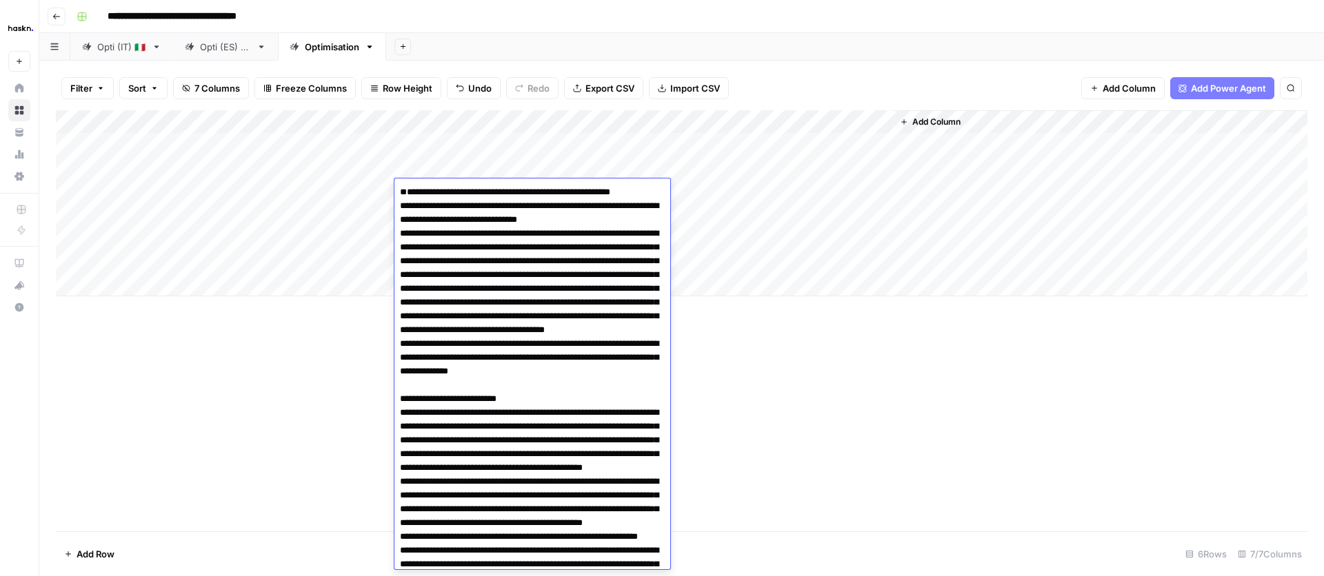
scroll to position [4110, 0]
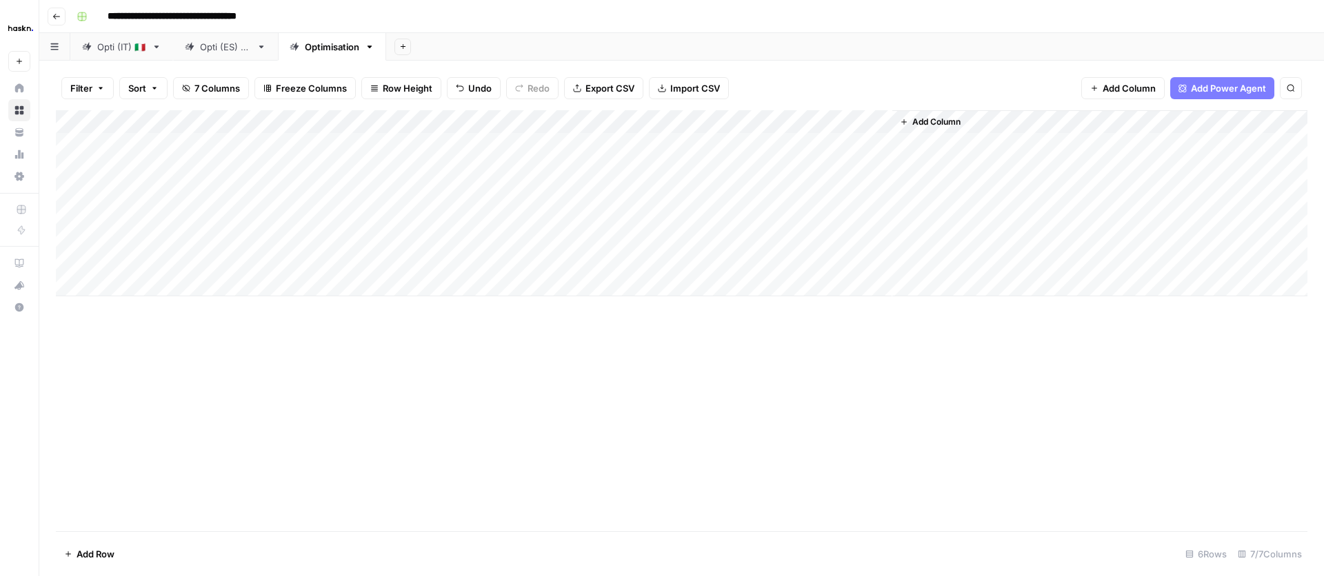
drag, startPoint x: 746, startPoint y: 408, endPoint x: 797, endPoint y: 308, distance: 112.9
click at [746, 408] on div "Add Column" at bounding box center [682, 320] width 1252 height 421
click at [705, 190] on div "Add Column" at bounding box center [682, 203] width 1252 height 186
click at [565, 191] on div "Add Column" at bounding box center [682, 203] width 1252 height 186
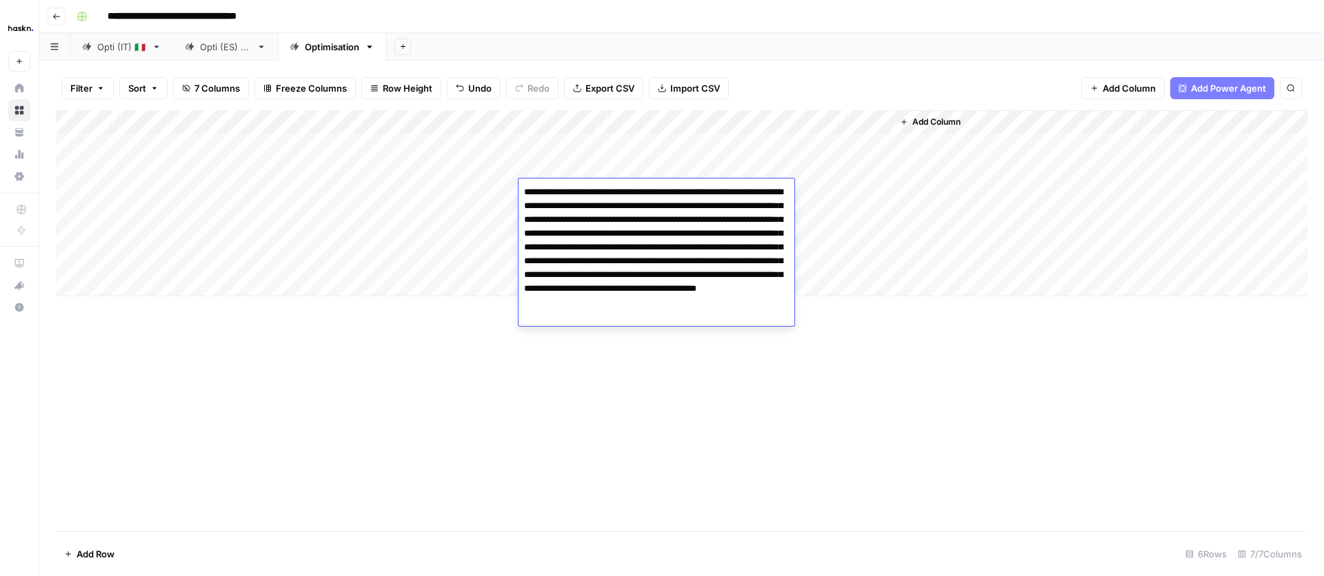
click at [565, 191] on textarea "**********" at bounding box center [657, 254] width 276 height 143
type textarea "**********"
drag, startPoint x: 430, startPoint y: 294, endPoint x: 436, endPoint y: 292, distance: 7.2
click at [430, 294] on div "Add Column" at bounding box center [682, 203] width 1252 height 186
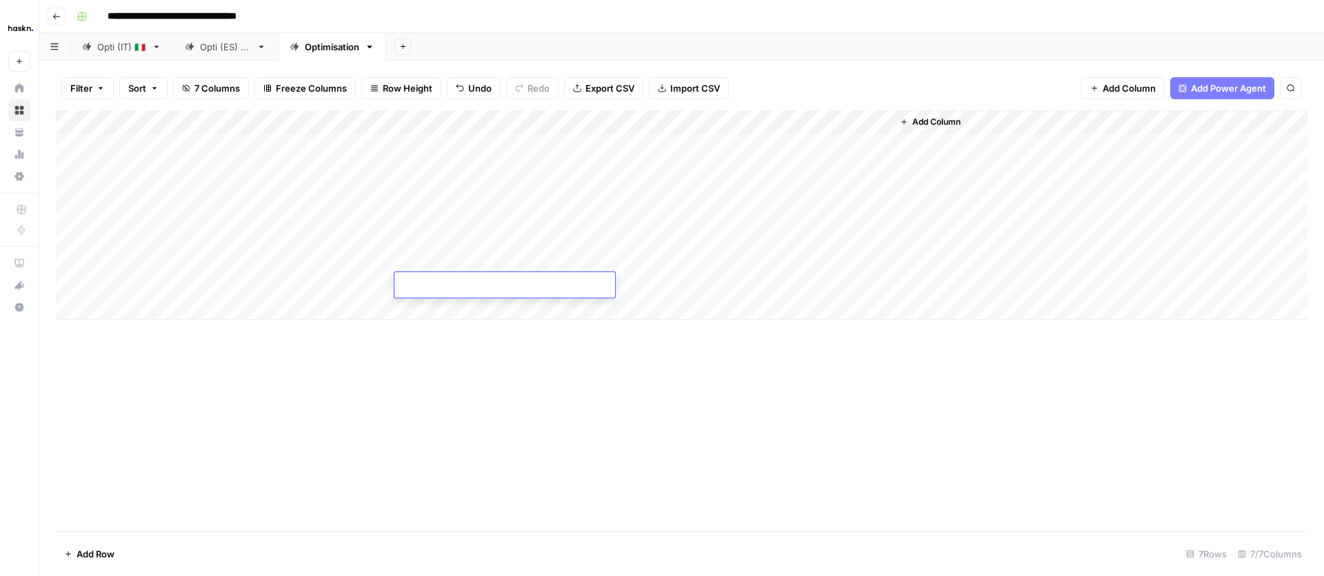
click at [755, 192] on div "Add Column" at bounding box center [682, 215] width 1252 height 210
click at [799, 190] on div "Add Column" at bounding box center [682, 215] width 1252 height 210
click at [878, 188] on div "Add Column" at bounding box center [682, 215] width 1252 height 210
click at [465, 212] on div "Add Column" at bounding box center [682, 215] width 1252 height 210
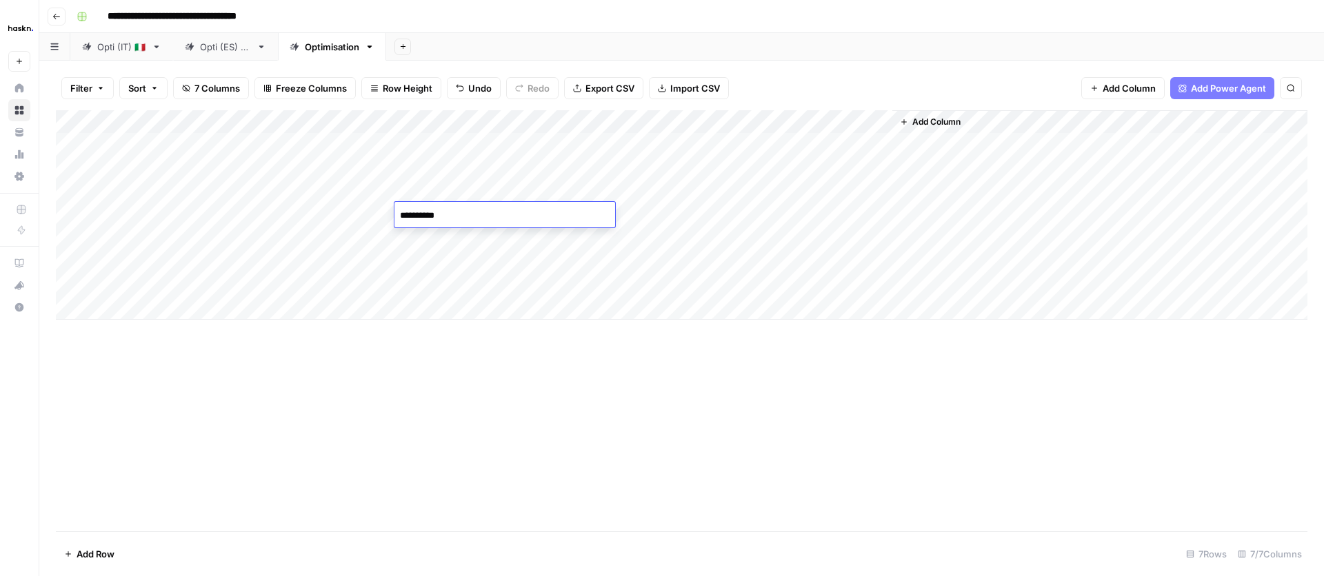
click at [475, 217] on textarea "**********" at bounding box center [504, 215] width 221 height 19
paste textarea "**********"
type textarea "**********"
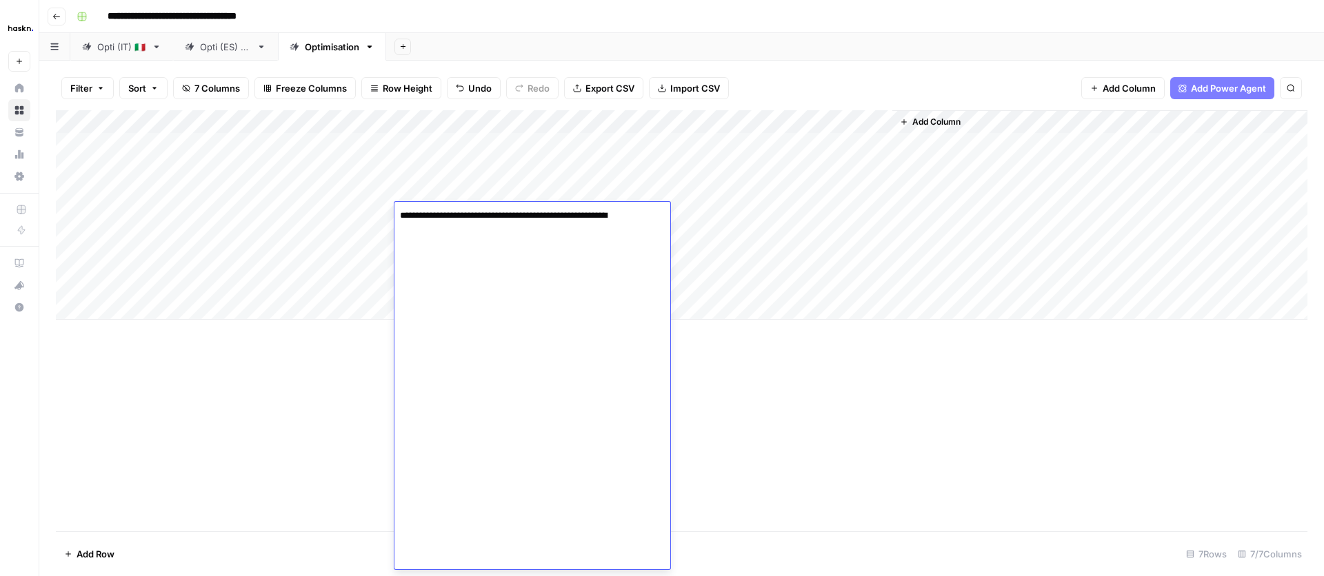
scroll to position [2989, 0]
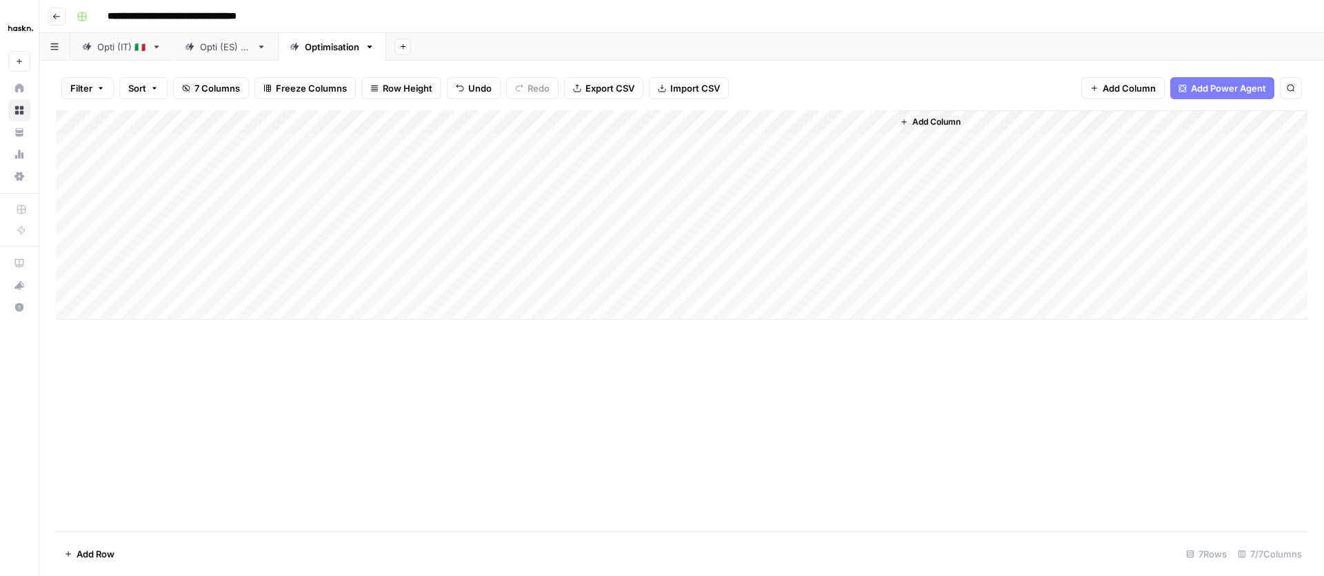
click at [341, 411] on div "Add Column" at bounding box center [682, 320] width 1252 height 421
click at [575, 219] on div "Add Column" at bounding box center [682, 215] width 1252 height 210
type textarea "**********"
click at [430, 289] on div "Add Column" at bounding box center [682, 215] width 1252 height 210
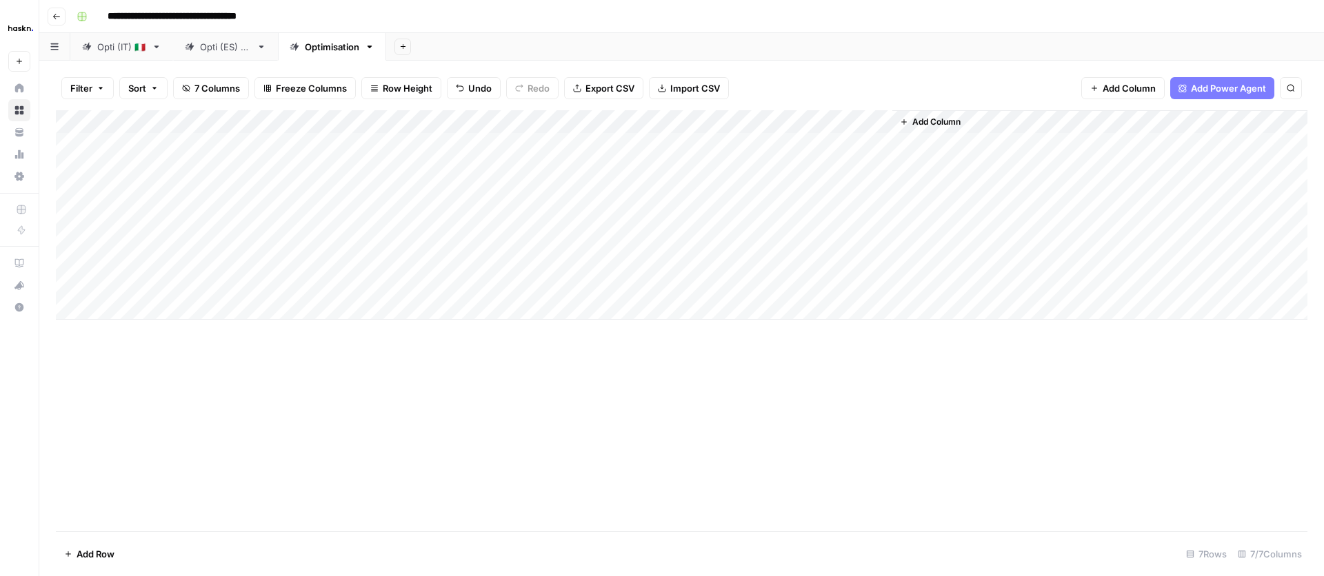
click at [703, 210] on div "Add Column" at bounding box center [682, 215] width 1252 height 210
click at [878, 216] on div "Add Column" at bounding box center [682, 215] width 1252 height 210
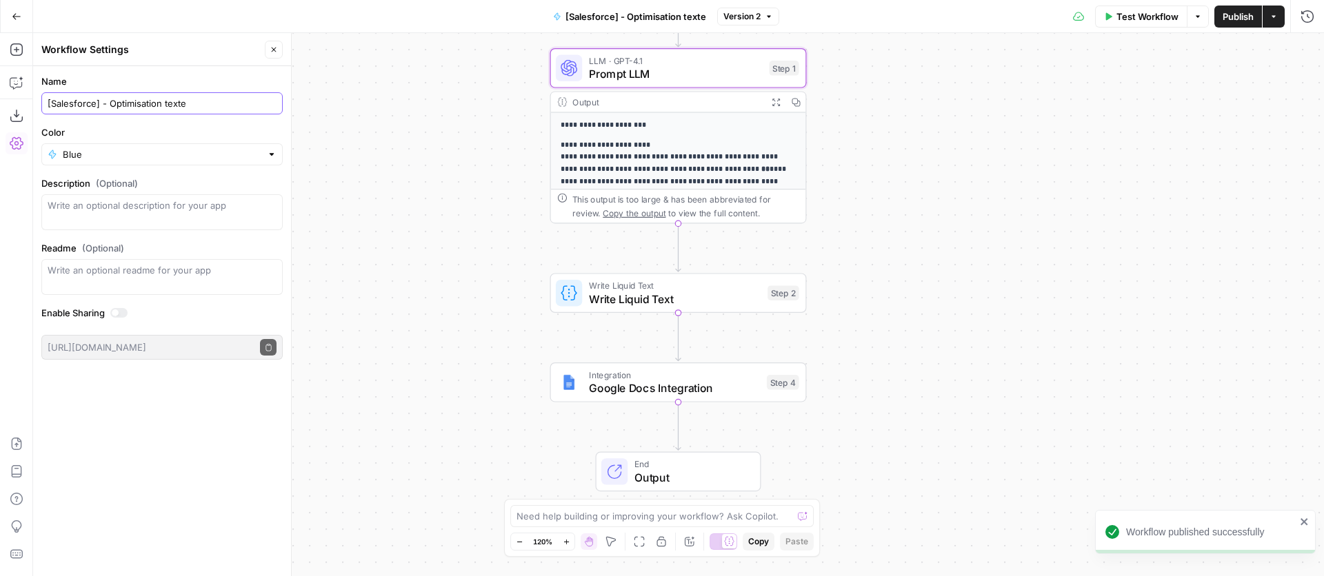
click at [164, 102] on input "[Salesforce] - Optimisation texte" at bounding box center [162, 104] width 229 height 14
drag, startPoint x: 250, startPoint y: 104, endPoint x: 223, endPoint y: 105, distance: 26.9
click at [223, 105] on input "[Salesforce] - Optimisation occurences texte" at bounding box center [162, 104] width 229 height 14
type input "[Salesforce] - Optimisation occurences"
click at [319, 126] on div "**********" at bounding box center [678, 304] width 1291 height 543
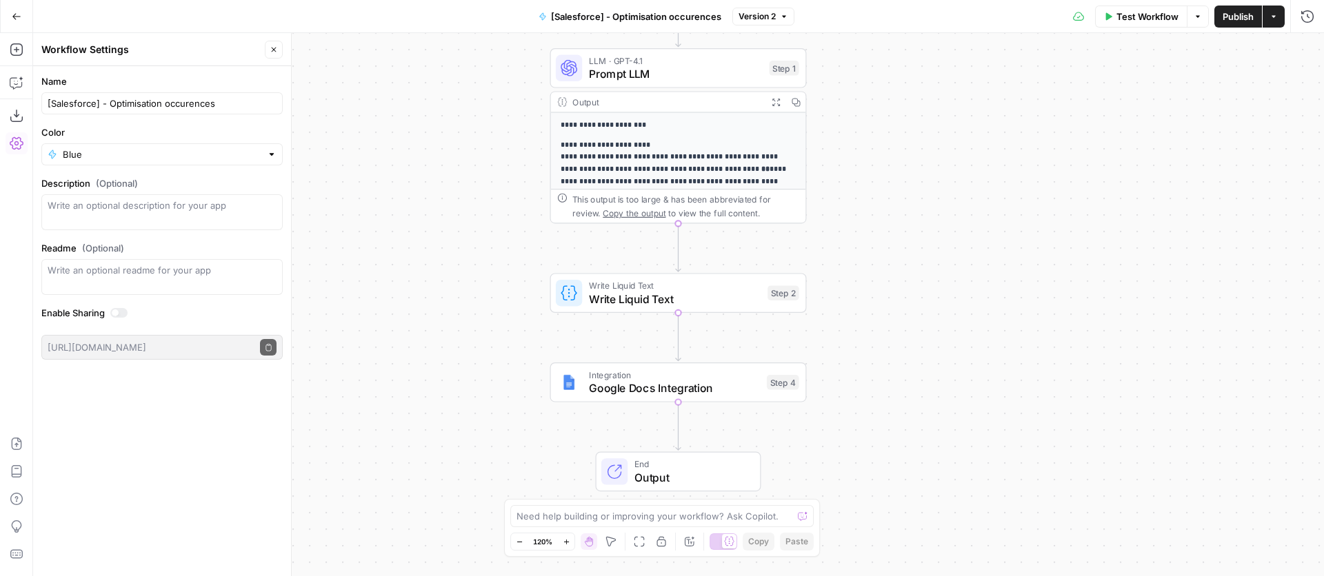
click at [616, 106] on div "Output" at bounding box center [666, 101] width 189 height 13
click at [652, 78] on span "Prompt LLM" at bounding box center [676, 74] width 174 height 17
